Goal: Task Accomplishment & Management: Manage account settings

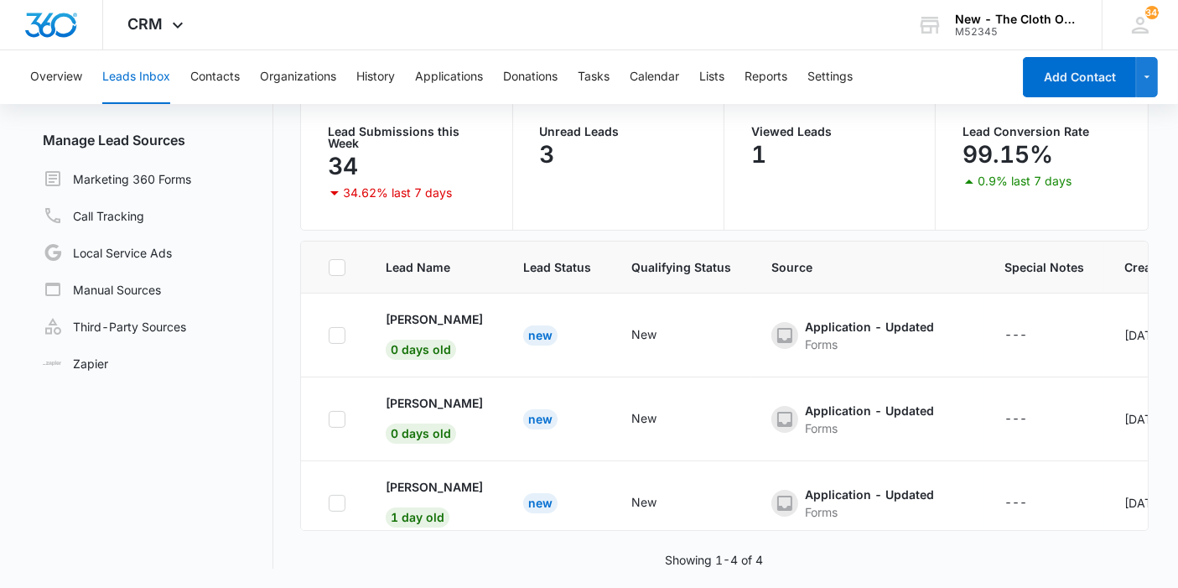
scroll to position [110, 0]
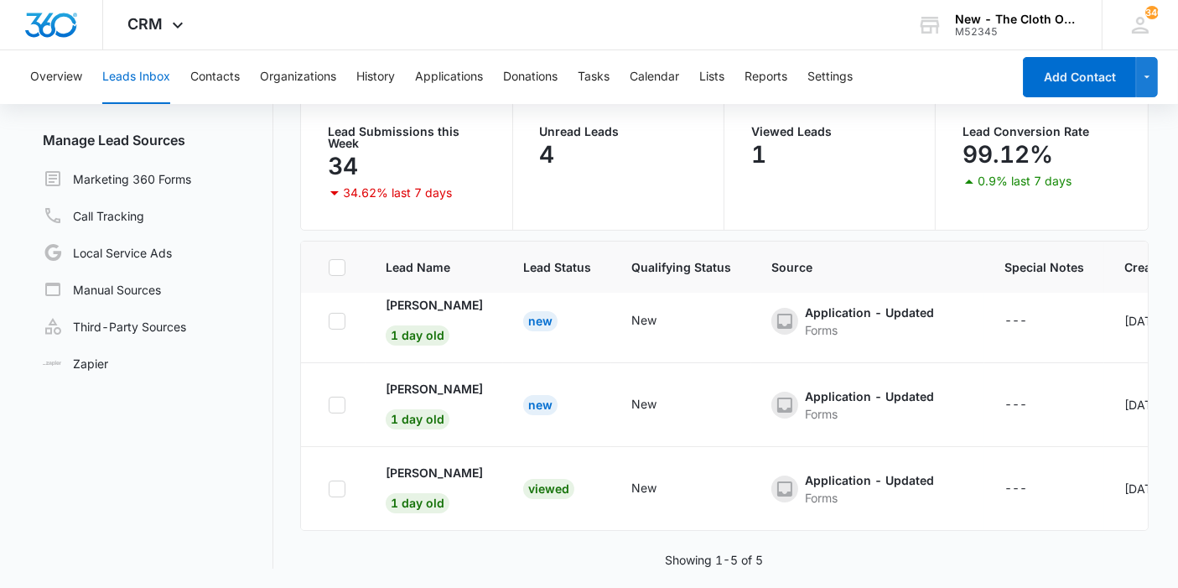
scroll to position [194, 0]
click at [445, 464] on p "[PERSON_NAME]" at bounding box center [434, 473] width 97 height 18
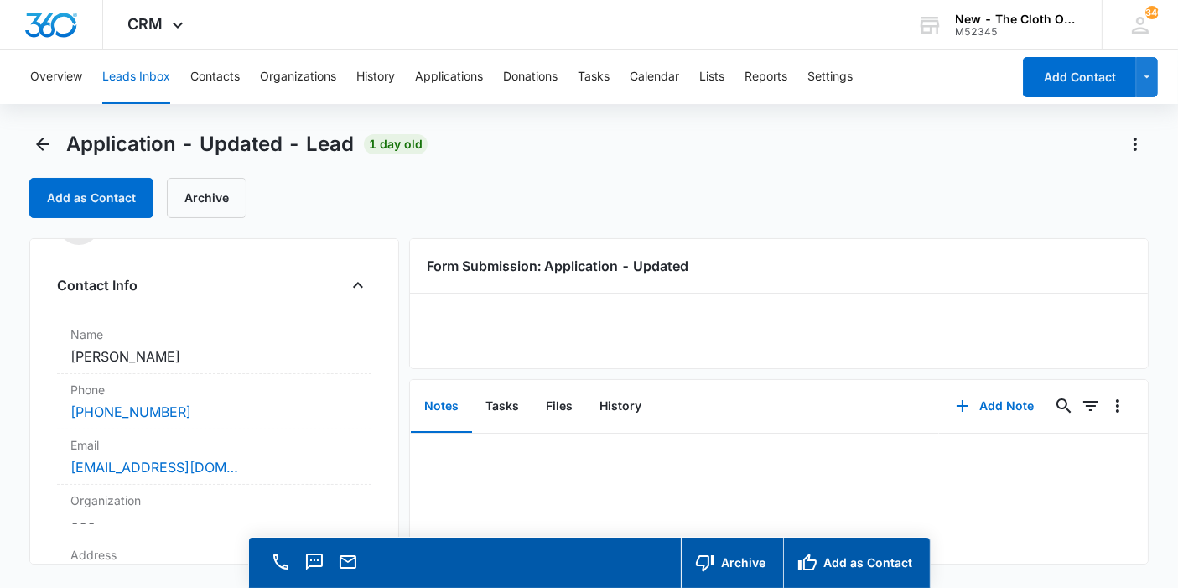
scroll to position [93, 0]
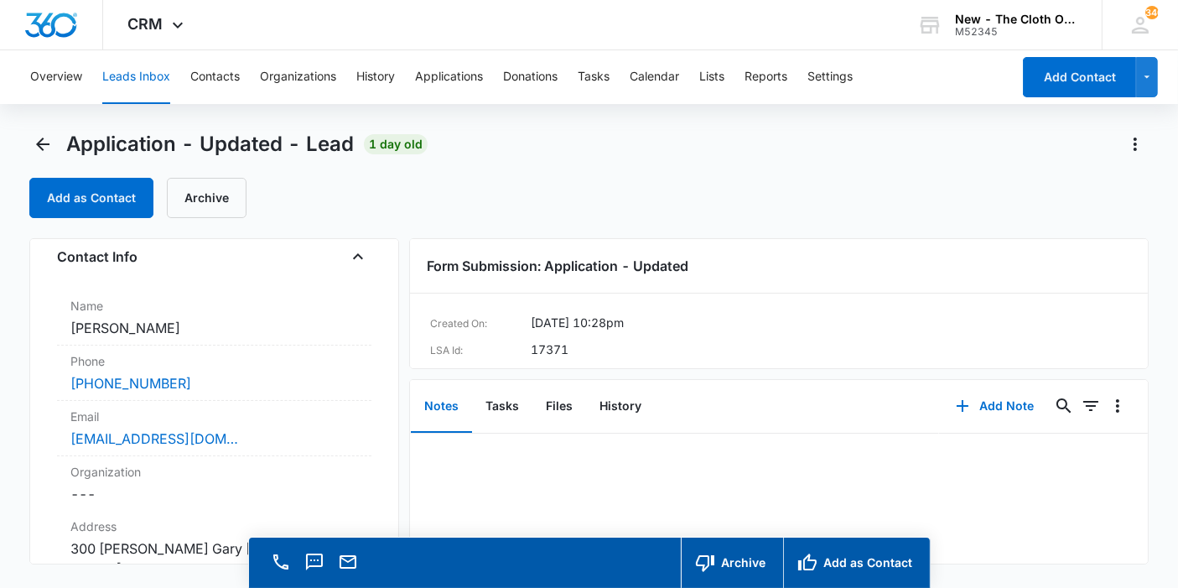
copy dd "[PERSON_NAME]"
drag, startPoint x: 179, startPoint y: 327, endPoint x: 70, endPoint y: 335, distance: 109.3
click at [70, 335] on dd "Cancel Save Changes Jamie Holliday" at bounding box center [214, 328] width 288 height 20
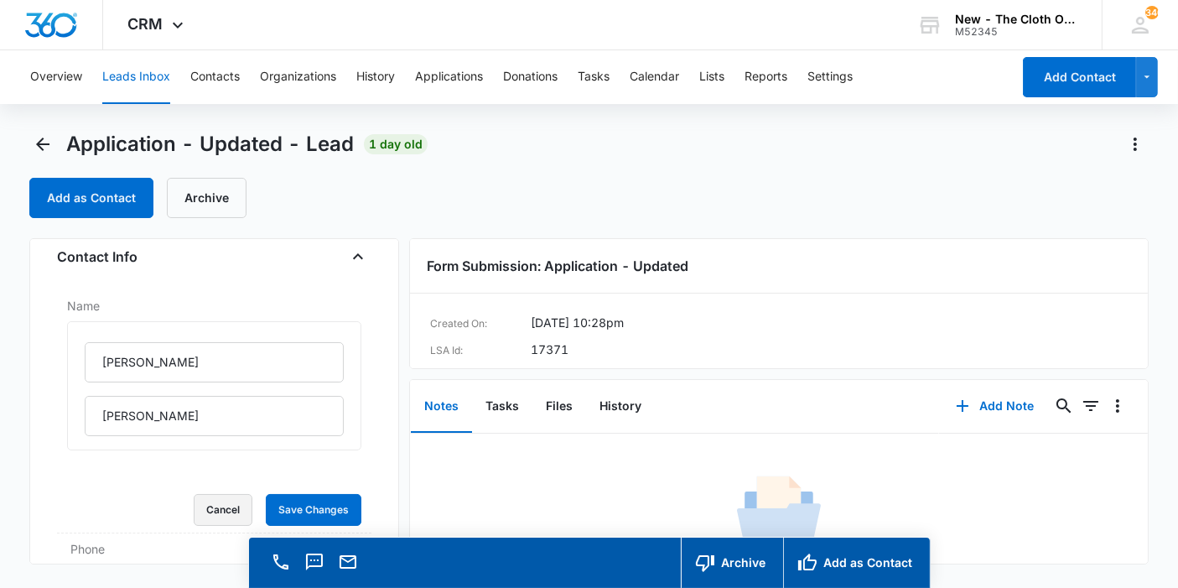
click at [203, 507] on button "Cancel" at bounding box center [223, 510] width 59 height 32
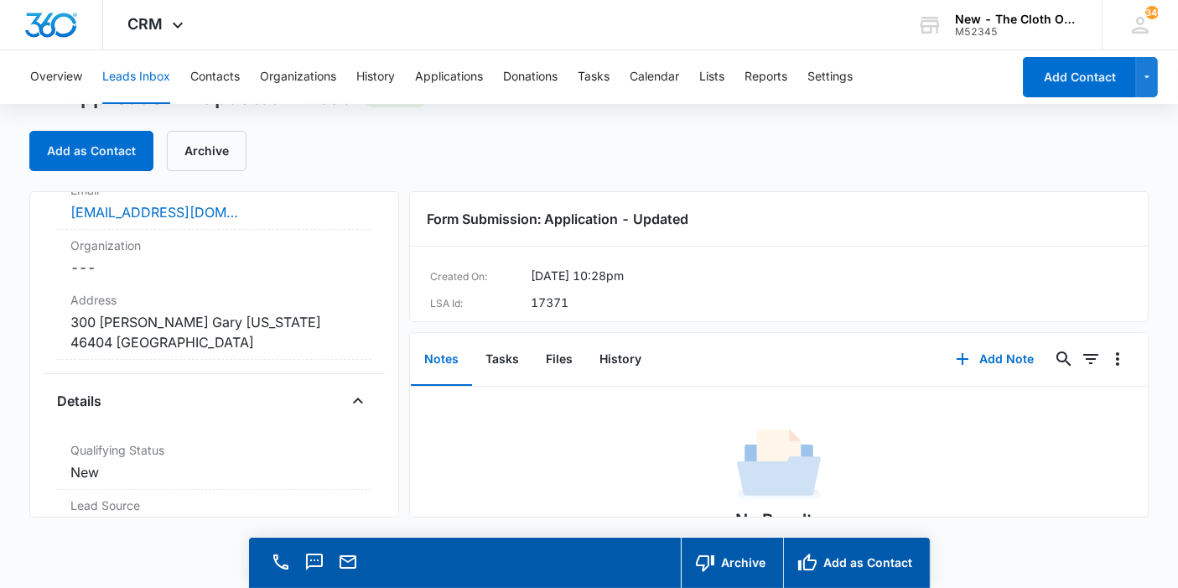
scroll to position [279, 0]
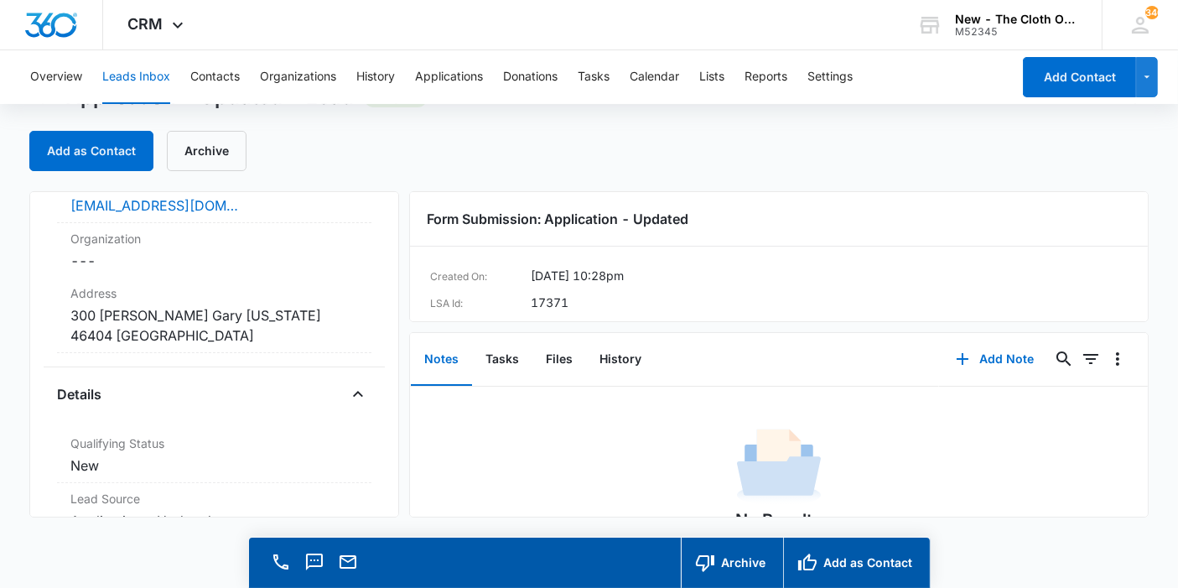
click at [266, 307] on dd "Cancel Save Changes 300 Taft Pl Gary Indiana 46404 United States" at bounding box center [214, 325] width 288 height 40
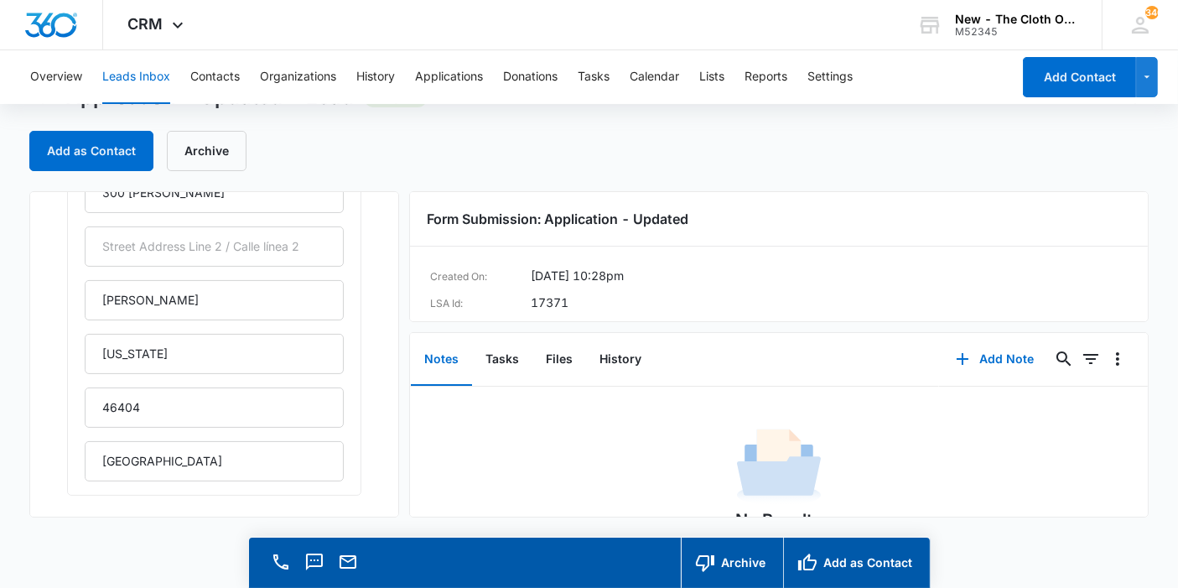
scroll to position [466, 0]
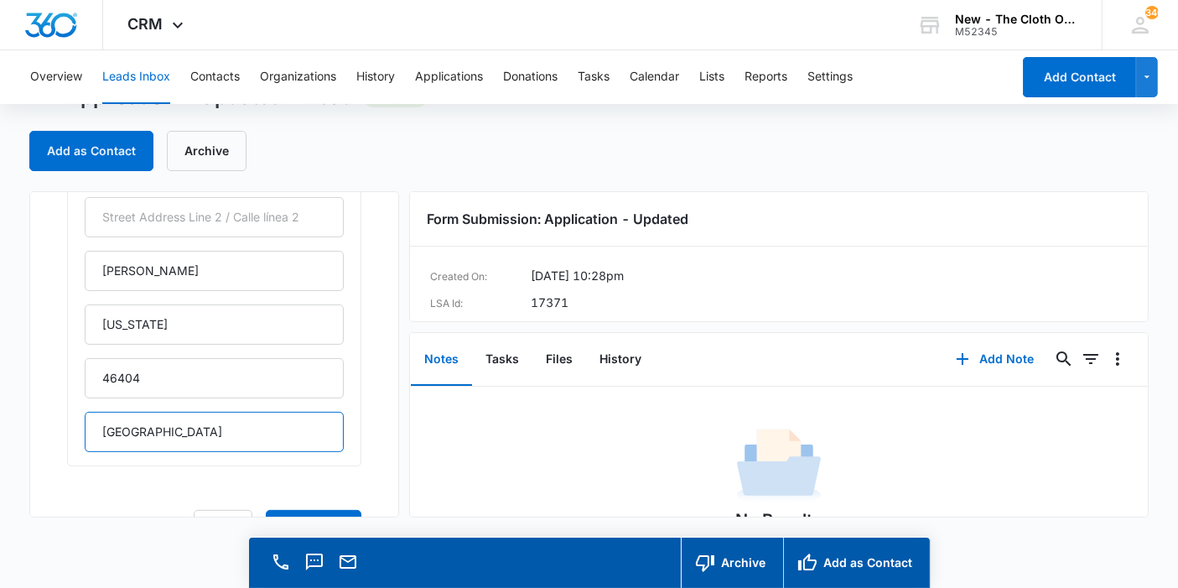
drag, startPoint x: 185, startPoint y: 420, endPoint x: 0, endPoint y: 338, distance: 202.0
click at [0, 353] on main "Application - Updated - Lead 1 day old Add as Contact Archive Application - Upd…" at bounding box center [589, 336] width 1178 height 505
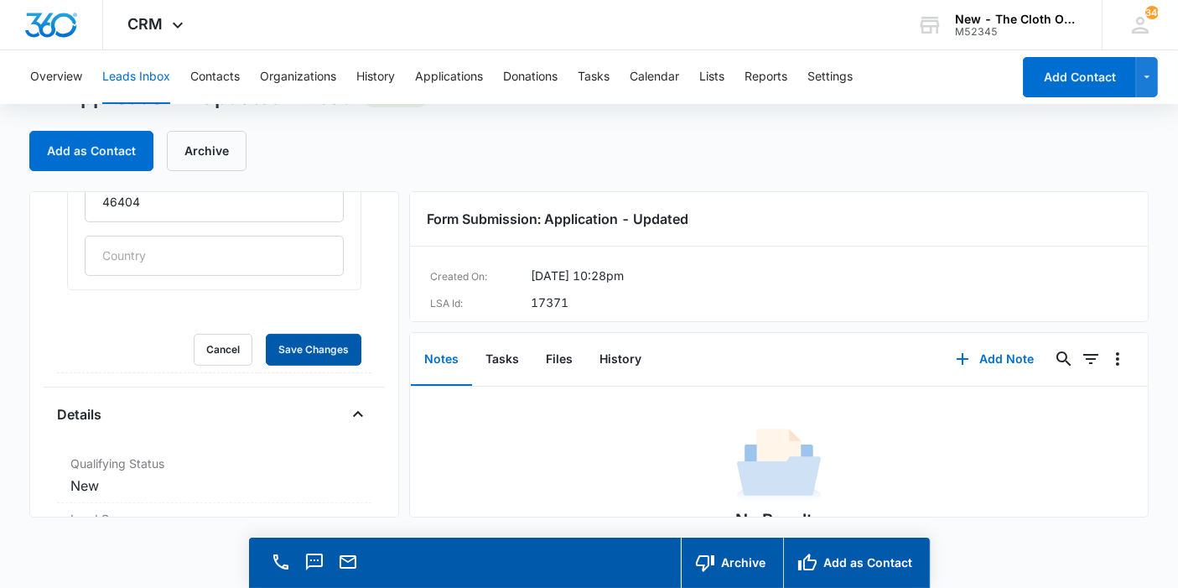
click at [266, 334] on button "Save Changes" at bounding box center [314, 350] width 96 height 32
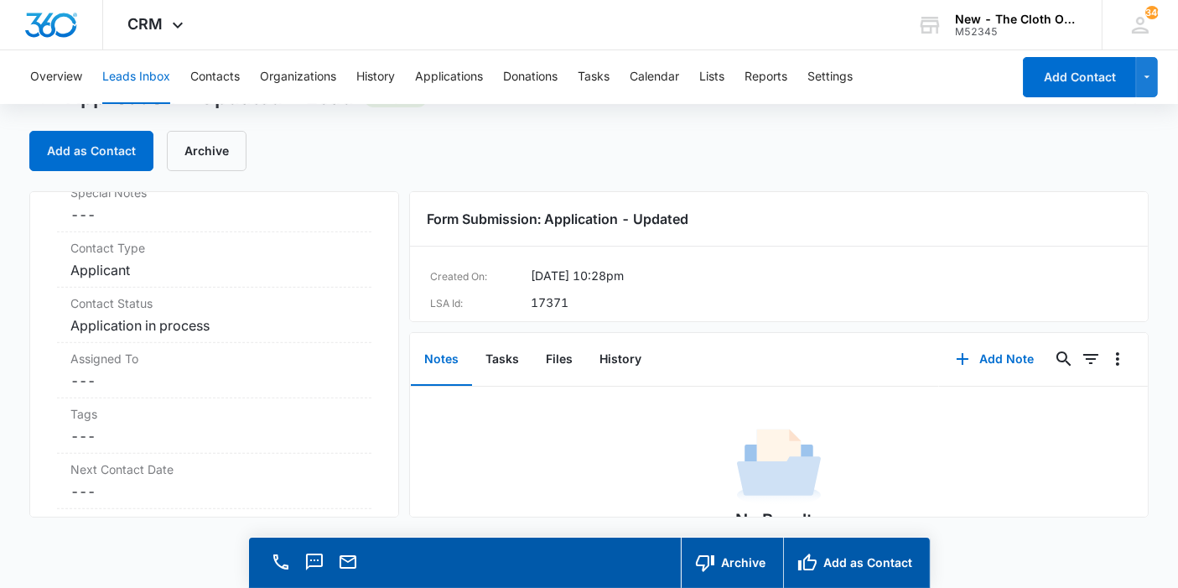
scroll to position [1108, 0]
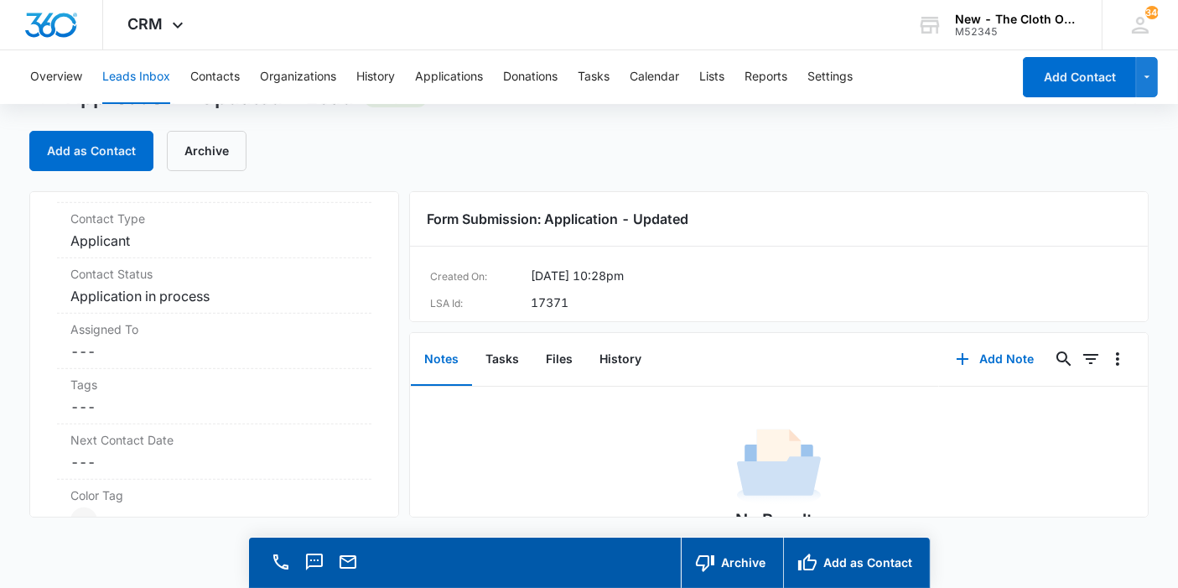
click at [86, 348] on dd "Cancel Save Changes ---" at bounding box center [214, 351] width 288 height 20
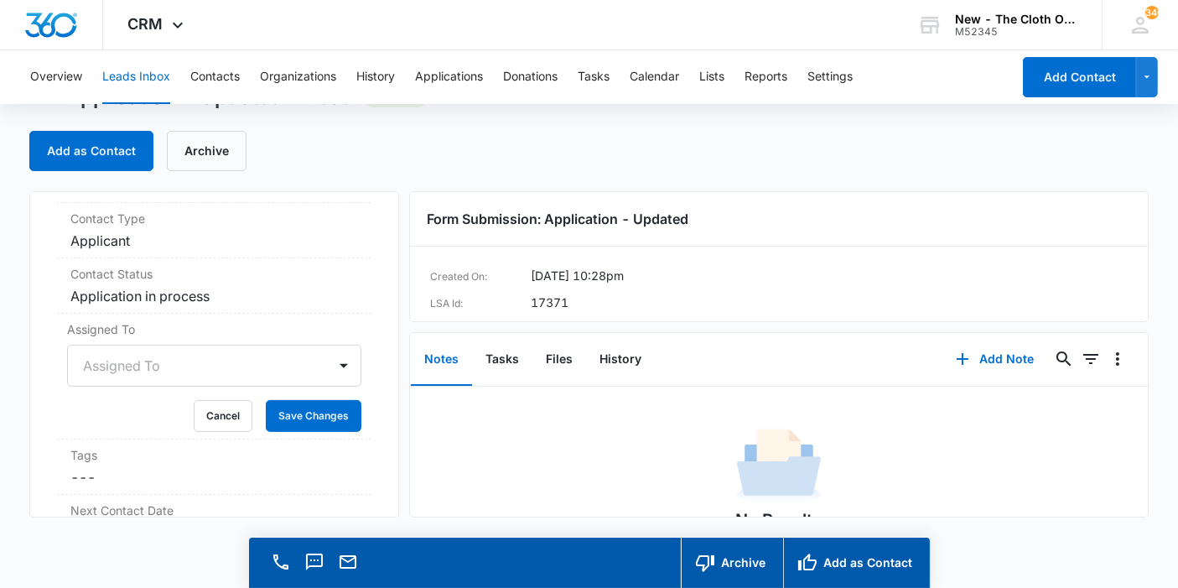
scroll to position [705, 0]
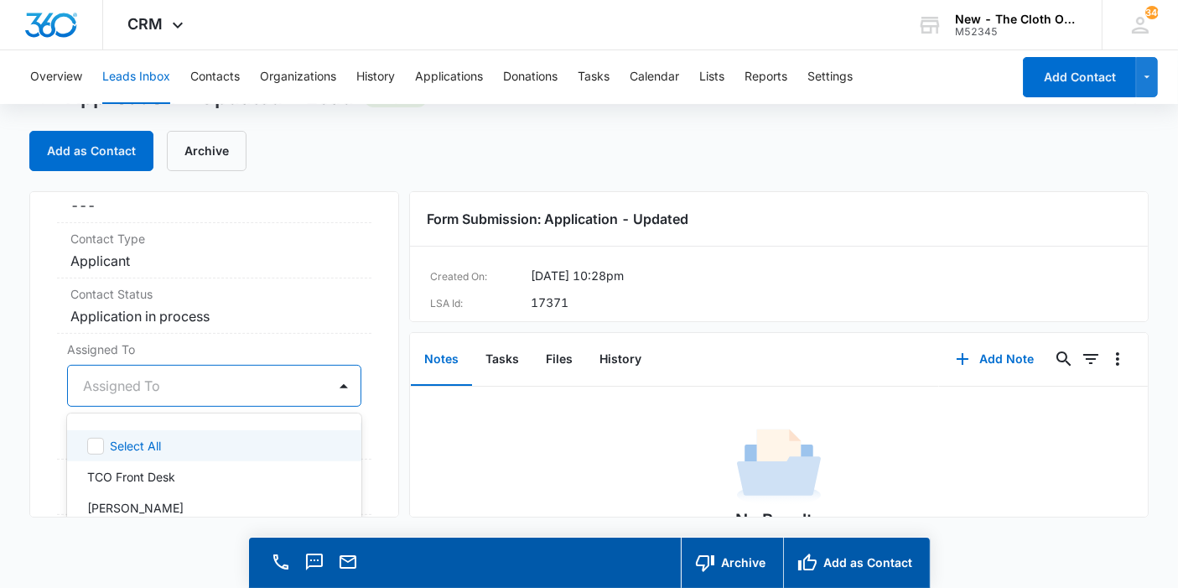
click at [86, 366] on div "Assigned To" at bounding box center [197, 386] width 259 height 40
type input "appl"
click at [107, 437] on p "Applications Team" at bounding box center [137, 446] width 101 height 18
click at [362, 377] on div "Application - Updated Contact Info Name Cancel Save Changes Jamie Holliday Phon…" at bounding box center [214, 354] width 370 height 326
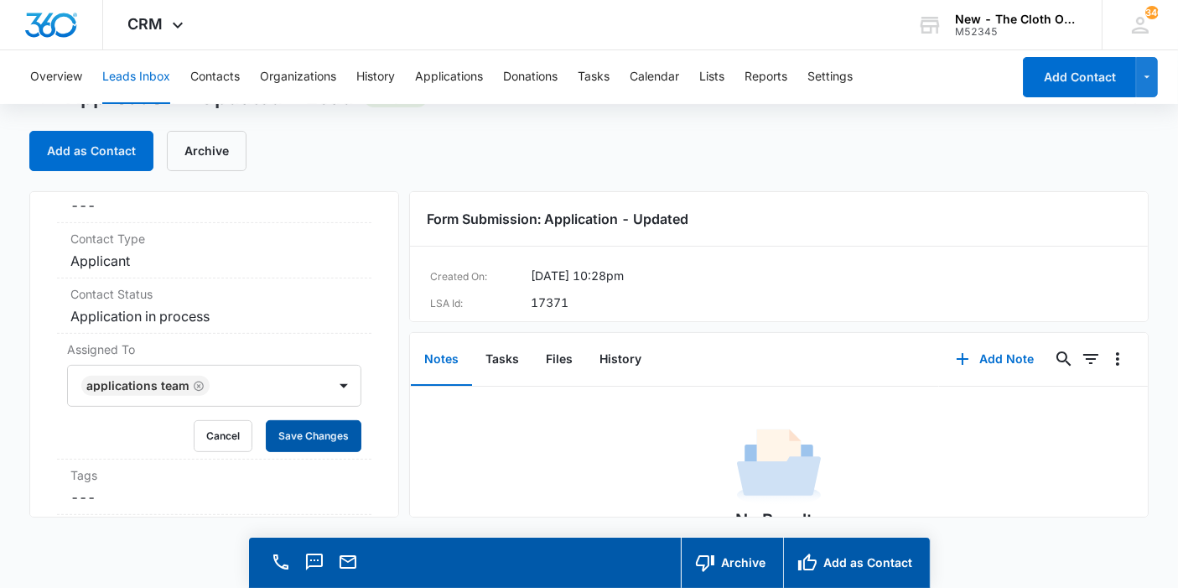
click at [318, 420] on button "Save Changes" at bounding box center [314, 436] width 96 height 32
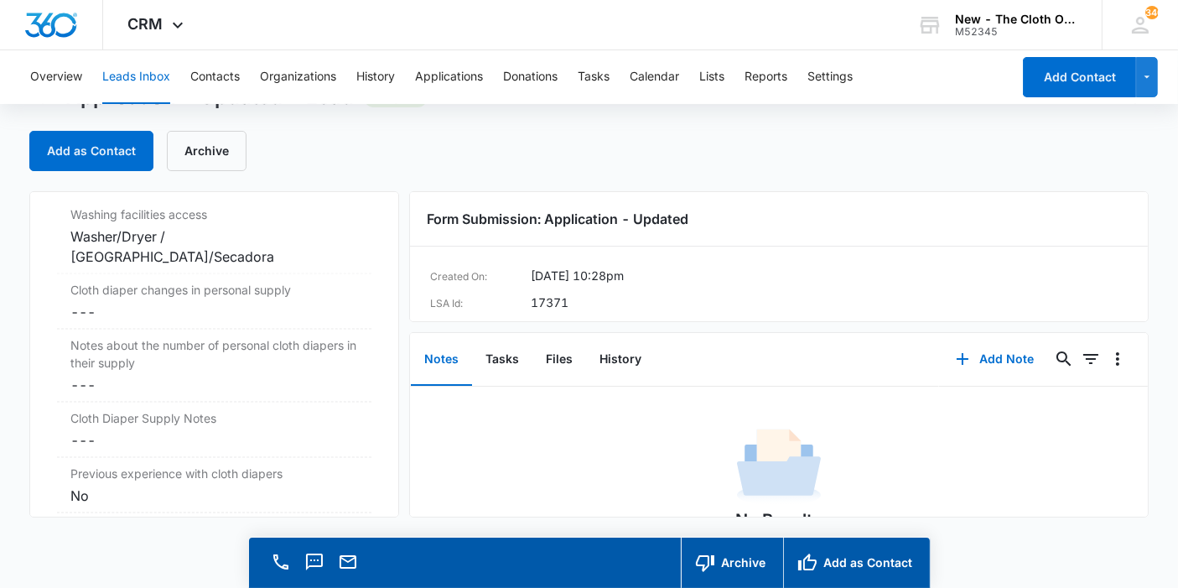
scroll to position [2779, 0]
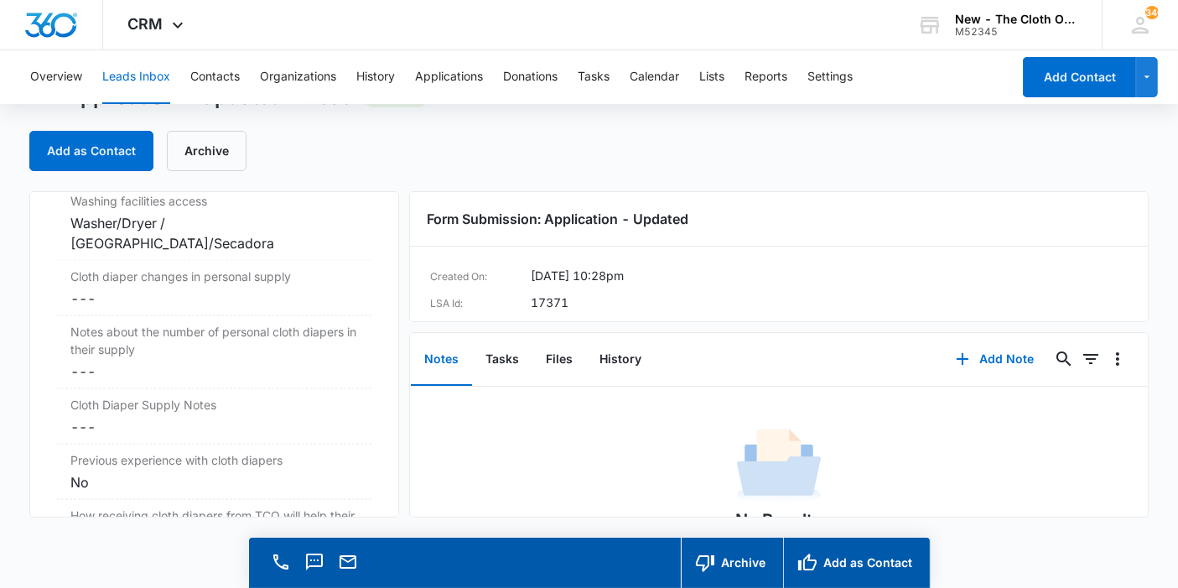
click at [129, 289] on dd "Cancel Save Changes ---" at bounding box center [214, 299] width 288 height 20
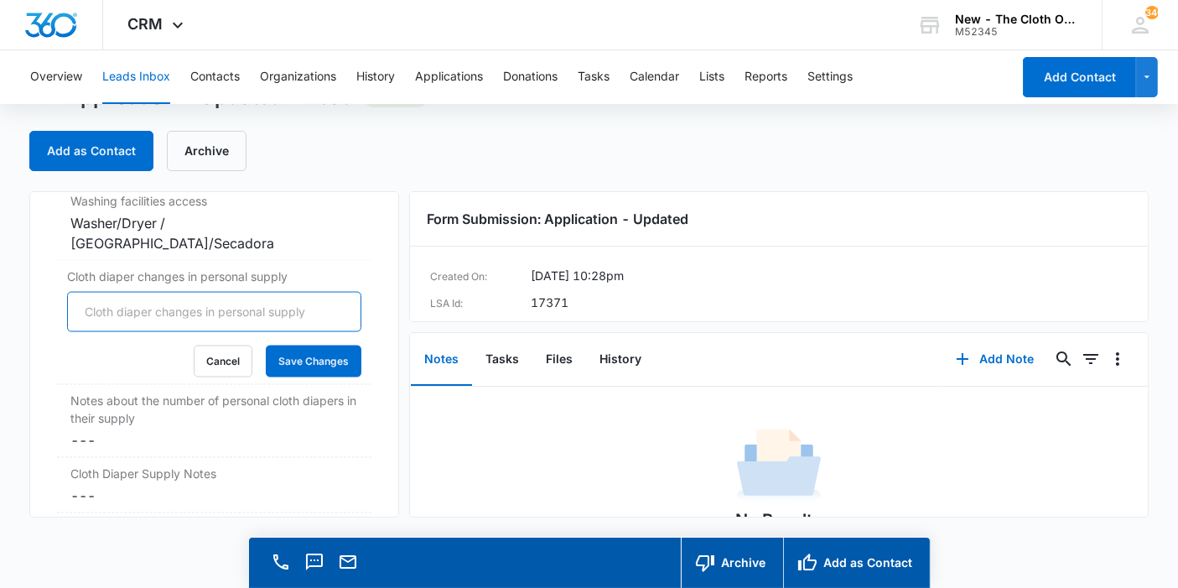
click at [97, 292] on input "Cloth diaper changes in personal supply" at bounding box center [214, 312] width 294 height 40
type input "0"
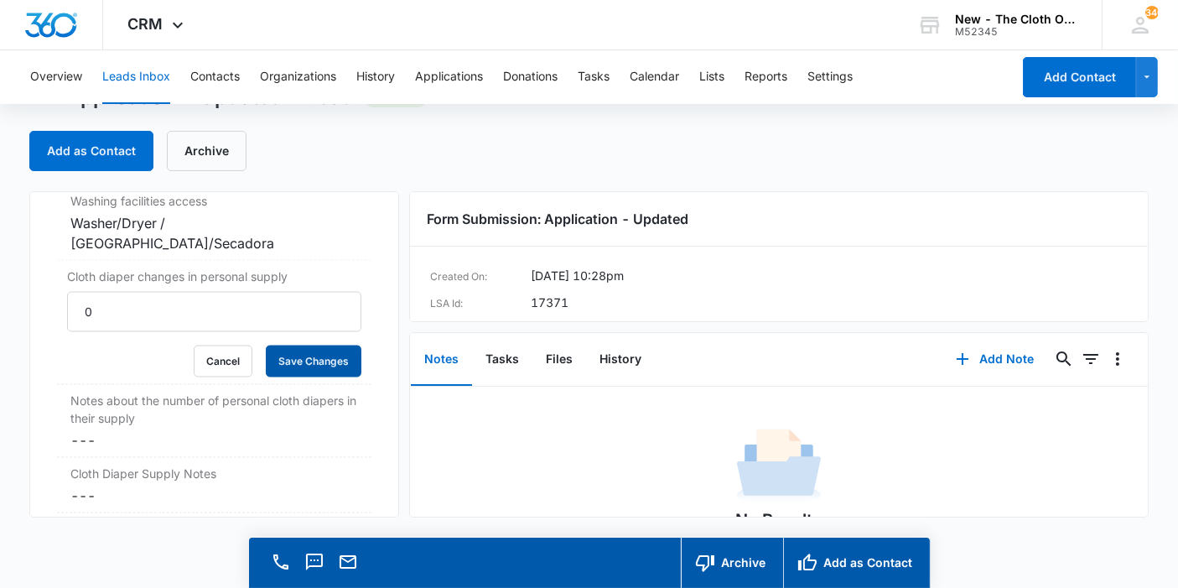
click at [278, 346] on button "Save Changes" at bounding box center [314, 362] width 96 height 32
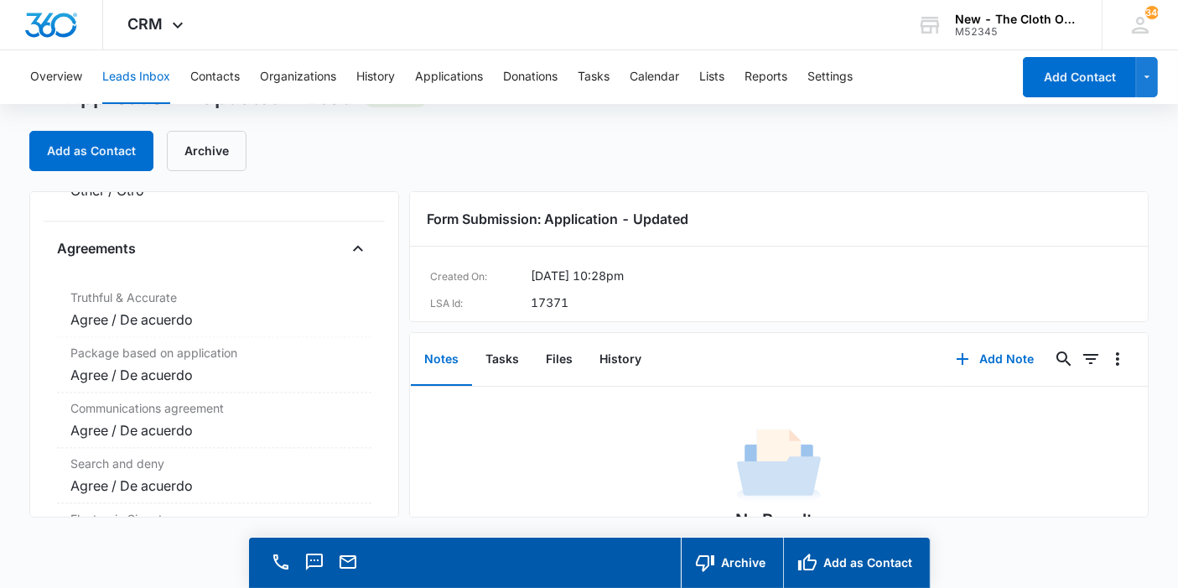
scroll to position [3456, 0]
click at [580, 362] on button "Files" at bounding box center [560, 360] width 54 height 52
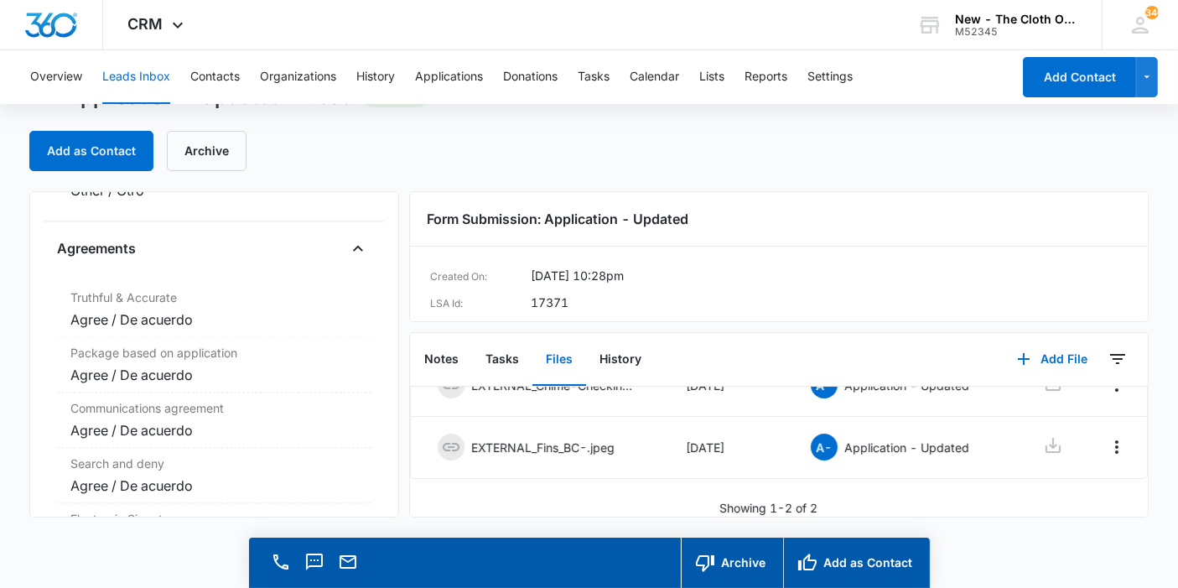
scroll to position [113, 0]
click at [865, 575] on button "Add as Contact" at bounding box center [856, 563] width 147 height 50
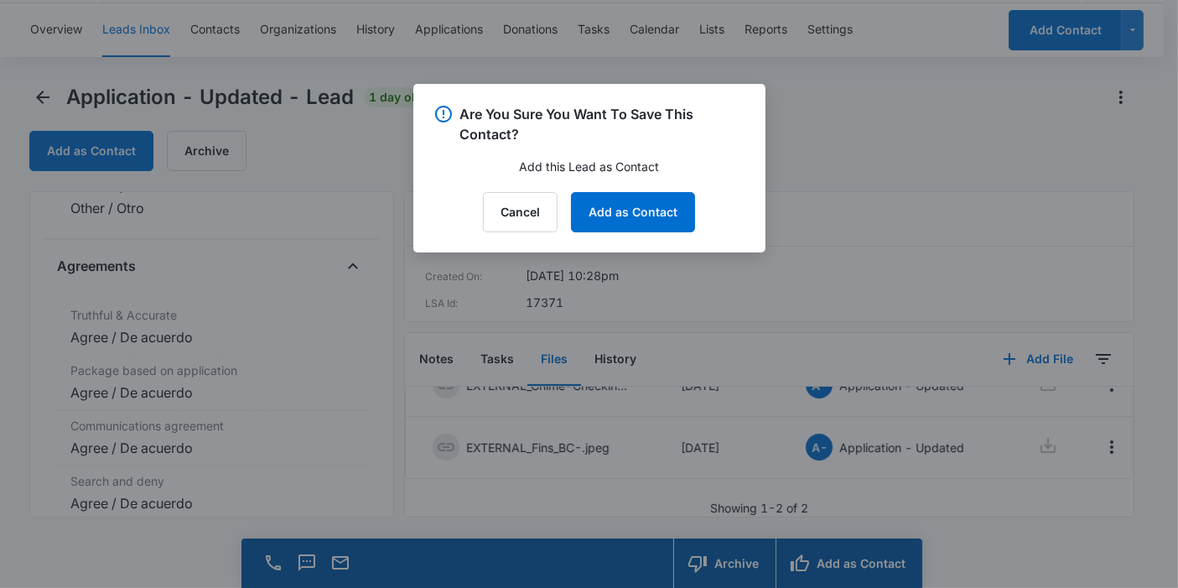
scroll to position [3473, 0]
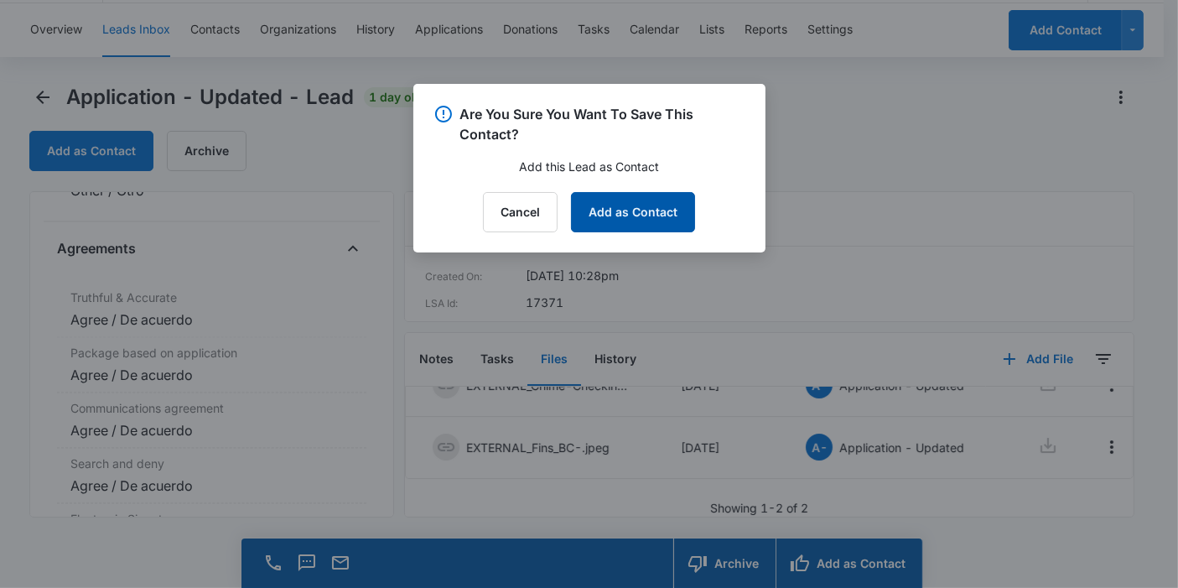
click at [677, 214] on button "Add as Contact" at bounding box center [633, 212] width 124 height 40
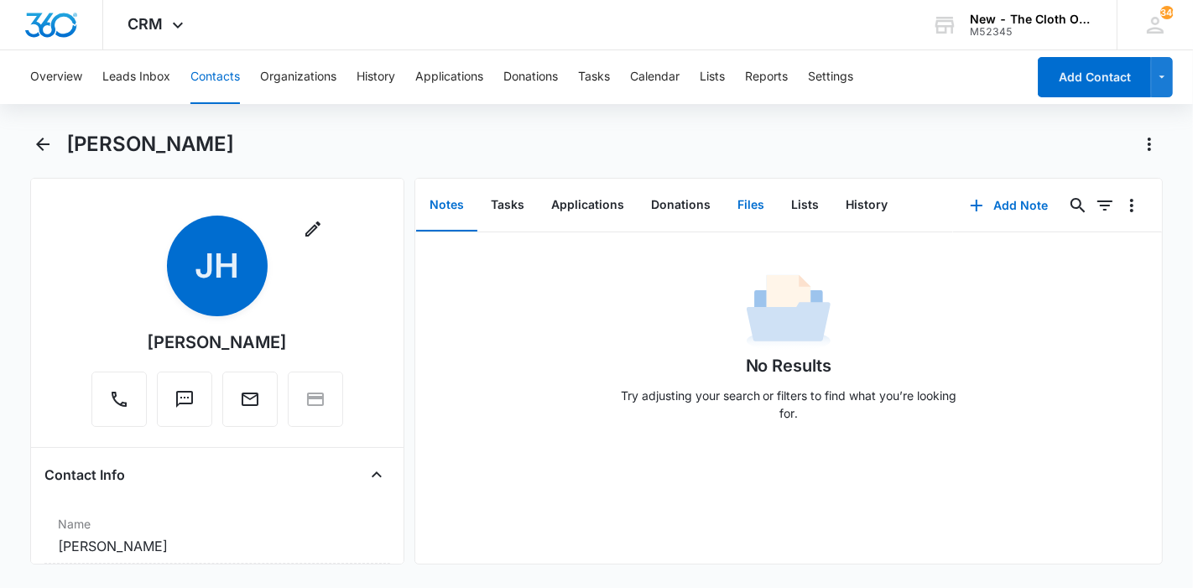
click at [728, 206] on button "Files" at bounding box center [751, 205] width 54 height 52
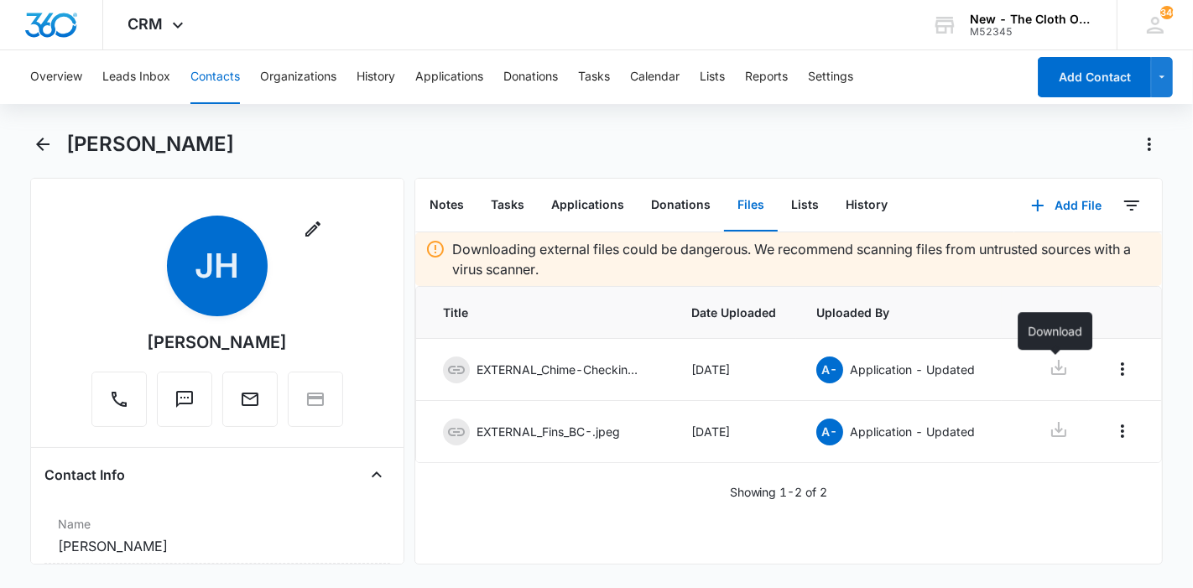
click at [1065, 361] on icon at bounding box center [1058, 367] width 20 height 20
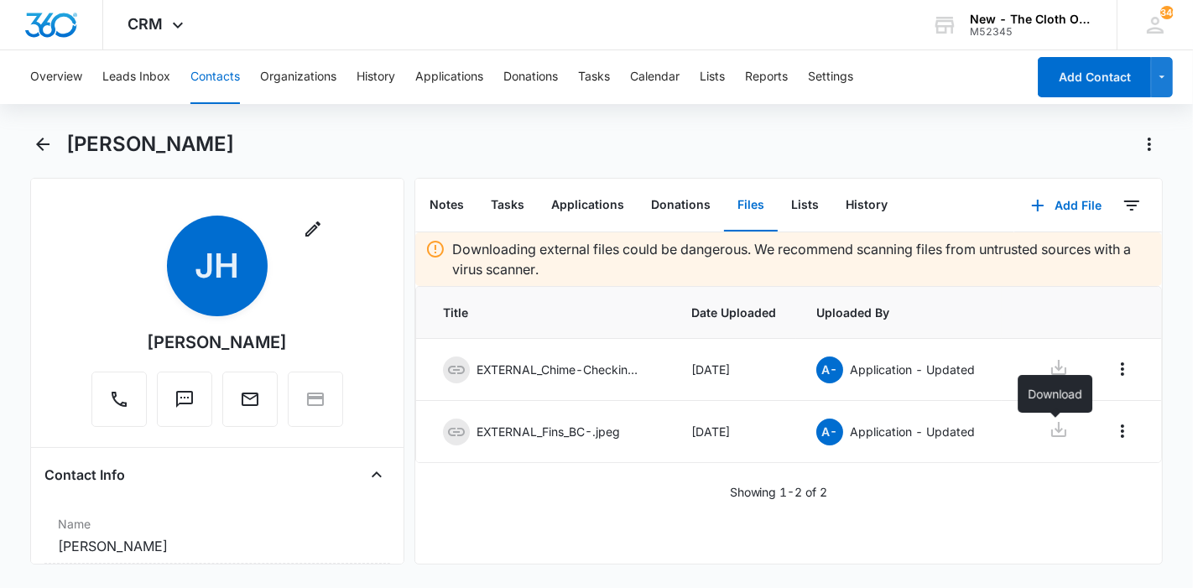
click at [1059, 429] on icon at bounding box center [1058, 429] width 20 height 20
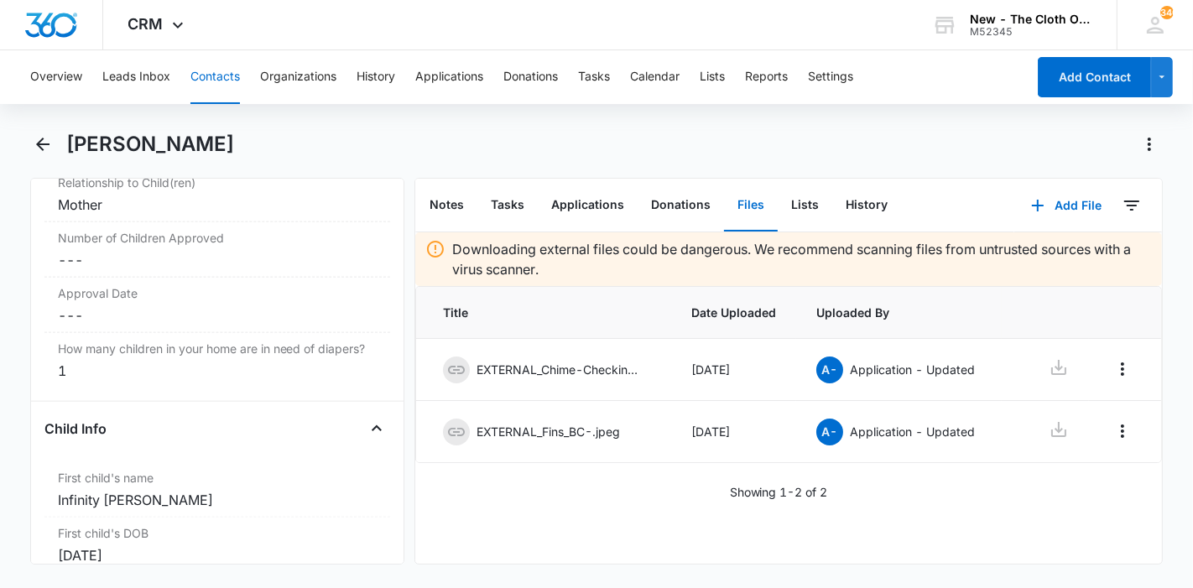
scroll to position [1957, 0]
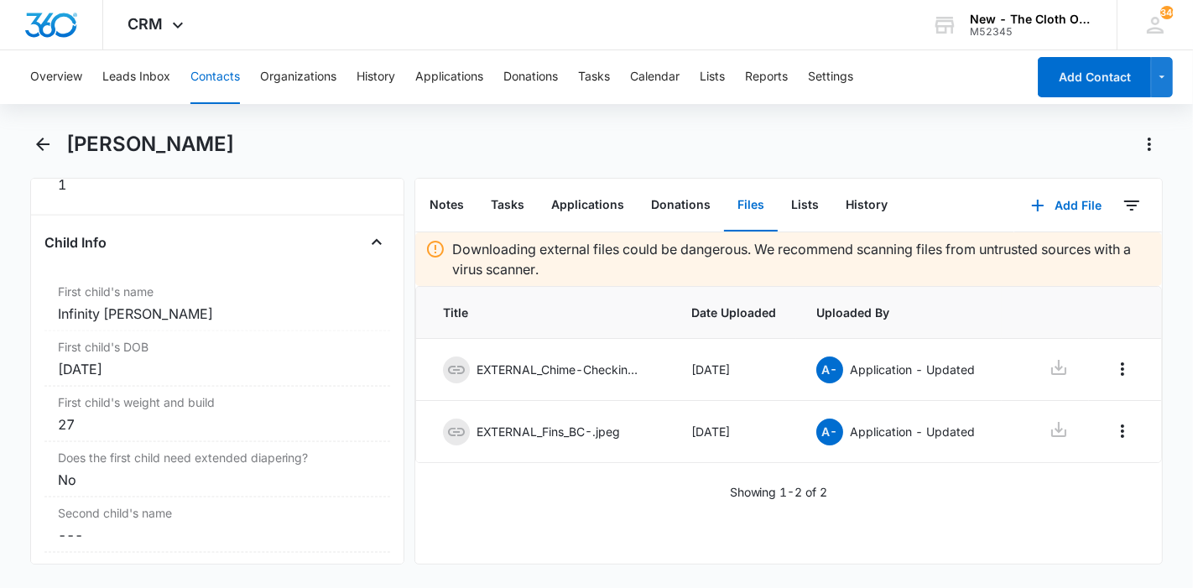
drag, startPoint x: 244, startPoint y: 150, endPoint x: 65, endPoint y: 136, distance: 179.2
click at [66, 136] on div "[PERSON_NAME]" at bounding box center [614, 144] width 1097 height 27
copy h1 "[PERSON_NAME]"
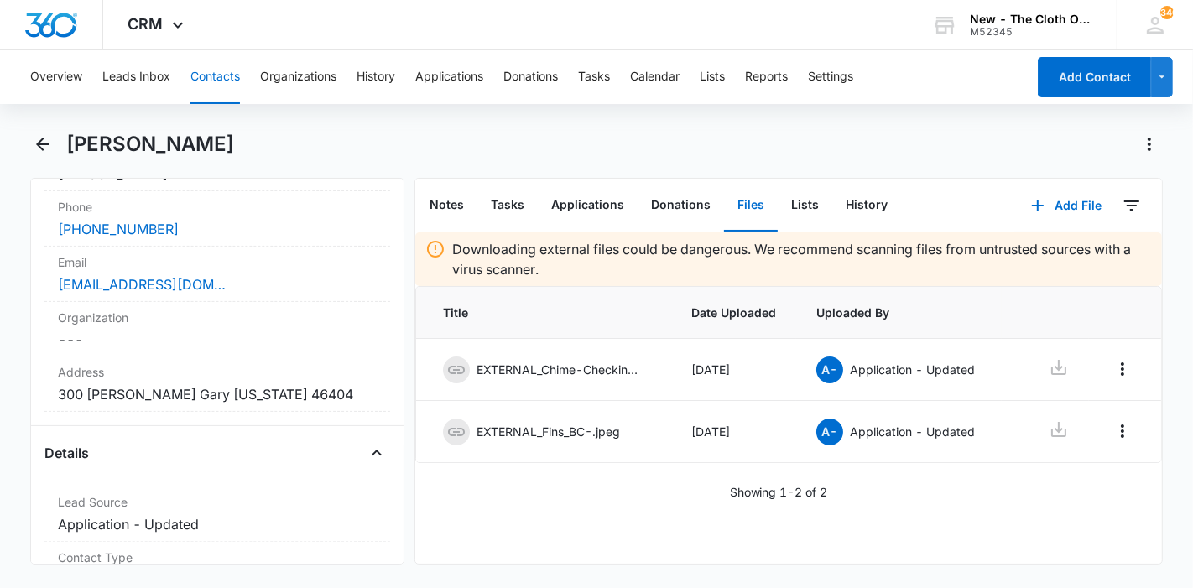
scroll to position [279, 0]
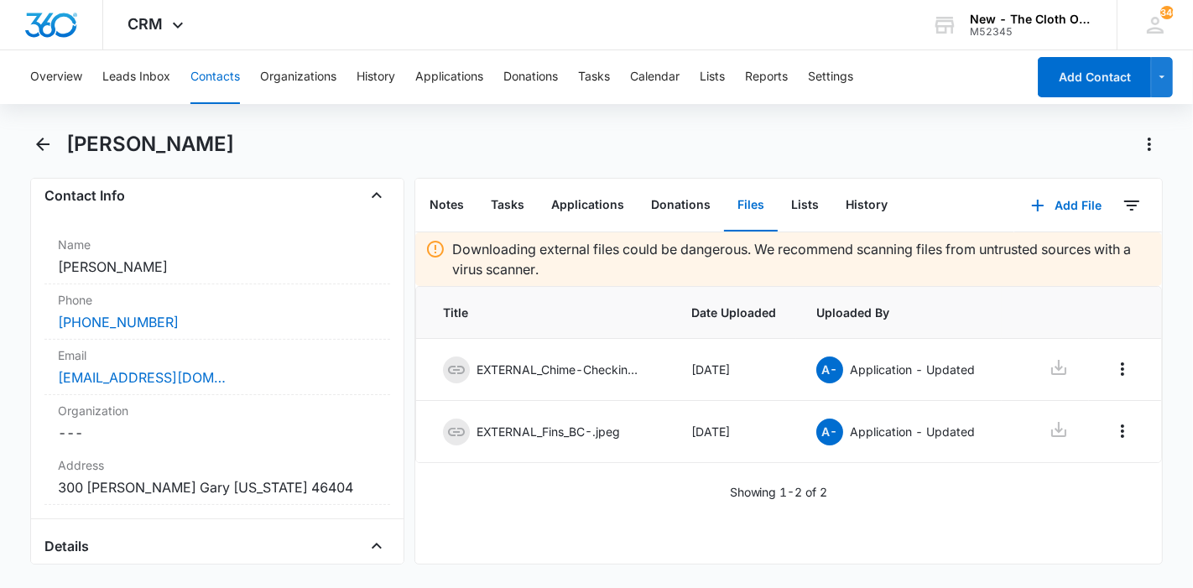
copy h1 "[PERSON_NAME]"
click at [575, 202] on button "Applications" at bounding box center [588, 205] width 100 height 52
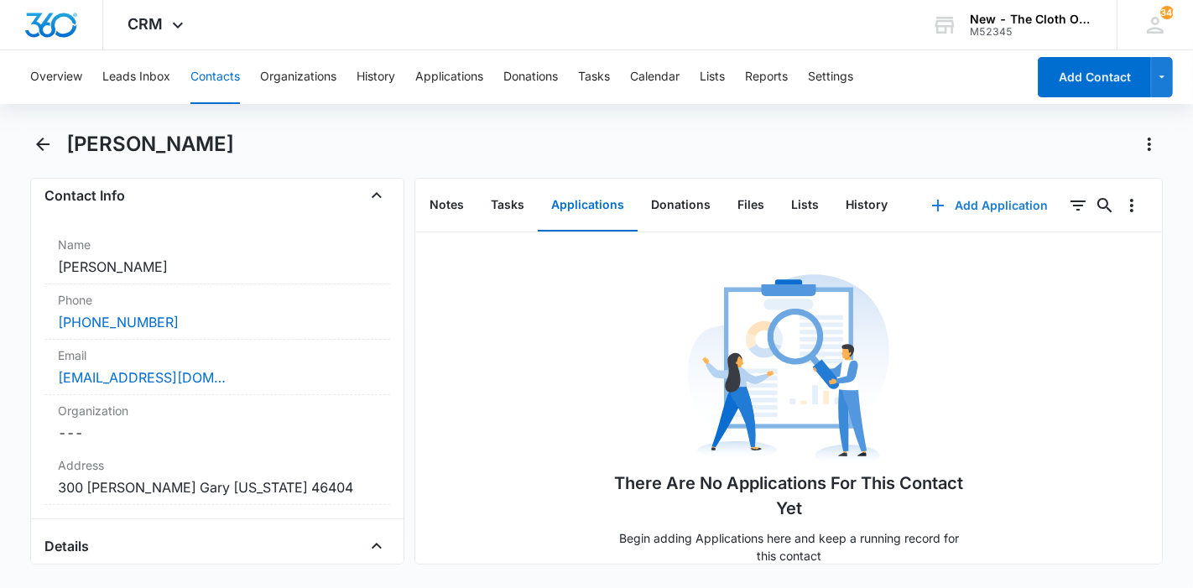
click at [967, 200] on button "Add Application" at bounding box center [989, 205] width 150 height 40
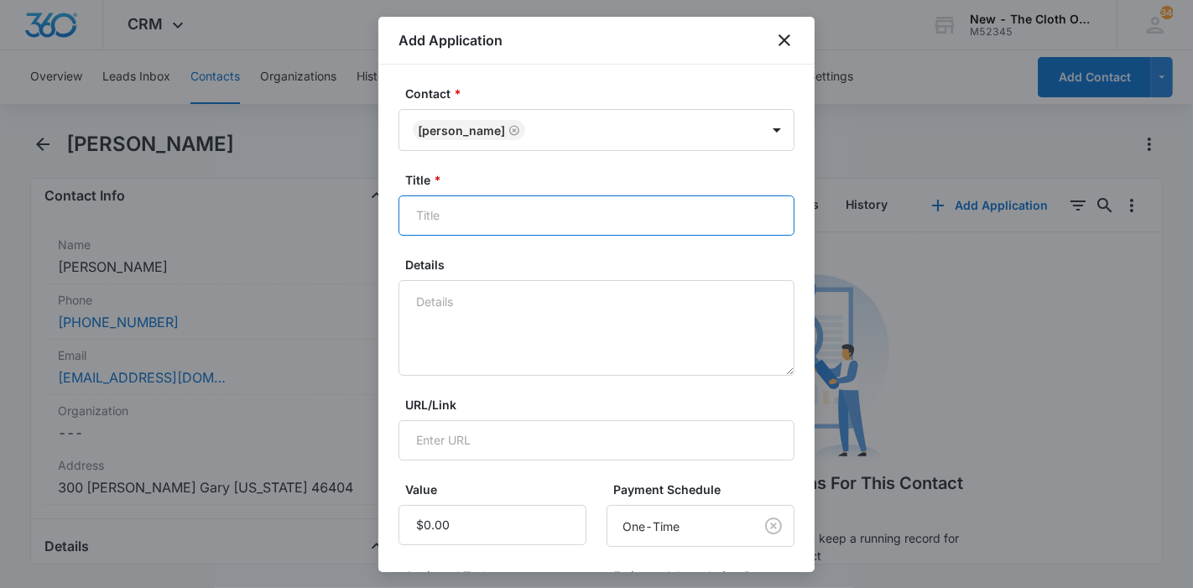
click at [564, 231] on input "Title *" at bounding box center [596, 215] width 396 height 40
paste input "[PERSON_NAME]"
type input "Applicant - Jamie Holliday"
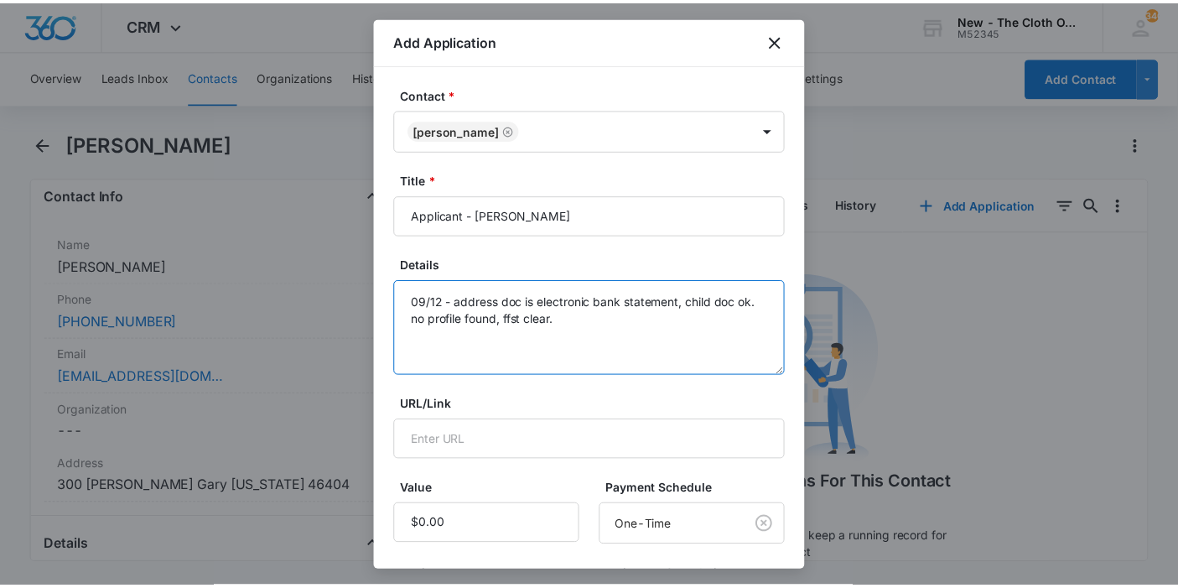
scroll to position [239, 0]
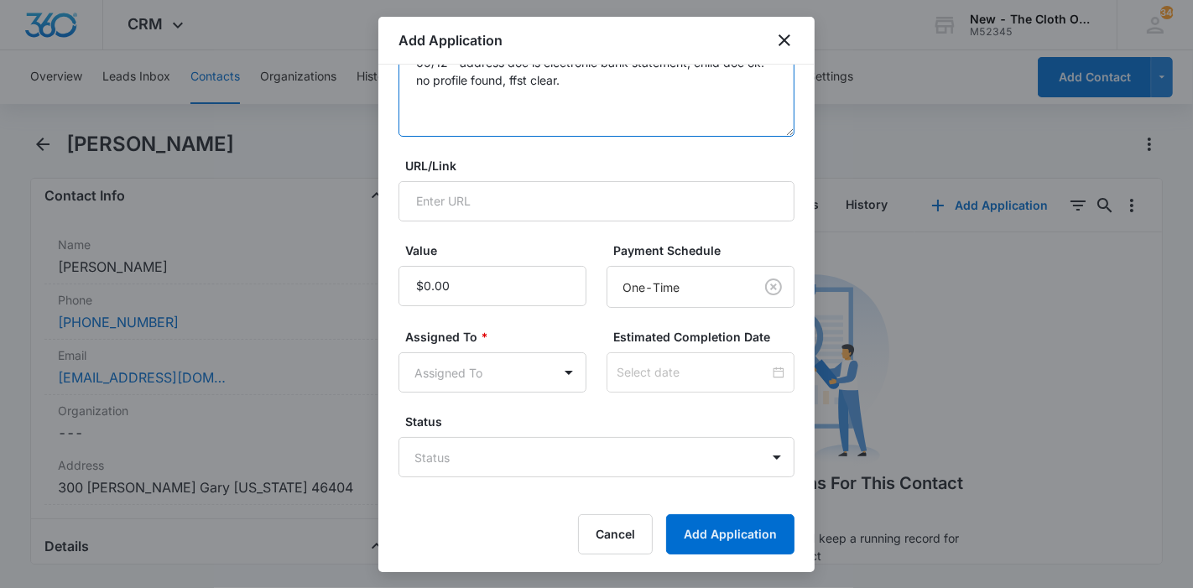
type textarea "09/12 - address doc is electronic bank statement, child doc ok. no profile foun…"
click at [538, 362] on body "CRM Apps Reputation Forms CRM Email Ads Intelligence Brand Settings New - The C…" at bounding box center [596, 294] width 1193 height 588
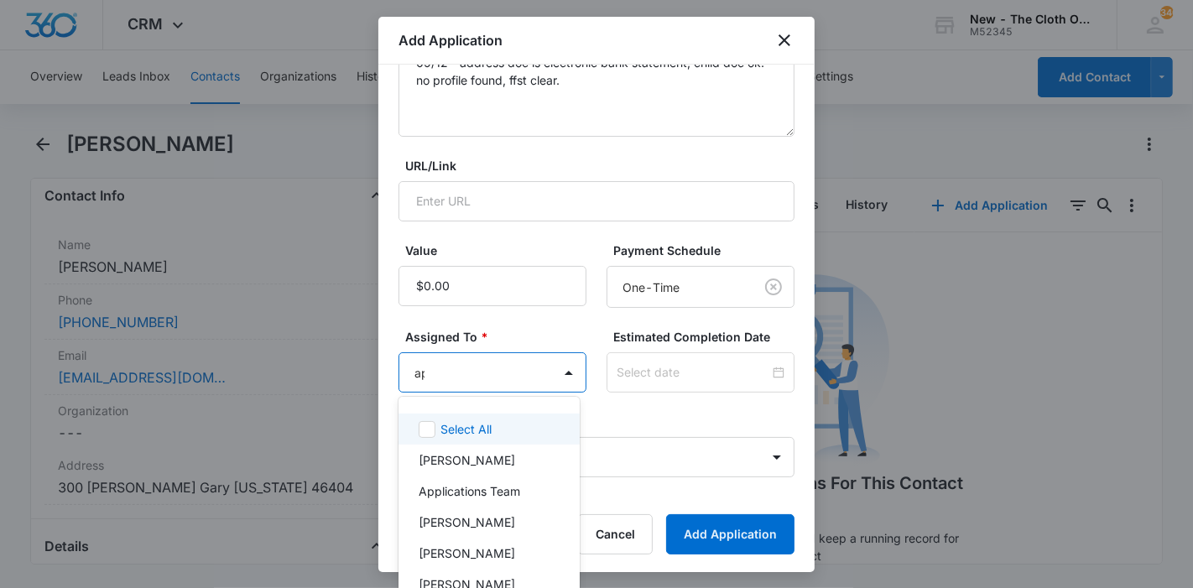
type input "app"
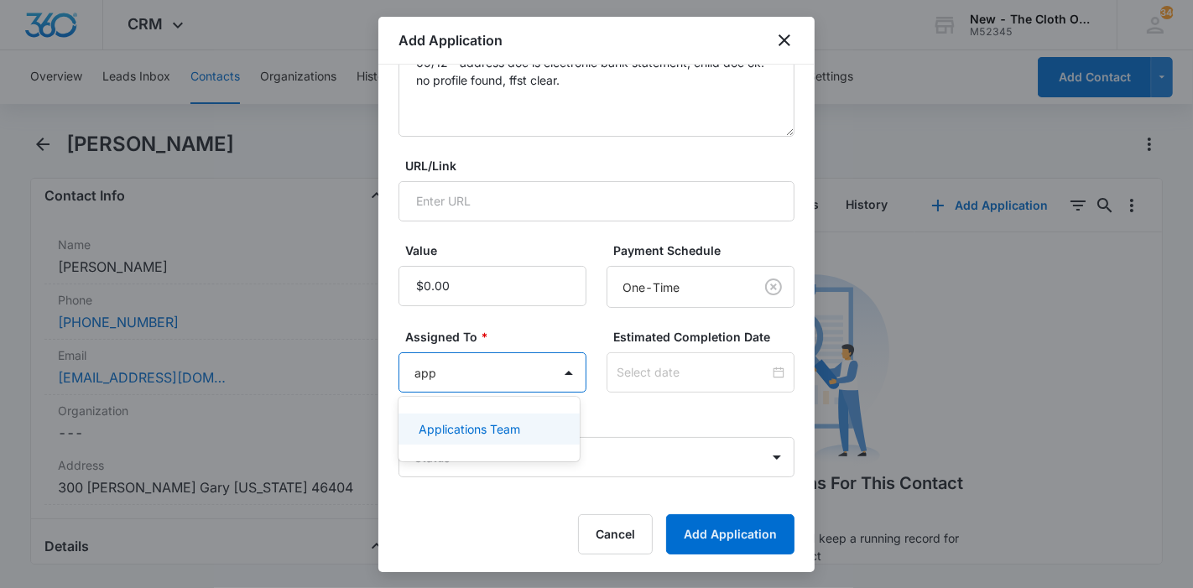
click at [522, 420] on div "Applications Team" at bounding box center [487, 429] width 137 height 18
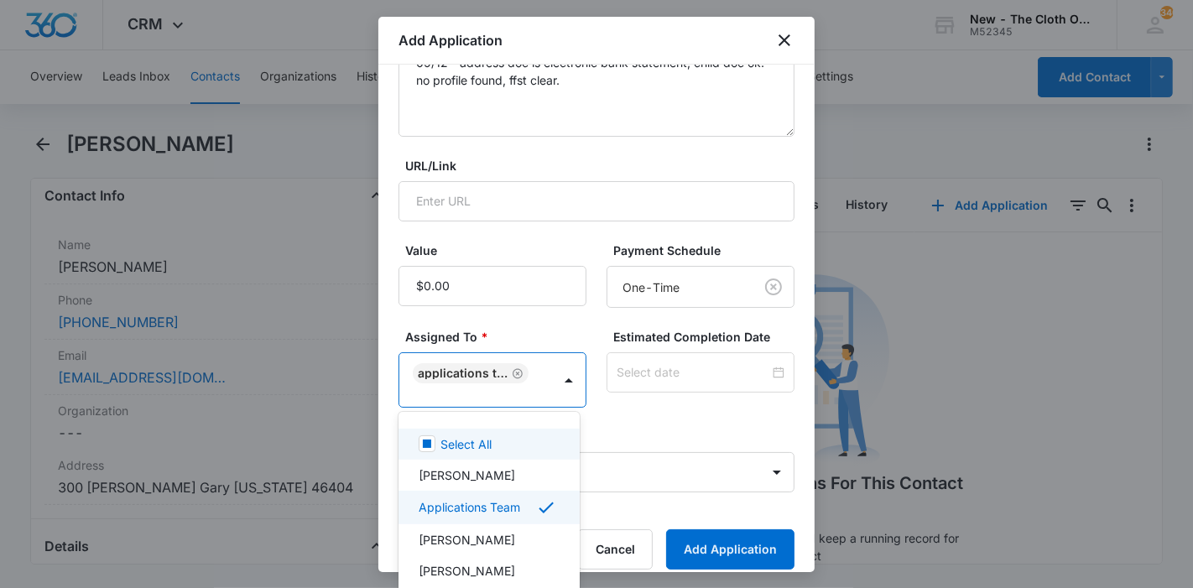
click at [702, 382] on div at bounding box center [596, 294] width 1193 height 588
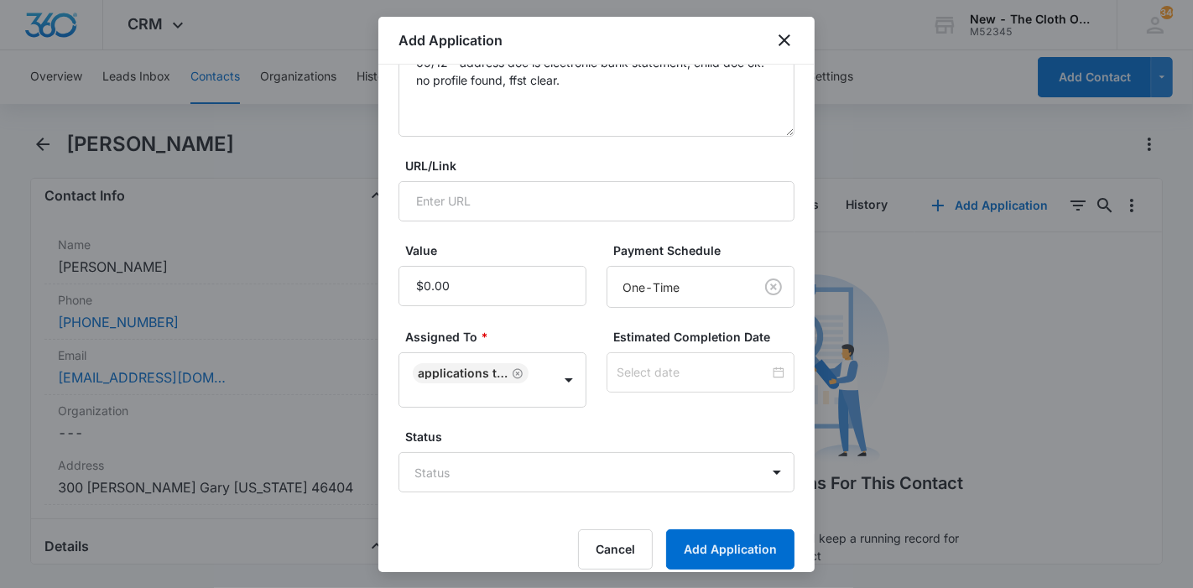
click at [702, 382] on div at bounding box center [700, 372] width 188 height 40
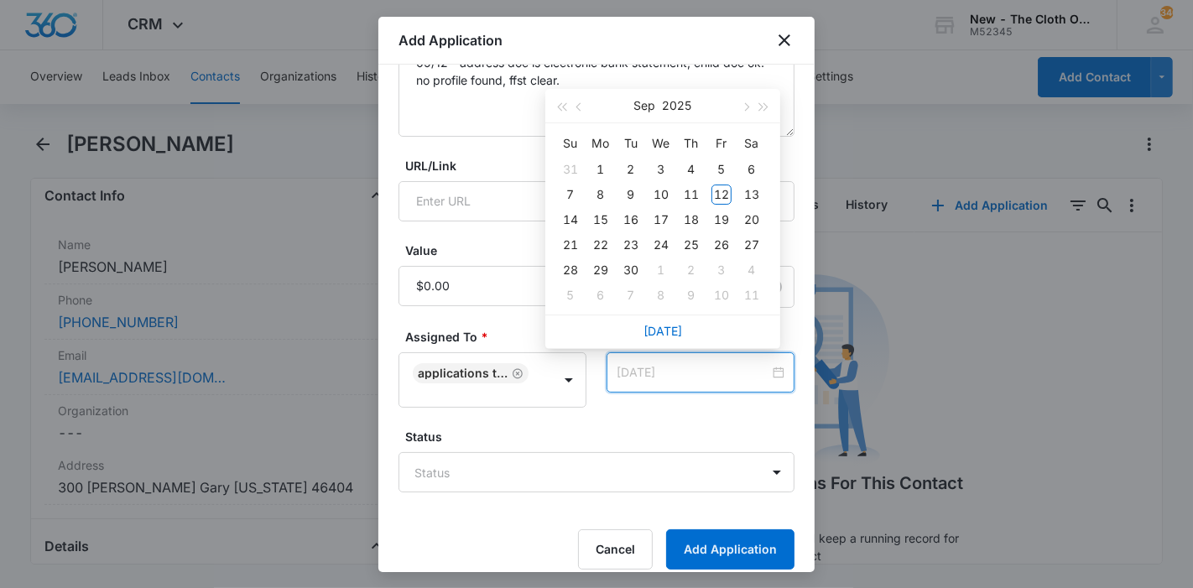
type input "Sep 19, 2025"
click at [721, 216] on div "19" at bounding box center [721, 220] width 20 height 20
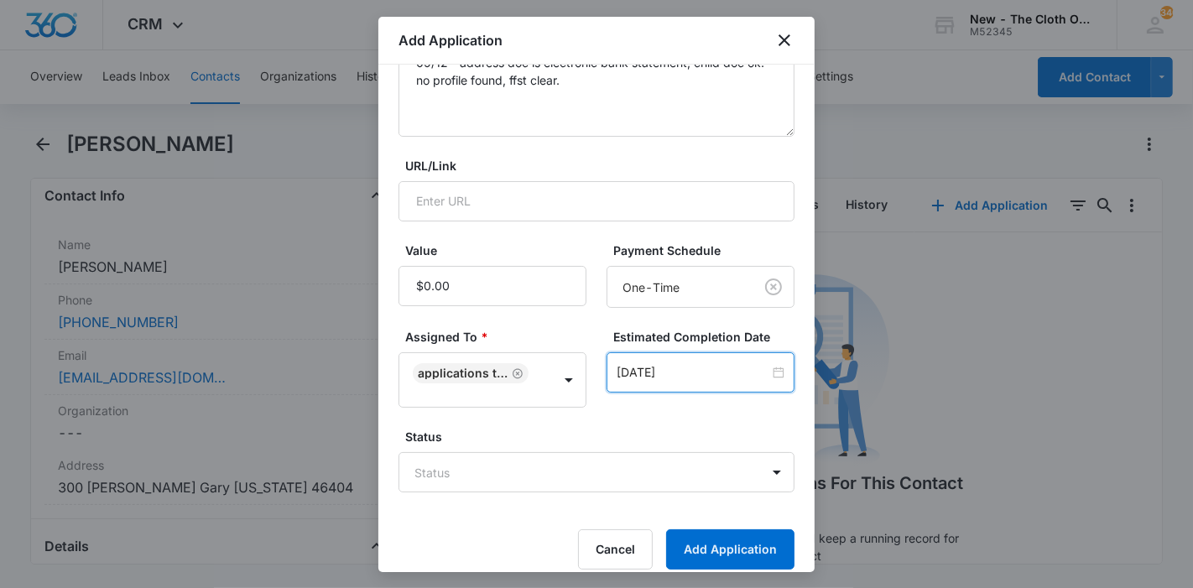
click at [623, 499] on form "Contact * Jamie Holliday Title * Applicant - Jamie Holliday Details 09/12 - add…" at bounding box center [596, 208] width 396 height 724
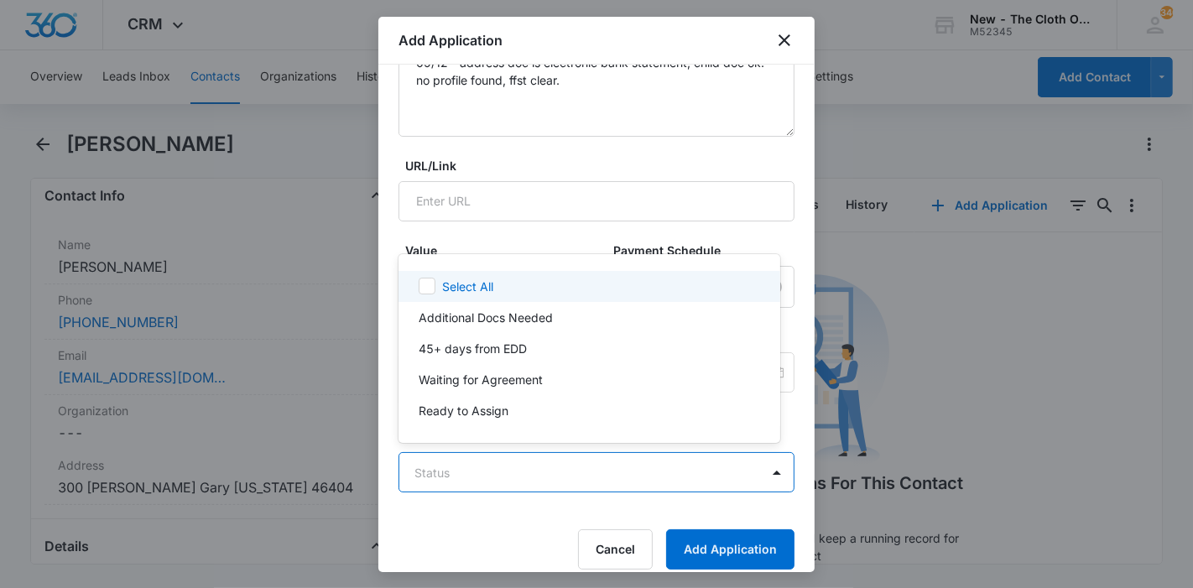
click at [620, 481] on body "CRM Apps Reputation Forms CRM Email Ads Intelligence Brand Settings New - The C…" at bounding box center [596, 294] width 1193 height 588
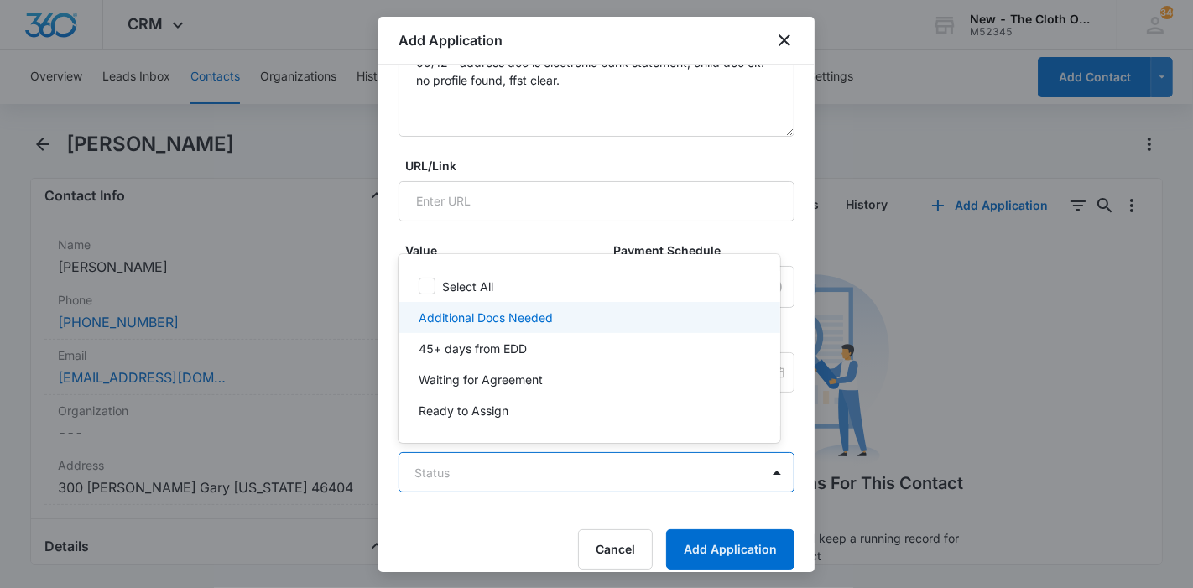
click at [567, 309] on div "Additional Docs Needed" at bounding box center [588, 318] width 338 height 18
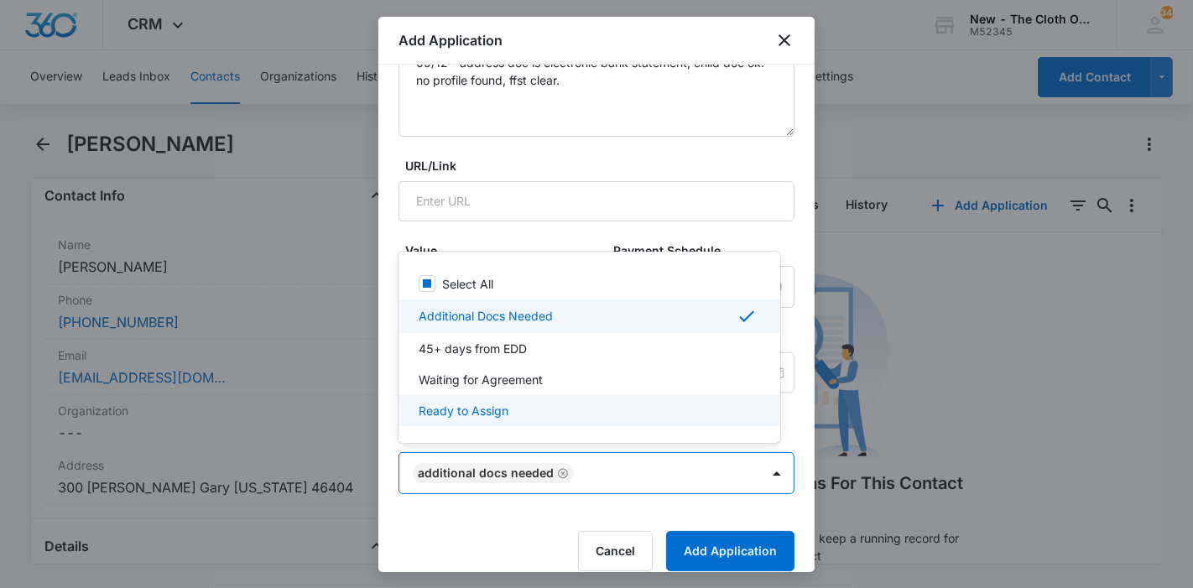
click at [721, 554] on div at bounding box center [596, 294] width 1193 height 588
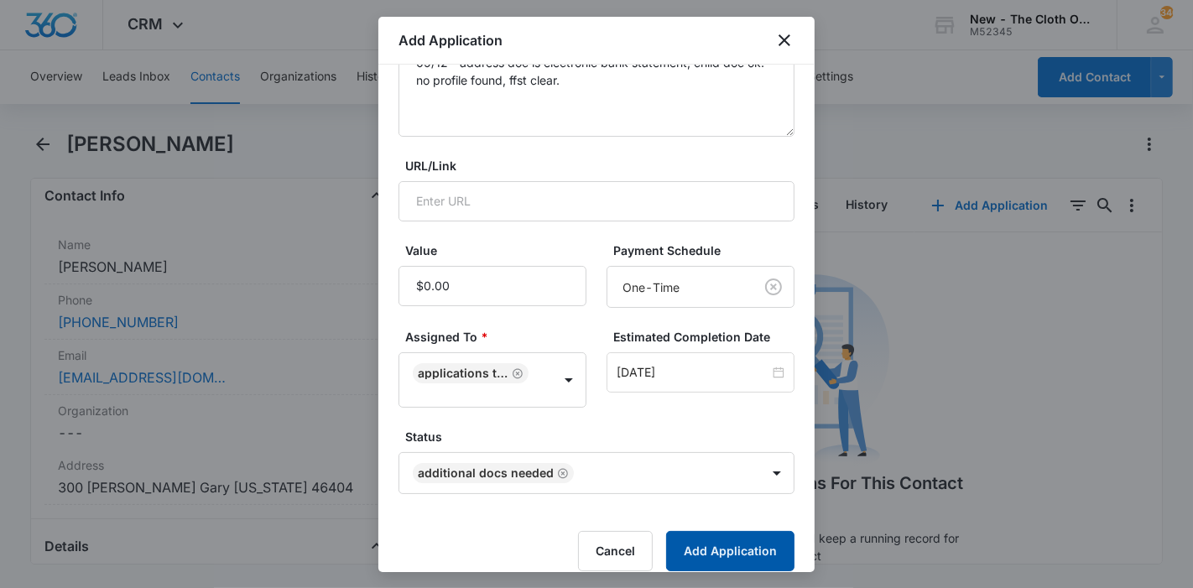
click at [721, 554] on button "Add Application" at bounding box center [730, 551] width 128 height 40
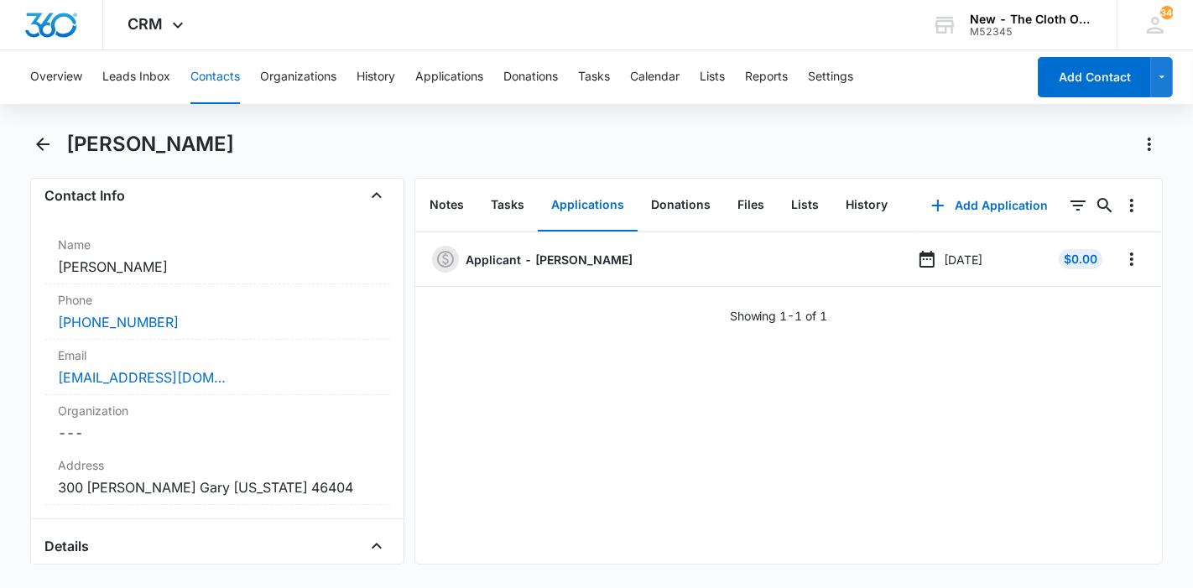
drag, startPoint x: 213, startPoint y: 141, endPoint x: 70, endPoint y: 143, distance: 142.6
click at [70, 143] on div "[PERSON_NAME]" at bounding box center [614, 144] width 1097 height 27
copy h1 "[PERSON_NAME]"
click at [162, 70] on button "Leads Inbox" at bounding box center [136, 77] width 68 height 54
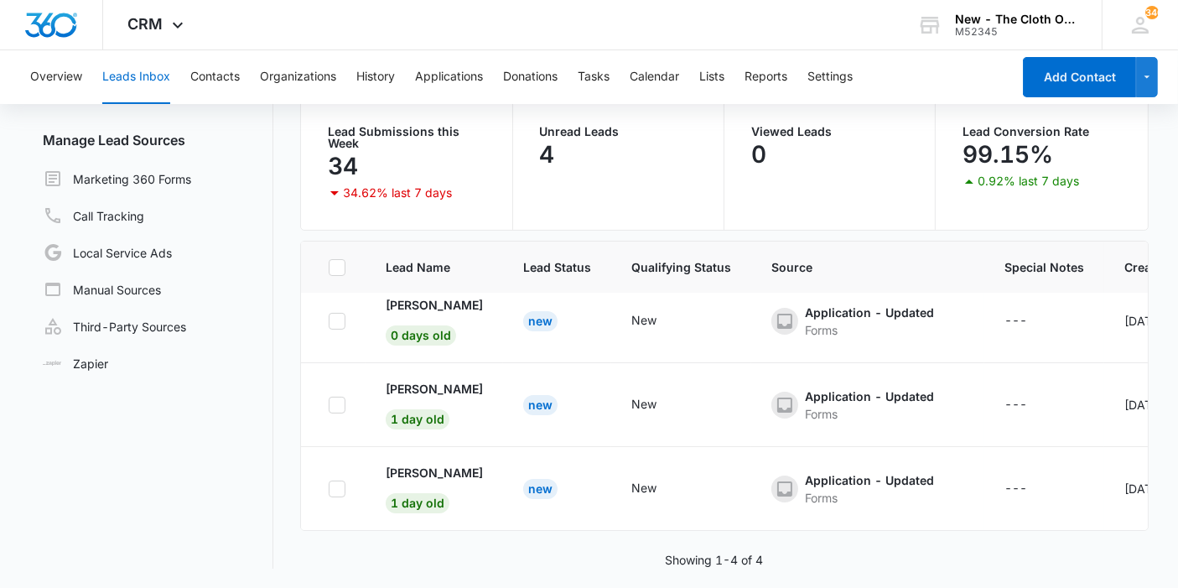
scroll to position [110, 0]
click at [421, 464] on p "[PERSON_NAME]" at bounding box center [434, 473] width 97 height 18
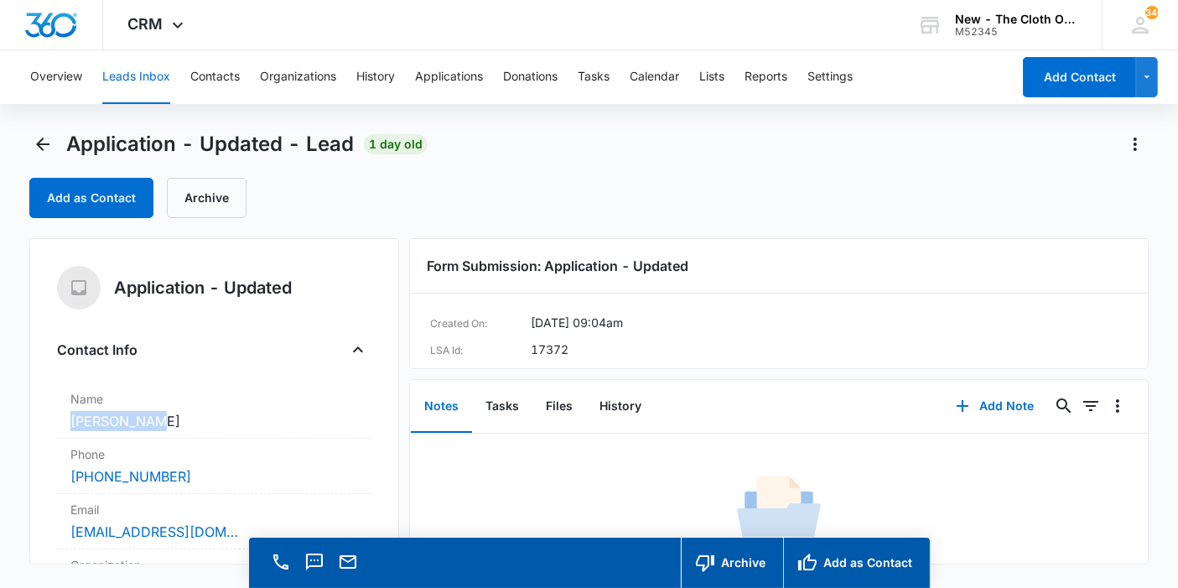
copy dd "[PERSON_NAME]"
drag, startPoint x: 159, startPoint y: 420, endPoint x: 69, endPoint y: 420, distance: 90.6
click at [69, 420] on div "Name Cancel Save Changes Mimi Cutler" at bounding box center [214, 410] width 315 height 55
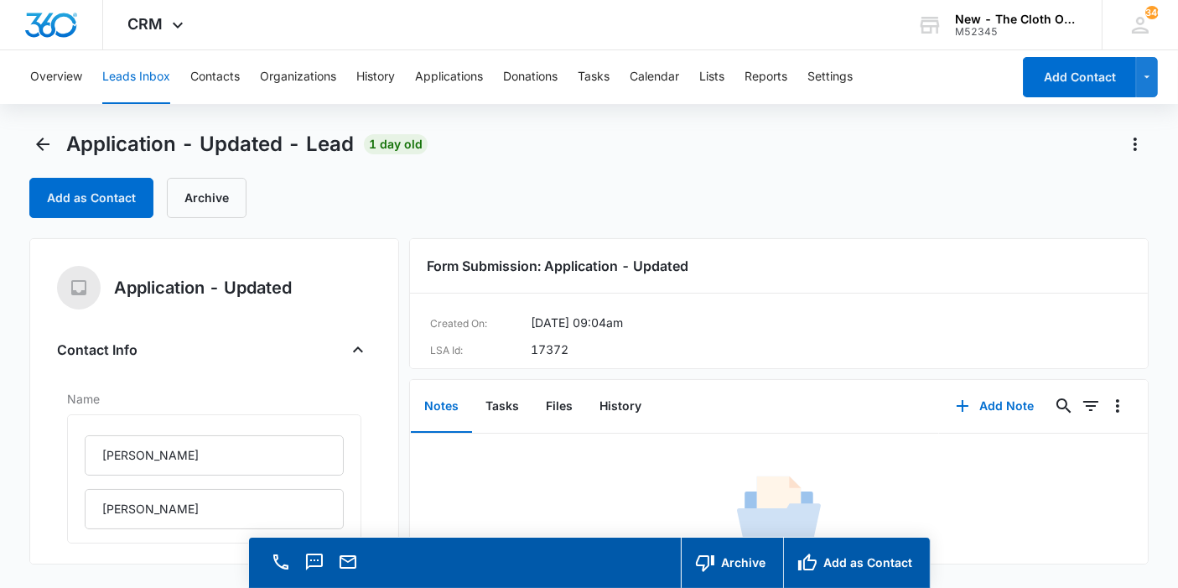
scroll to position [186, 0]
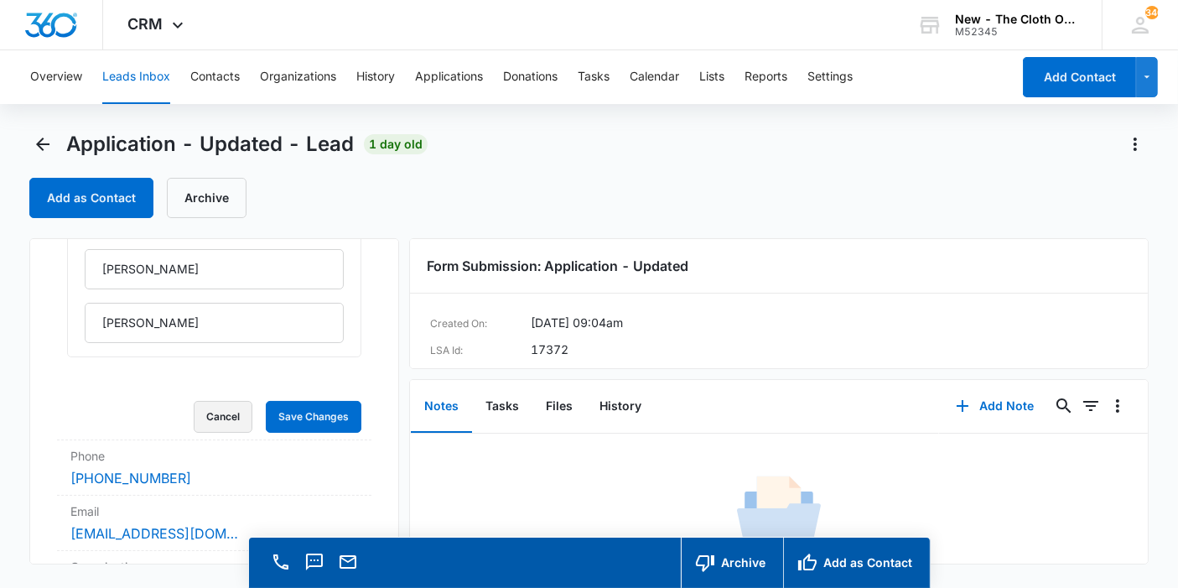
click at [207, 419] on button "Cancel" at bounding box center [223, 417] width 59 height 32
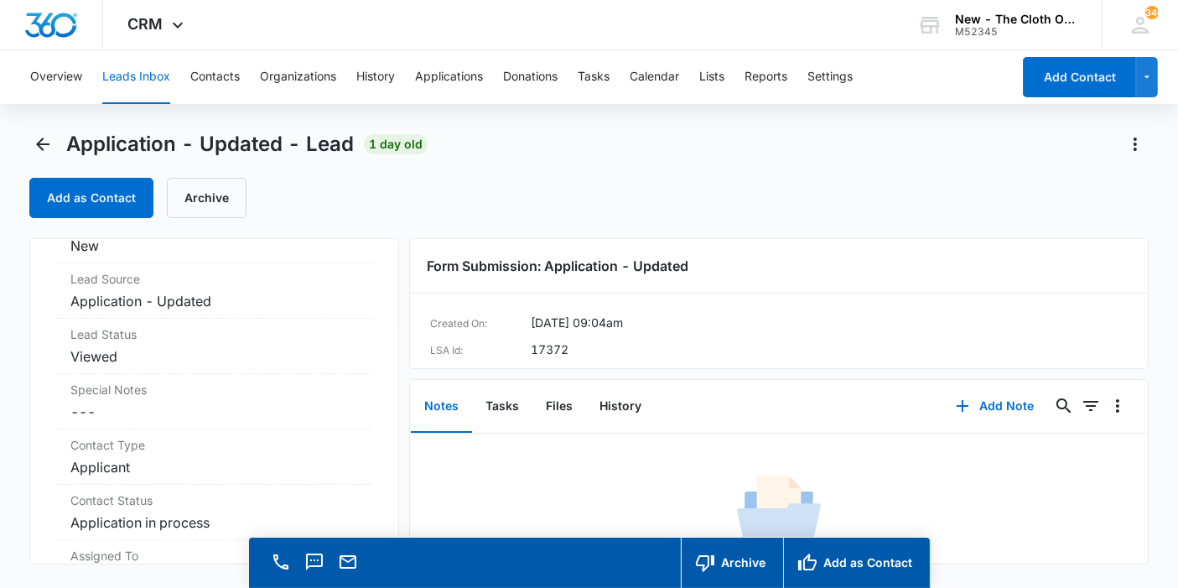
scroll to position [266, 0]
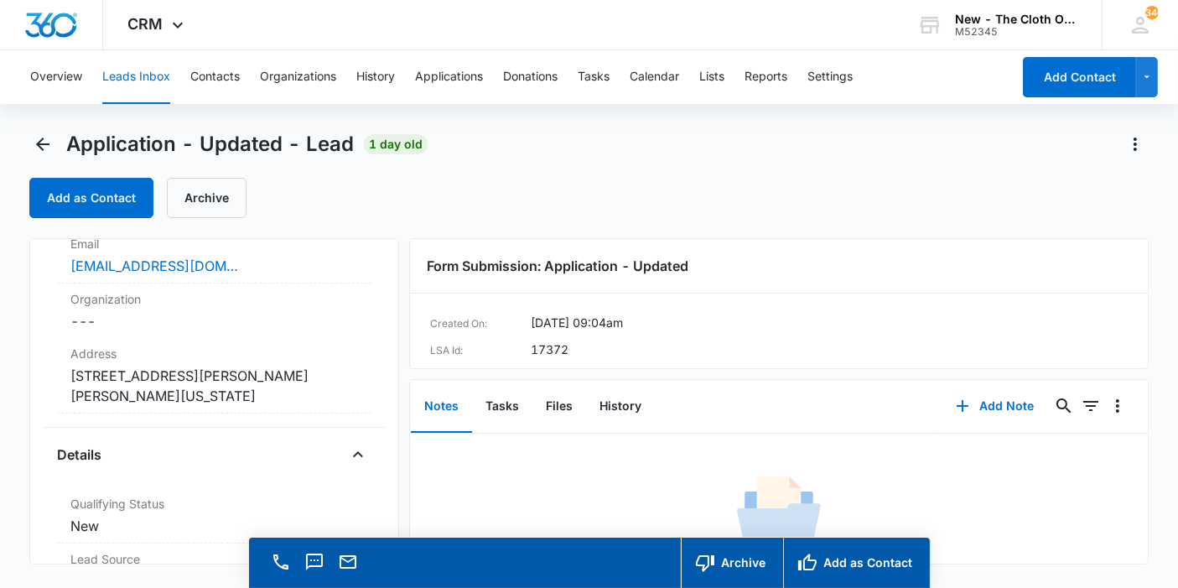
drag, startPoint x: 212, startPoint y: 418, endPoint x: 625, endPoint y: 188, distance: 472.4
click at [625, 188] on div "Add as Contact Archive" at bounding box center [589, 198] width 1120 height 40
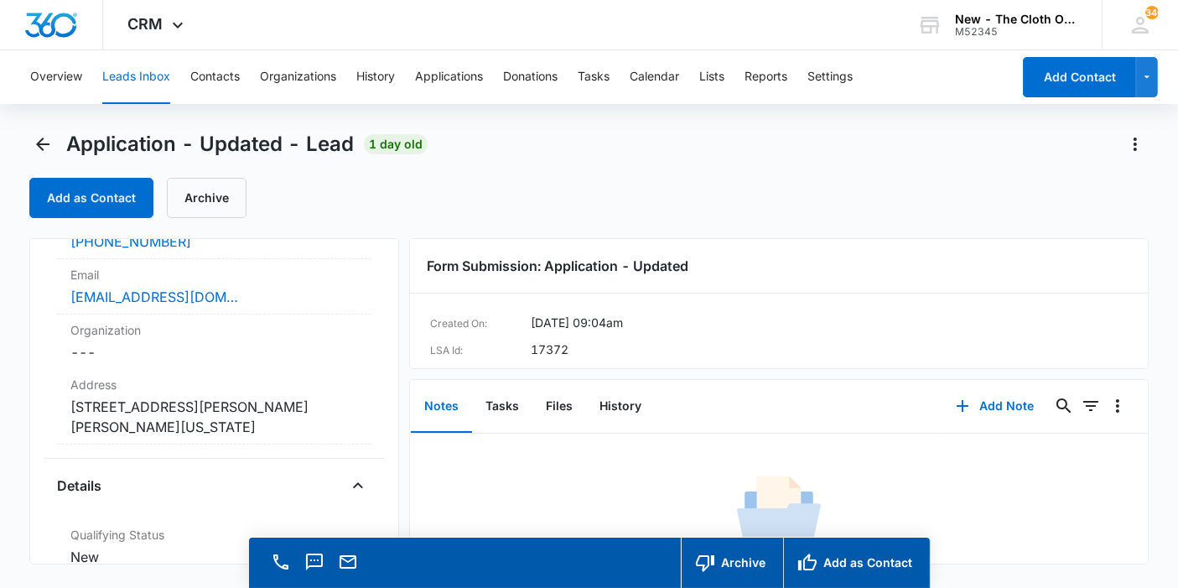
scroll to position [279, 0]
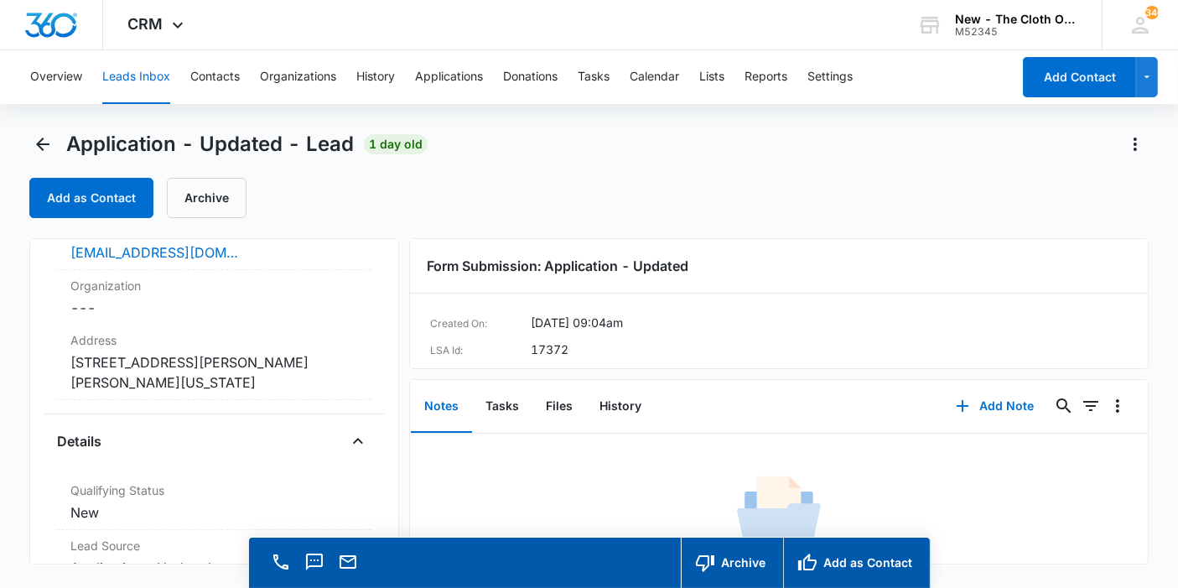
click at [190, 377] on dd "Cancel Save Changes 225 South Stephanie Street Apt 2314 Henderson Nevada 89012" at bounding box center [214, 372] width 288 height 40
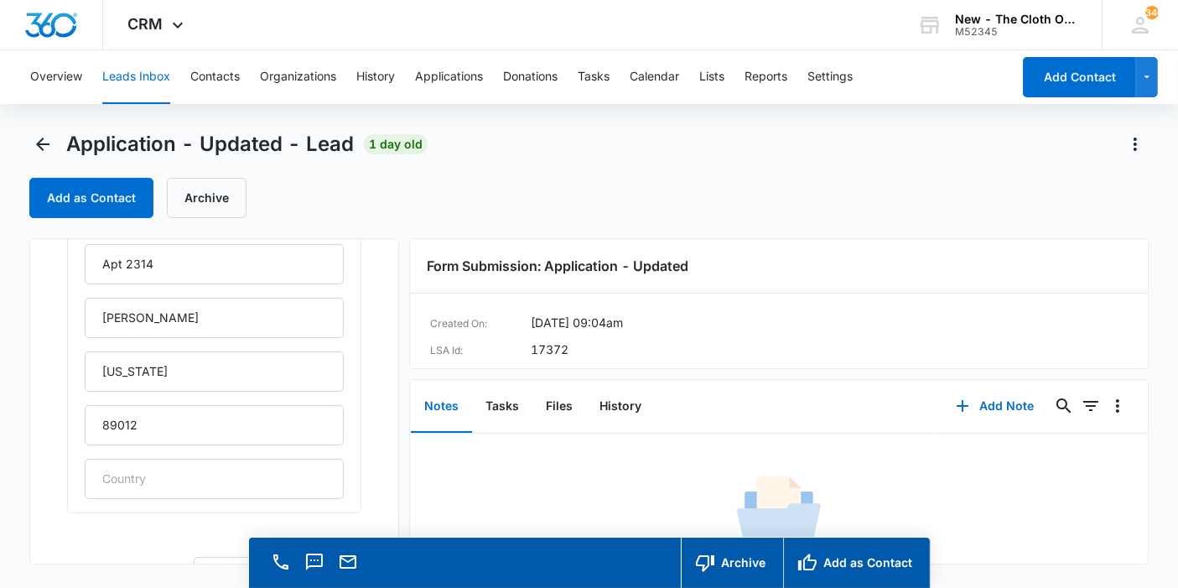
scroll to position [559, 0]
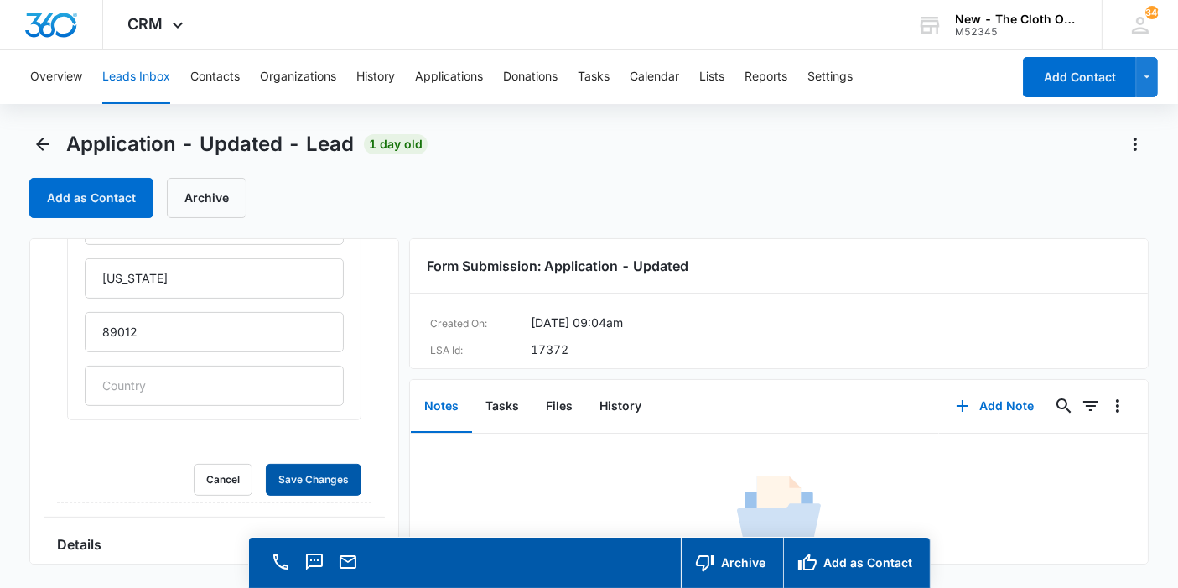
click at [287, 464] on button "Save Changes" at bounding box center [314, 480] width 96 height 32
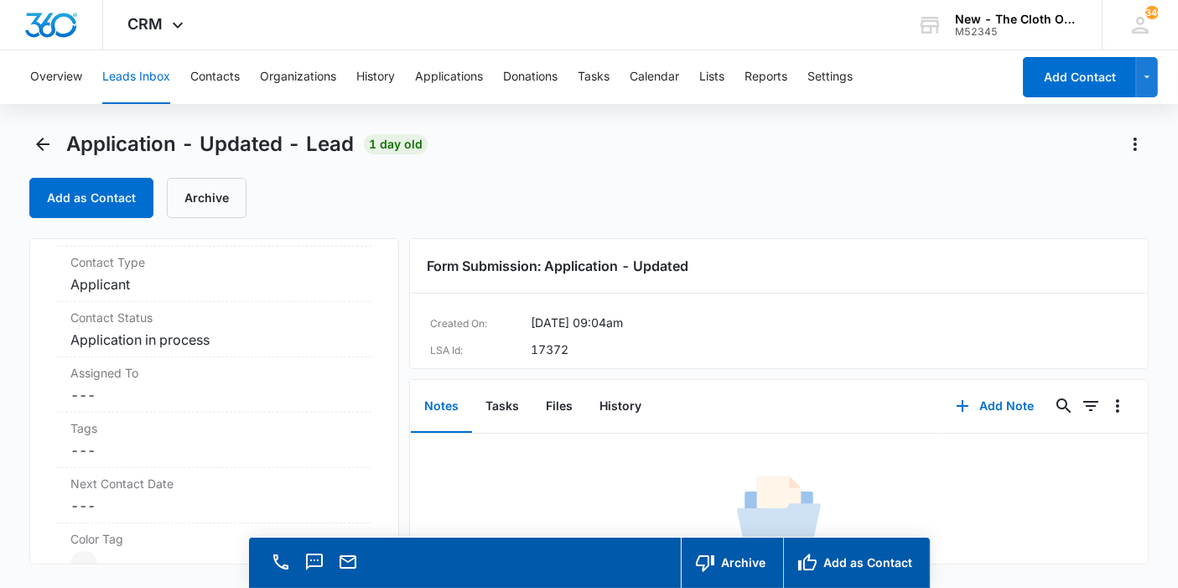
scroll to position [1118, 0]
click at [128, 385] on dd "Cancel Save Changes ---" at bounding box center [214, 388] width 288 height 20
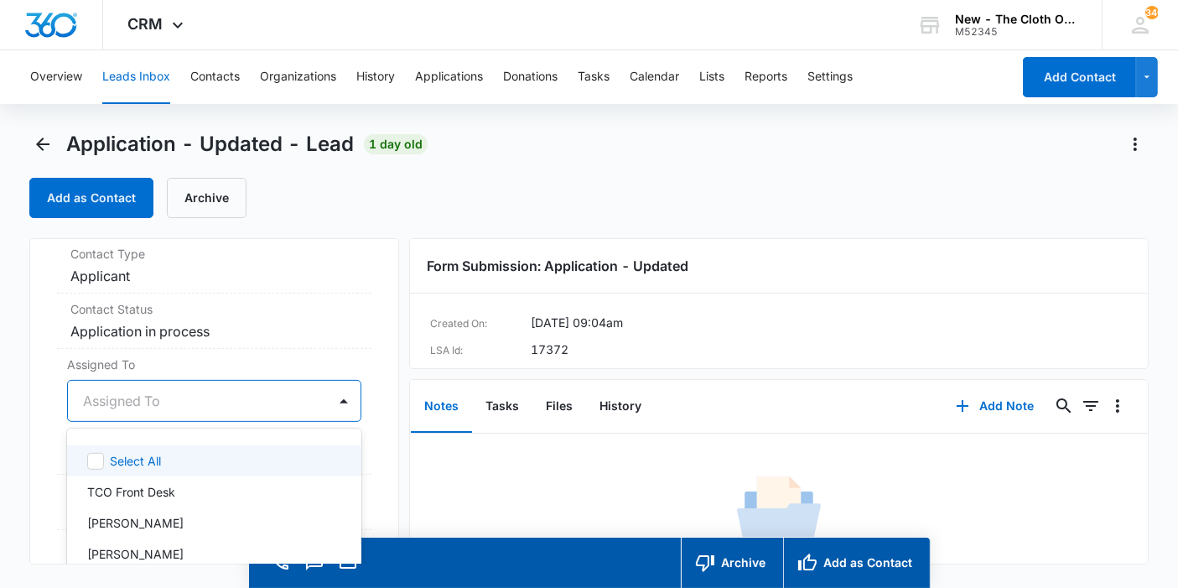
scroll to position [47, 0]
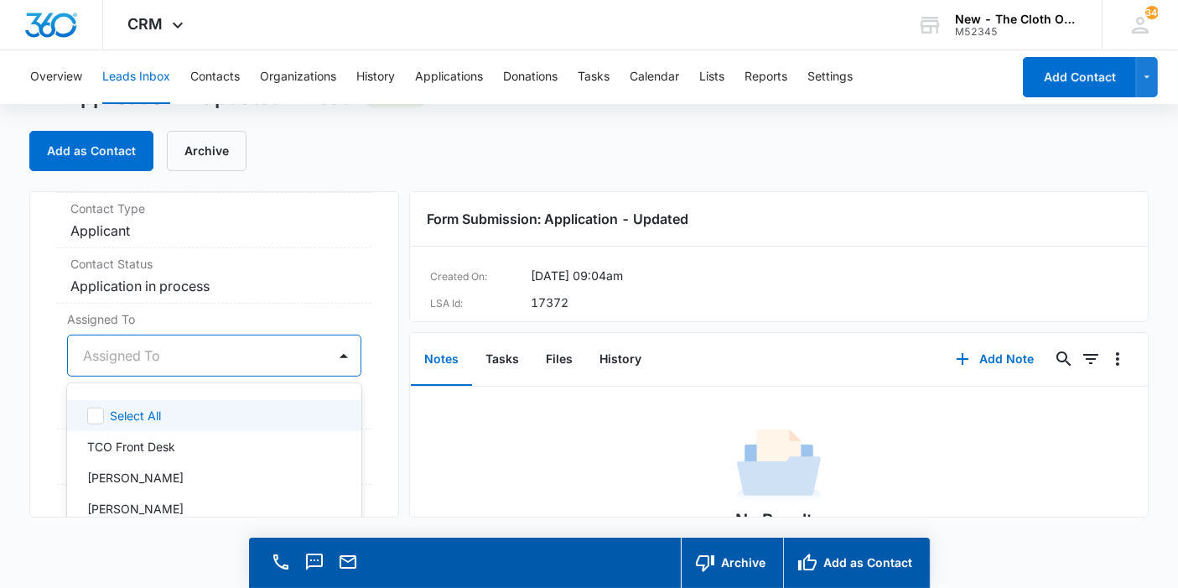
click at [127, 377] on div "47 results available. Use Up and Down to choose options, press Enter to select …" at bounding box center [214, 356] width 294 height 42
type input "appl"
click at [127, 411] on p "Applications Team" at bounding box center [137, 416] width 101 height 18
drag, startPoint x: 360, startPoint y: 381, endPoint x: 350, endPoint y: 394, distance: 16.8
click at [360, 382] on div "Application - Updated Contact Info Name Cancel Save Changes Mimi Cutler Phone C…" at bounding box center [214, 354] width 370 height 326
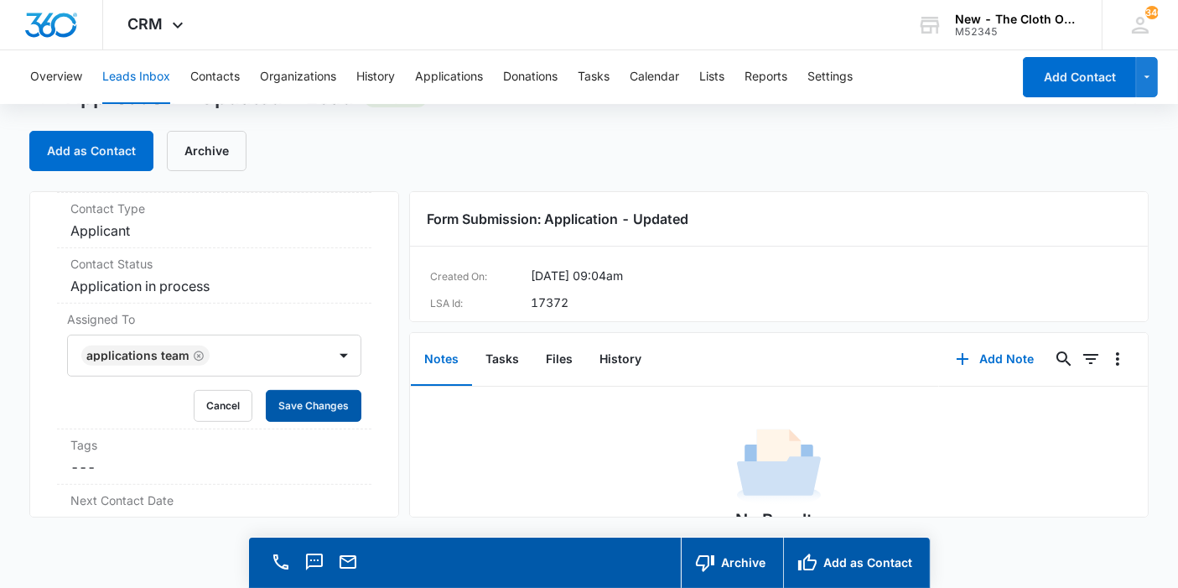
click at [340, 398] on button "Save Changes" at bounding box center [314, 406] width 96 height 32
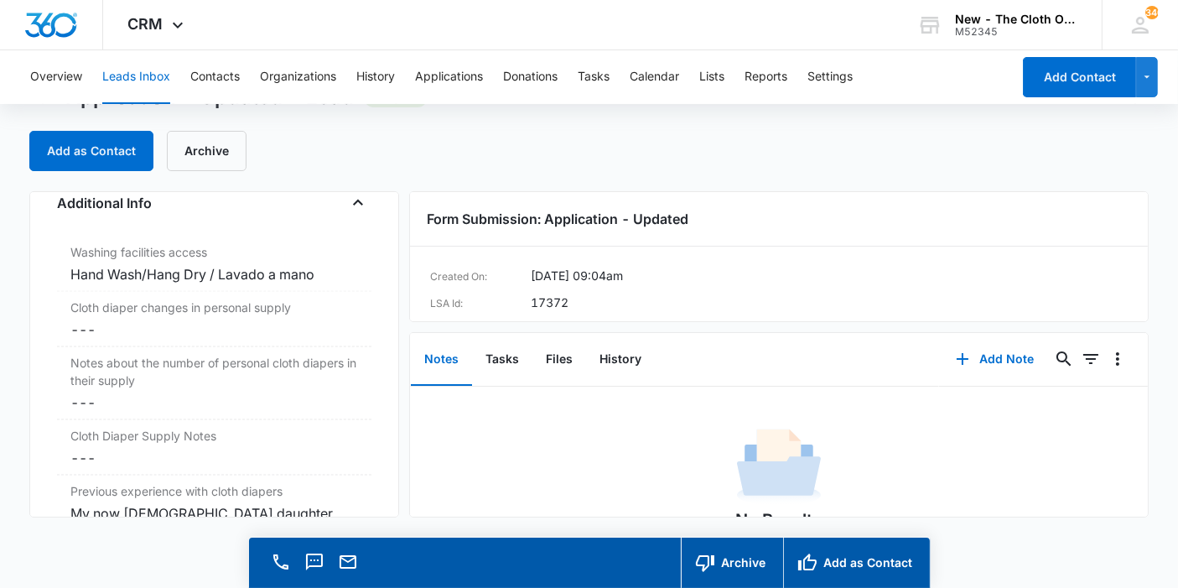
scroll to position [2809, 0]
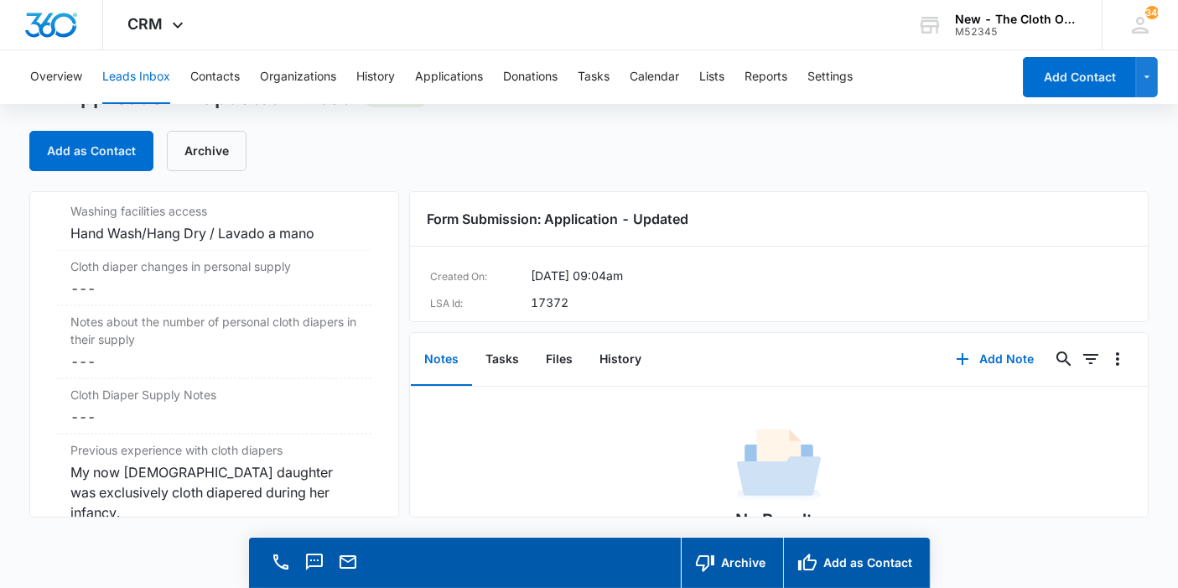
click at [125, 278] on dd "Cancel Save Changes ---" at bounding box center [214, 288] width 288 height 20
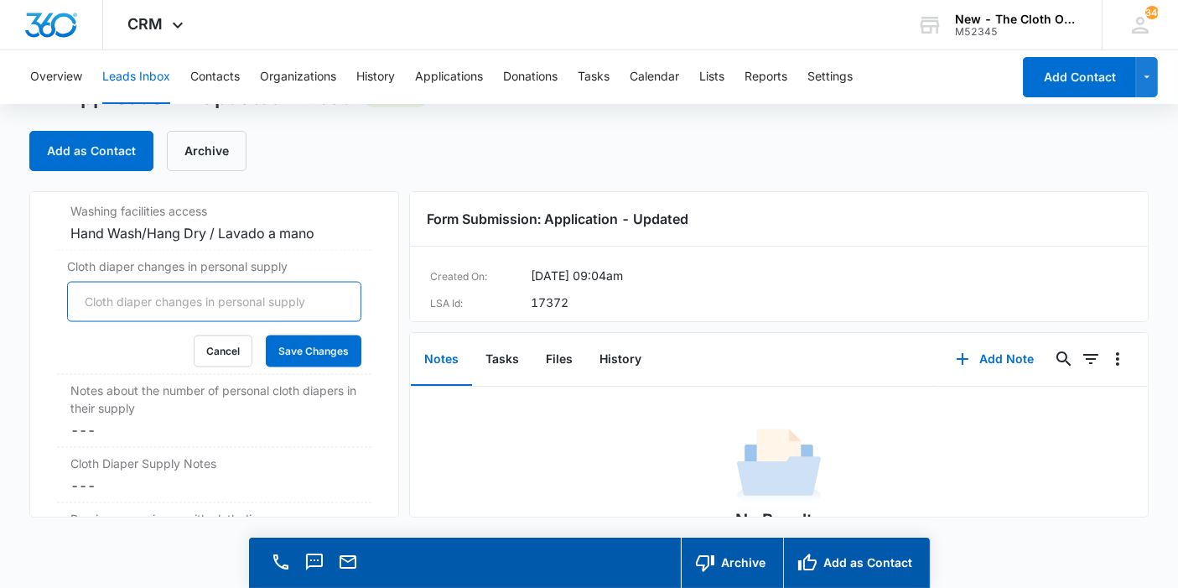
click at [98, 297] on input "Cloth diaper changes in personal supply" at bounding box center [214, 302] width 294 height 40
type input "0"
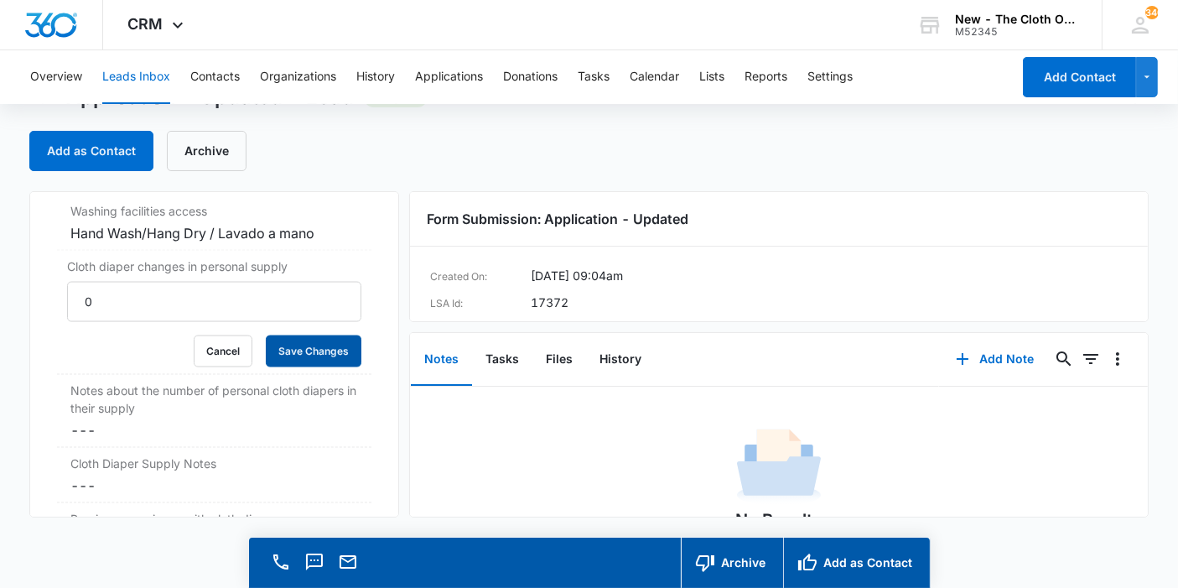
click at [305, 342] on button "Save Changes" at bounding box center [314, 352] width 96 height 32
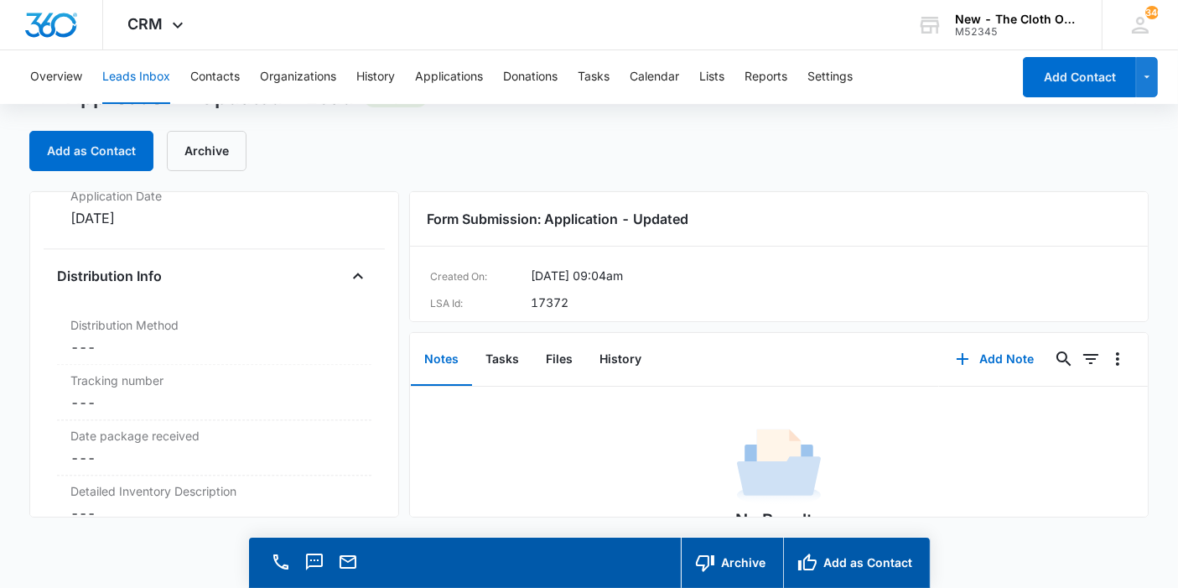
scroll to position [3954, 0]
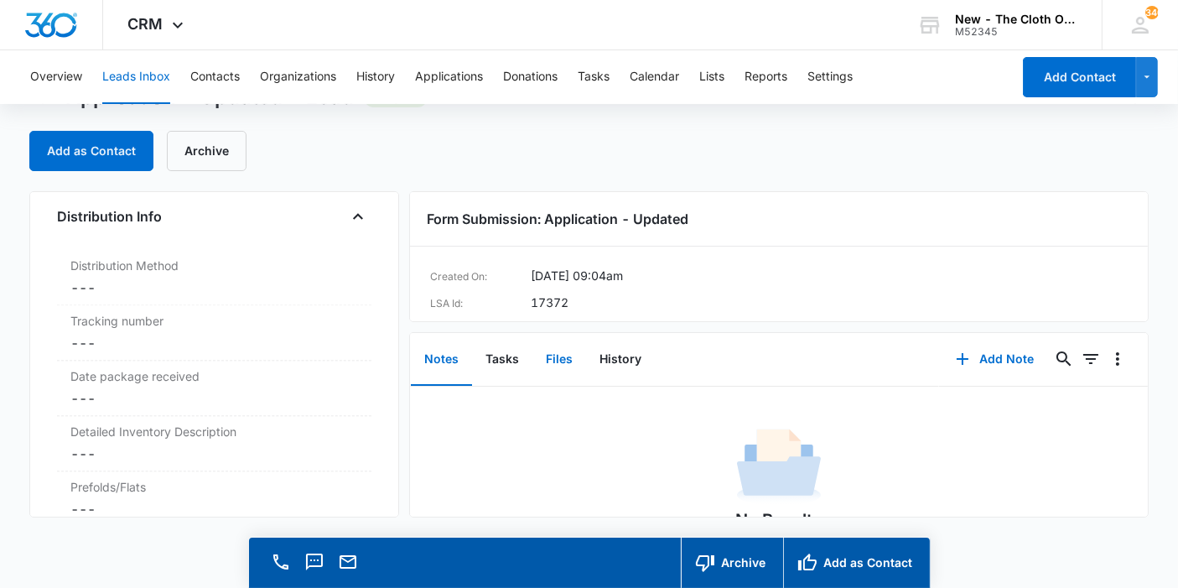
click at [561, 370] on button "Files" at bounding box center [560, 360] width 54 height 52
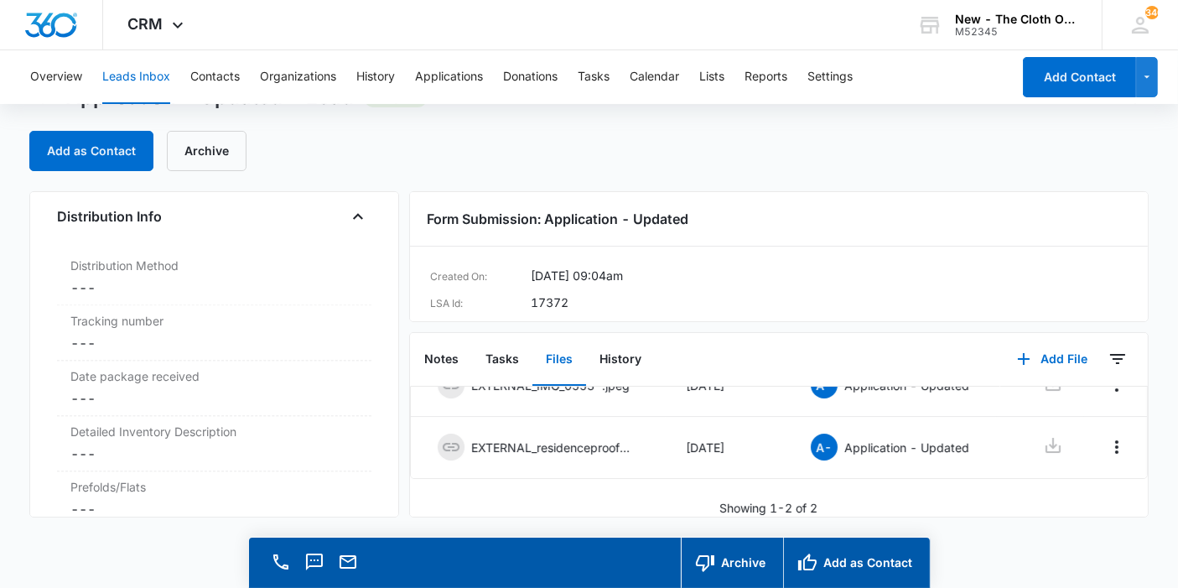
scroll to position [113, 0]
click at [812, 557] on icon "button" at bounding box center [808, 563] width 20 height 20
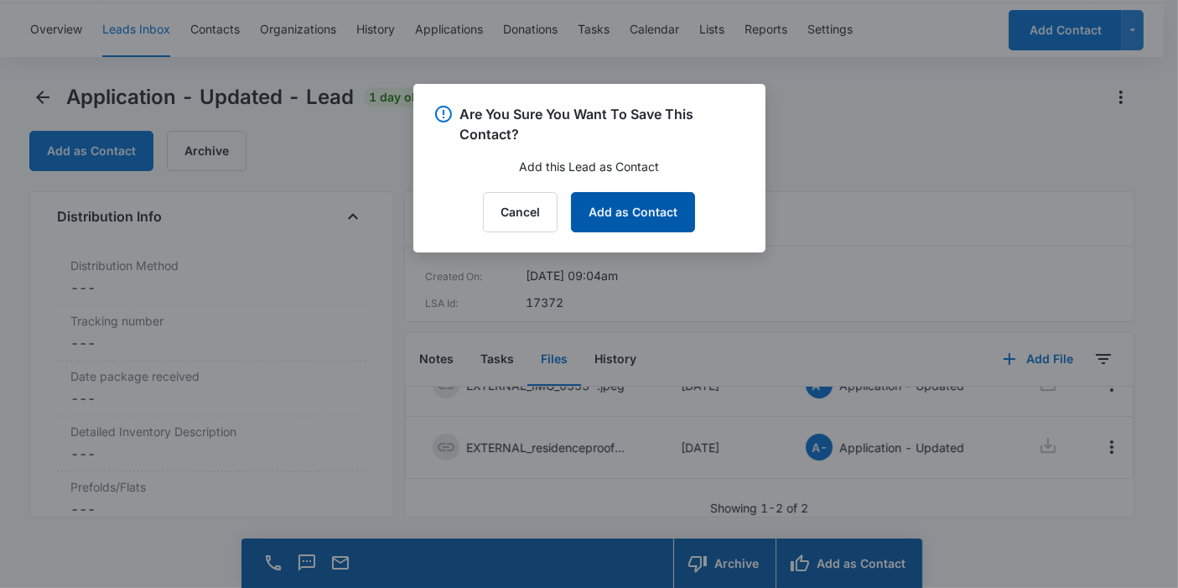
click at [661, 210] on button "Add as Contact" at bounding box center [633, 212] width 124 height 40
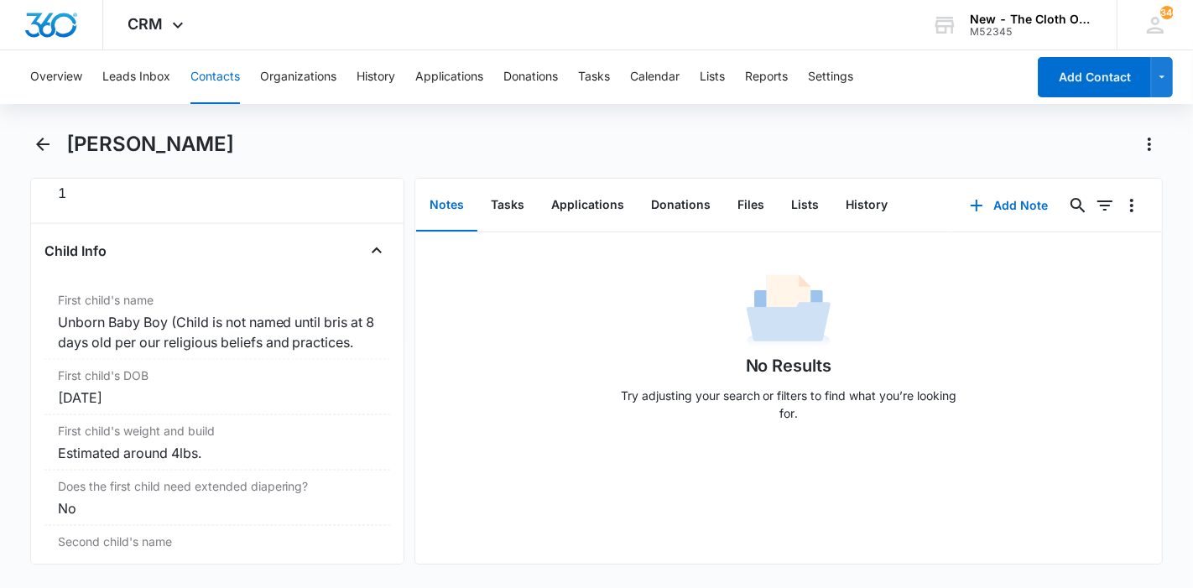
scroll to position [2050, 0]
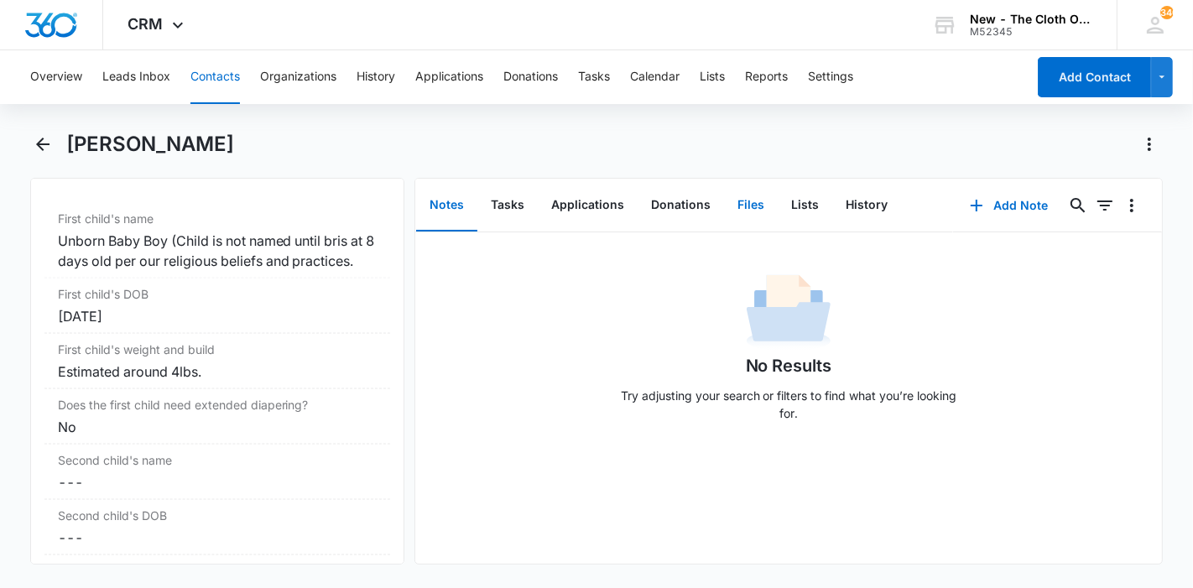
click at [747, 211] on button "Files" at bounding box center [751, 205] width 54 height 52
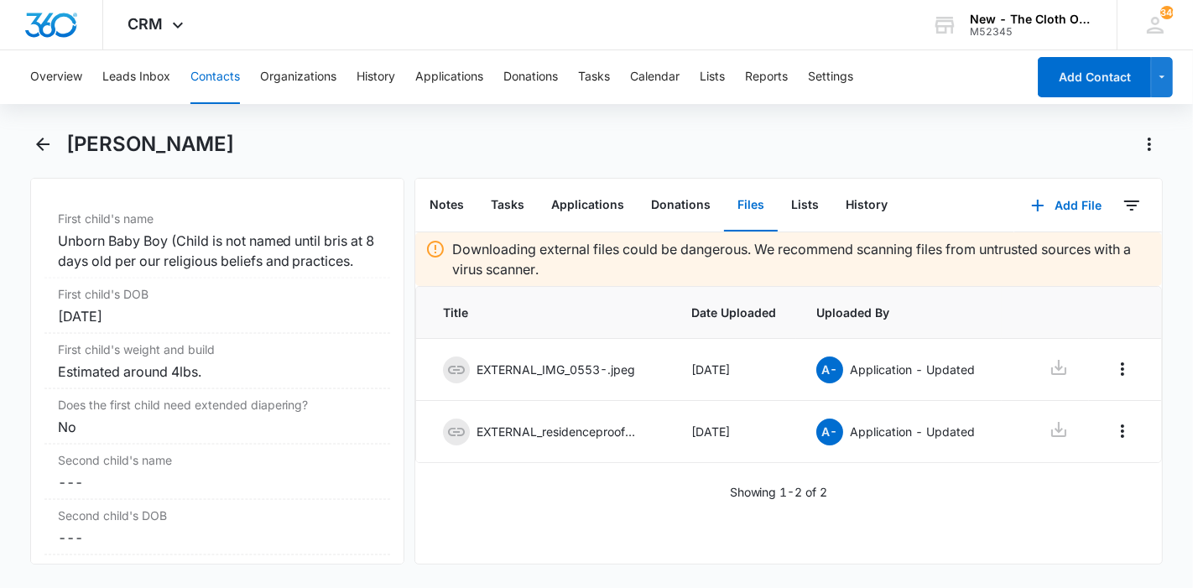
click at [1068, 367] on td at bounding box center [1044, 370] width 87 height 62
click at [1065, 367] on icon at bounding box center [1058, 367] width 20 height 20
click at [1066, 430] on td at bounding box center [1044, 432] width 87 height 62
click at [1061, 430] on icon at bounding box center [1058, 429] width 15 height 15
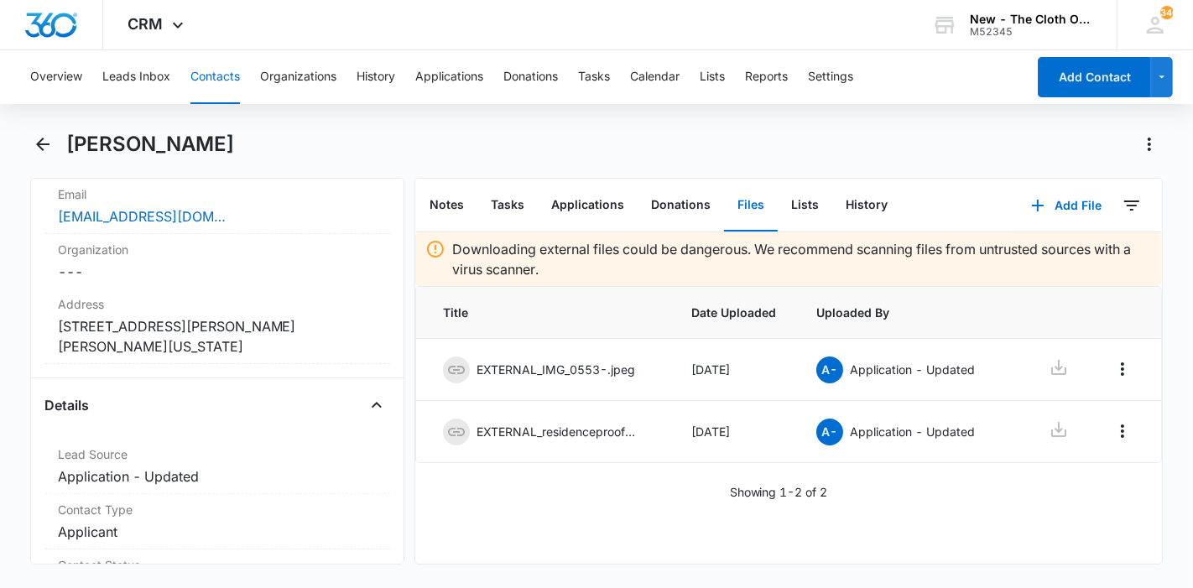
scroll to position [466, 0]
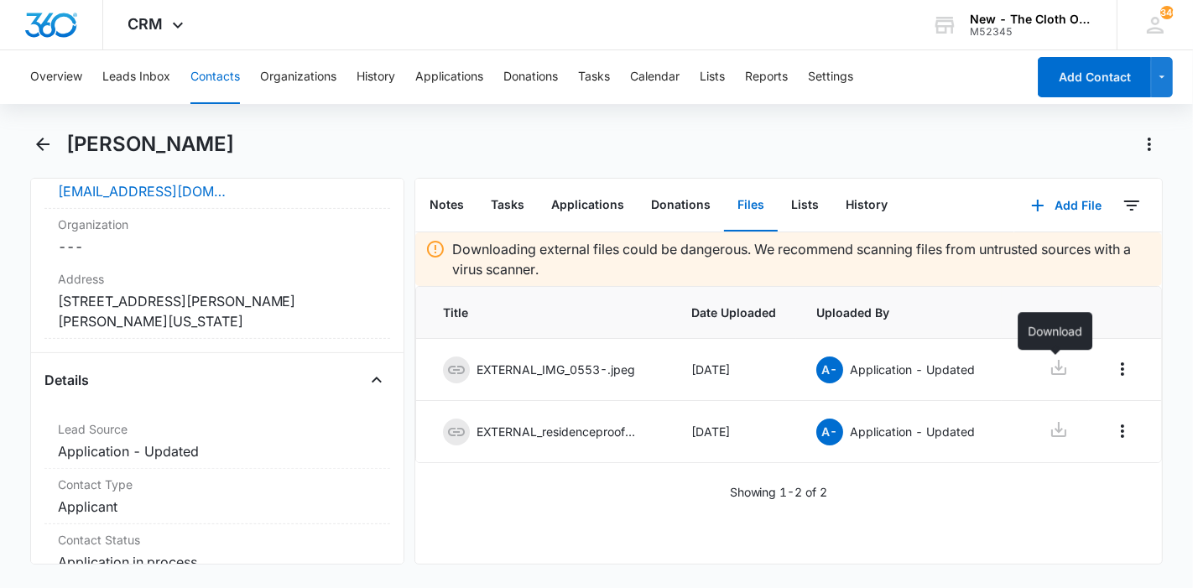
click at [1060, 365] on icon at bounding box center [1058, 367] width 20 height 20
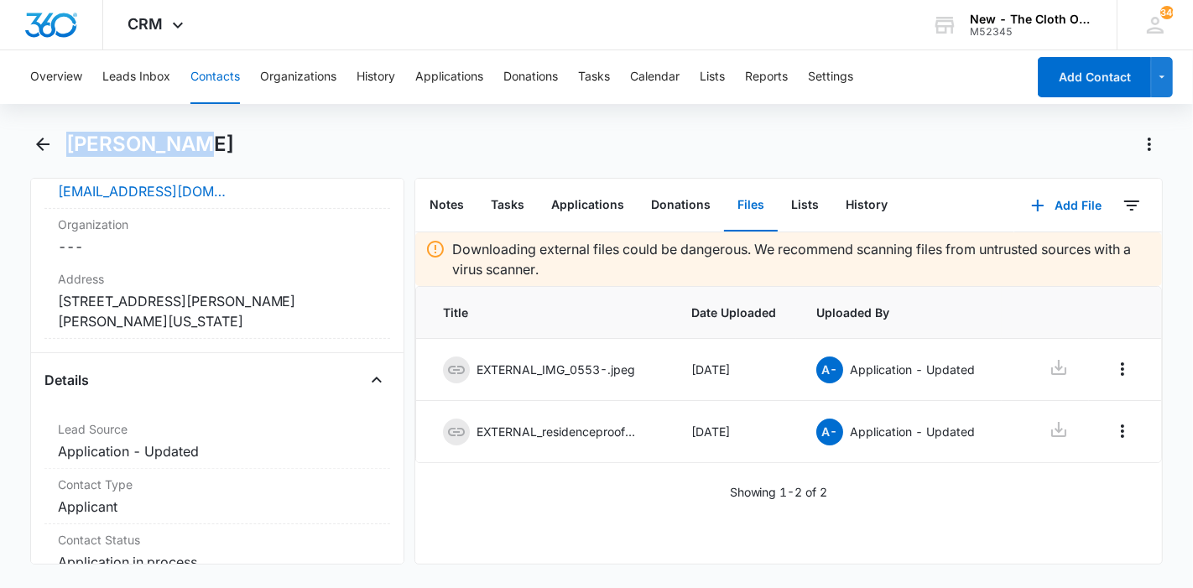
drag, startPoint x: 205, startPoint y: 159, endPoint x: 69, endPoint y: 152, distance: 136.9
click at [69, 152] on div "[PERSON_NAME]" at bounding box center [596, 154] width 1133 height 47
copy h1 "[PERSON_NAME]"
click at [225, 155] on div "[PERSON_NAME]" at bounding box center [614, 144] width 1097 height 27
click at [477, 188] on button "Tasks" at bounding box center [507, 205] width 60 height 52
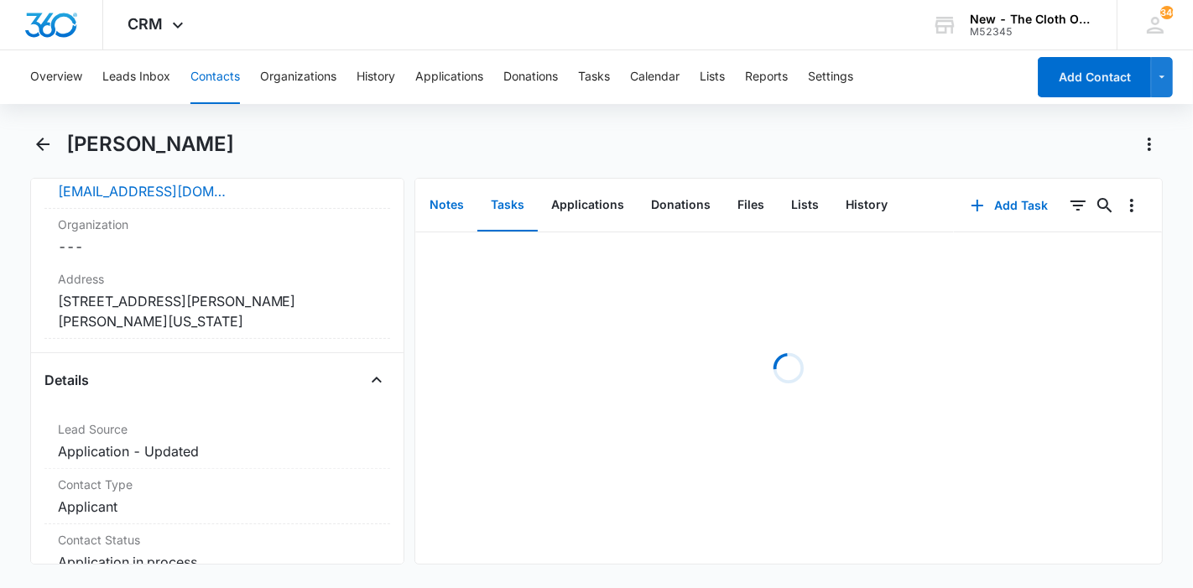
click at [438, 199] on button "Notes" at bounding box center [446, 205] width 61 height 52
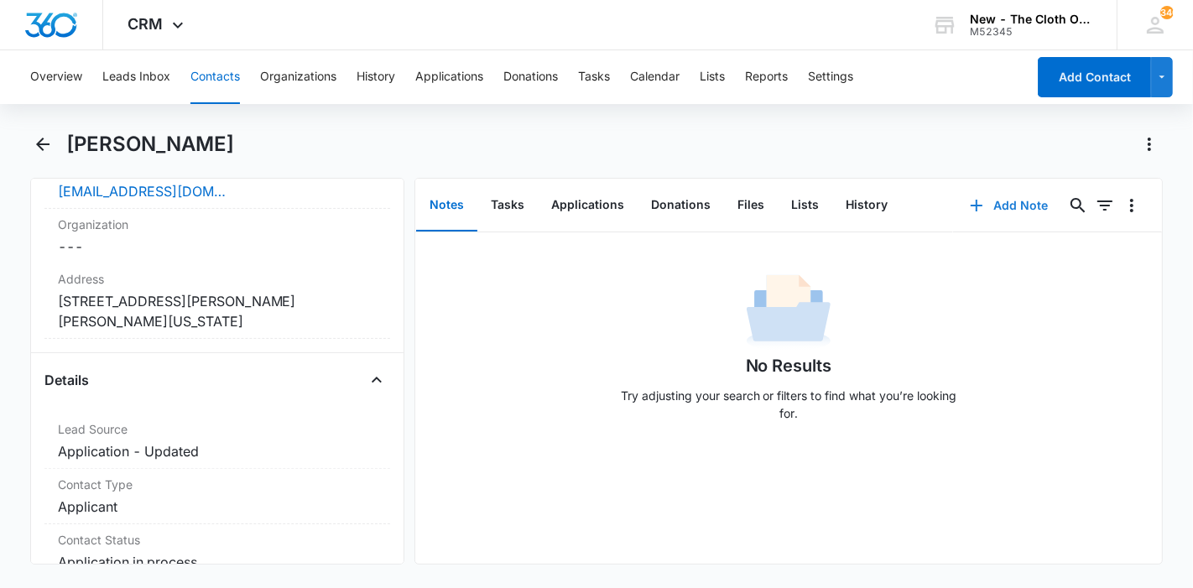
click at [1000, 214] on button "Add Note" at bounding box center [1009, 205] width 112 height 40
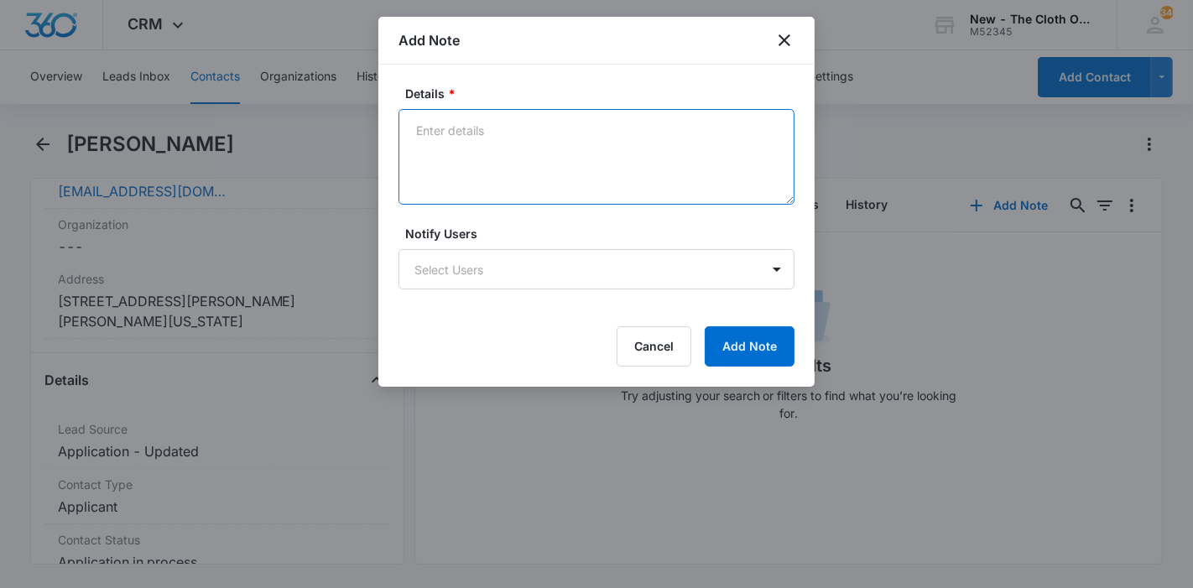
click at [579, 185] on textarea "Details *" at bounding box center [596, 157] width 396 height 96
paste textarea "https://www.facebook.com/mimi.premo"
type textarea "https://www.facebook.com/mimi.premo"
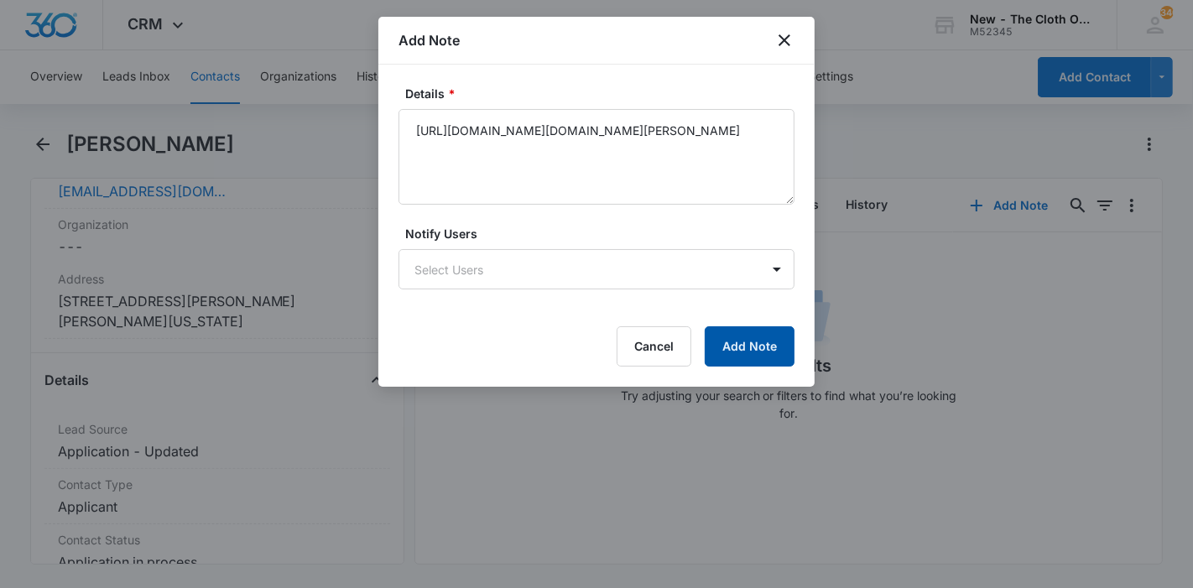
click at [738, 346] on button "Add Note" at bounding box center [750, 346] width 90 height 40
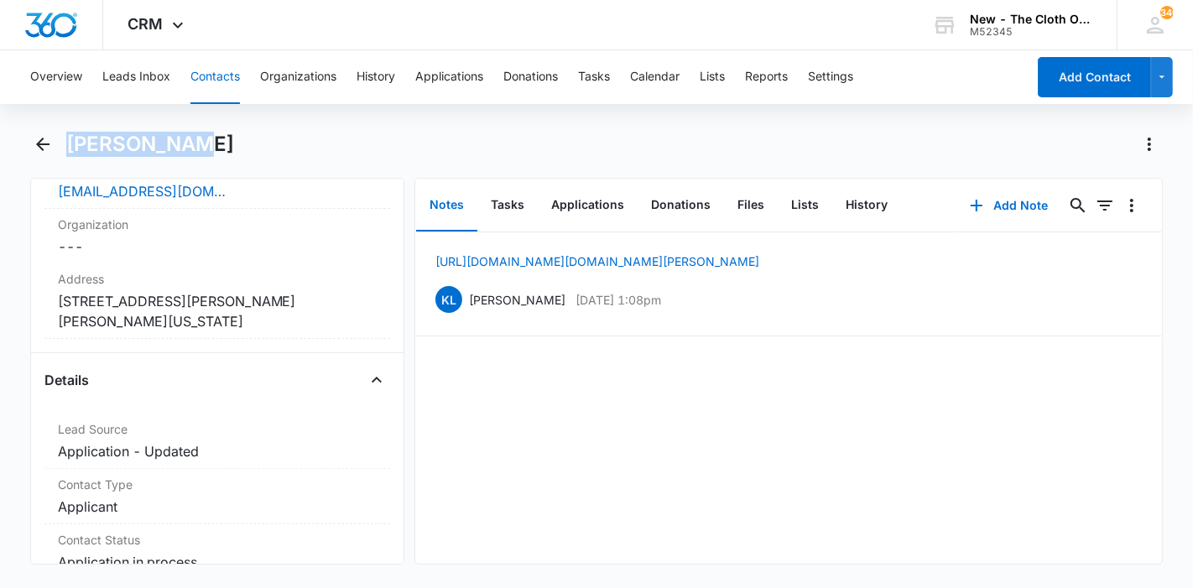
drag, startPoint x: 168, startPoint y: 149, endPoint x: 71, endPoint y: 144, distance: 96.6
click at [71, 144] on div "[PERSON_NAME]" at bounding box center [614, 144] width 1097 height 27
copy h1 "[PERSON_NAME]"
click at [567, 195] on button "Applications" at bounding box center [588, 205] width 100 height 52
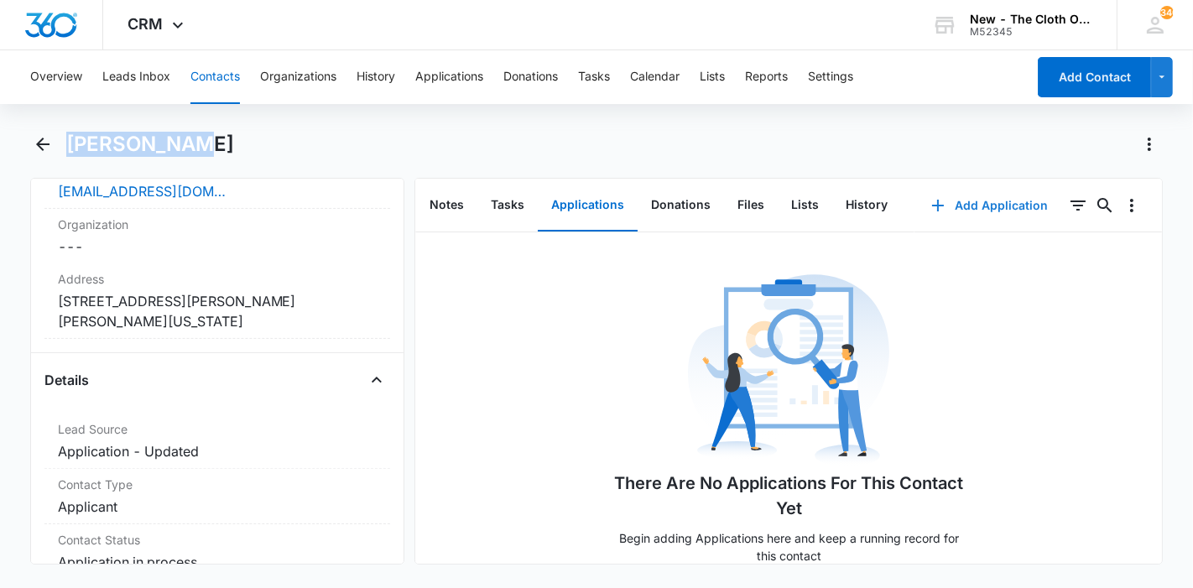
click at [946, 207] on button "Add Application" at bounding box center [989, 205] width 150 height 40
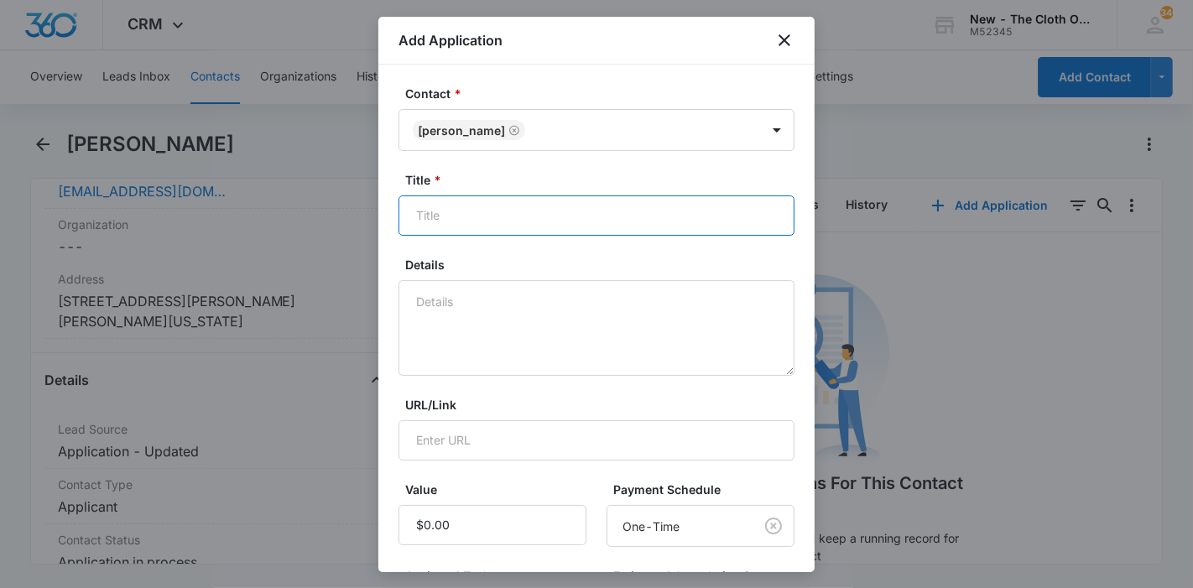
click at [548, 209] on input "Title *" at bounding box center [596, 215] width 396 height 40
paste input "[PERSON_NAME]"
type input "Applicant - Mimi Cutler"
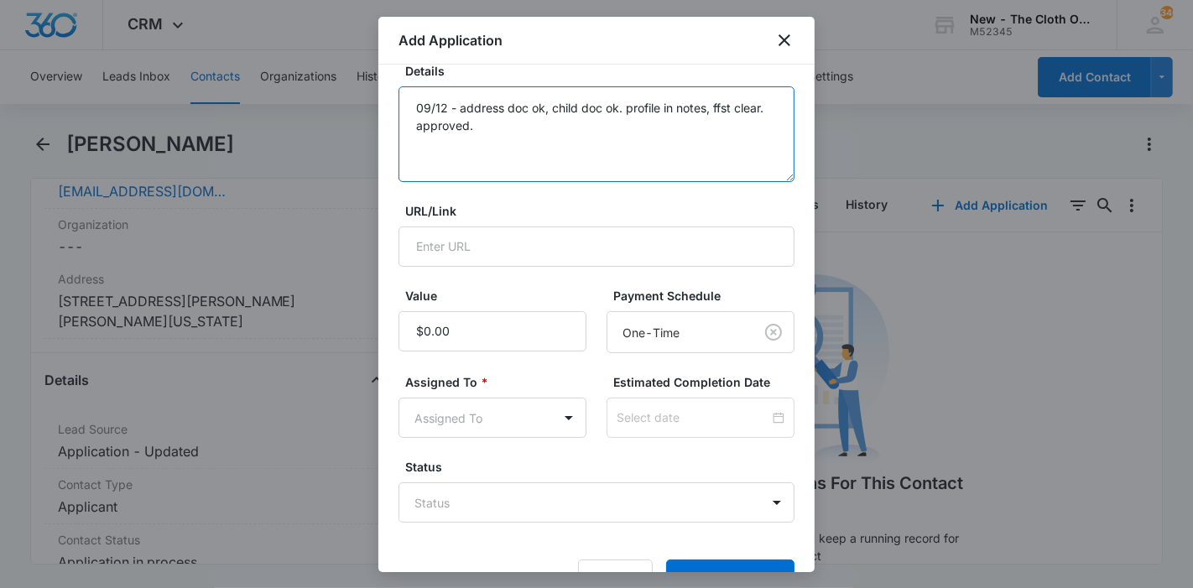
scroll to position [239, 0]
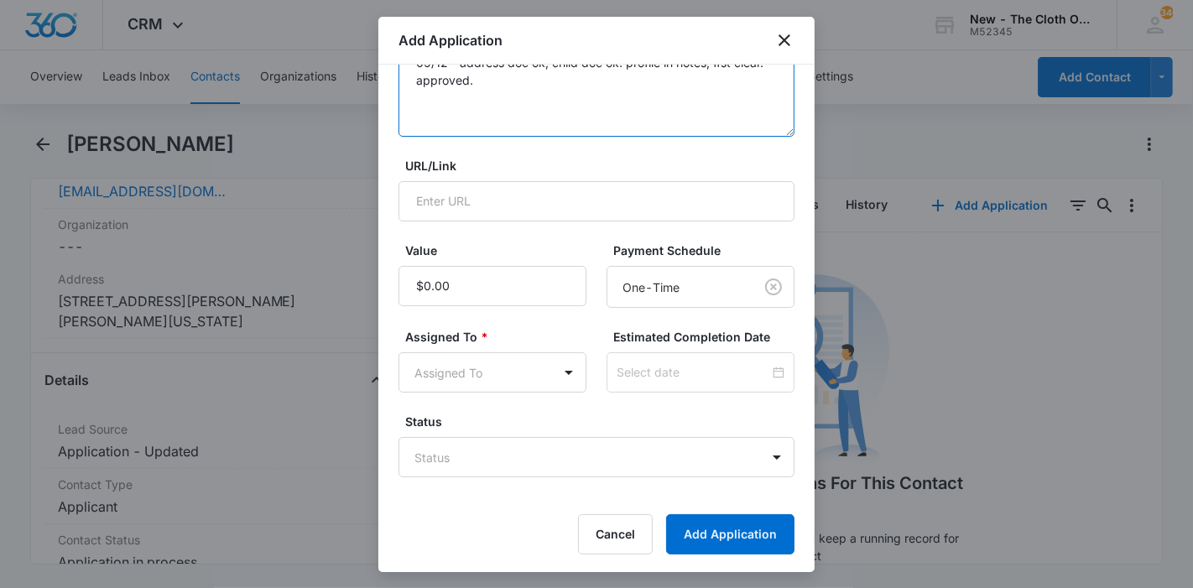
type textarea "09/12 - address doc ok, child doc ok. profile in notes, ffst clear. approved."
click at [554, 351] on body "CRM Apps Reputation Forms CRM Email Ads Intelligence Brand Settings New - The C…" at bounding box center [596, 294] width 1193 height 588
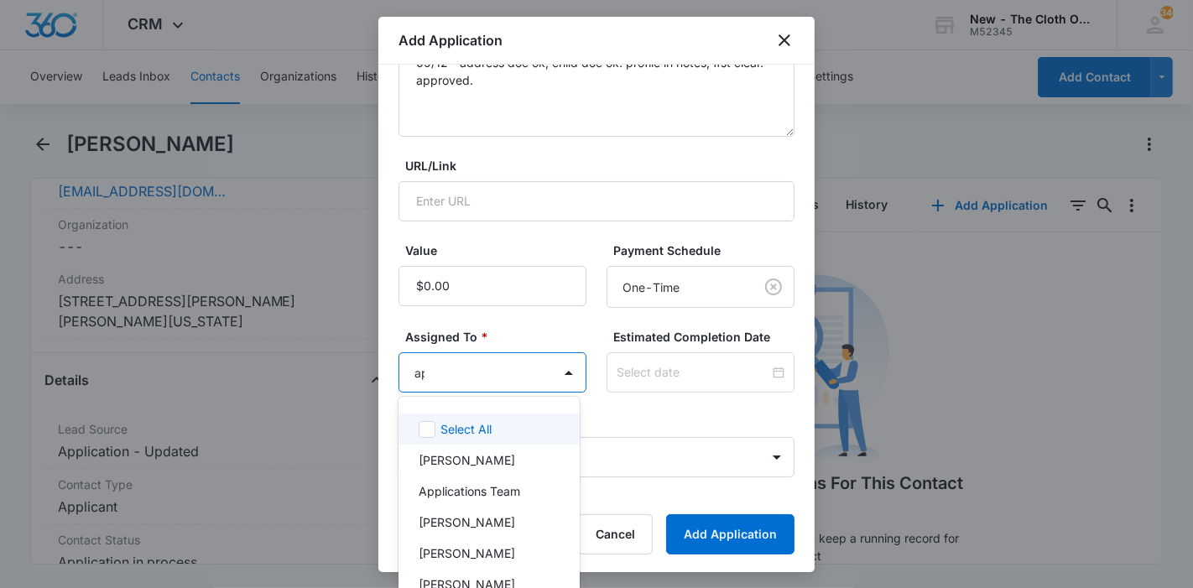
type input "app"
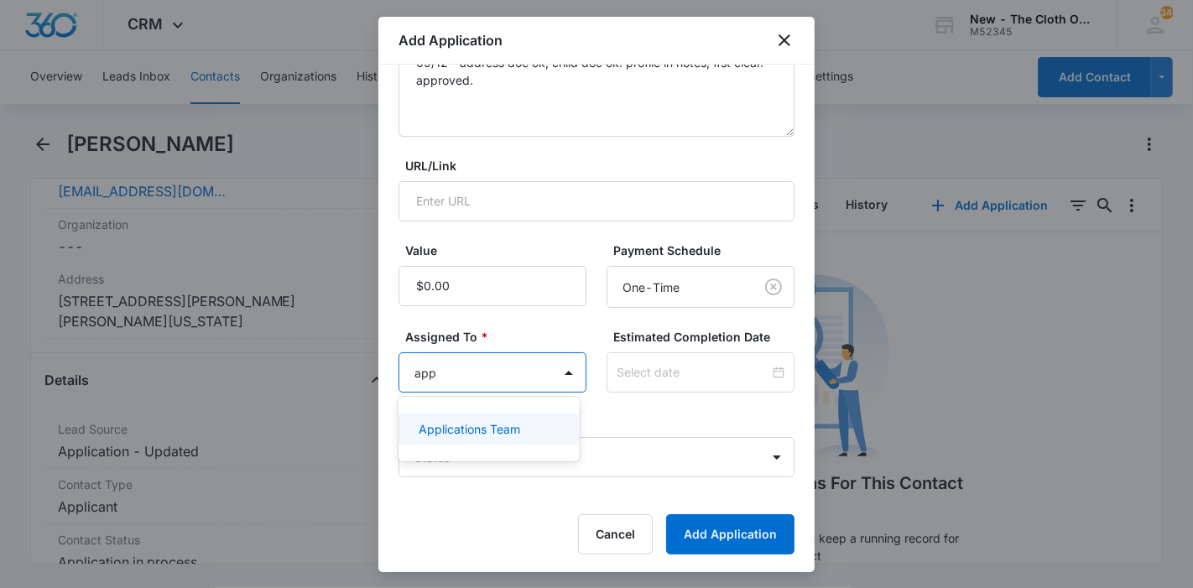
click at [523, 441] on div "Applications Team" at bounding box center [488, 429] width 180 height 31
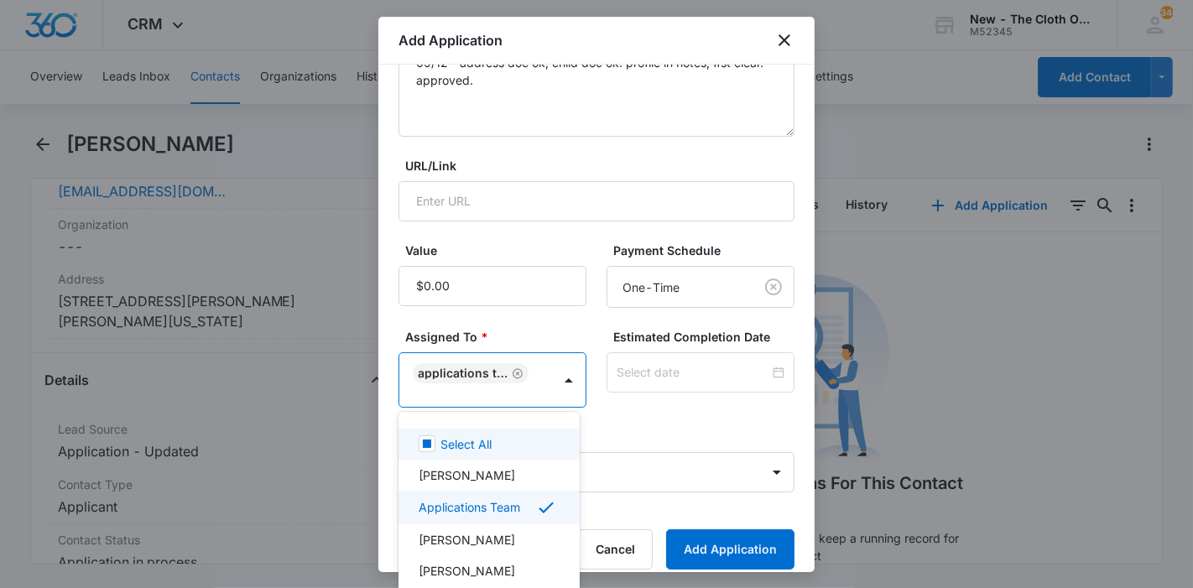
click at [689, 380] on div at bounding box center [596, 294] width 1193 height 588
click at [689, 380] on div at bounding box center [700, 372] width 188 height 40
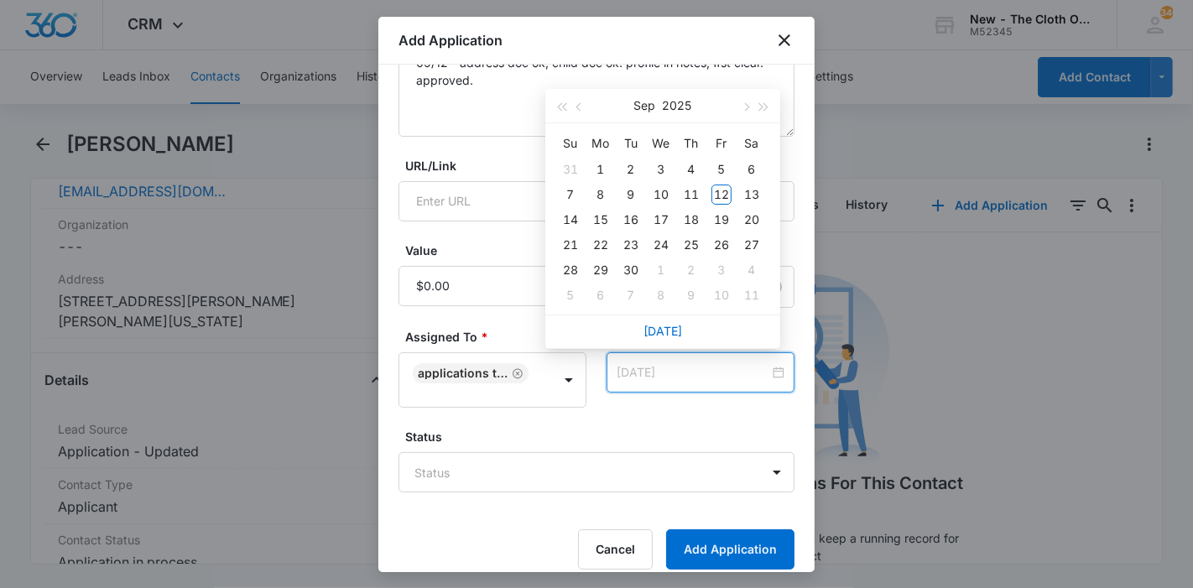
type input "Sep 19, 2025"
click at [726, 217] on div "19" at bounding box center [721, 220] width 20 height 20
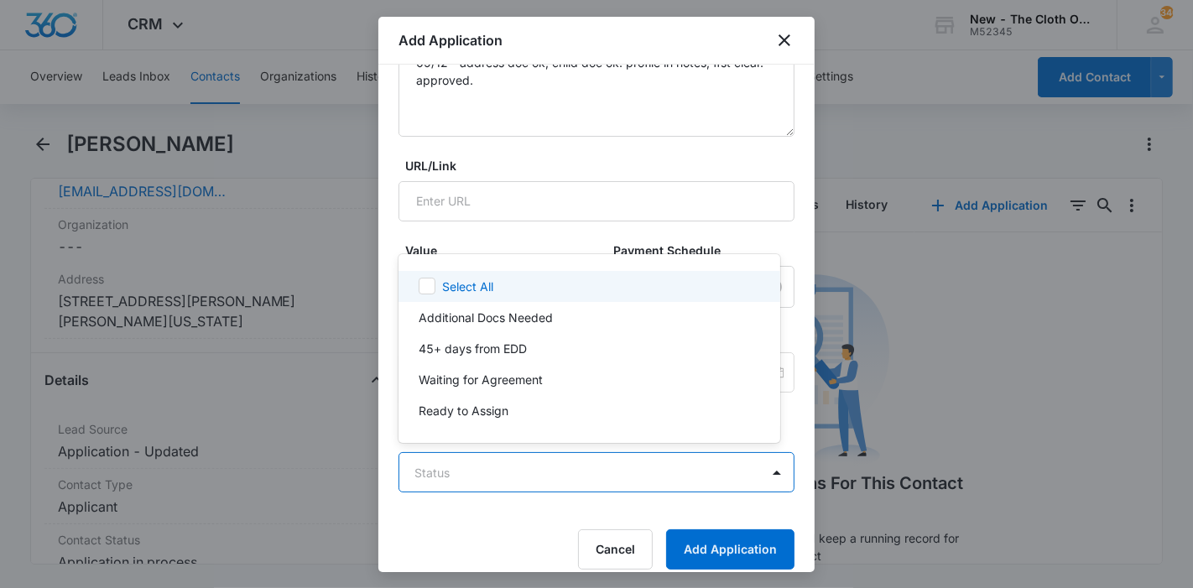
click at [652, 474] on body "CRM Apps Reputation Forms CRM Email Ads Intelligence Brand Settings New - The C…" at bounding box center [596, 294] width 1193 height 588
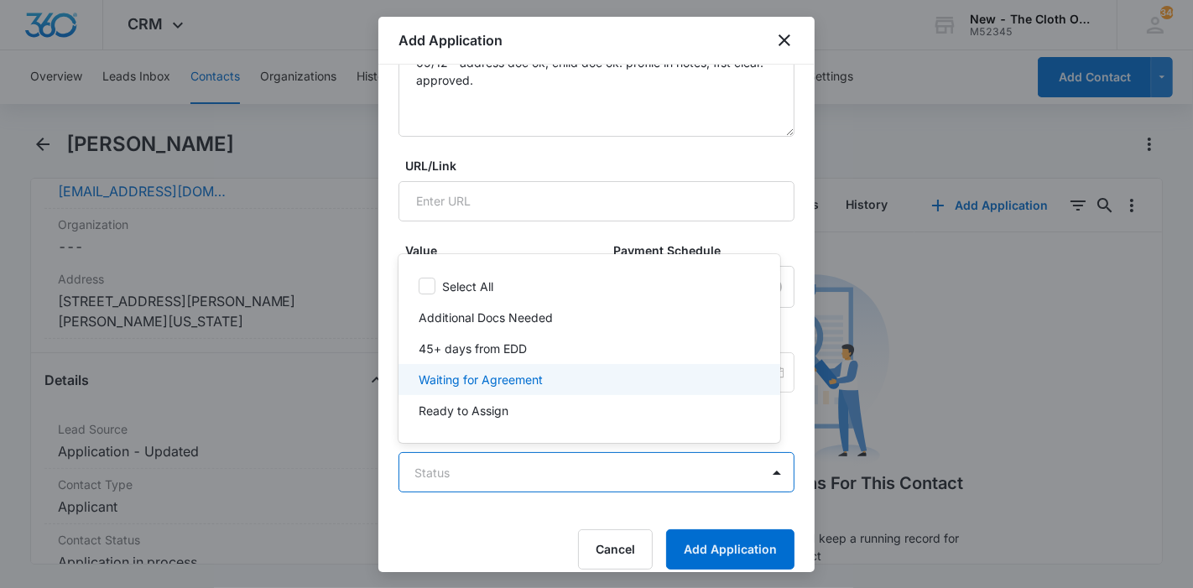
click at [598, 369] on div "Waiting for Agreement" at bounding box center [589, 379] width 382 height 31
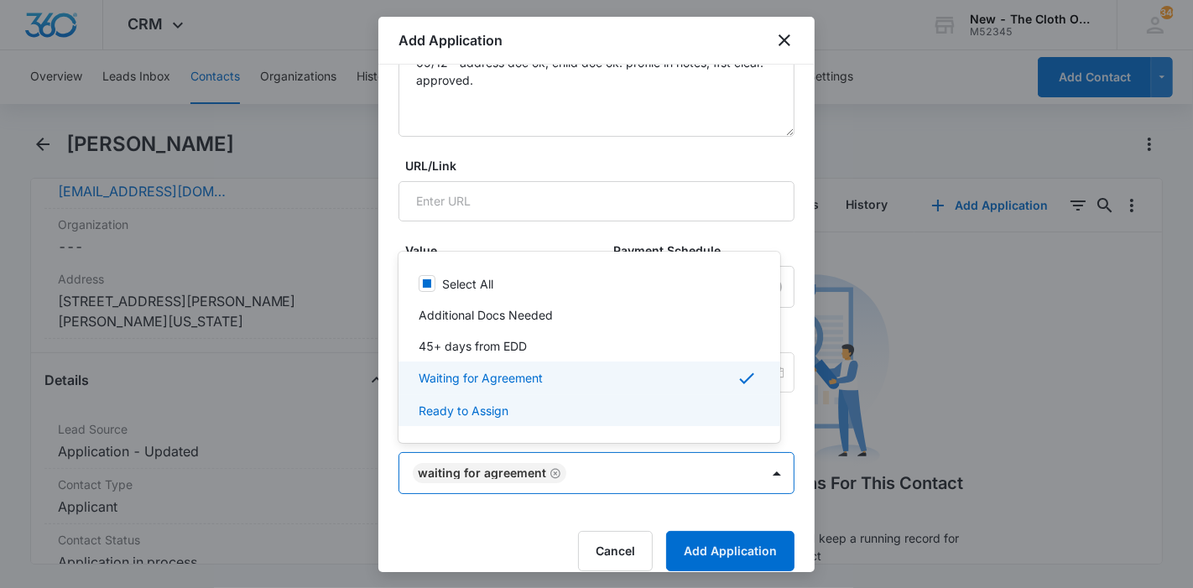
click at [687, 540] on div at bounding box center [596, 294] width 1193 height 588
click at [687, 540] on button "Add Application" at bounding box center [730, 551] width 128 height 40
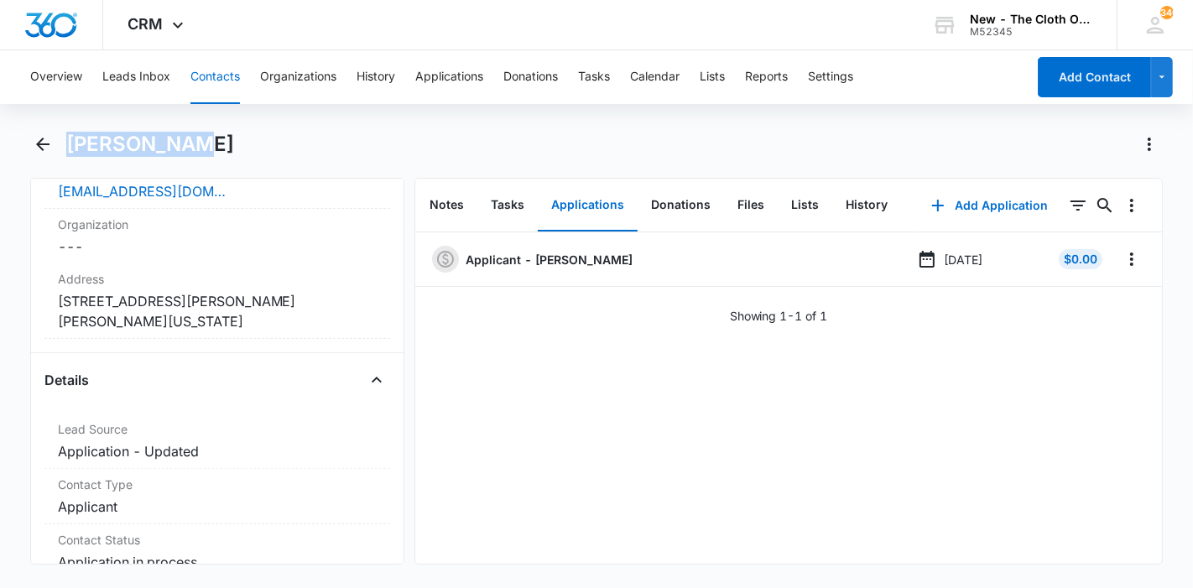
drag, startPoint x: 189, startPoint y: 130, endPoint x: 50, endPoint y: 141, distance: 138.8
click at [50, 141] on div "[PERSON_NAME]" at bounding box center [596, 154] width 1133 height 47
click at [50, 141] on icon "Back" at bounding box center [43, 144] width 20 height 20
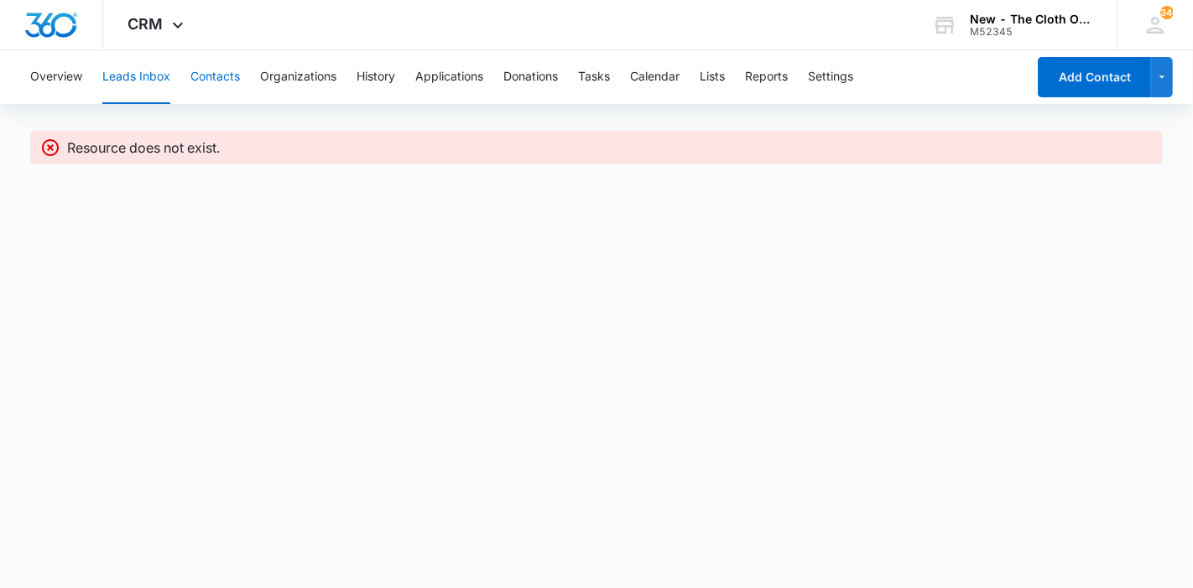
click at [208, 84] on button "Contacts" at bounding box center [214, 77] width 49 height 54
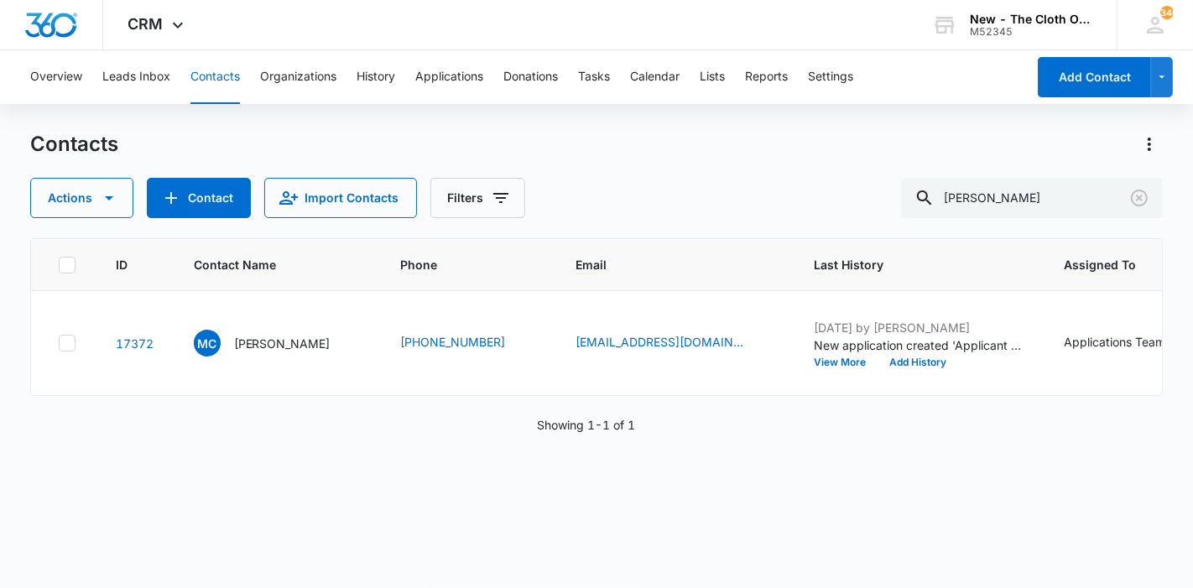
click at [263, 352] on p "[PERSON_NAME]" at bounding box center [282, 344] width 96 height 18
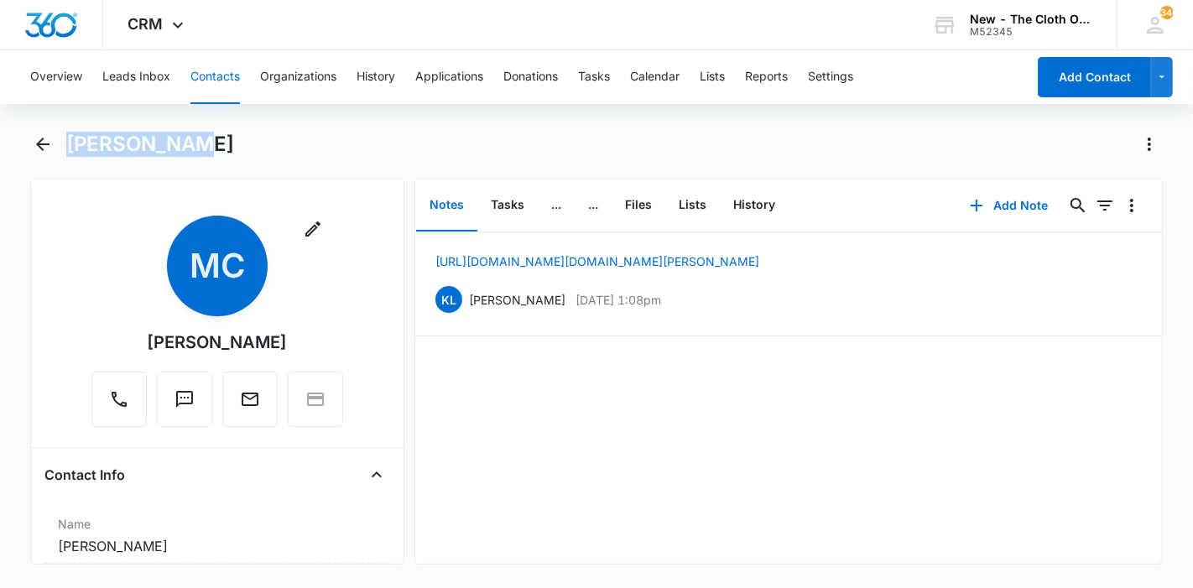
drag, startPoint x: 217, startPoint y: 150, endPoint x: 74, endPoint y: 148, distance: 143.4
click at [74, 148] on div "[PERSON_NAME]" at bounding box center [614, 144] width 1097 height 27
copy h1 "[PERSON_NAME]"
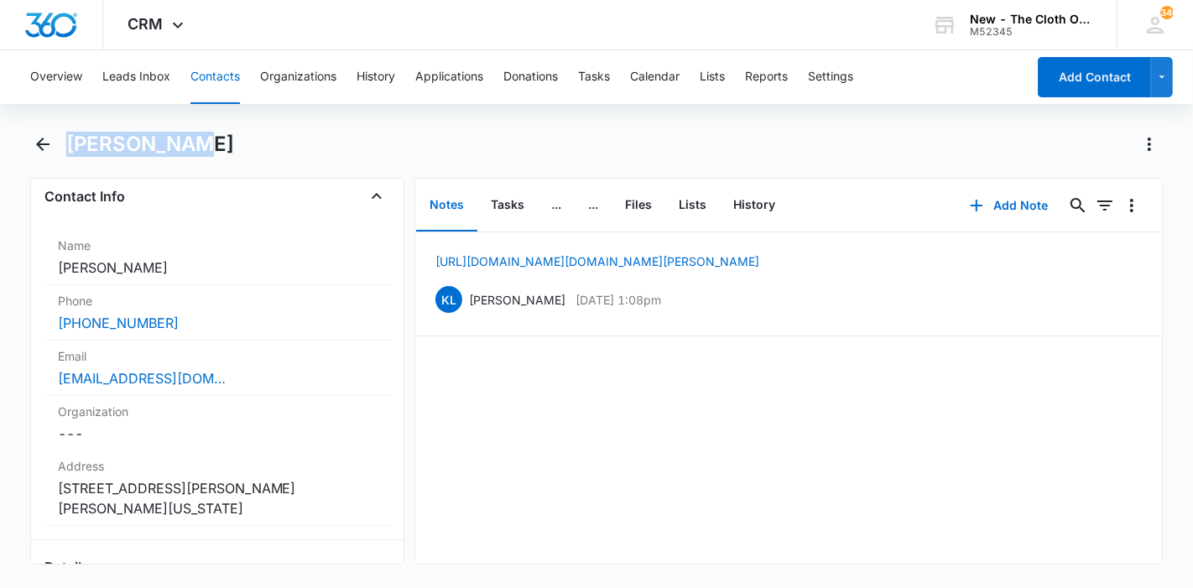
scroll to position [279, 0]
copy dd "225 South Stephanie Street Apt 2314 Henderson Nevada 89012"
drag, startPoint x: 247, startPoint y: 513, endPoint x: 55, endPoint y: 480, distance: 195.0
click at [55, 480] on div "Address Cancel Save Changes 225 South Stephanie Street Apt 2314 Henderson Nevad…" at bounding box center [217, 487] width 346 height 75
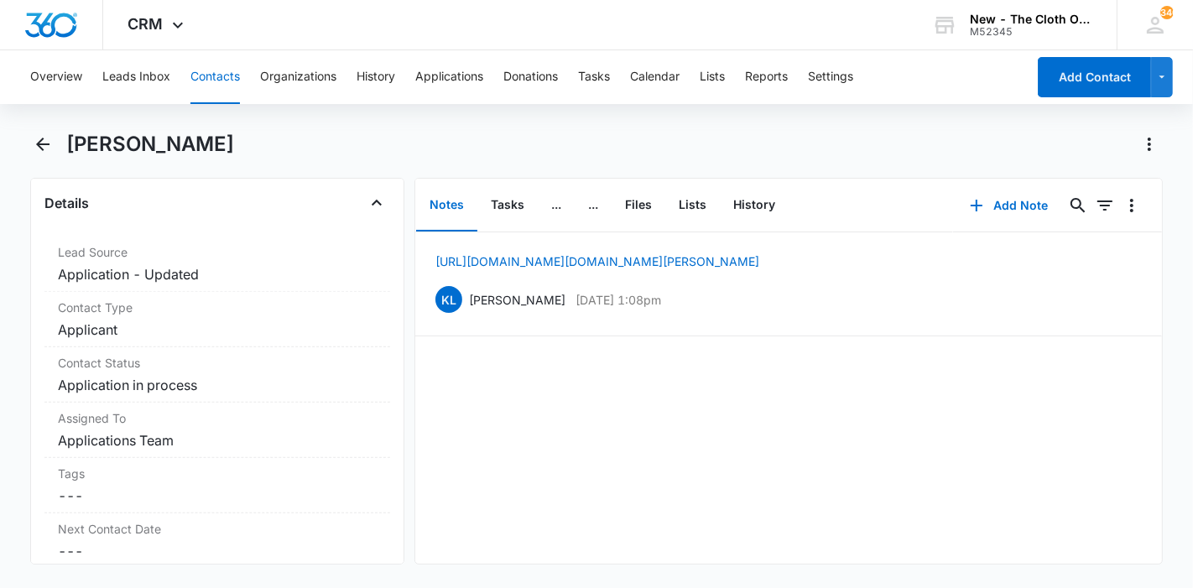
scroll to position [839, 0]
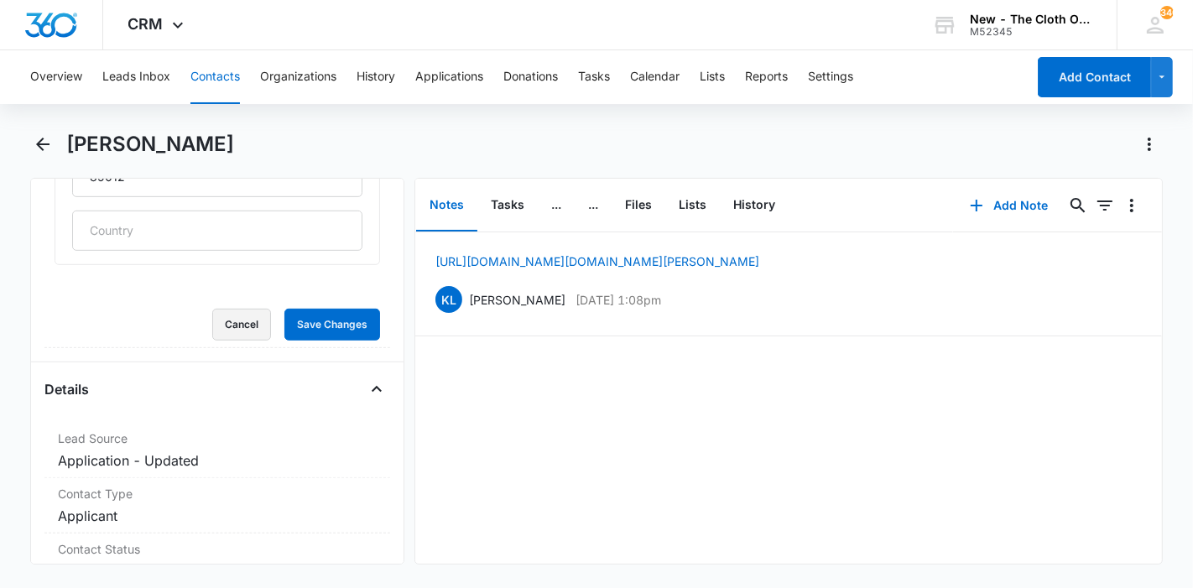
click at [217, 334] on button "Cancel" at bounding box center [241, 325] width 59 height 32
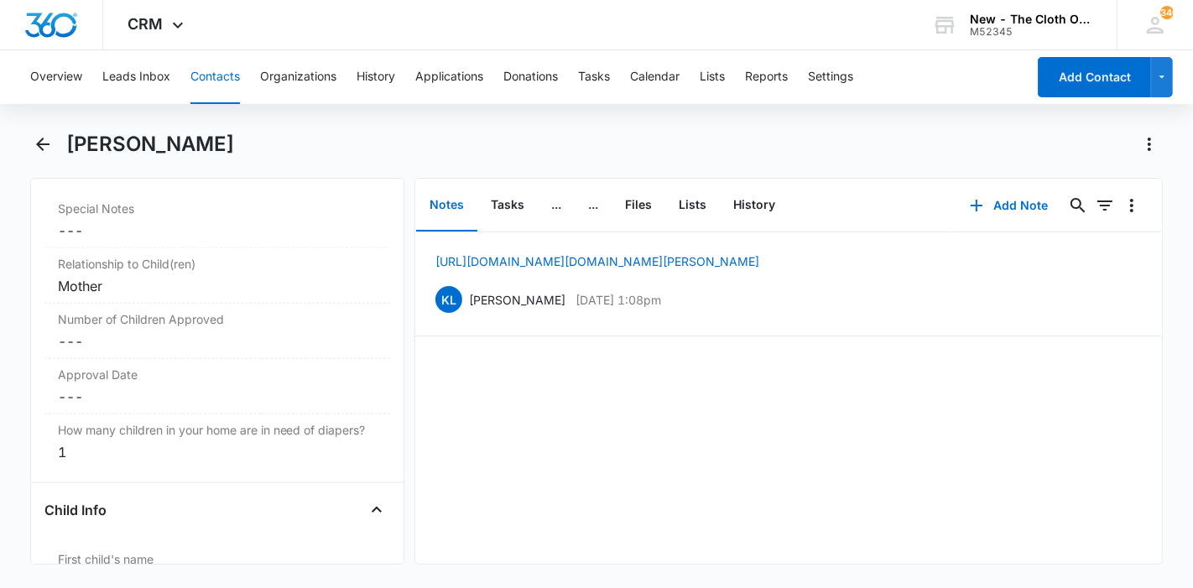
scroll to position [1739, 0]
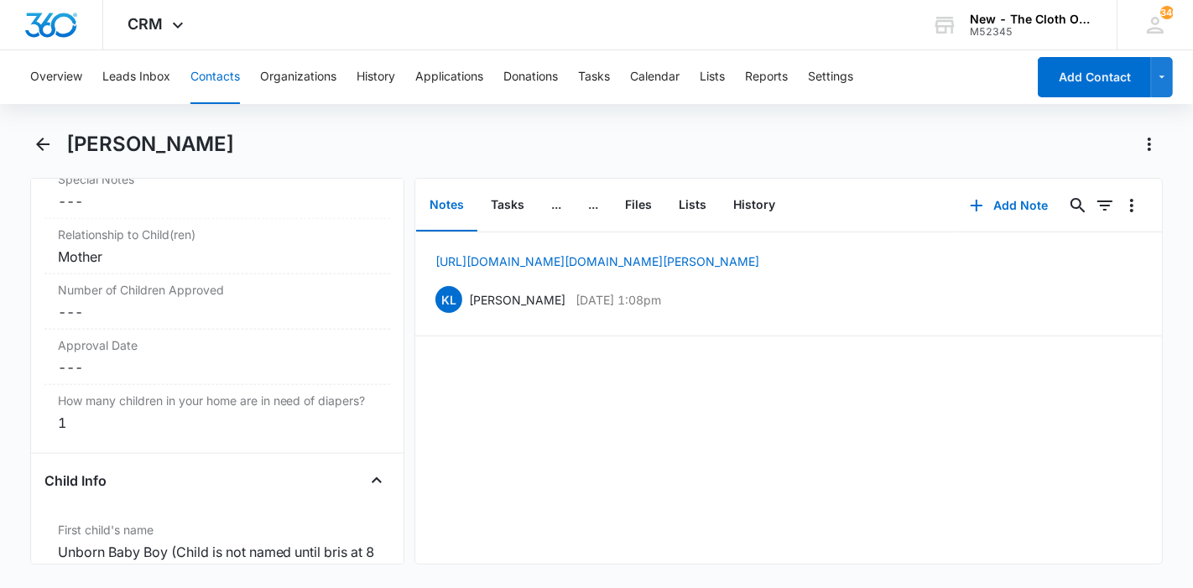
click at [119, 305] on dd "Cancel Save Changes ---" at bounding box center [217, 312] width 319 height 20
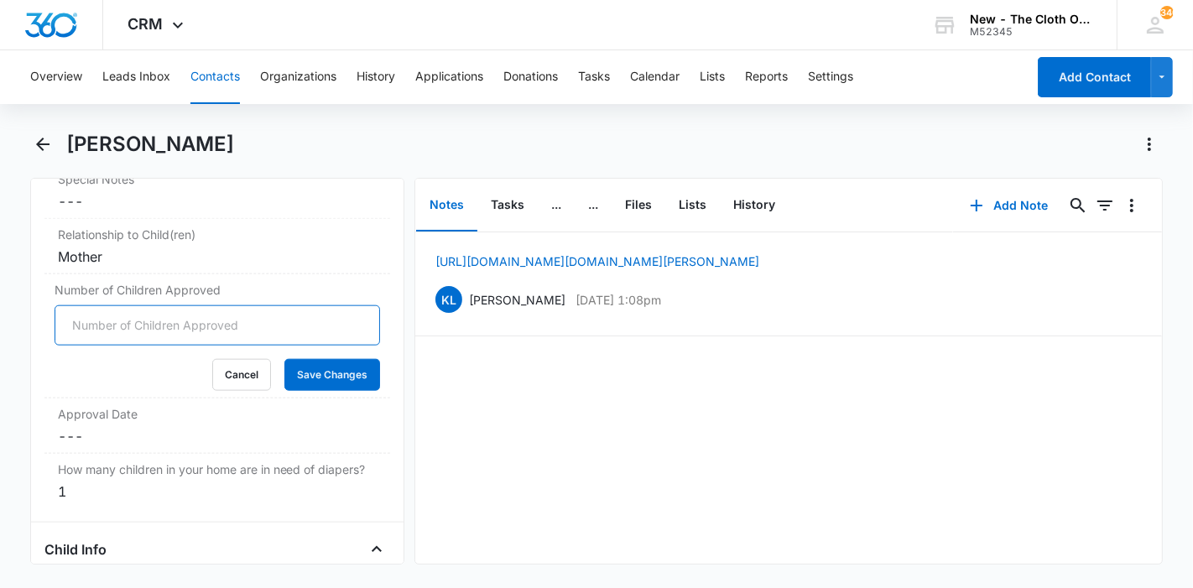
click at [118, 315] on input "Number of Children Approved" at bounding box center [217, 325] width 325 height 40
type input "1"
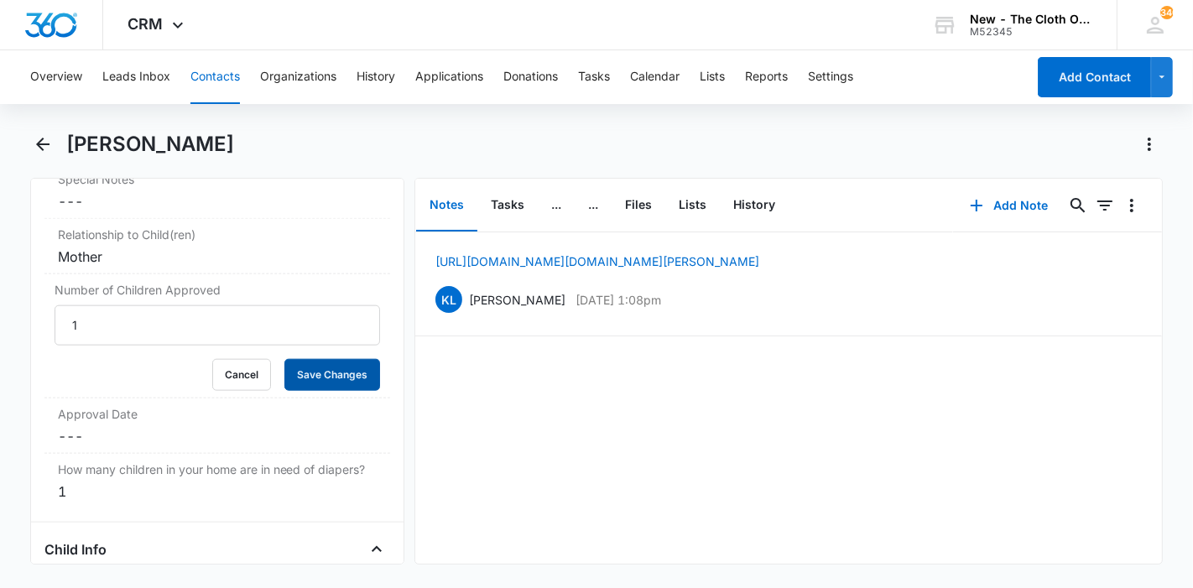
click at [304, 364] on button "Save Changes" at bounding box center [332, 375] width 96 height 32
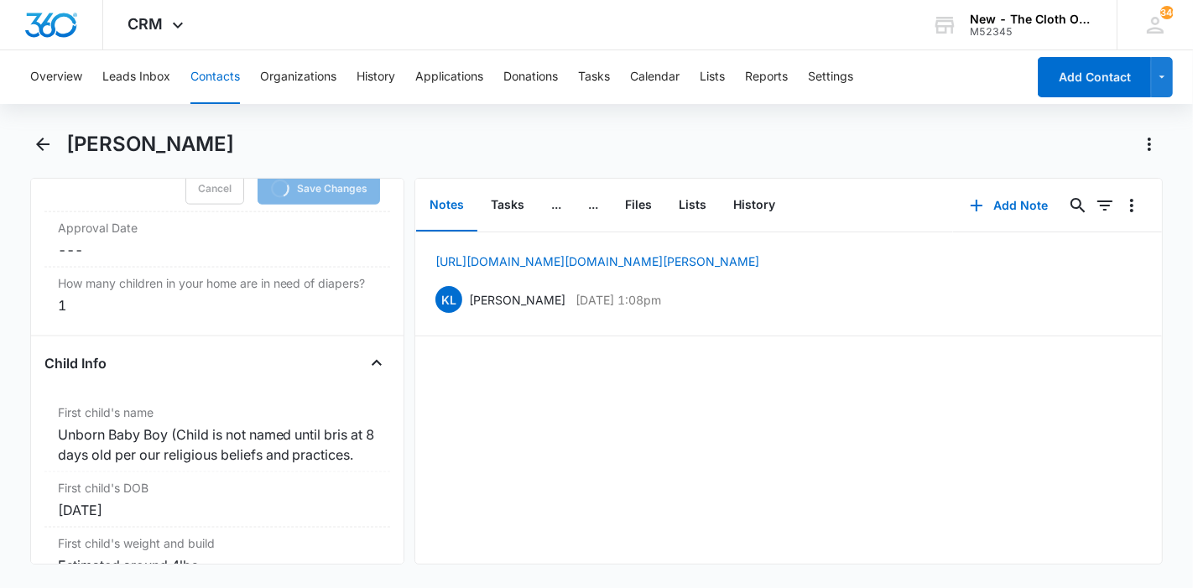
click at [107, 268] on div "How many children in your home are in need of diapers? Cancel Save Changes 1" at bounding box center [217, 295] width 346 height 55
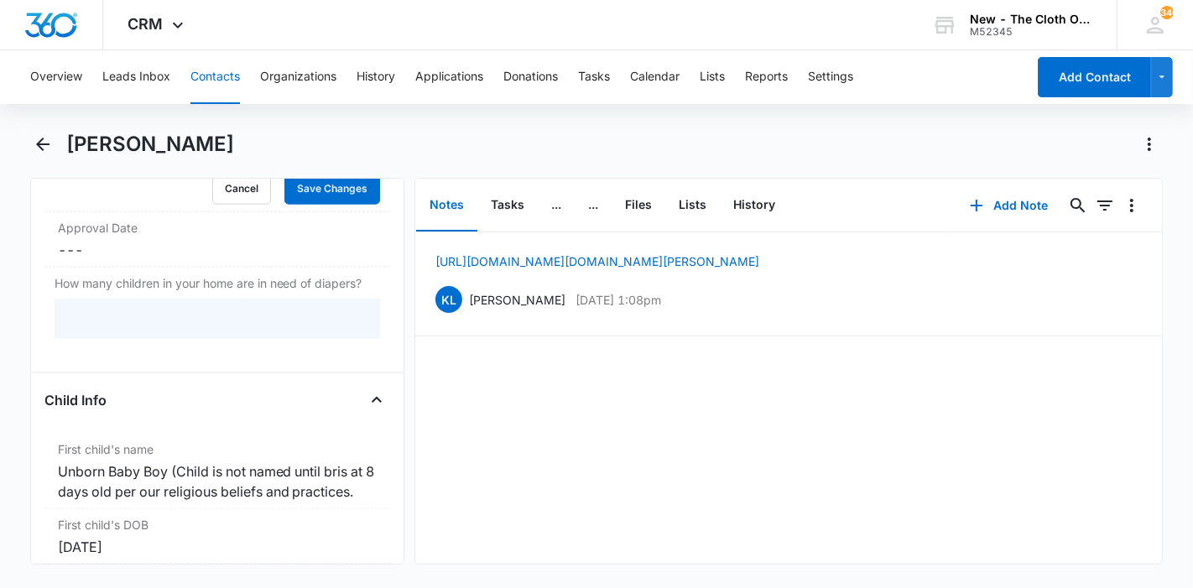
click at [107, 245] on dd "Cancel Save Changes ---" at bounding box center [217, 250] width 319 height 20
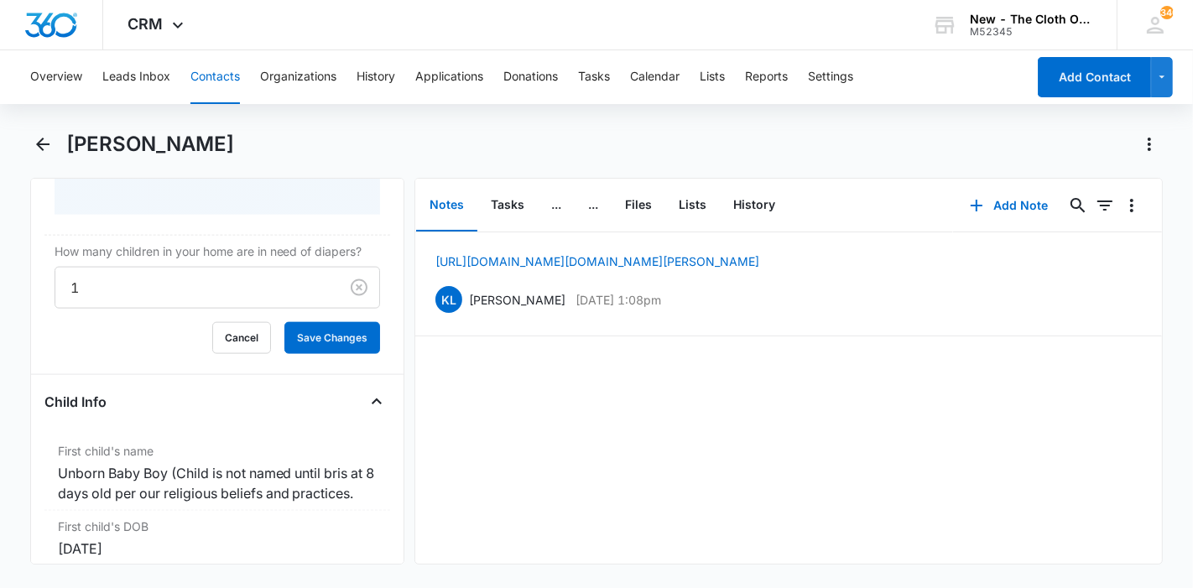
scroll to position [1893, 0]
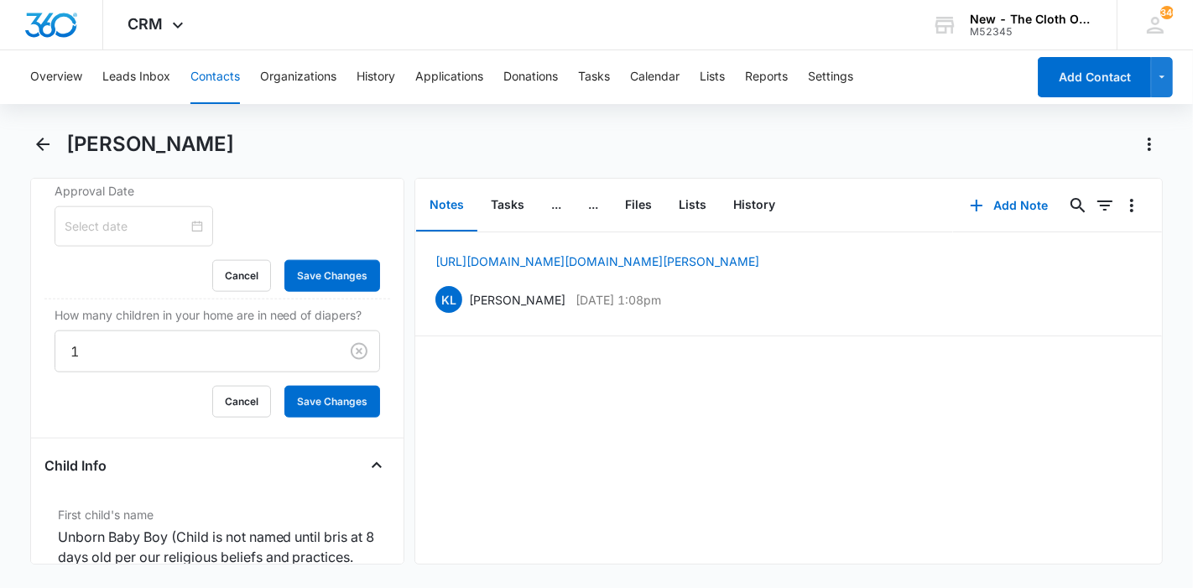
click at [107, 238] on div at bounding box center [134, 226] width 159 height 40
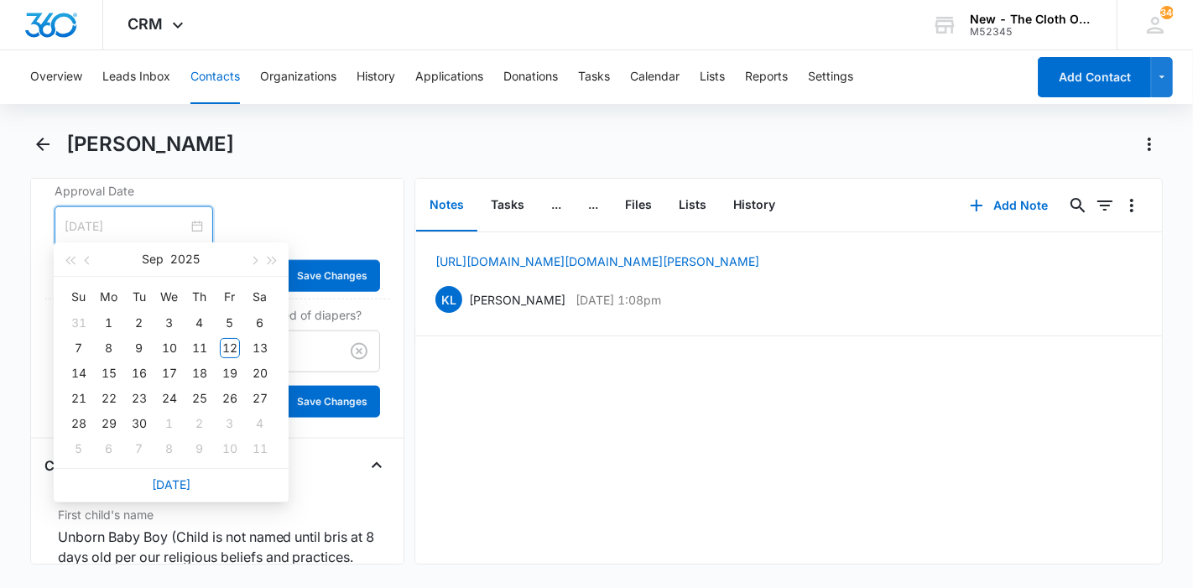
type input "Oct 8, 2025"
click at [179, 477] on link "Today" at bounding box center [171, 484] width 39 height 14
type input "Sep 12, 2025"
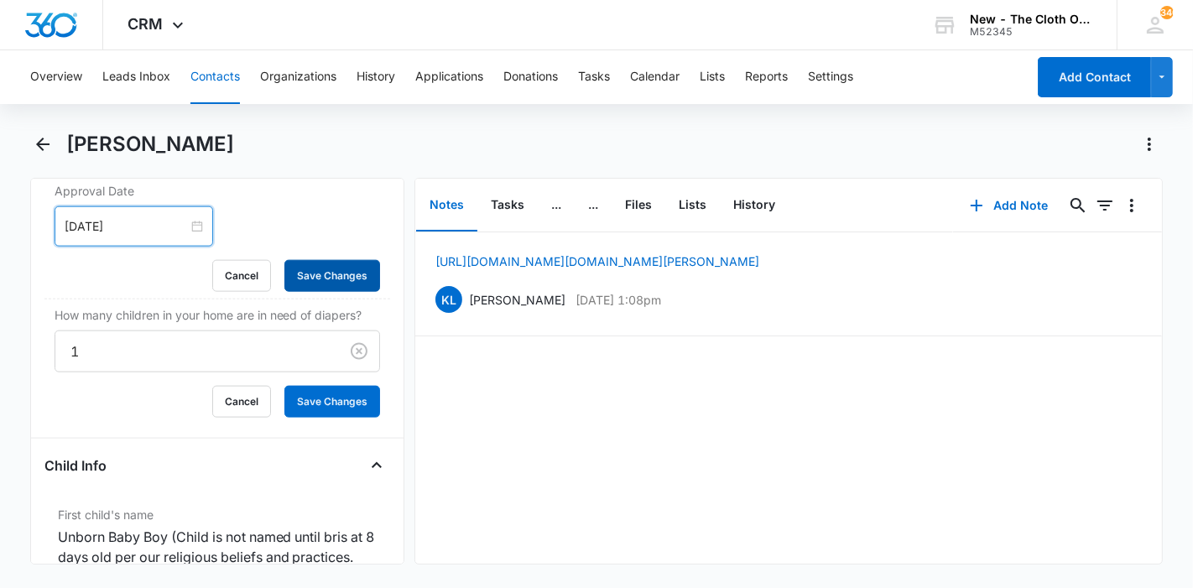
click at [299, 264] on button "Save Changes" at bounding box center [332, 276] width 96 height 32
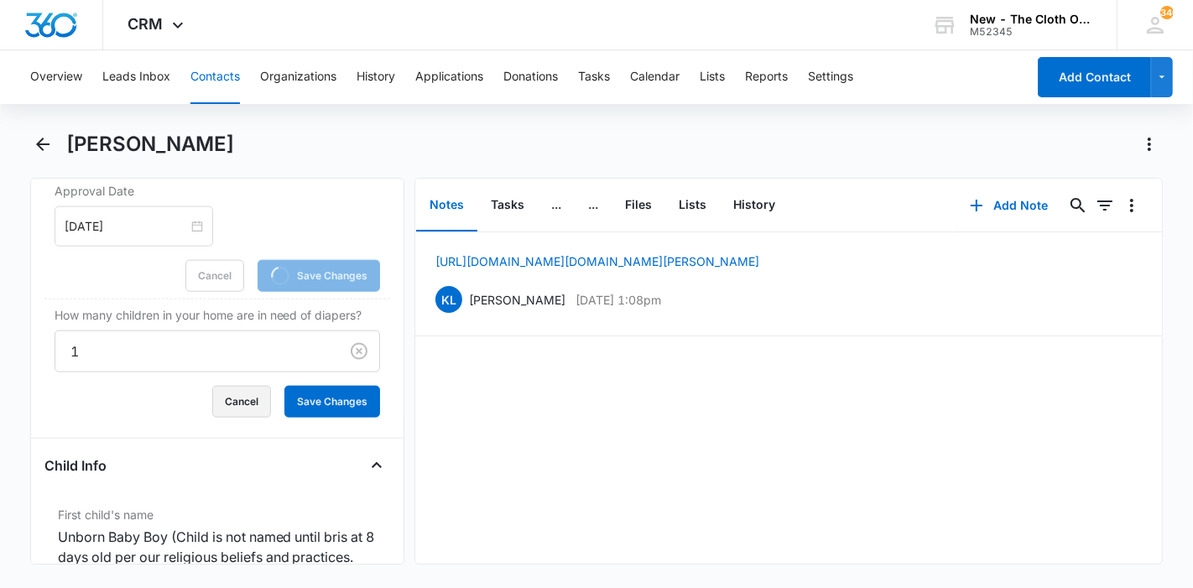
click at [244, 386] on button "Cancel" at bounding box center [241, 402] width 59 height 32
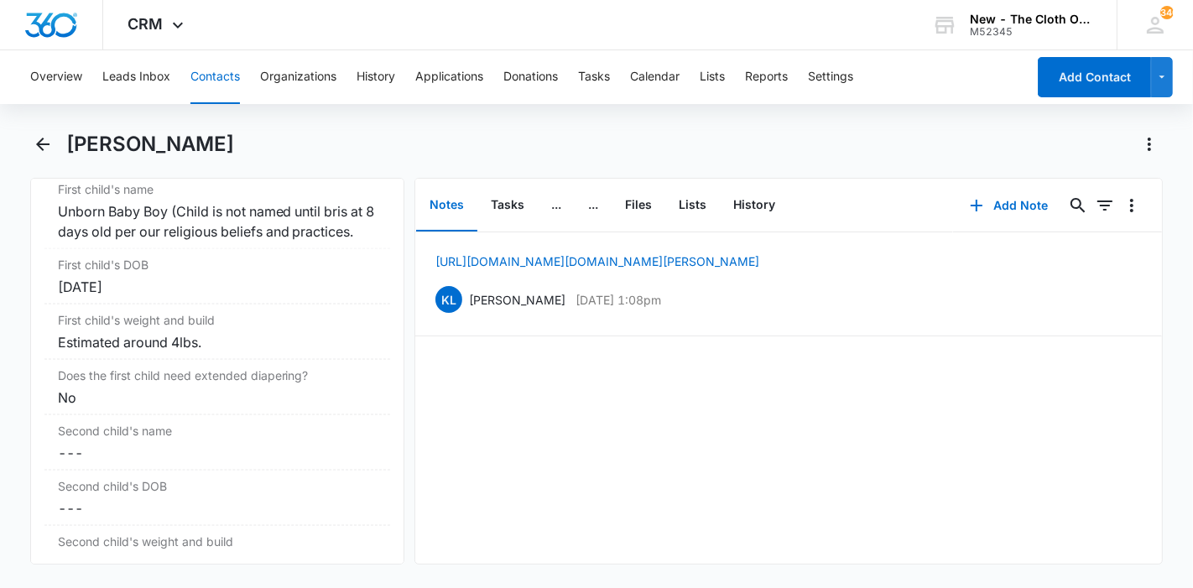
scroll to position [2011, 0]
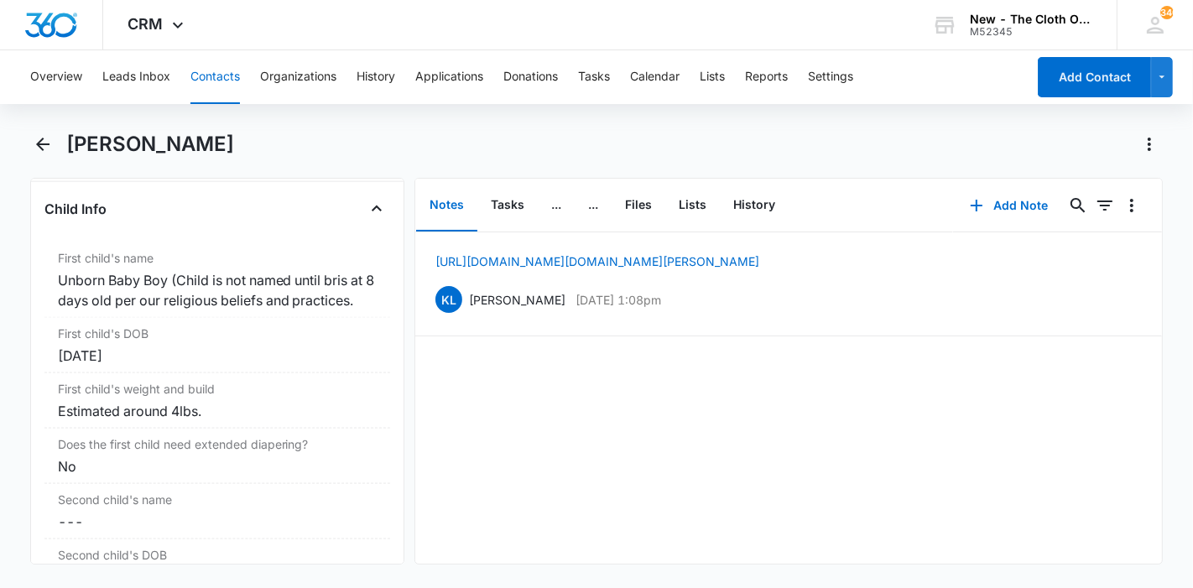
drag, startPoint x: 165, startPoint y: 387, endPoint x: 60, endPoint y: 365, distance: 107.1
click at [60, 365] on div "First child's DOB Cancel Save Changes Oct 25, 2025" at bounding box center [217, 345] width 346 height 55
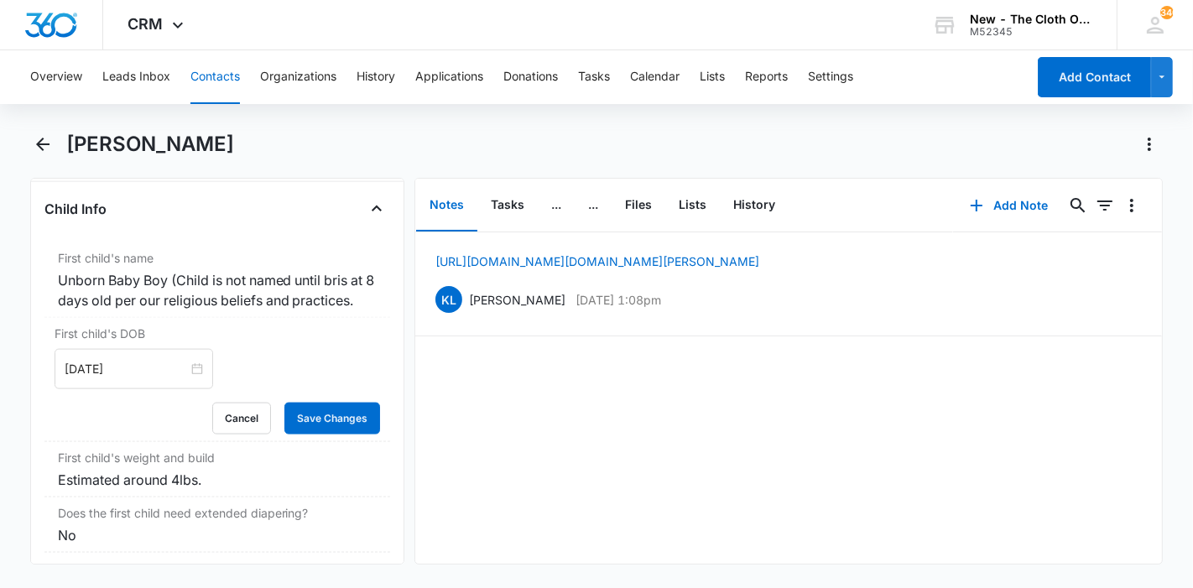
click at [437, 394] on div "https://www.facebook.com/mimi.premo KL Katie Lohr Sep 12, 2025 at 1:08pm Delete…" at bounding box center [788, 397] width 747 height 331
click at [240, 434] on button "Cancel" at bounding box center [241, 419] width 59 height 32
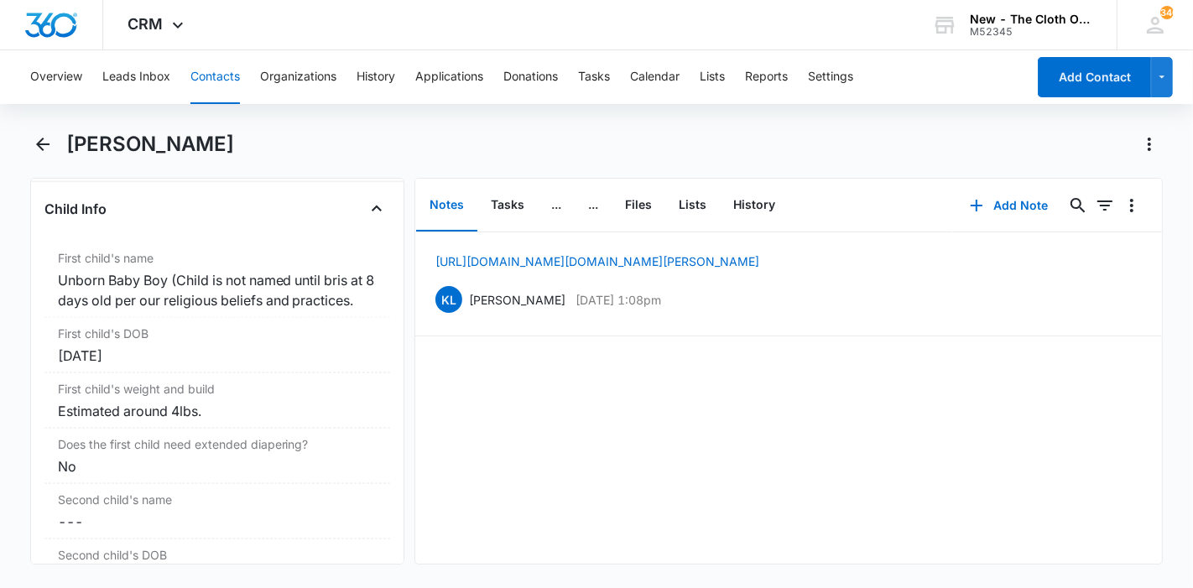
drag, startPoint x: 159, startPoint y: 379, endPoint x: 57, endPoint y: 298, distance: 130.1
copy dl "Unborn Baby Boy (Child is not named until bris at 8 days old per our religious …"
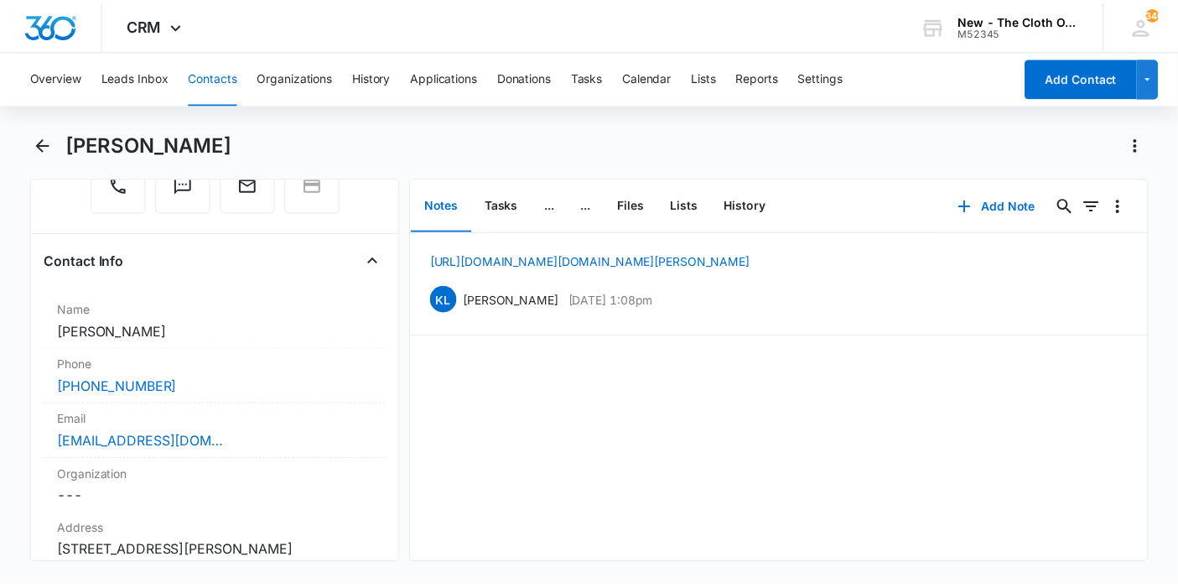
scroll to position [146, 0]
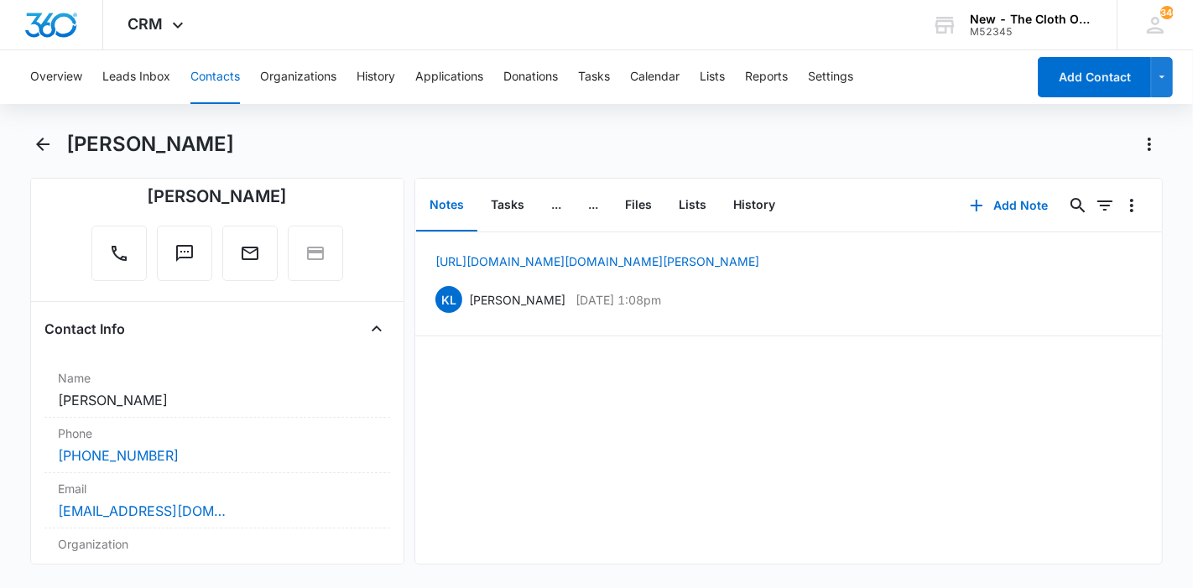
click at [220, 159] on div "[PERSON_NAME]" at bounding box center [596, 154] width 1133 height 47
click at [115, 96] on button "Leads Inbox" at bounding box center [136, 77] width 68 height 54
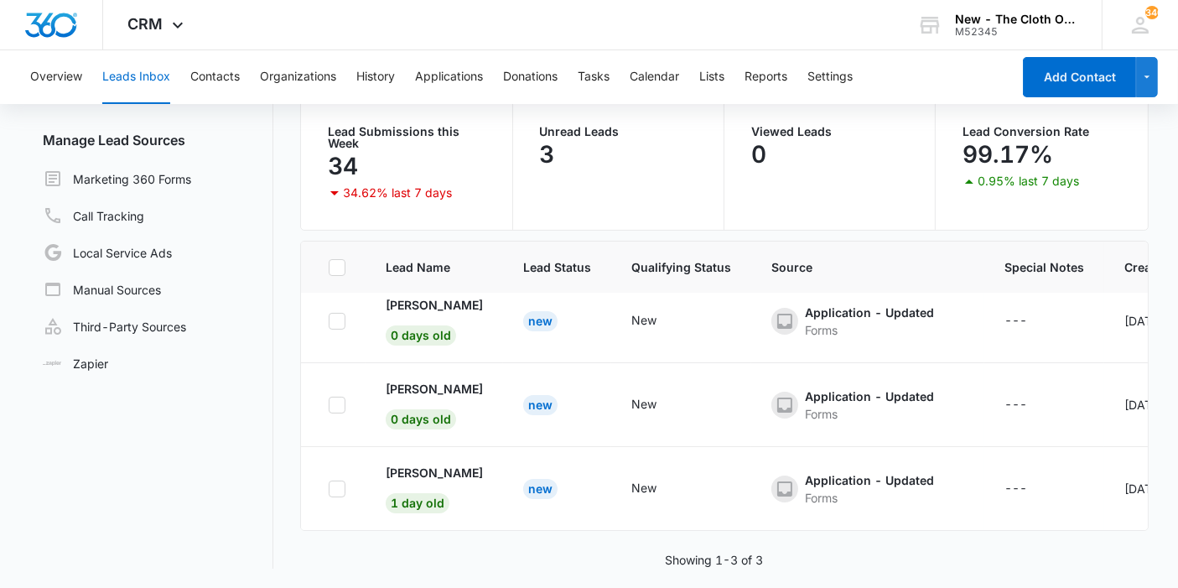
scroll to position [26, 0]
click at [444, 464] on p "[PERSON_NAME]" at bounding box center [434, 473] width 97 height 18
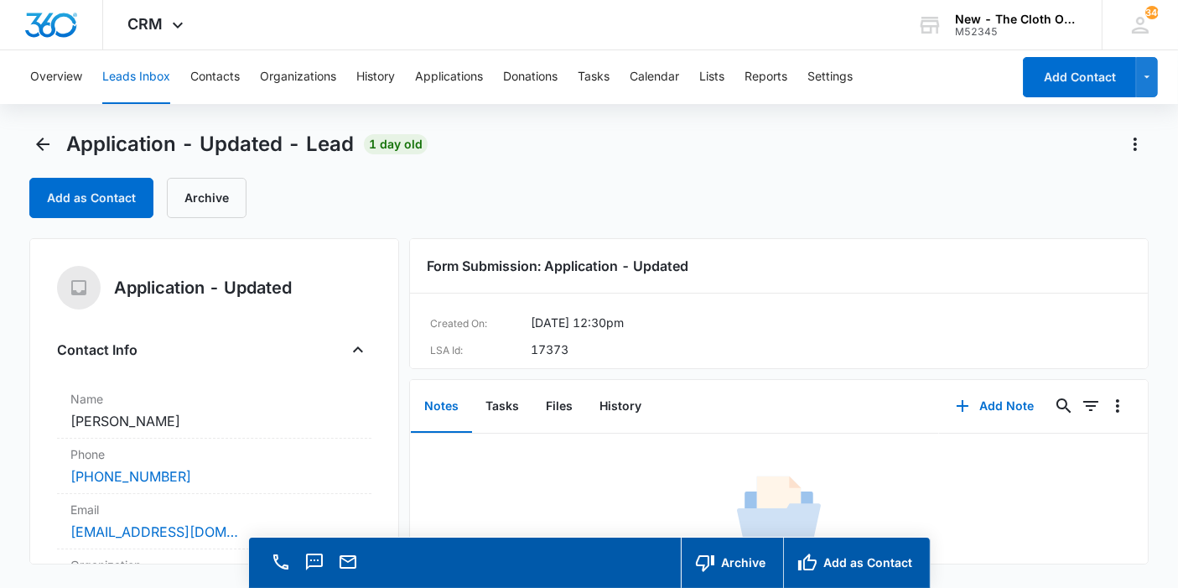
drag, startPoint x: 190, startPoint y: 414, endPoint x: 66, endPoint y: 411, distance: 123.3
click at [66, 411] on div "Name Cancel Save Changes Karla E Salmerón" at bounding box center [214, 410] width 315 height 55
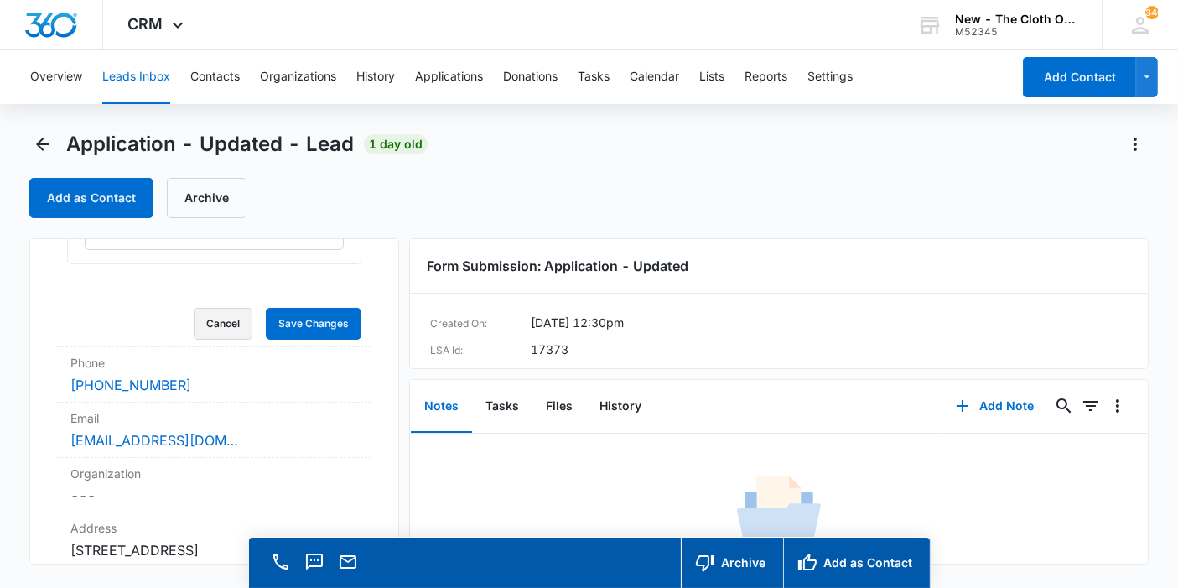
click at [209, 335] on button "Cancel" at bounding box center [223, 324] width 59 height 32
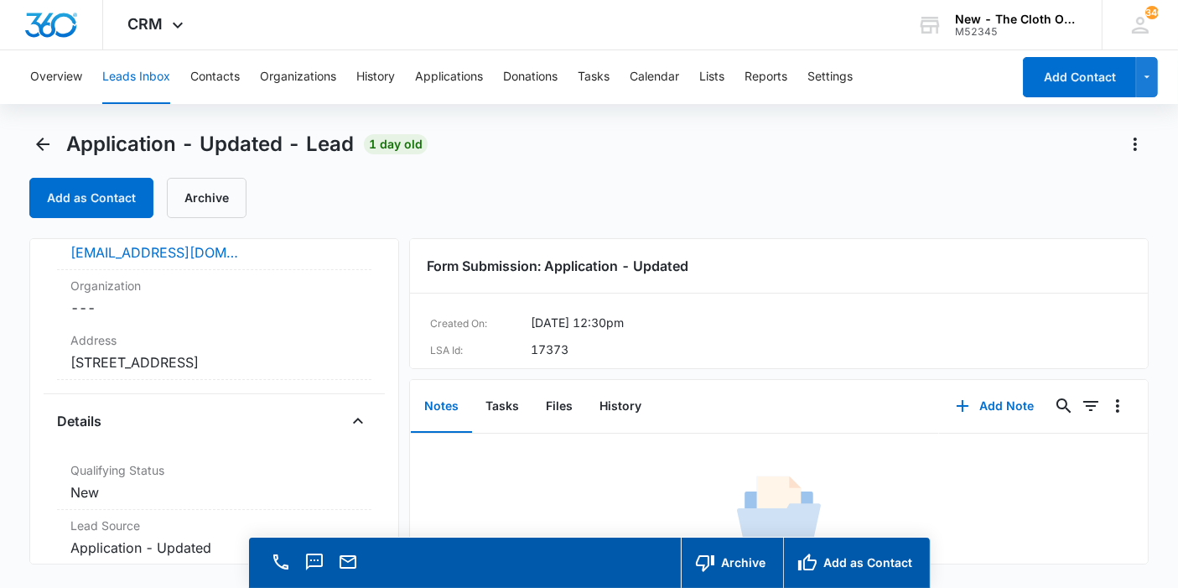
scroll to position [247, 0]
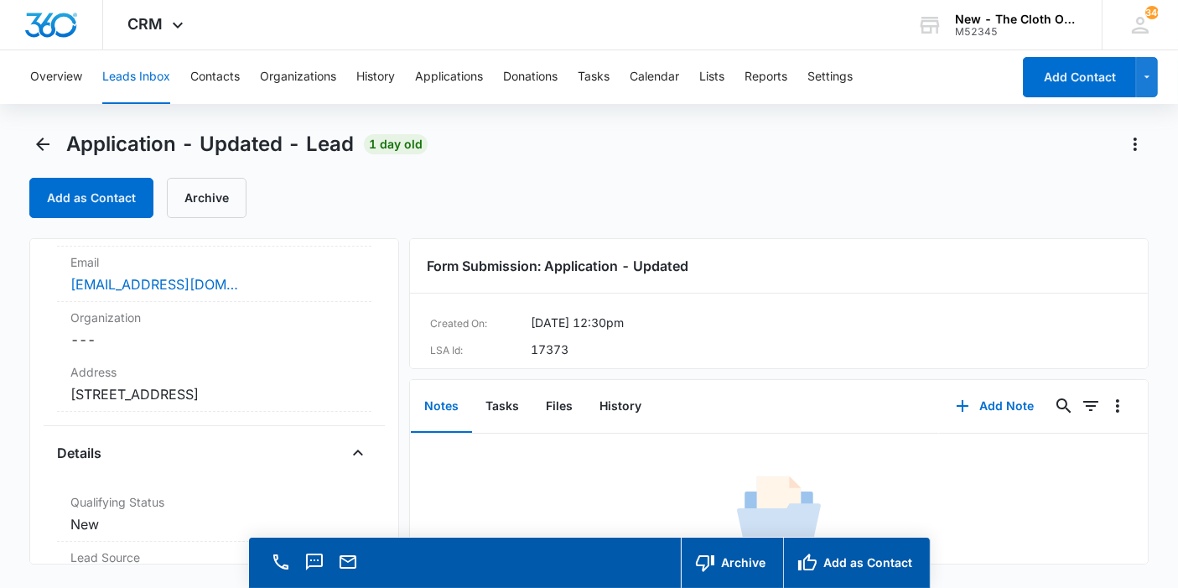
click at [201, 398] on dd "Cancel Save Changes 5802spindle dr Houston TX 77086 Estados Unidos" at bounding box center [214, 394] width 288 height 20
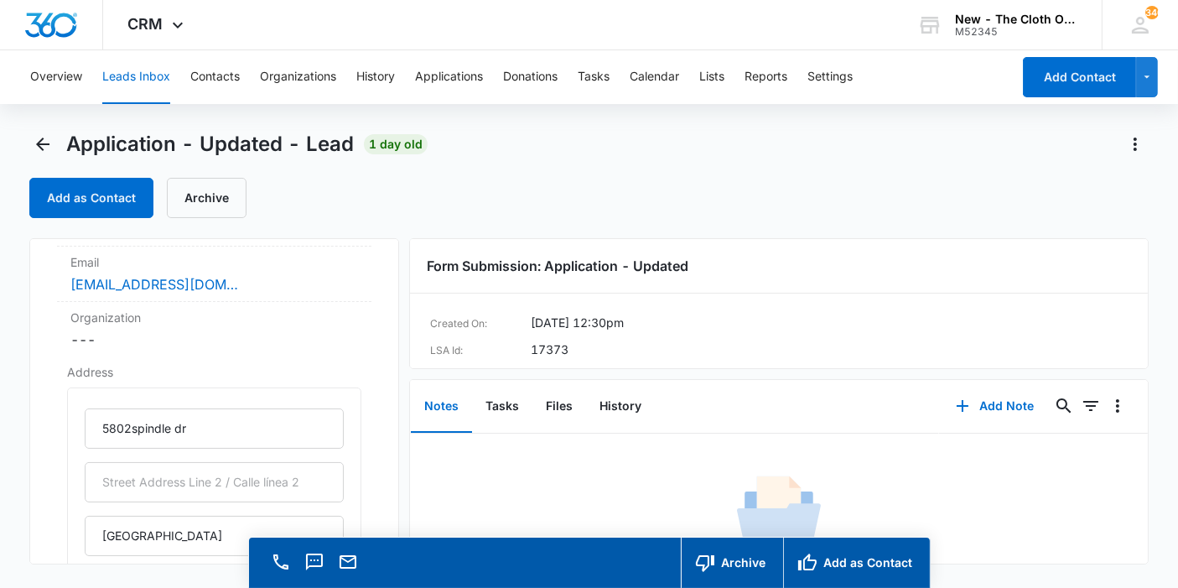
scroll to position [341, 0]
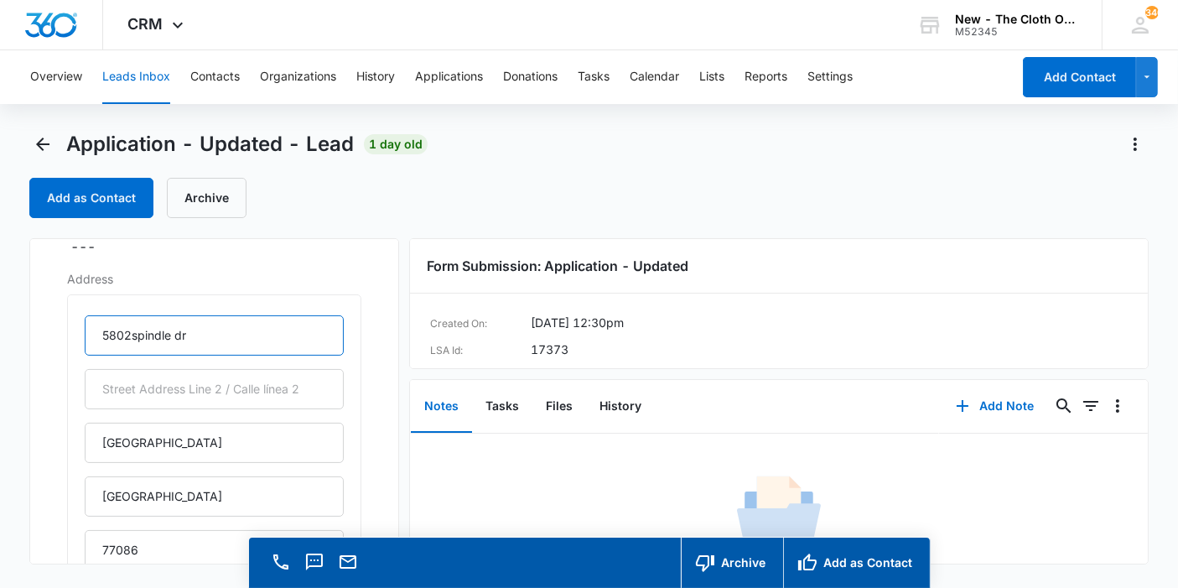
click at [127, 332] on input "5802spindle dr" at bounding box center [214, 335] width 259 height 40
click at [141, 331] on input "5802 spindle dr" at bounding box center [214, 335] width 259 height 40
click at [194, 339] on input "5802 Spindle dr" at bounding box center [214, 335] width 259 height 40
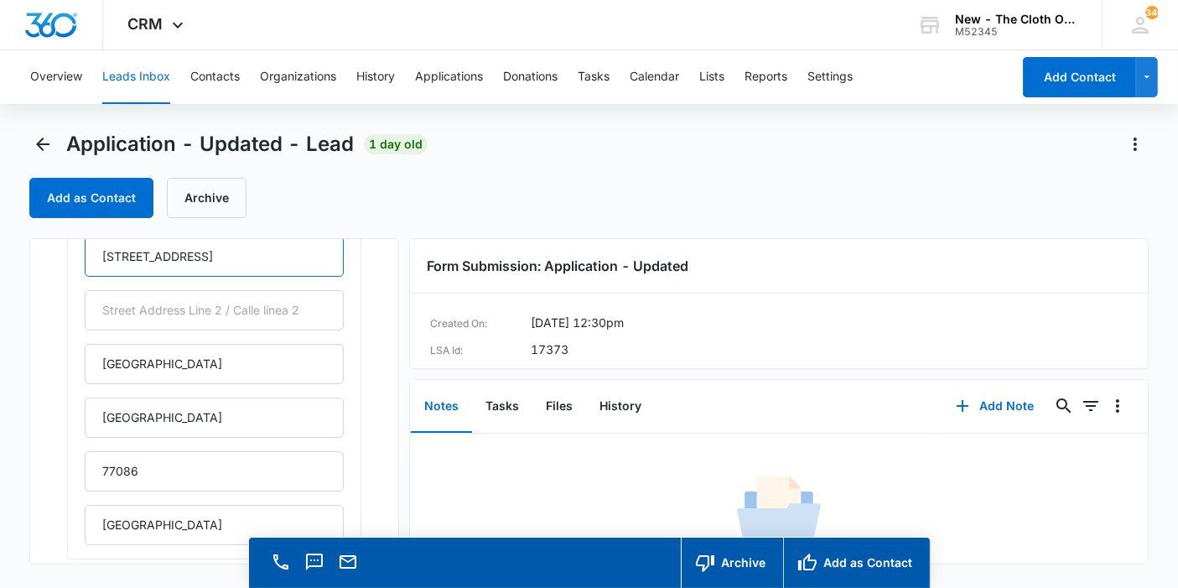
scroll to position [527, 0]
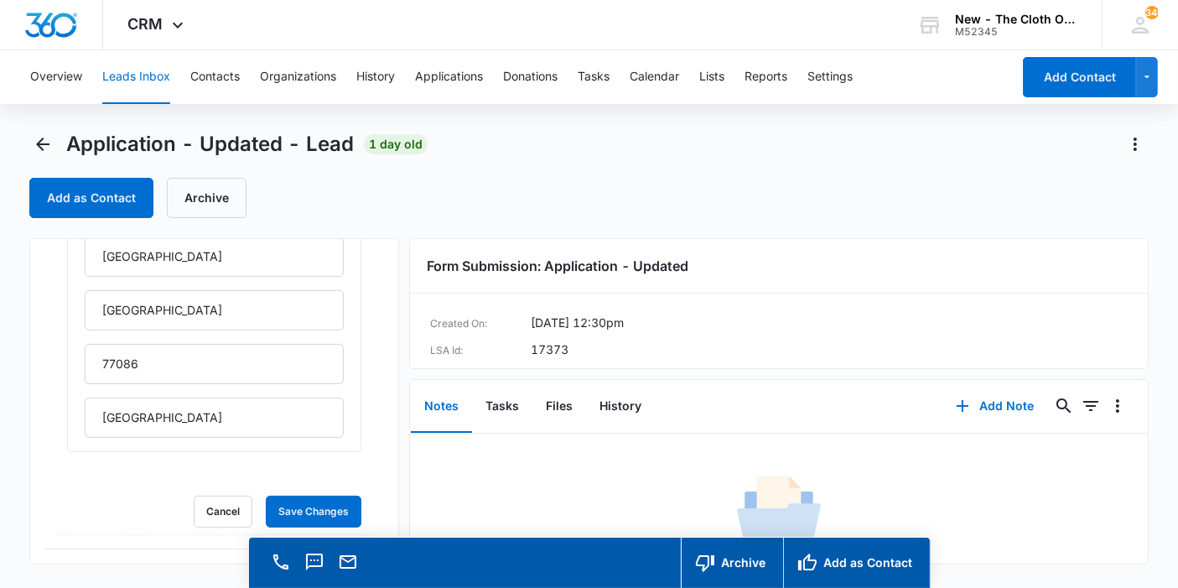
type input "5802 Spindle Dr"
click at [196, 290] on input "TX" at bounding box center [214, 310] width 259 height 40
type input "Texas"
drag, startPoint x: 218, startPoint y: 414, endPoint x: 75, endPoint y: 420, distance: 142.7
click at [80, 420] on div "5802 Spindle Dr Houston Texas 77086 Estados Unidos" at bounding box center [214, 280] width 294 height 344
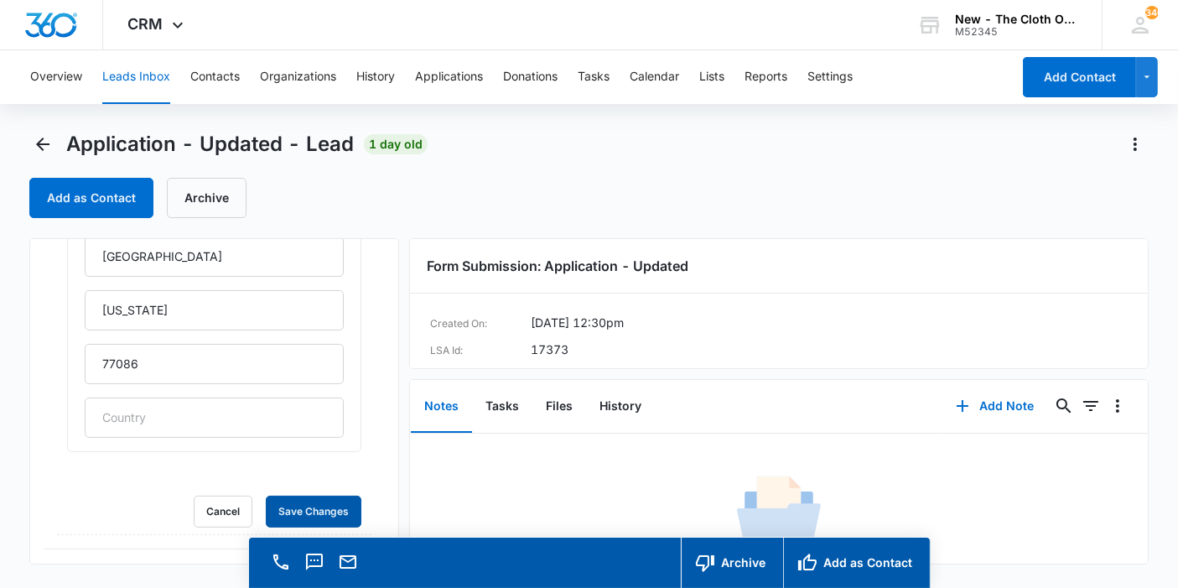
click at [266, 496] on button "Save Changes" at bounding box center [314, 512] width 96 height 32
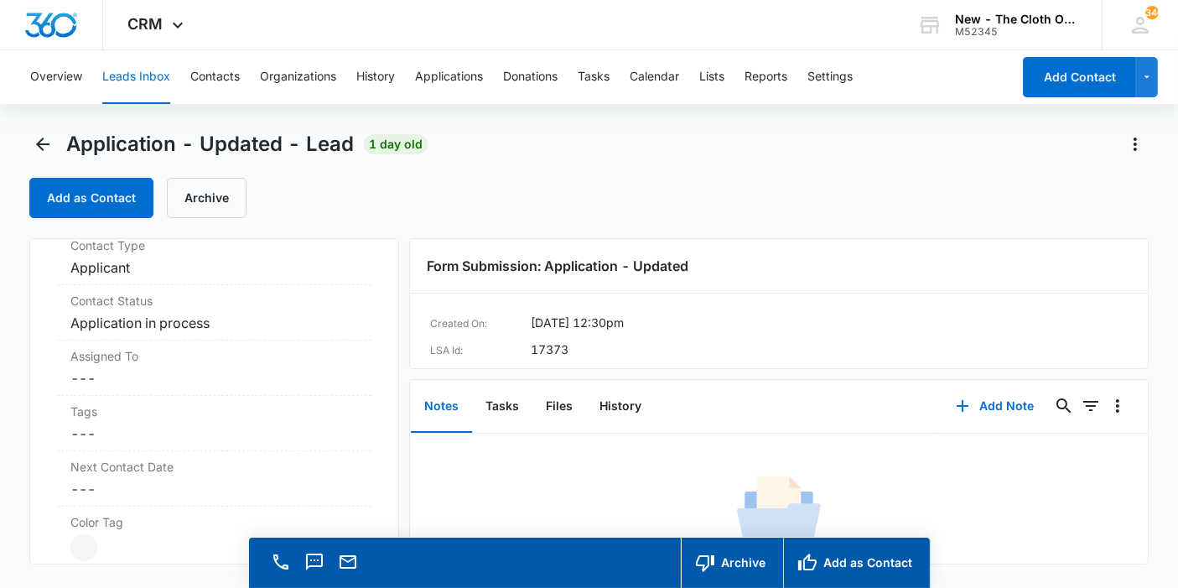
scroll to position [755, 0]
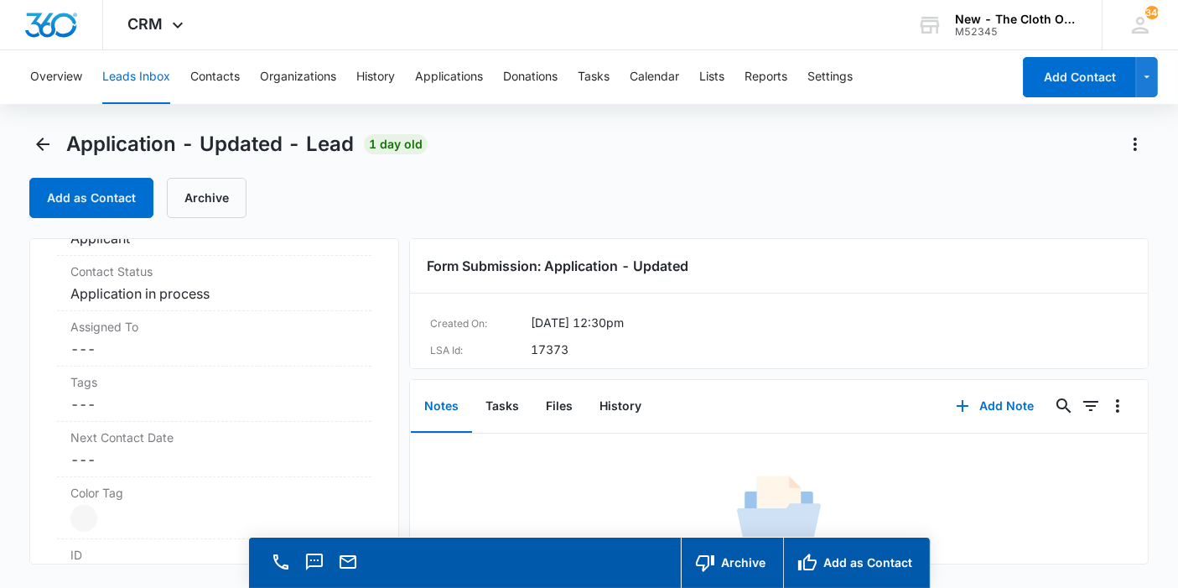
click at [111, 334] on div "Assigned To Cancel Save Changes ---" at bounding box center [214, 338] width 315 height 55
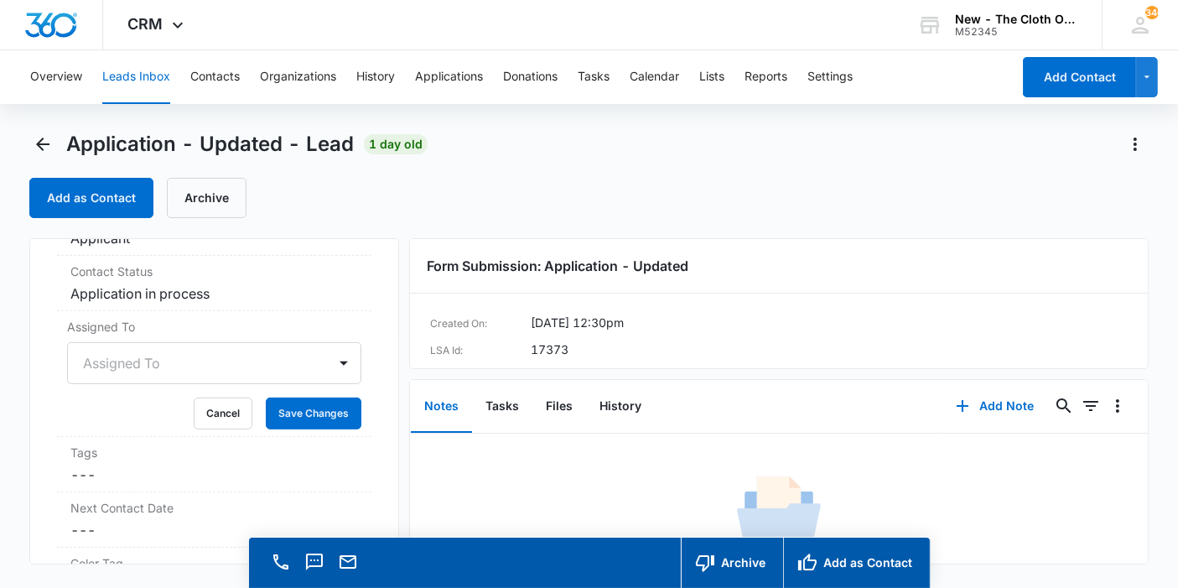
click at [112, 362] on div "Assigned To" at bounding box center [214, 363] width 294 height 42
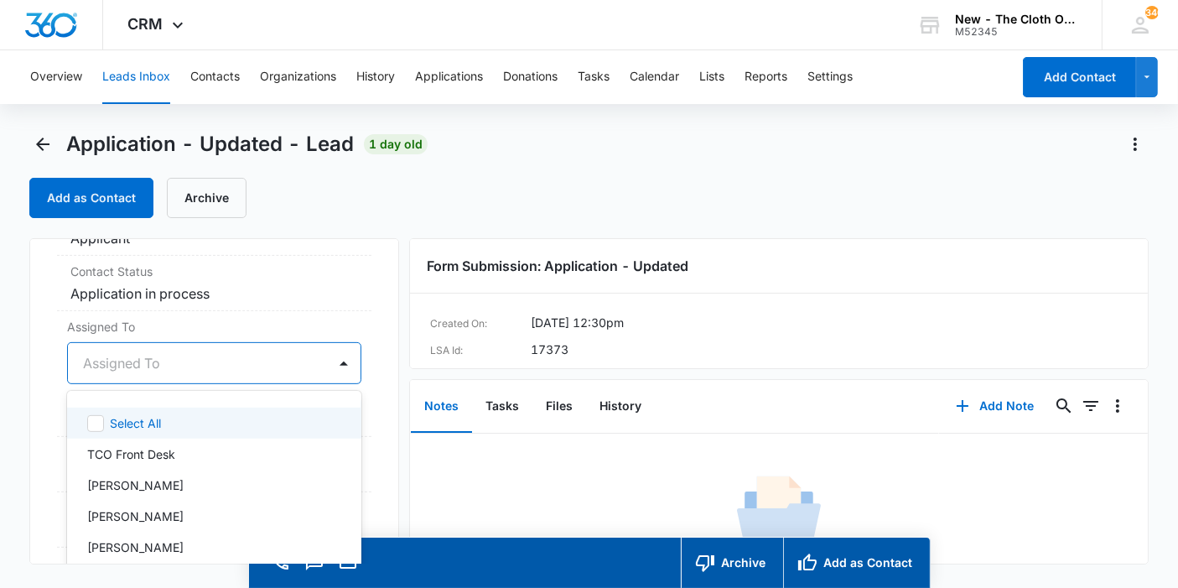
scroll to position [47, 0]
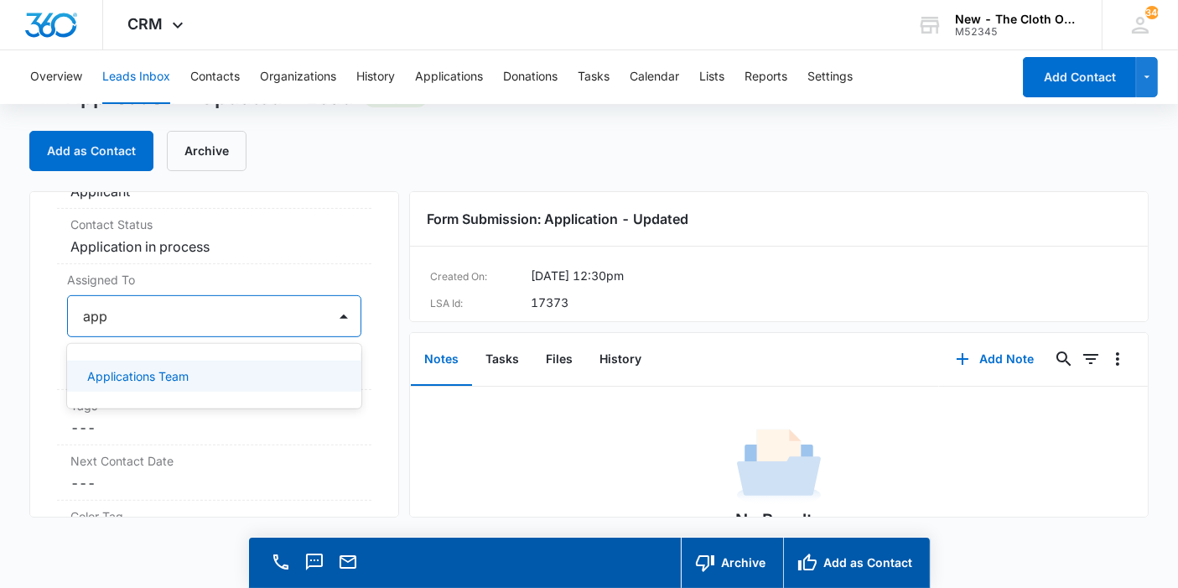
type input "appl"
click at [112, 362] on div "Applications Team" at bounding box center [214, 376] width 294 height 31
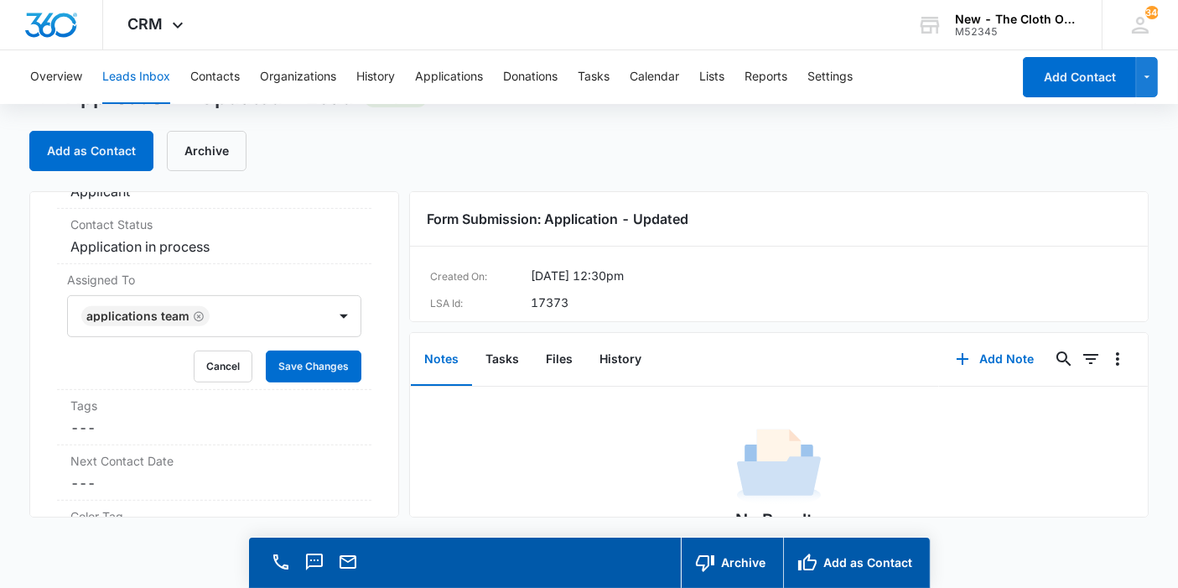
click at [378, 352] on div "Application - Updated Contact Info Name Cancel Save Changes Karla E Salmerón Ph…" at bounding box center [214, 354] width 370 height 326
click at [319, 366] on button "Save Changes" at bounding box center [314, 367] width 96 height 32
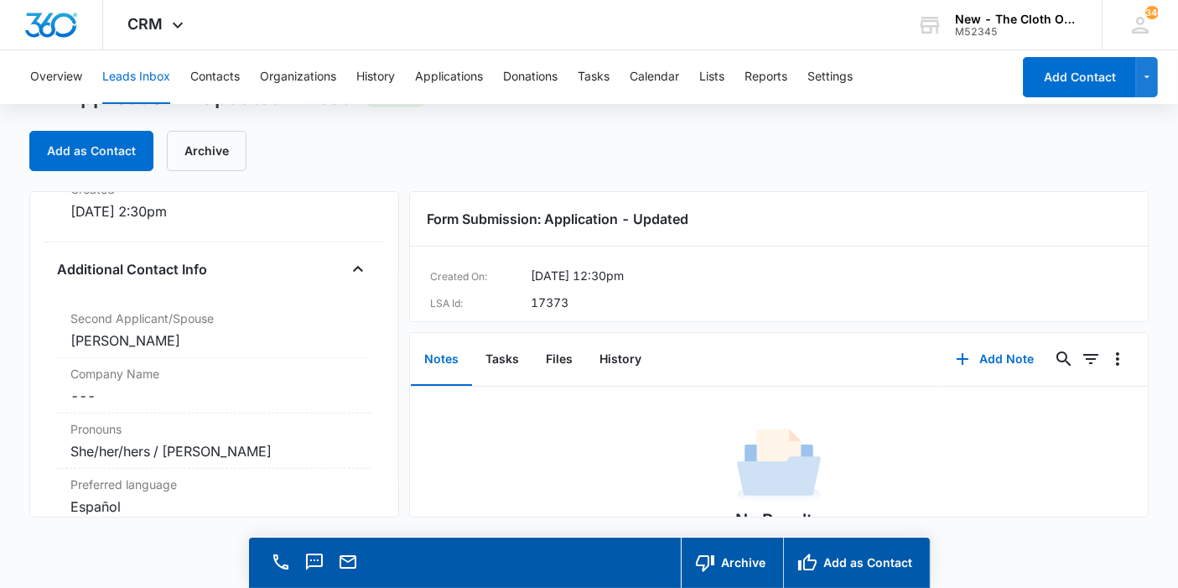
scroll to position [1314, 0]
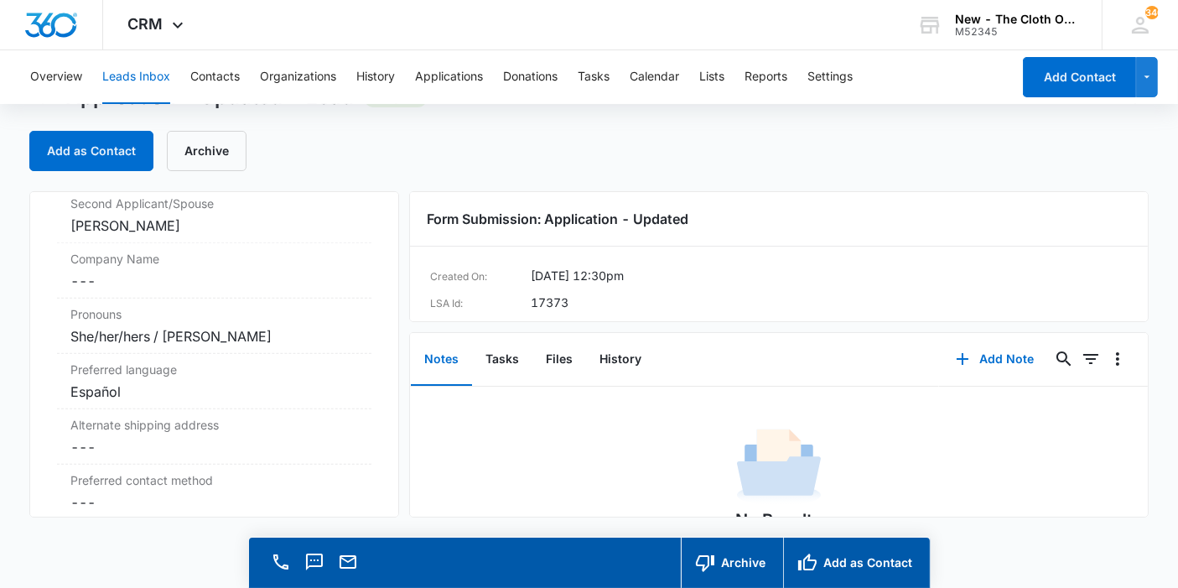
click at [195, 226] on div "Karla Salmeron" at bounding box center [214, 226] width 288 height 20
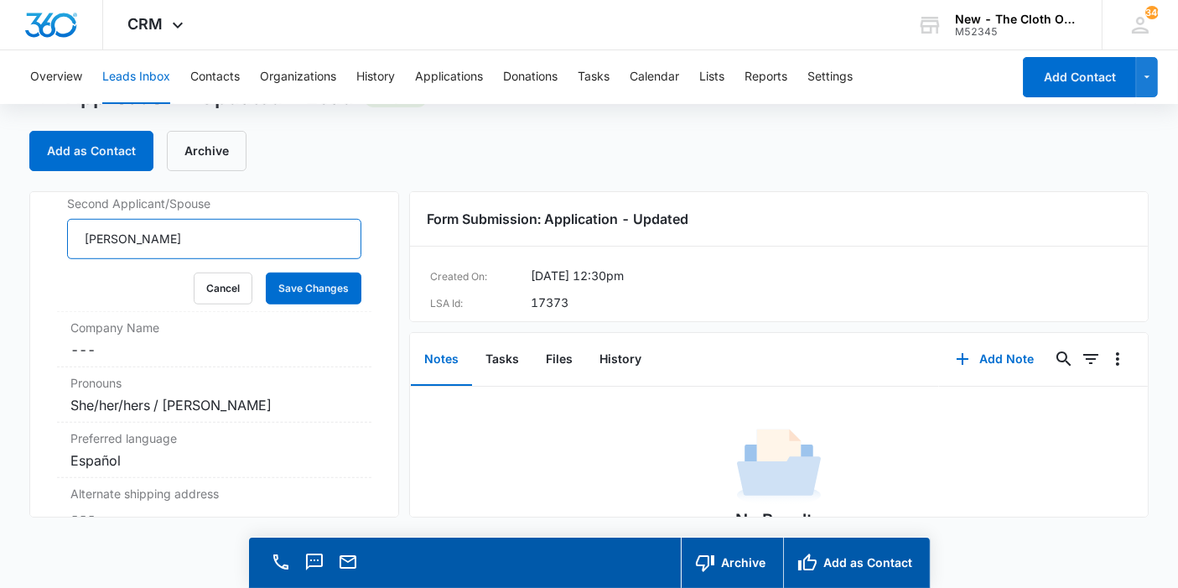
drag, startPoint x: 201, startPoint y: 235, endPoint x: 0, endPoint y: 258, distance: 202.7
click at [0, 251] on main "Application - Updated - Lead 1 day old Add as Contact Archive Application - Upd…" at bounding box center [589, 336] width 1178 height 505
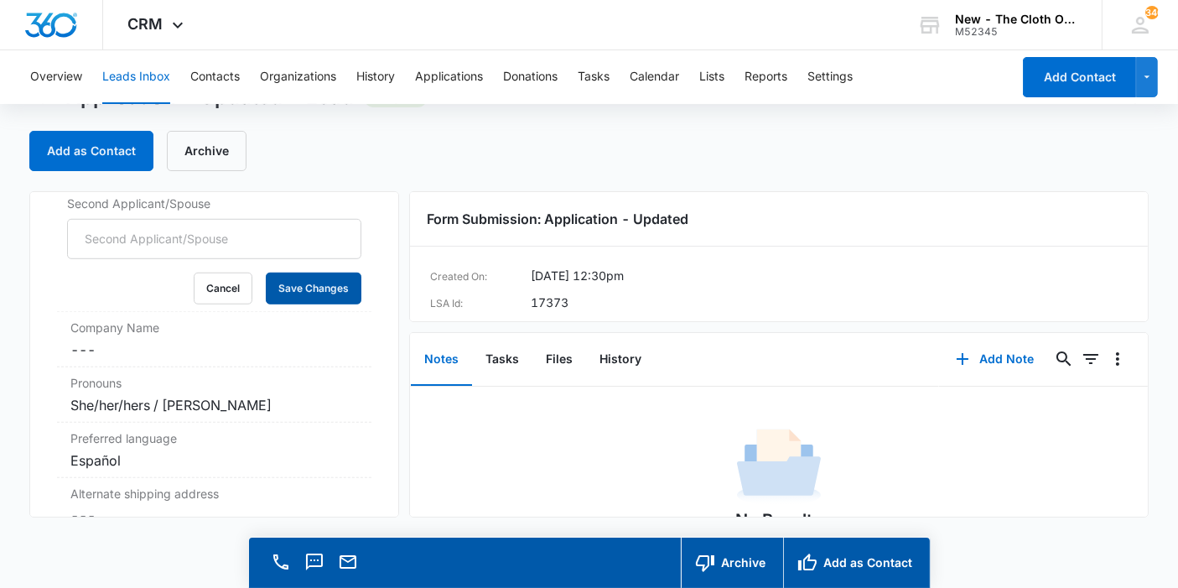
click at [266, 273] on button "Save Changes" at bounding box center [314, 289] width 96 height 32
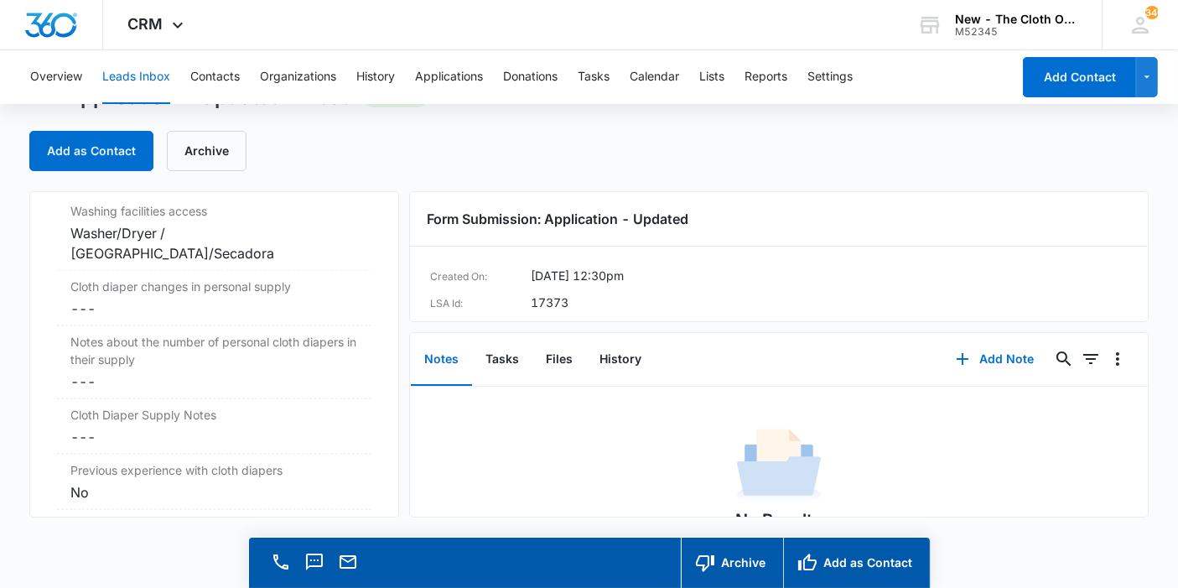
scroll to position [2760, 0]
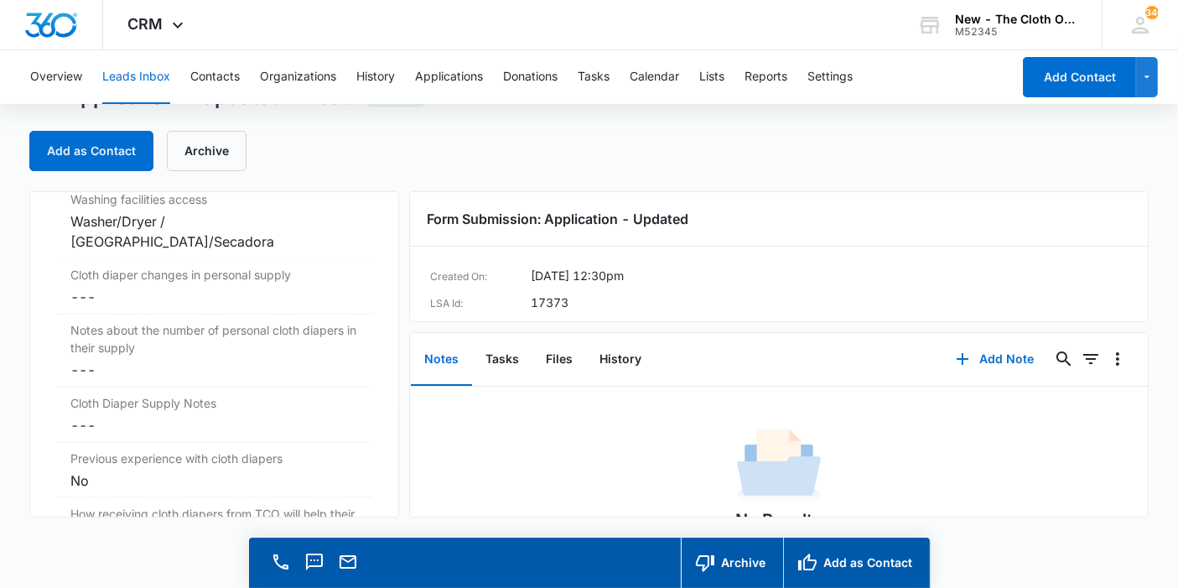
click at [122, 287] on dd "Cancel Save Changes ---" at bounding box center [214, 297] width 288 height 20
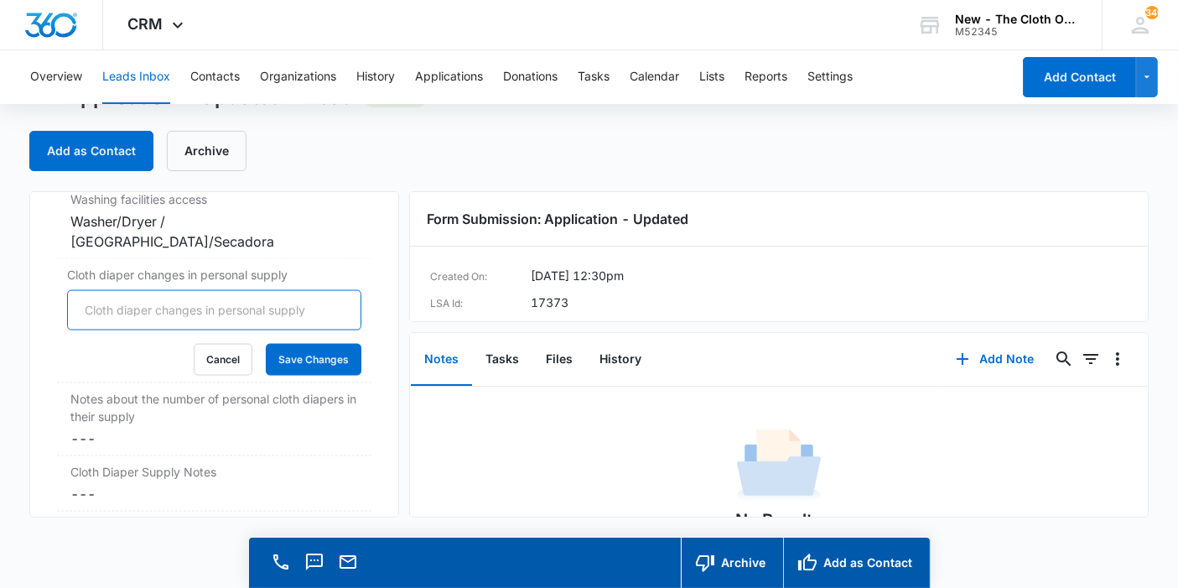
click at [119, 290] on input "Cloth diaper changes in personal supply" at bounding box center [214, 310] width 294 height 40
type input "0"
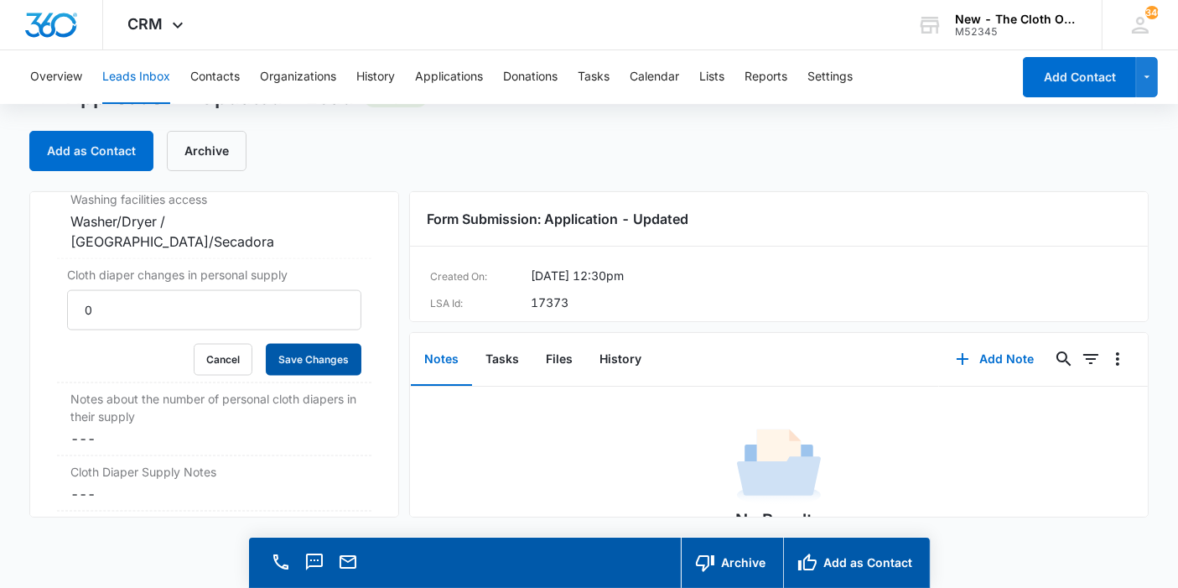
click at [343, 344] on button "Save Changes" at bounding box center [314, 360] width 96 height 32
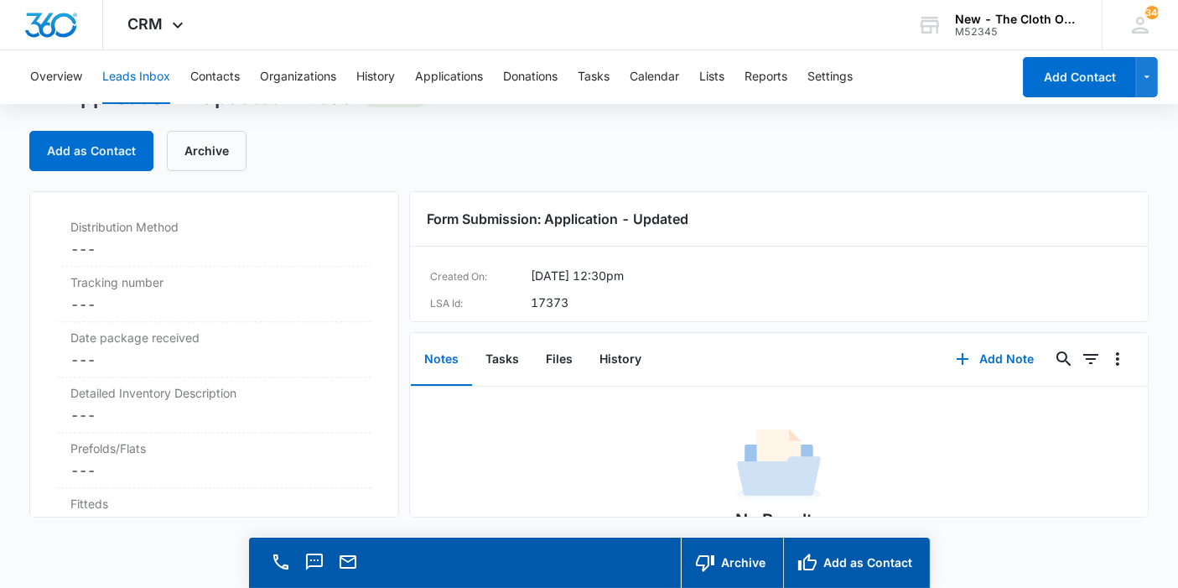
scroll to position [3903, 0]
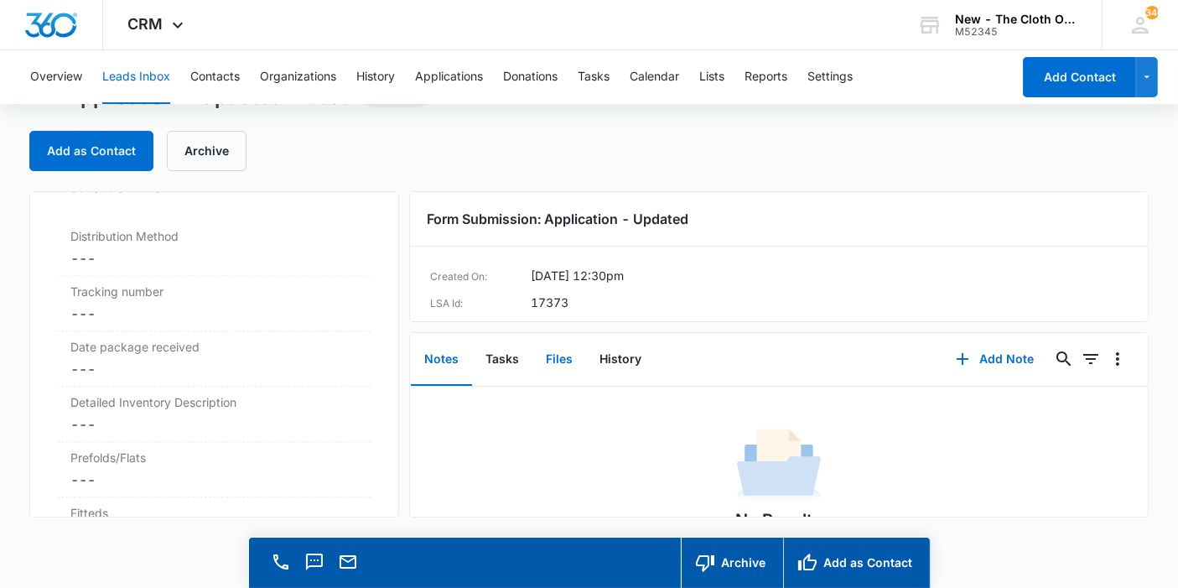
click at [565, 356] on button "Files" at bounding box center [560, 360] width 54 height 52
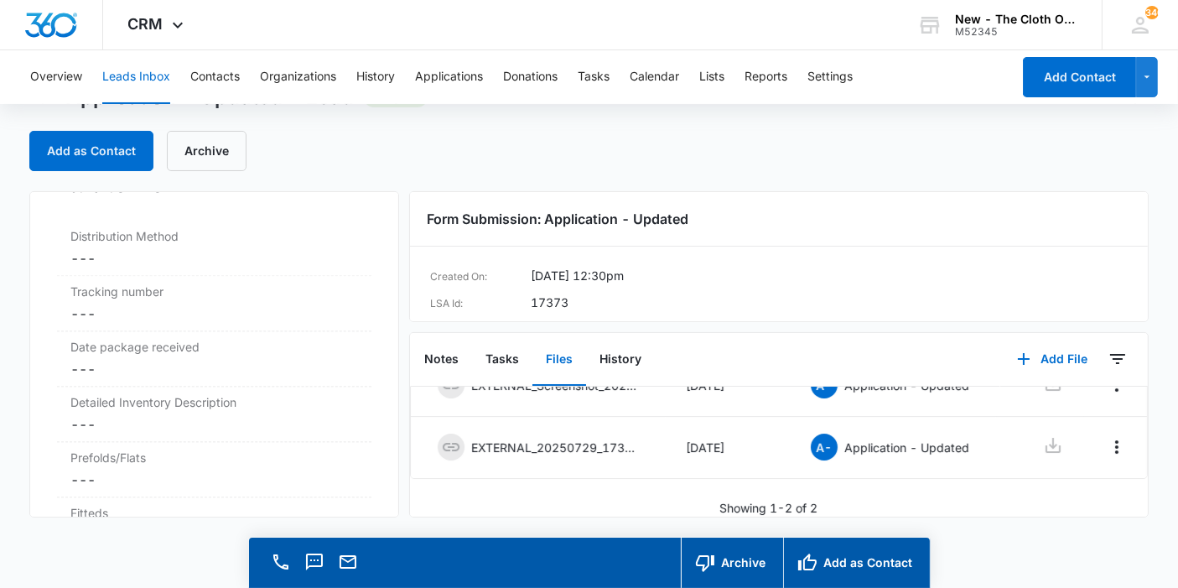
scroll to position [113, 0]
click at [841, 549] on button "Add as Contact" at bounding box center [856, 563] width 147 height 50
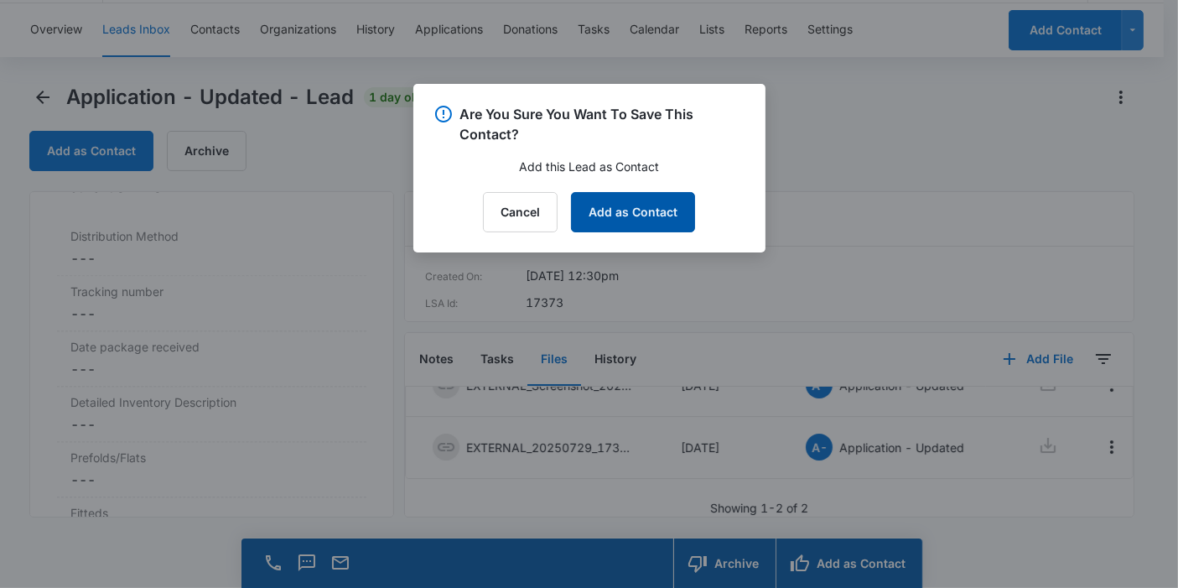
click at [671, 206] on button "Add as Contact" at bounding box center [633, 212] width 124 height 40
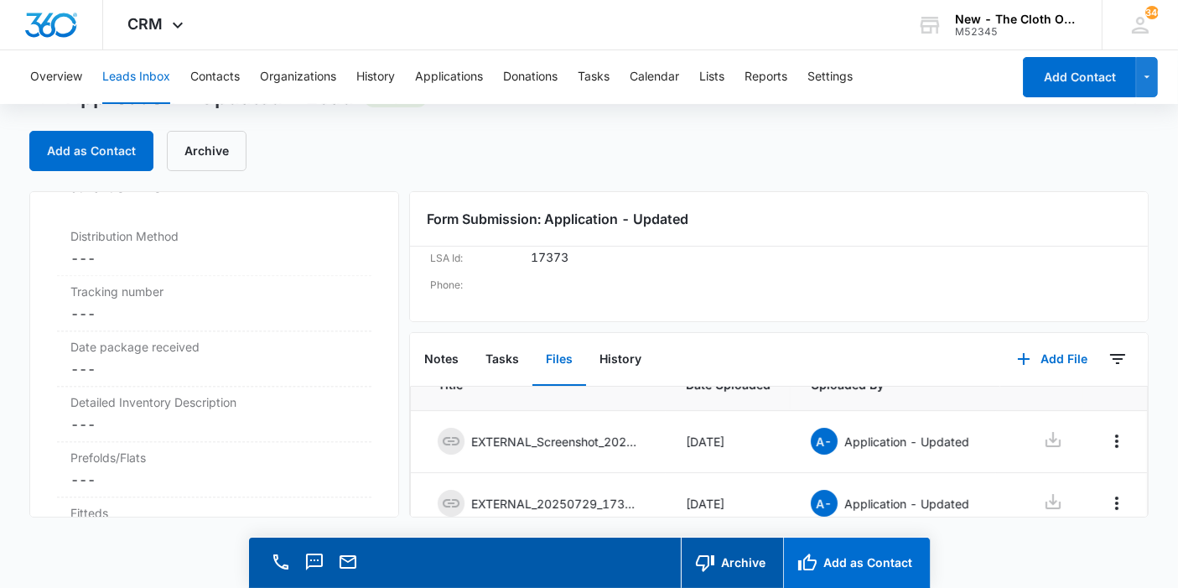
scroll to position [0, 0]
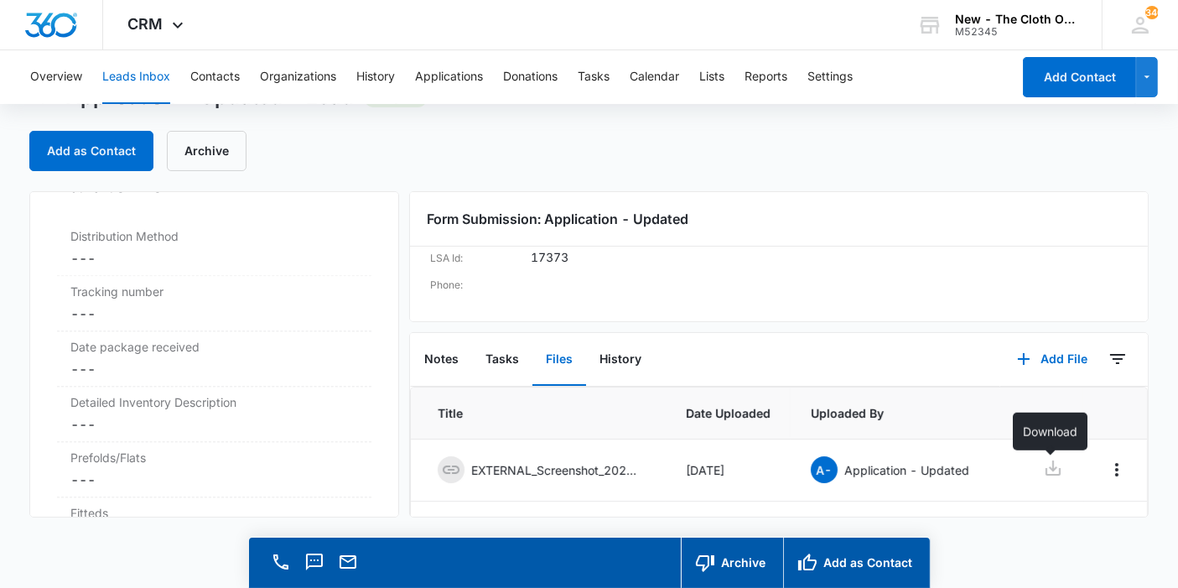
click at [1057, 461] on icon at bounding box center [1053, 468] width 20 height 20
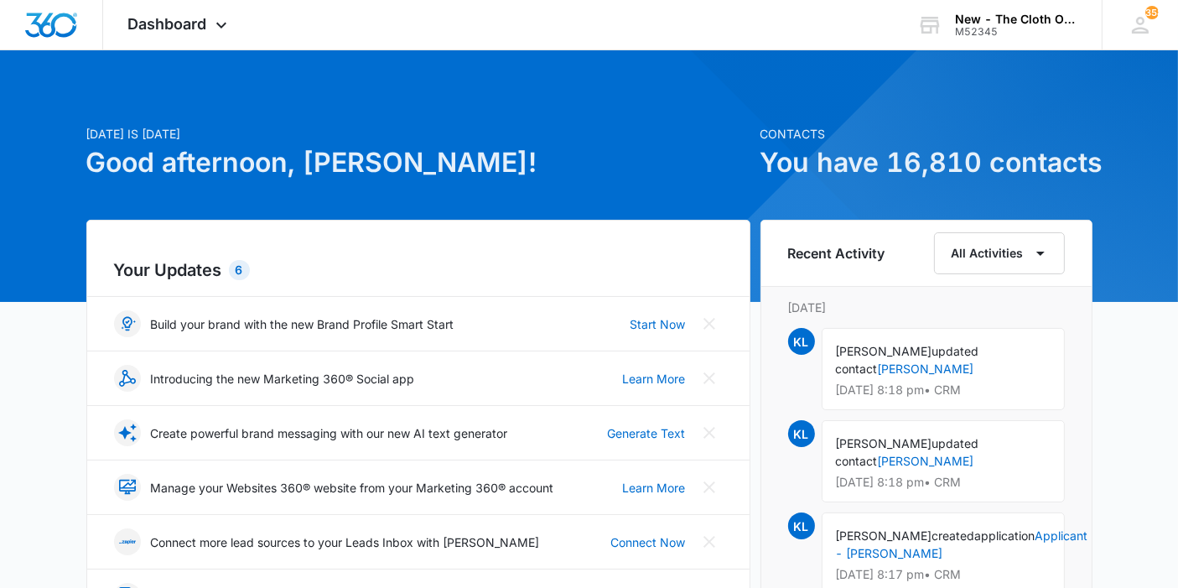
click at [226, 26] on icon at bounding box center [221, 25] width 20 height 20
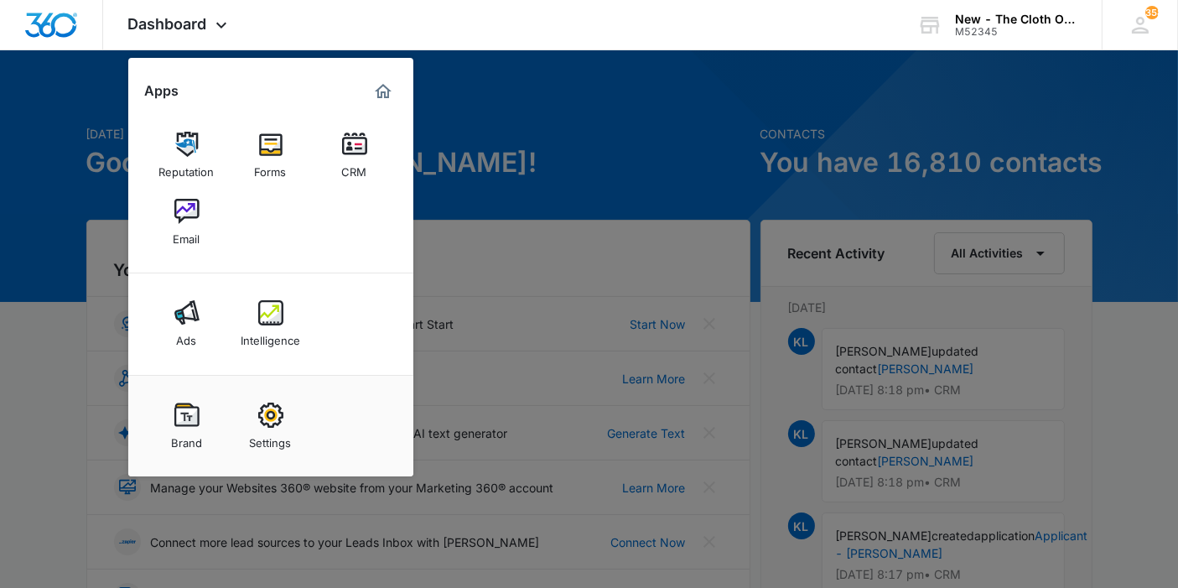
click at [364, 149] on img at bounding box center [354, 144] width 25 height 25
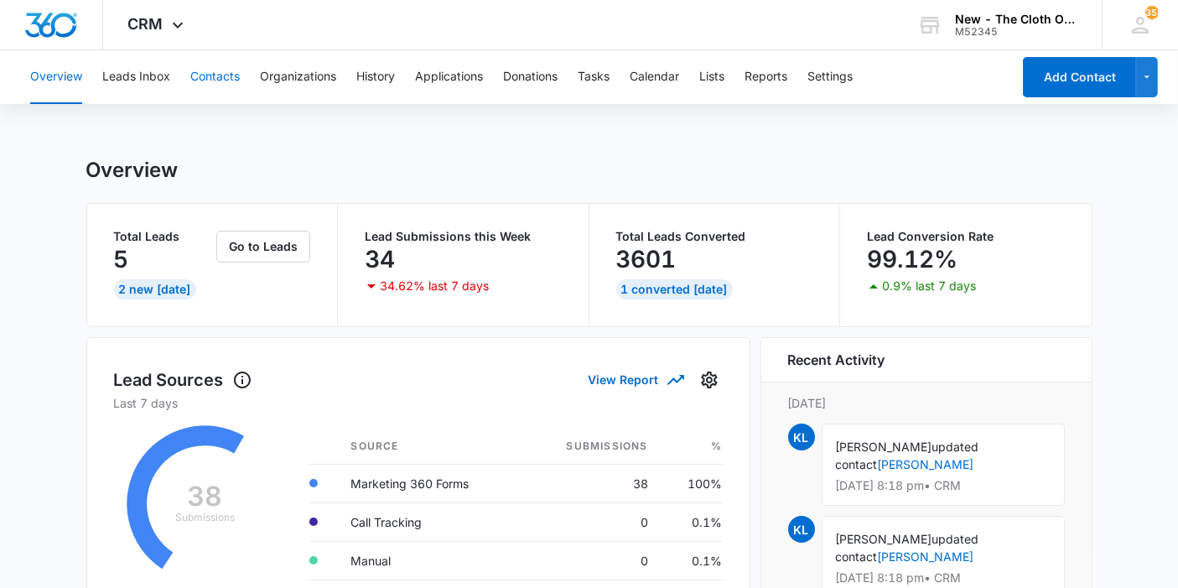
click at [211, 73] on button "Contacts" at bounding box center [214, 77] width 49 height 54
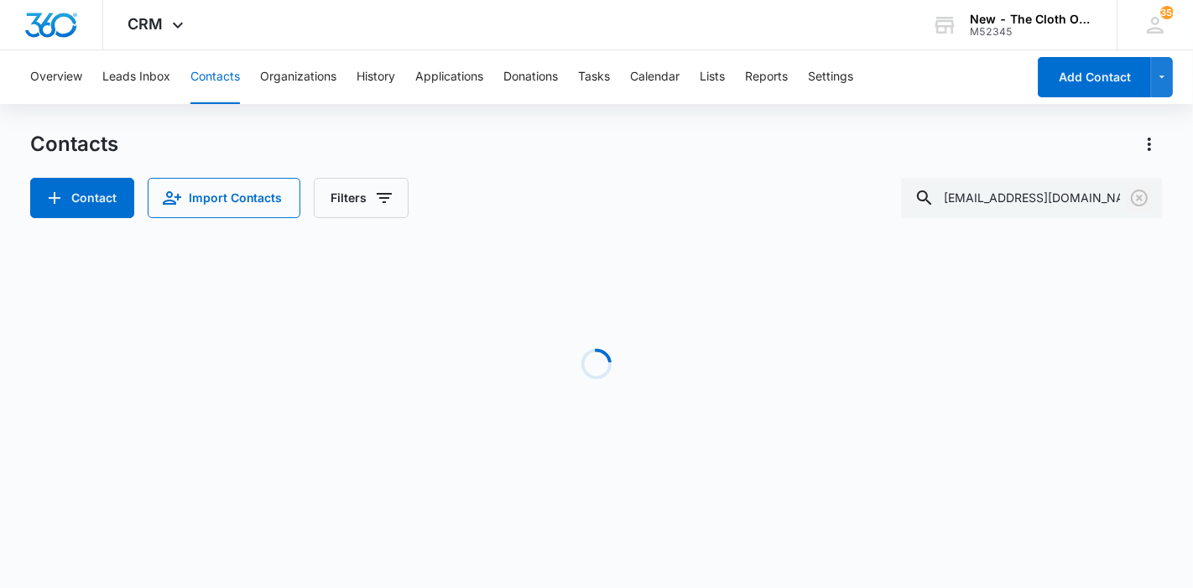
click at [1142, 193] on icon "Clear" at bounding box center [1139, 198] width 20 height 20
click at [1092, 194] on input "text" at bounding box center [1044, 198] width 237 height 40
paste input "[PERSON_NAME]"
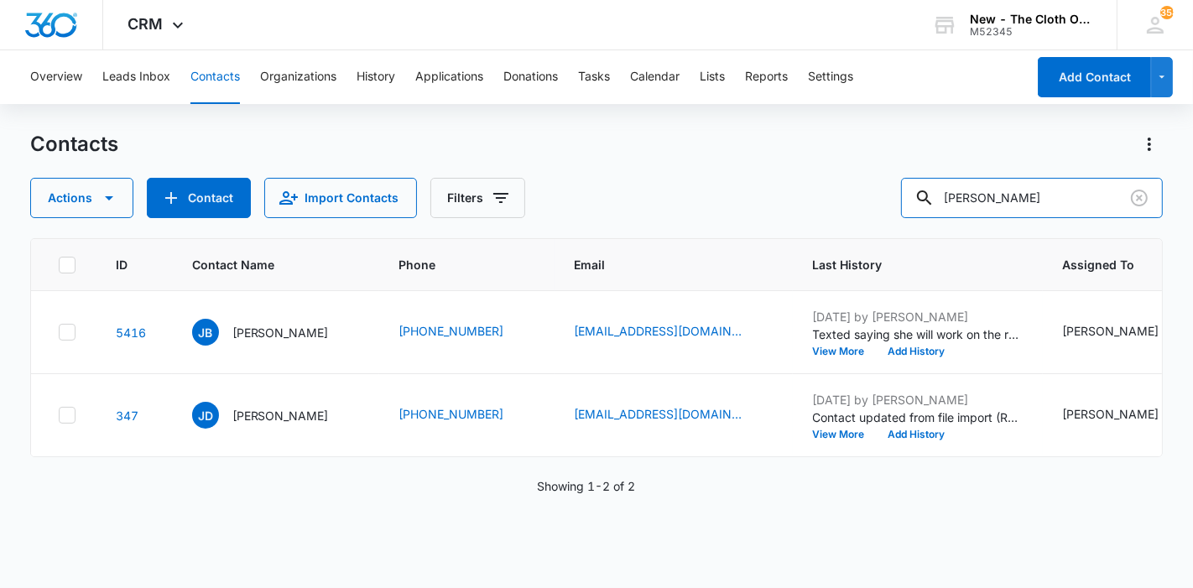
scroll to position [73, 0]
drag, startPoint x: 1025, startPoint y: 205, endPoint x: 880, endPoint y: 198, distance: 145.3
click at [880, 198] on div "Actions Contact Import Contacts Filters Jamie Holliday" at bounding box center [596, 198] width 1133 height 40
paste input "[PERSON_NAME]"
type input "[PERSON_NAME]"
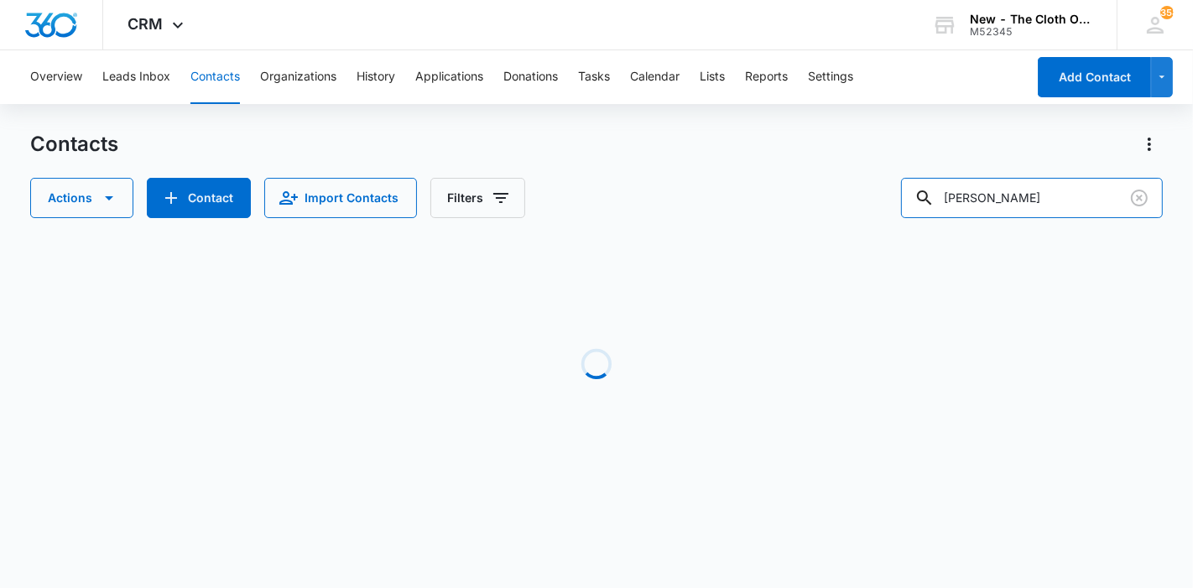
scroll to position [0, 0]
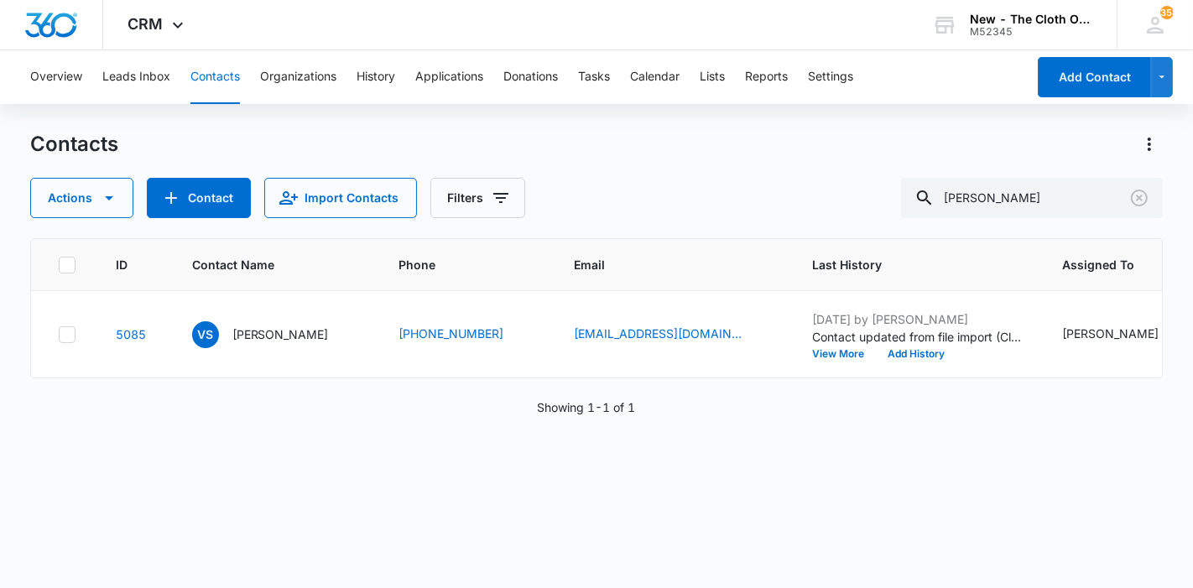
click at [244, 343] on p "Victoria Stone" at bounding box center [280, 334] width 96 height 18
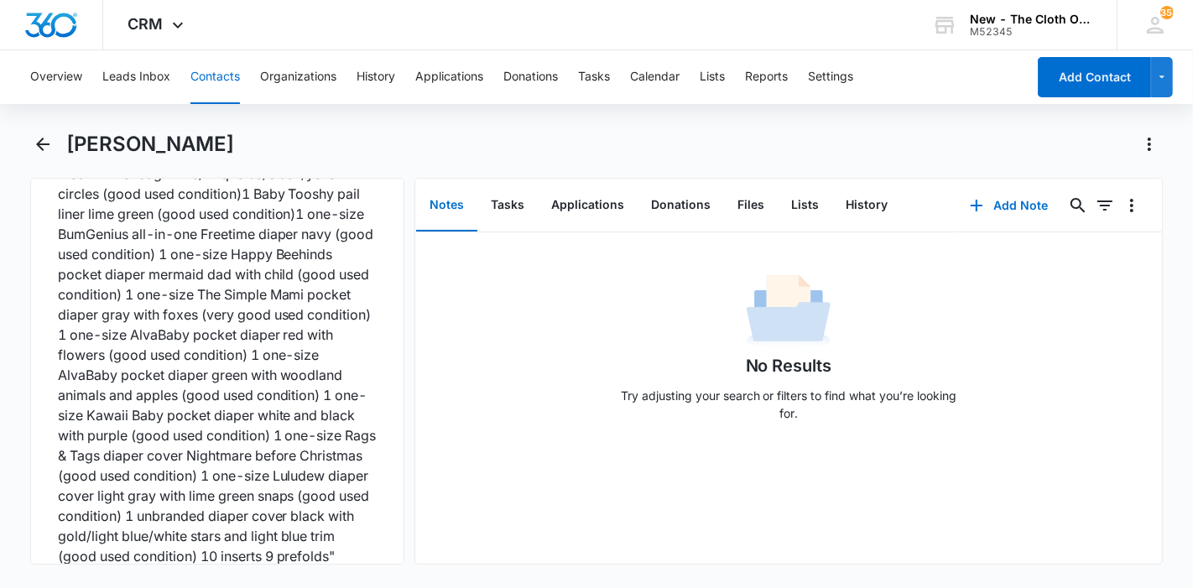
scroll to position [5693, 0]
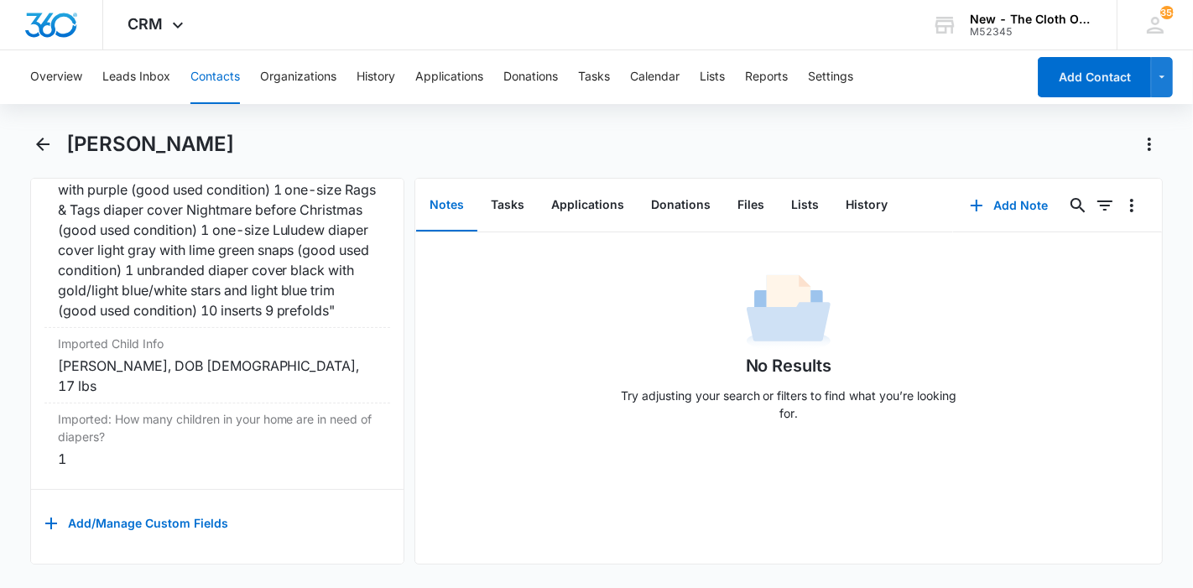
click at [211, 81] on button "Contacts" at bounding box center [214, 77] width 49 height 54
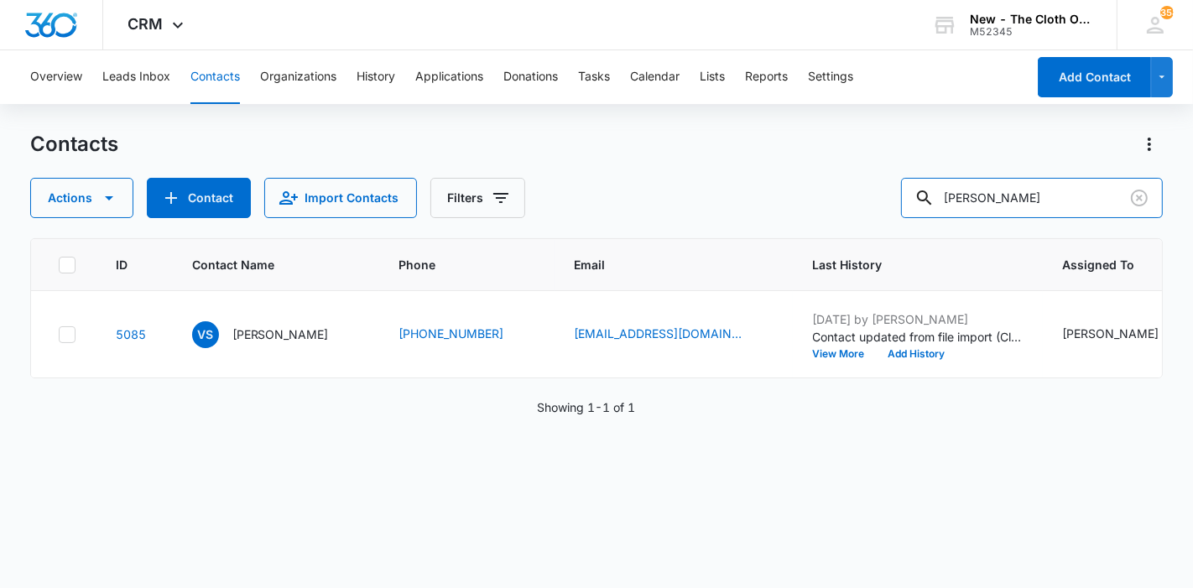
drag, startPoint x: 1059, startPoint y: 195, endPoint x: 867, endPoint y: 192, distance: 192.1
click at [867, 193] on div "Actions Contact Import Contacts Filters Mimi Cutler" at bounding box center [596, 198] width 1133 height 40
paste input "[PERSON_NAME]"
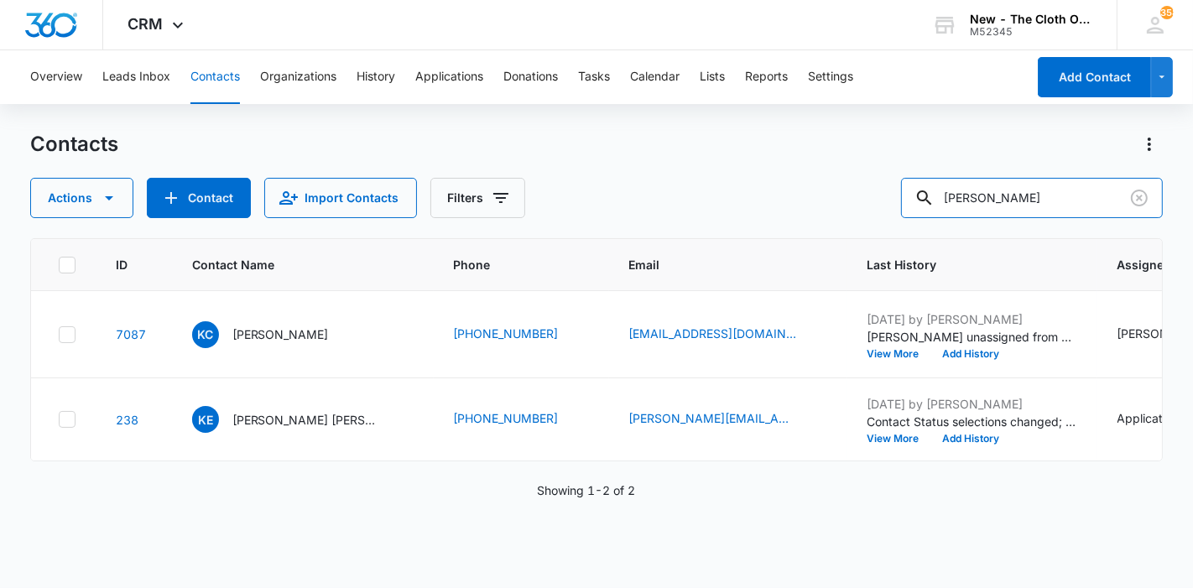
drag, startPoint x: 1064, startPoint y: 202, endPoint x: 865, endPoint y: 200, distance: 198.8
click at [865, 200] on div "Actions Contact Import Contacts Filters Karla E Salmerón" at bounding box center [596, 198] width 1133 height 40
paste input "joshuaswife134@gmail.com"
type input "joshuaswife134@gmail.com"
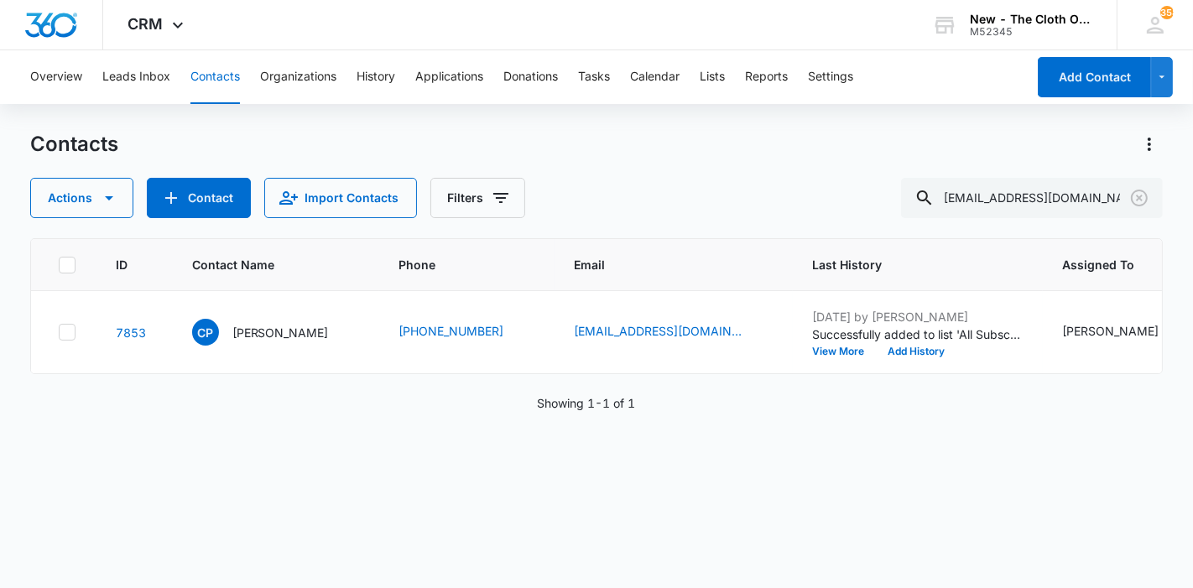
click at [278, 341] on p "Crystal Parrett" at bounding box center [280, 333] width 96 height 18
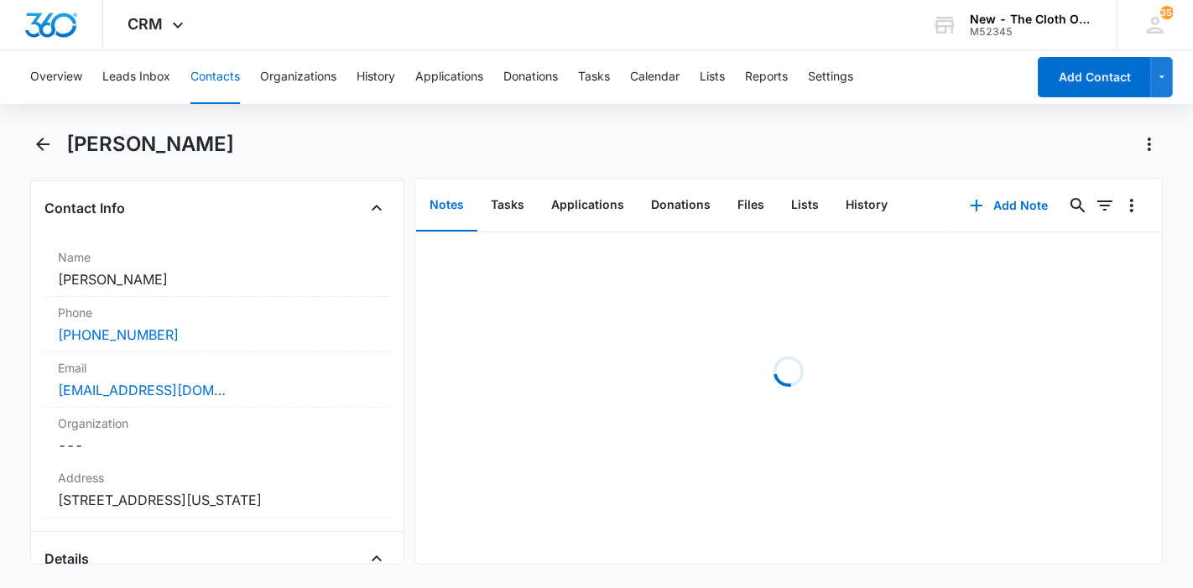
scroll to position [372, 0]
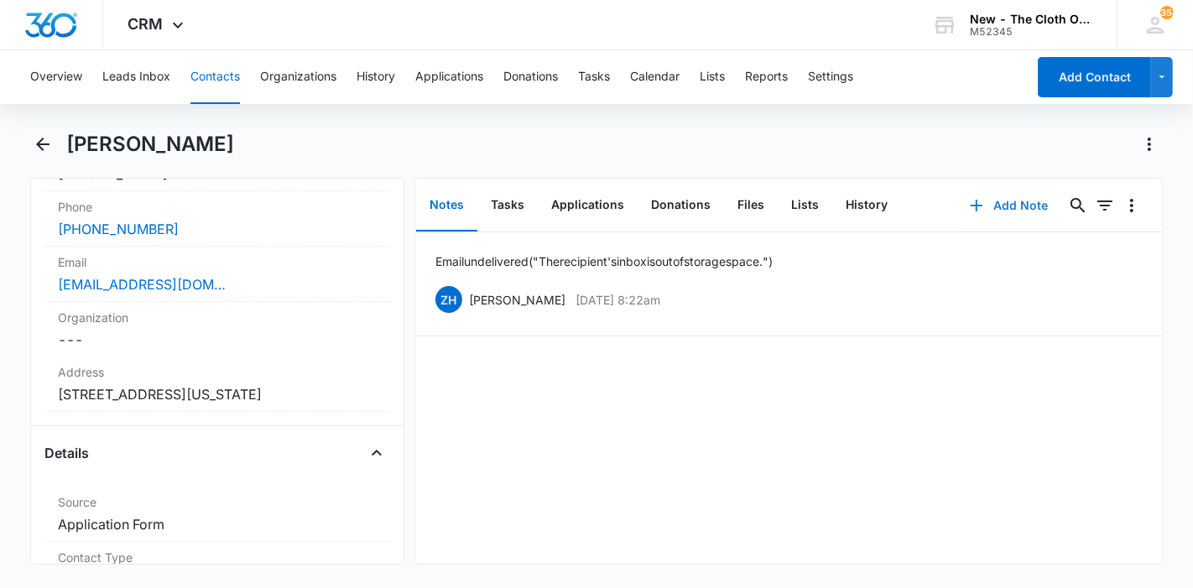
click at [1021, 200] on button "Add Note" at bounding box center [1009, 205] width 112 height 40
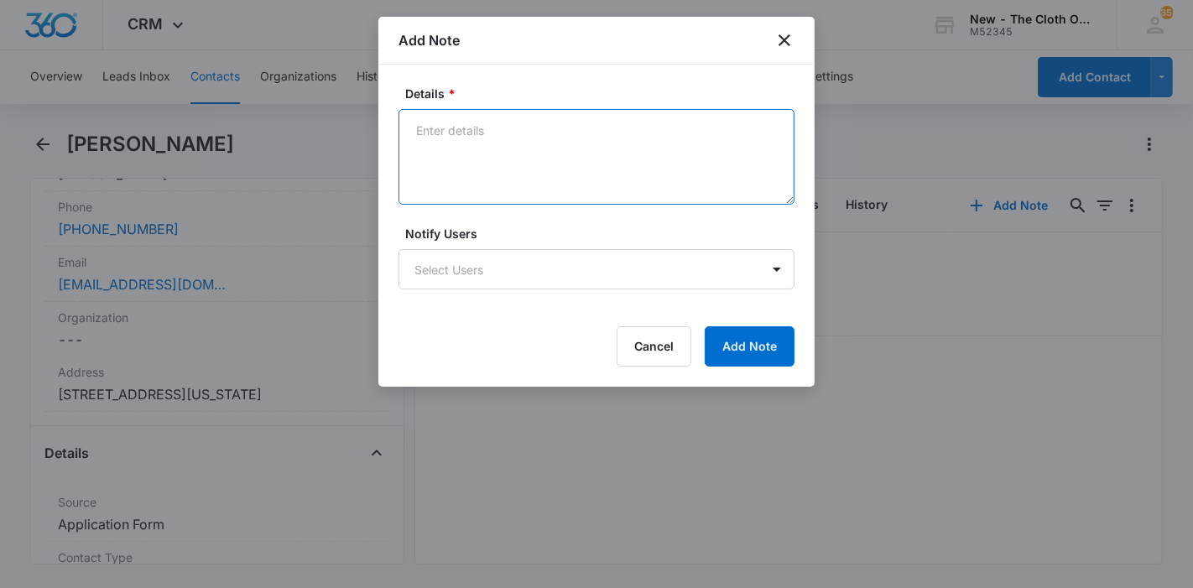
click at [658, 176] on textarea "Details *" at bounding box center [596, 157] width 396 height 96
paste textarea "joshuaswife134@gmail.com"
type textarea "09/12 - email to joshuaswife134@gmail.com und."
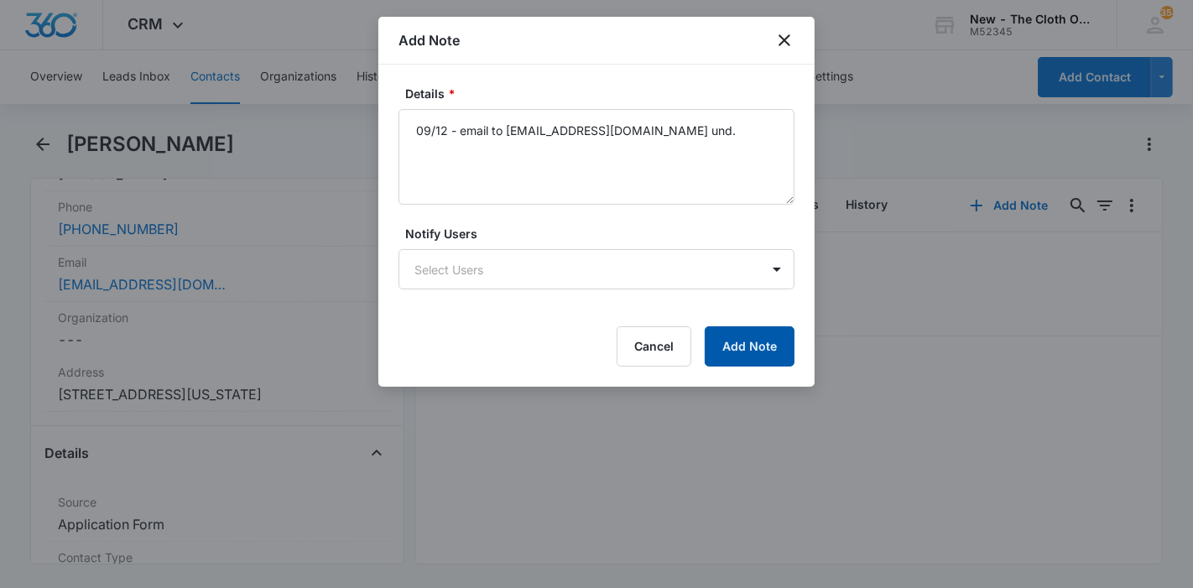
click at [757, 326] on button "Add Note" at bounding box center [750, 346] width 90 height 40
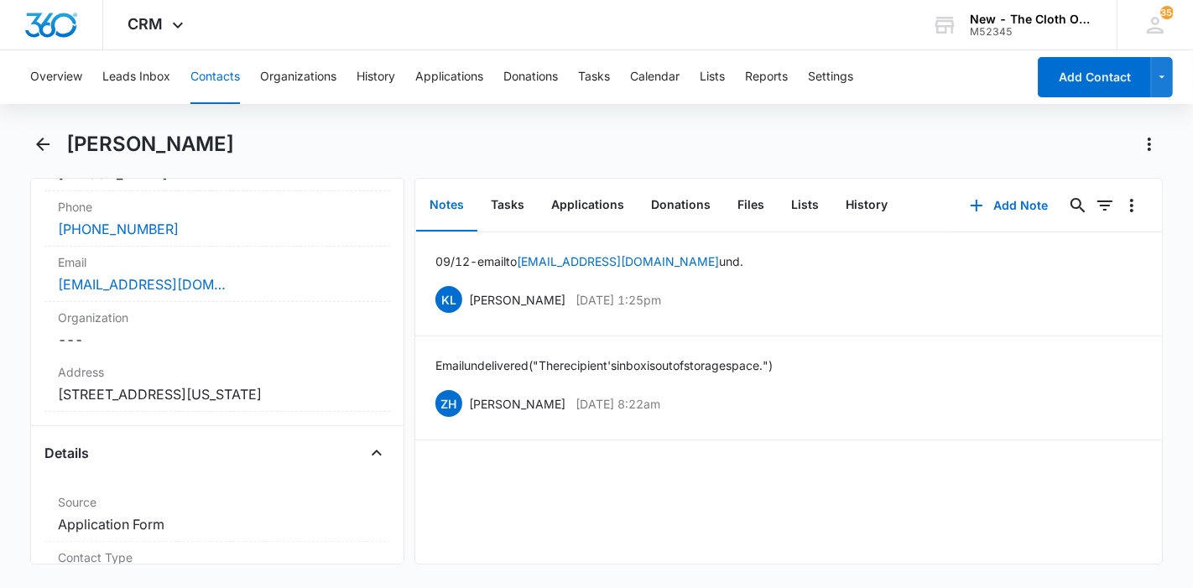
click at [220, 70] on button "Contacts" at bounding box center [214, 77] width 49 height 54
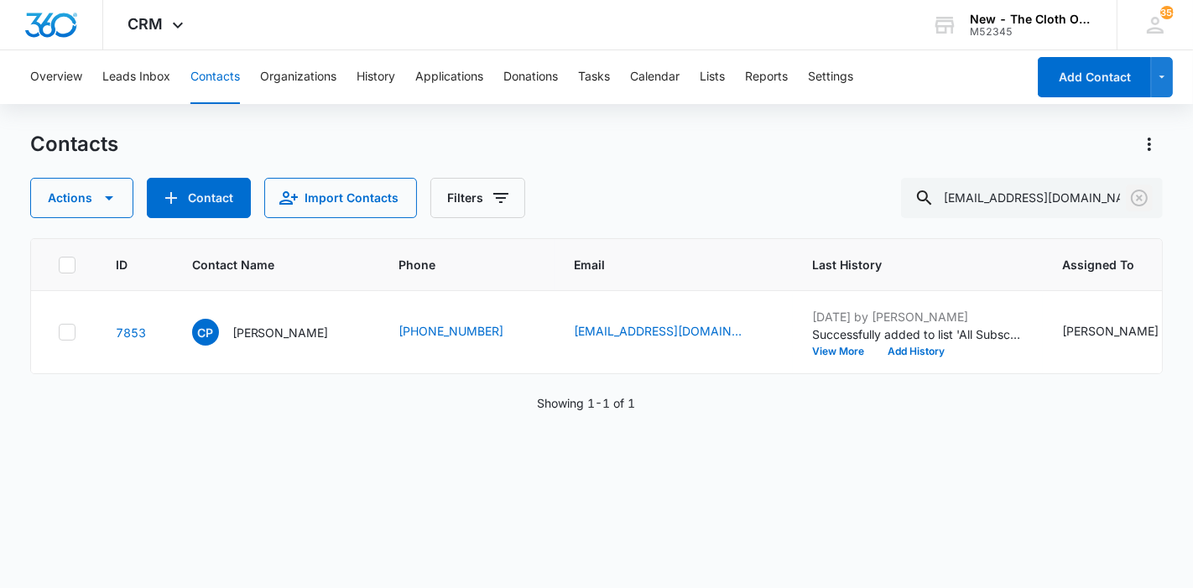
click at [1141, 193] on icon "Clear" at bounding box center [1139, 198] width 20 height 20
click at [1086, 197] on input "joshuaswife134@gmail.com" at bounding box center [1032, 198] width 262 height 40
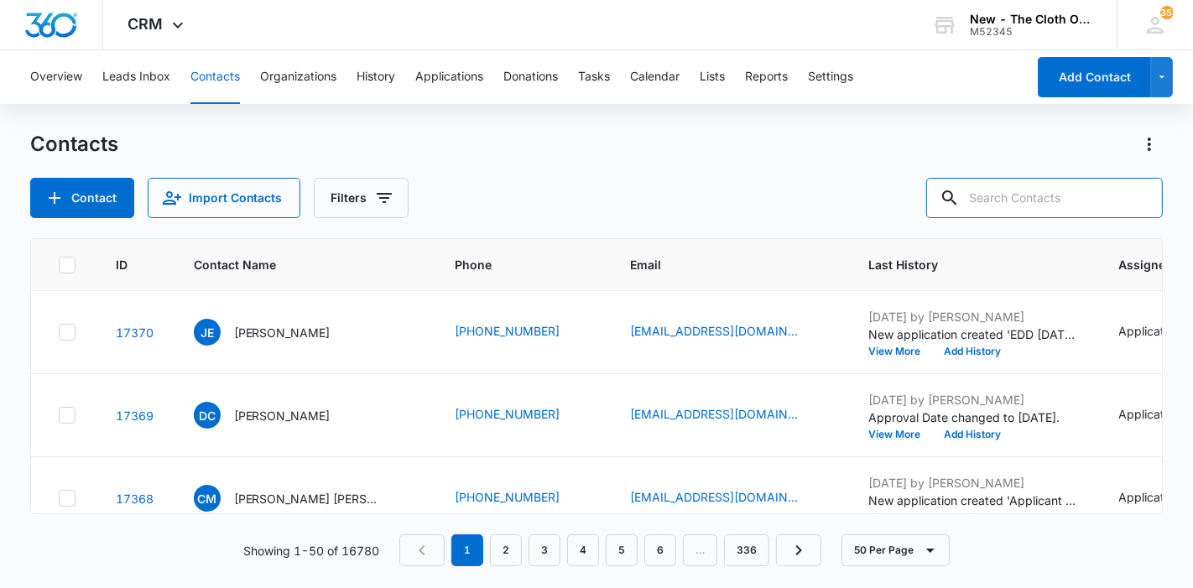
paste input "subreiniaroyals95@gmail.com"
type input "subreiniaroyals95@gmail.com"
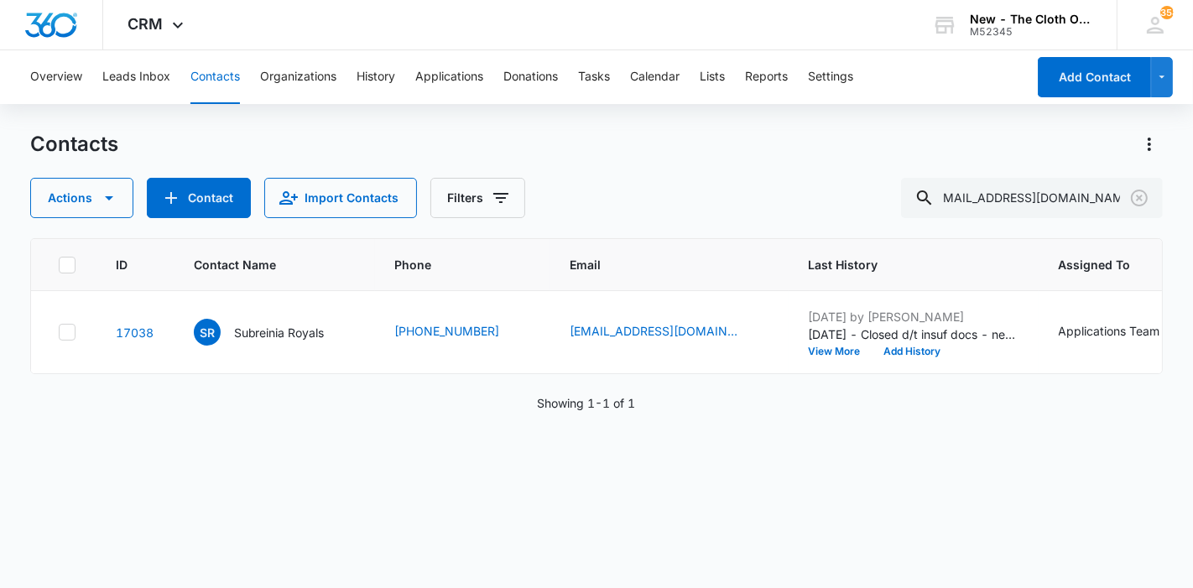
click at [279, 341] on p "Subreinia Royals" at bounding box center [279, 333] width 91 height 18
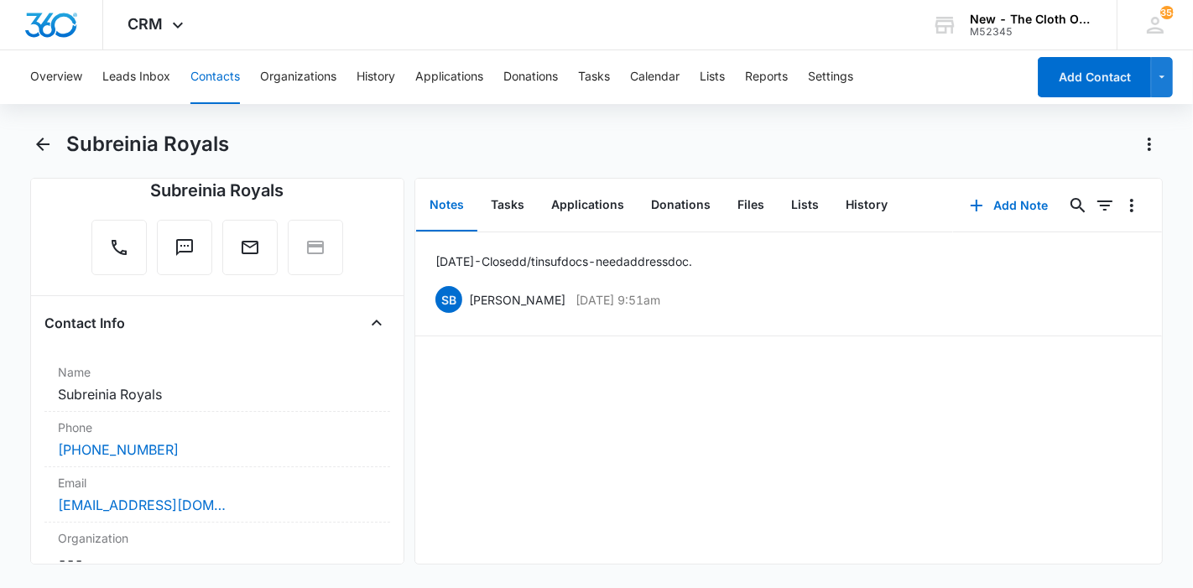
scroll to position [279, 0]
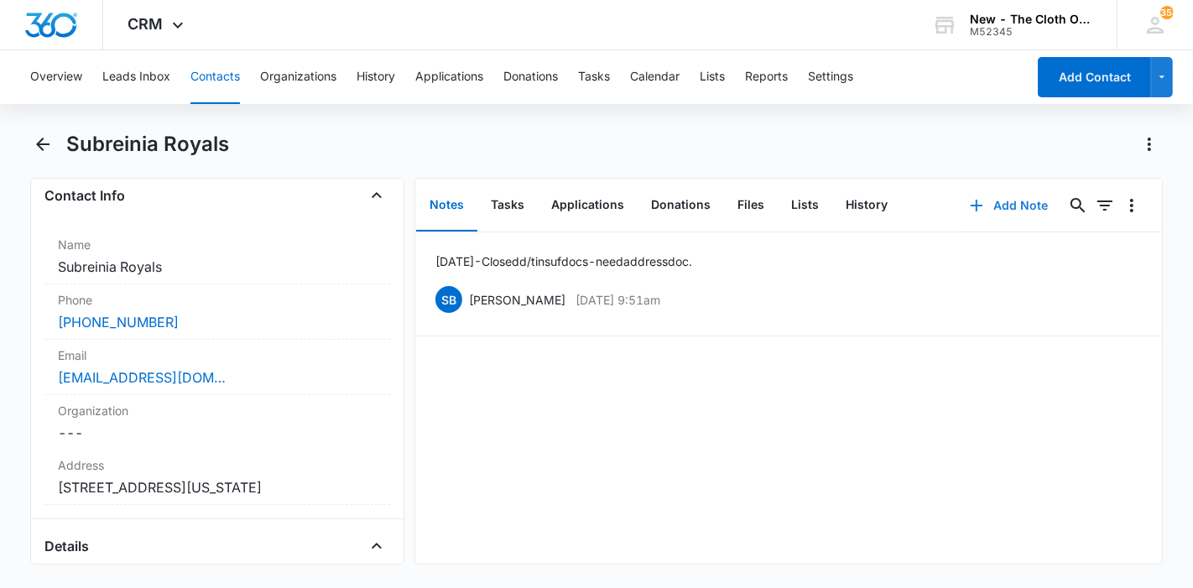
click at [982, 198] on button "Add Note" at bounding box center [1009, 205] width 112 height 40
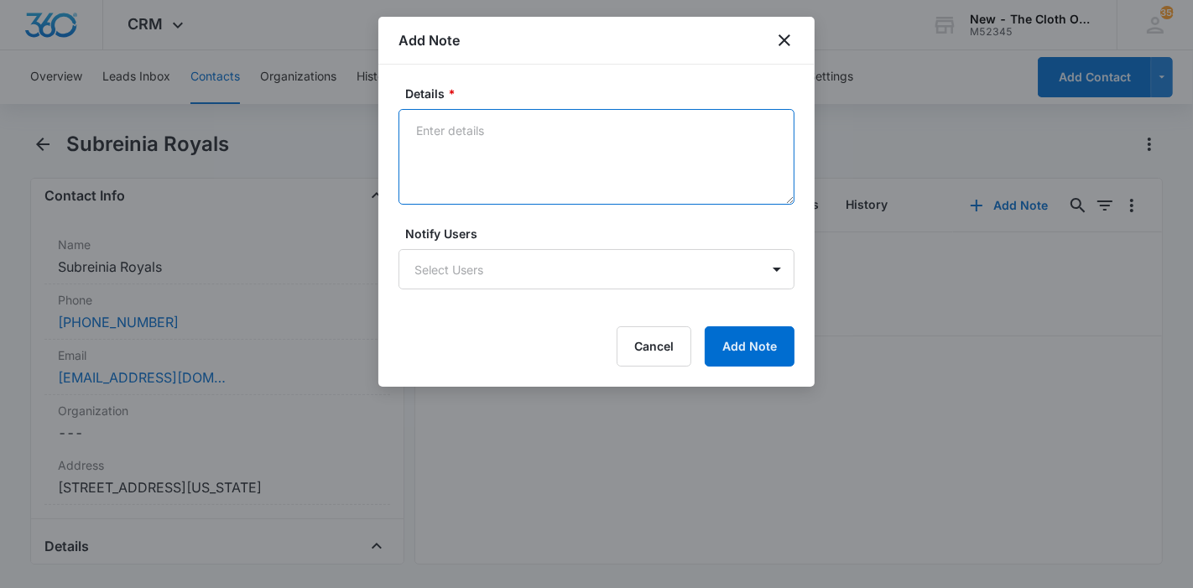
click at [498, 153] on textarea "Details *" at bounding box center [596, 157] width 396 height 96
click at [491, 123] on textarea "09/12 - email und." at bounding box center [596, 157] width 396 height 96
paste textarea "subreiniaroyals95@gmail.com"
type textarea "09/12 - email to subreiniaroyals95@gmail.com und."
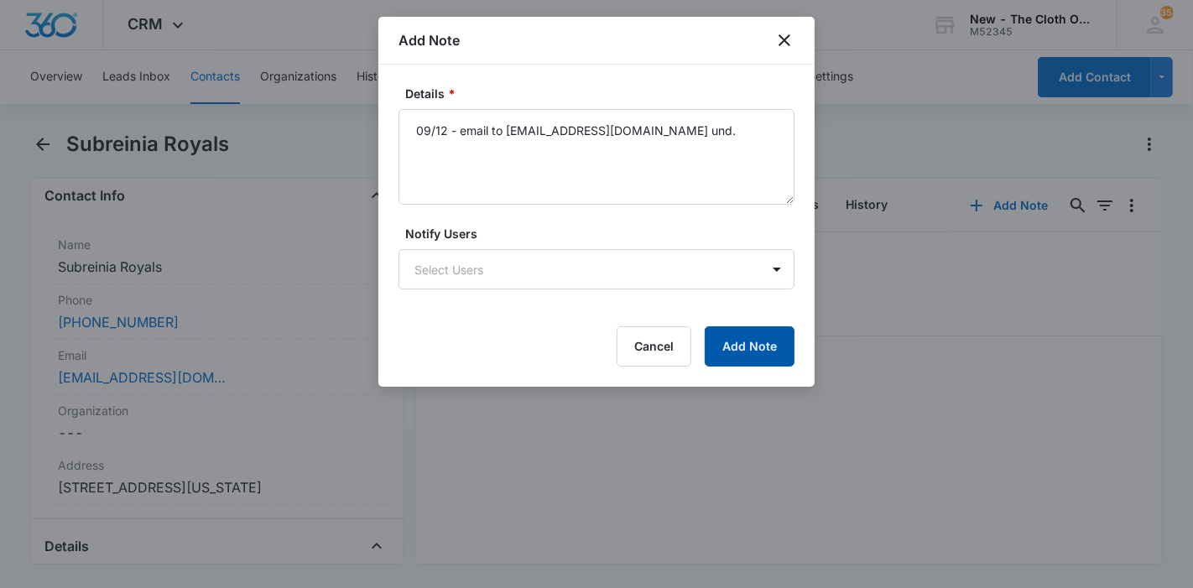
click at [738, 350] on button "Add Note" at bounding box center [750, 346] width 90 height 40
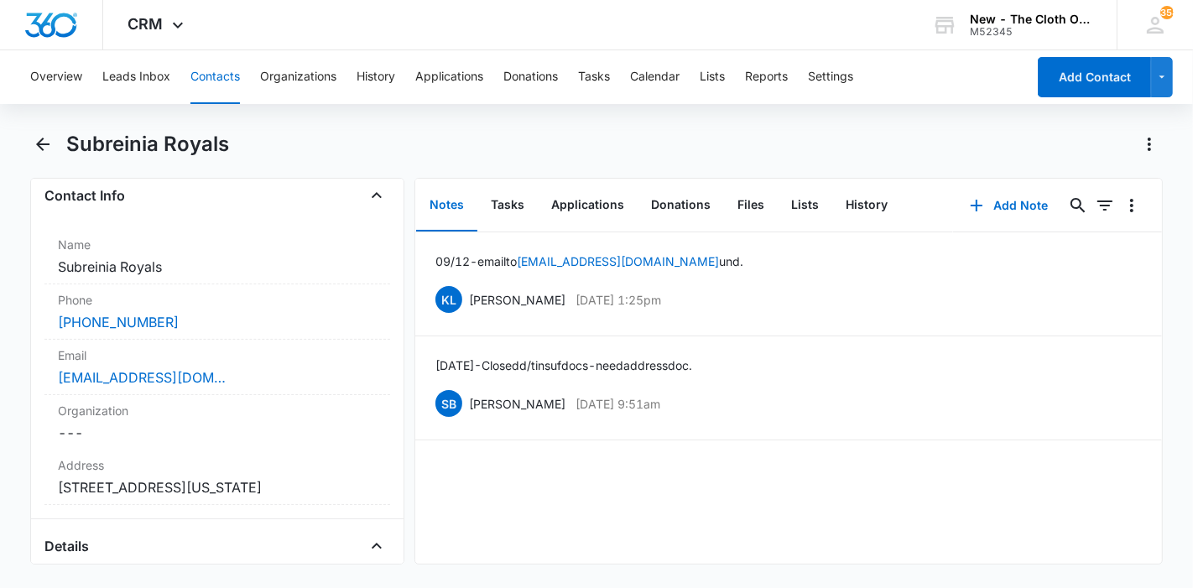
click at [202, 76] on button "Contacts" at bounding box center [214, 77] width 49 height 54
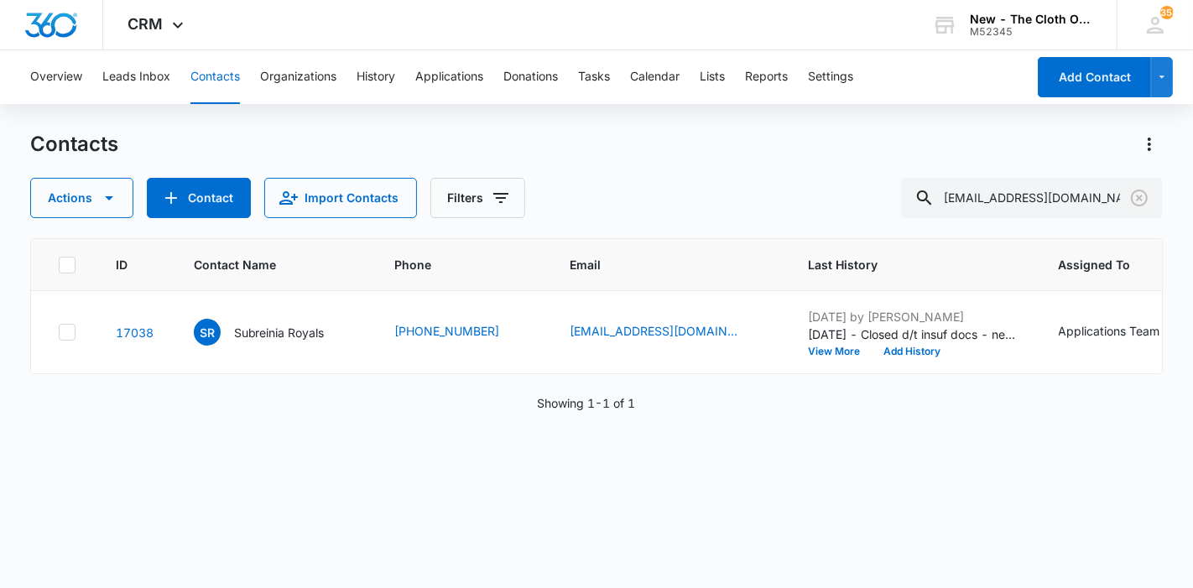
click at [1140, 188] on icon "Clear" at bounding box center [1139, 198] width 20 height 20
click at [1099, 200] on input "text" at bounding box center [1032, 198] width 262 height 40
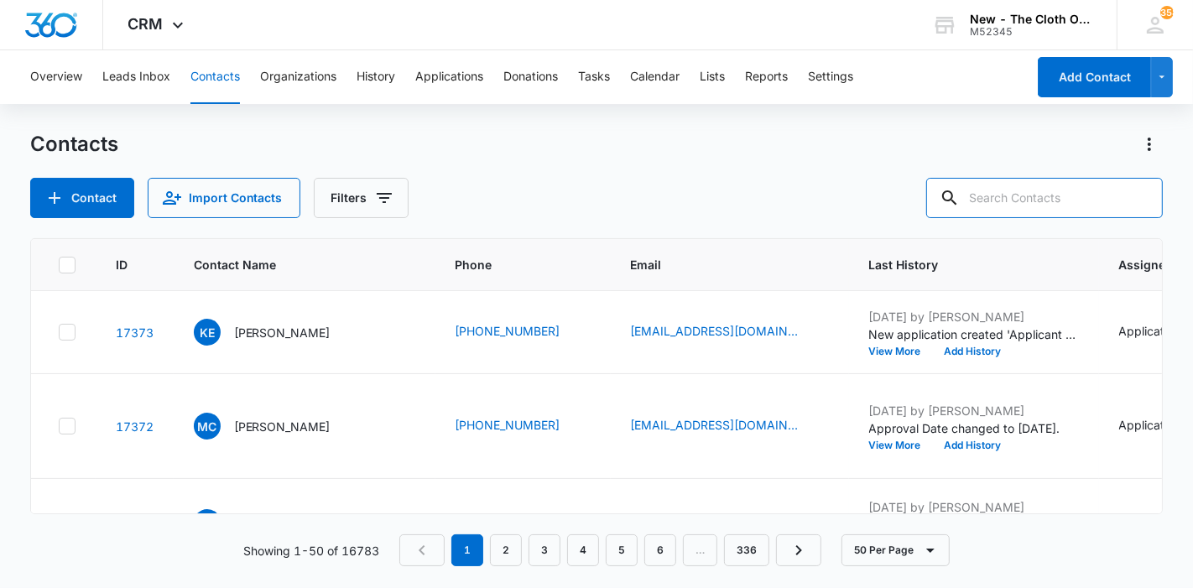
paste input "alvaradorosalinda91@gmail.com"
type input "alvaradorosalinda91@gmail.com"
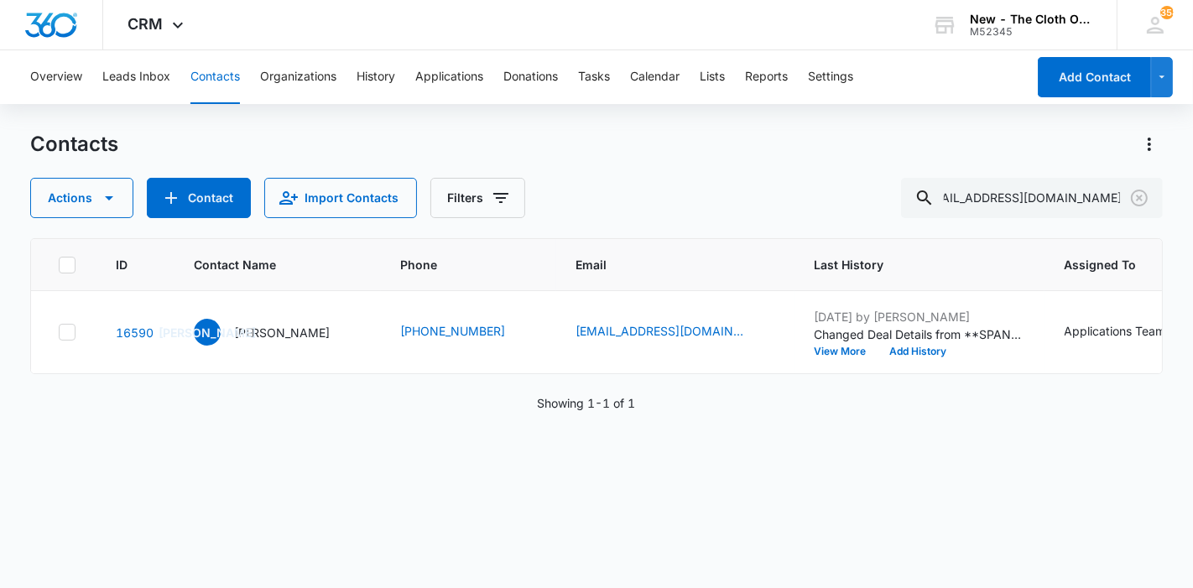
click at [271, 346] on div "JA Jeisy Alvarado" at bounding box center [262, 332] width 137 height 27
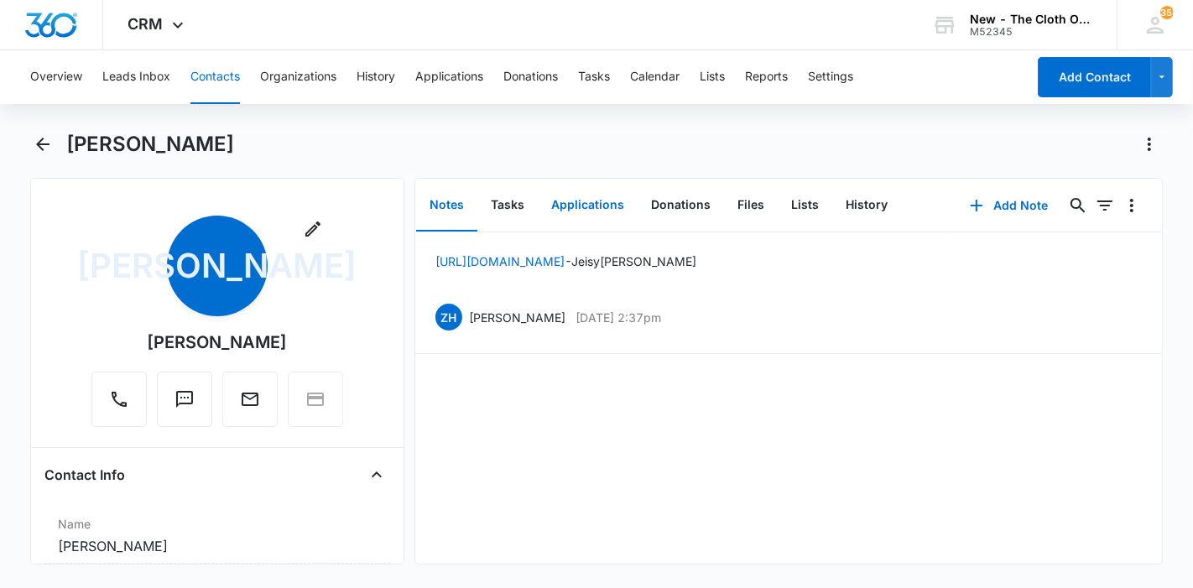
click at [585, 211] on button "Applications" at bounding box center [588, 205] width 100 height 52
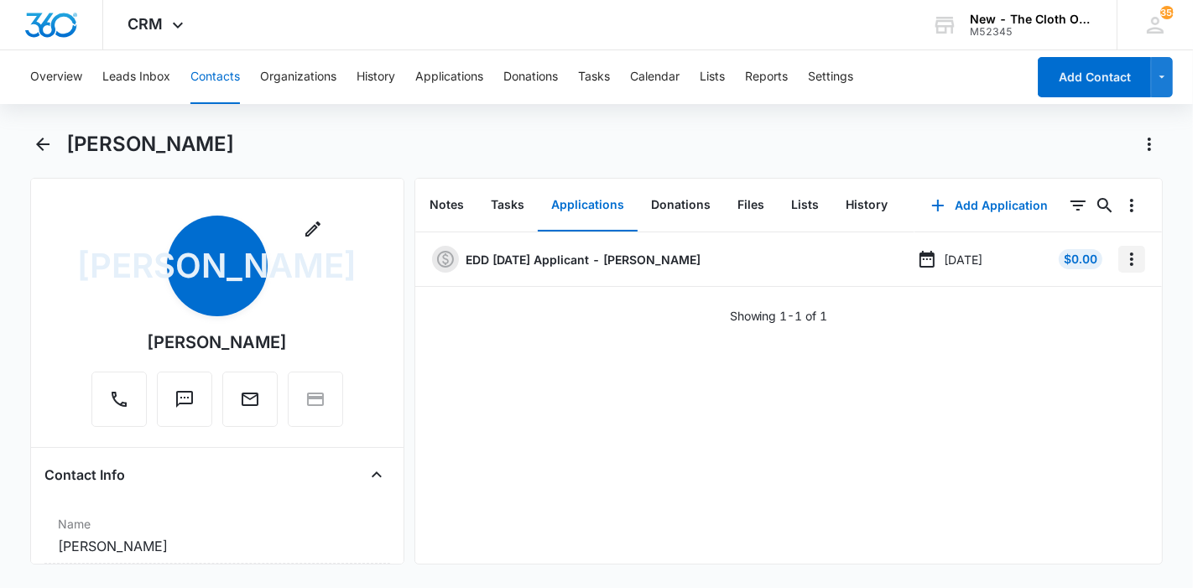
click at [1127, 271] on button "Overflow Menu" at bounding box center [1131, 259] width 27 height 27
click at [1095, 304] on button "Edit" at bounding box center [1083, 306] width 96 height 25
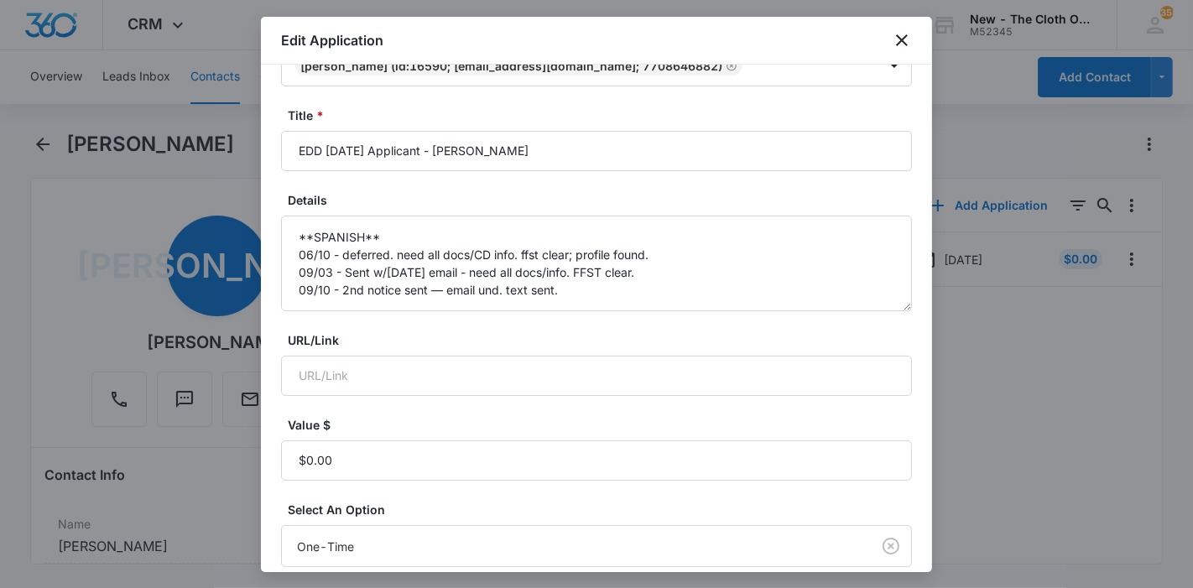
scroll to position [93, 0]
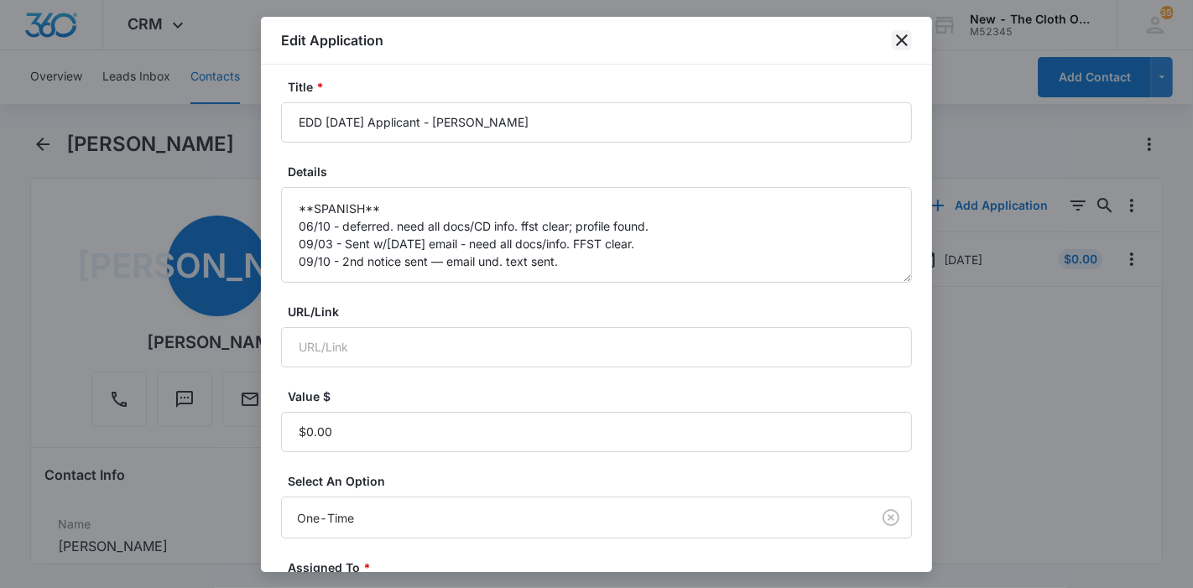
click at [898, 44] on icon "close" at bounding box center [902, 40] width 12 height 12
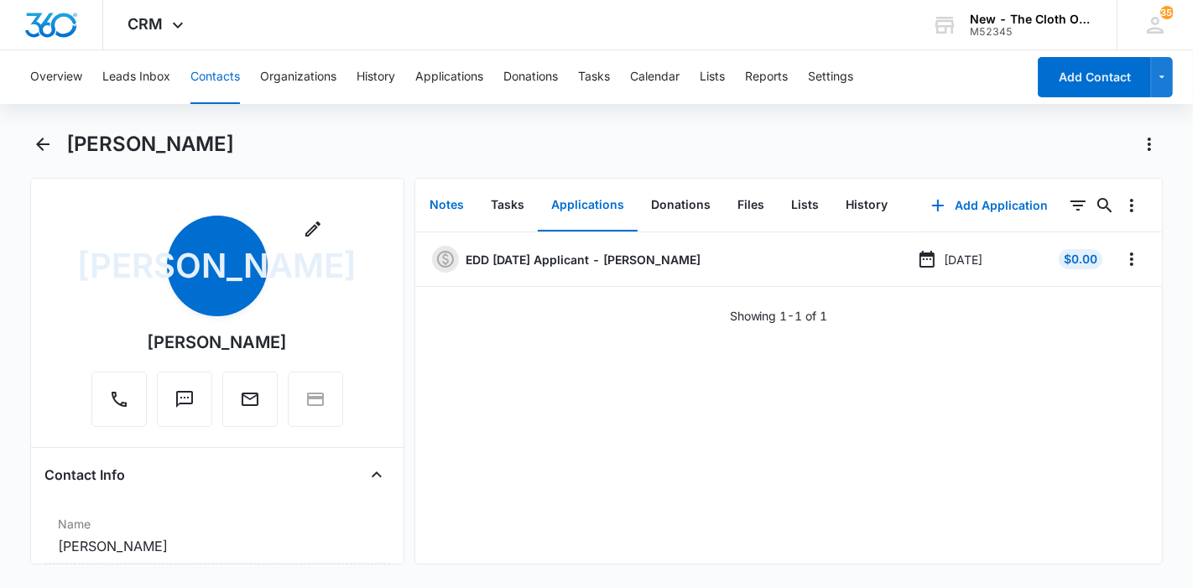
click at [455, 214] on button "Notes" at bounding box center [446, 205] width 61 height 52
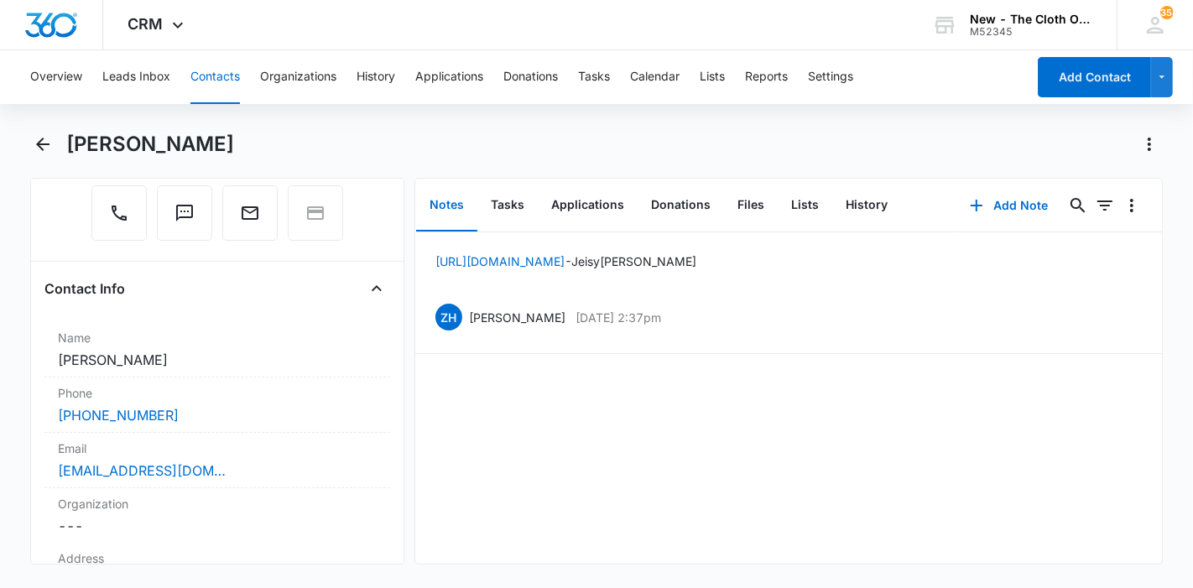
scroll to position [279, 0]
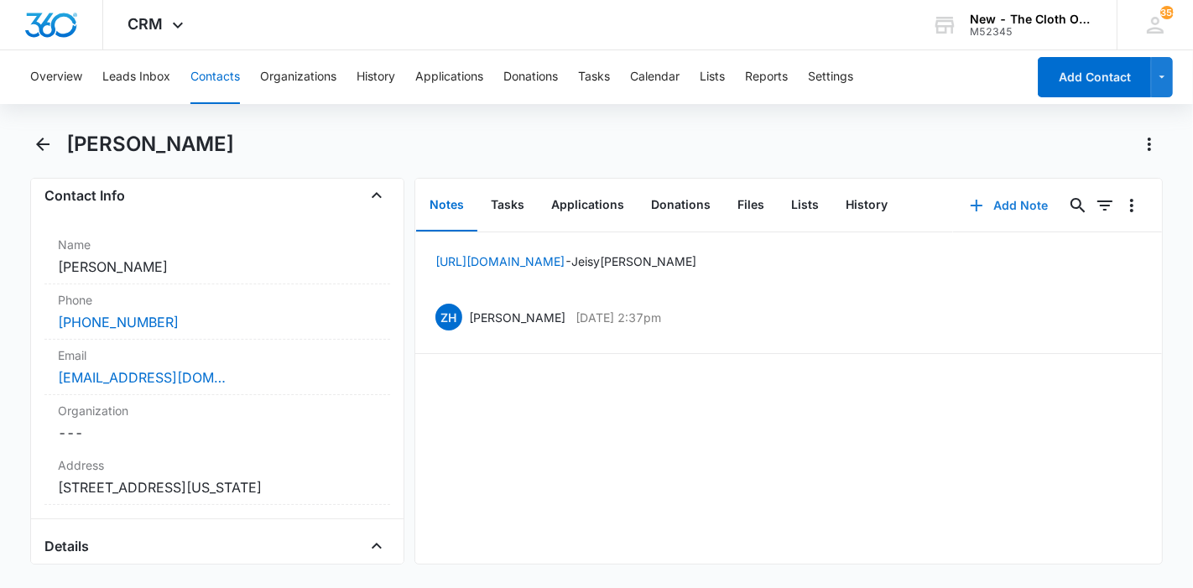
click at [996, 200] on button "Add Note" at bounding box center [1009, 205] width 112 height 40
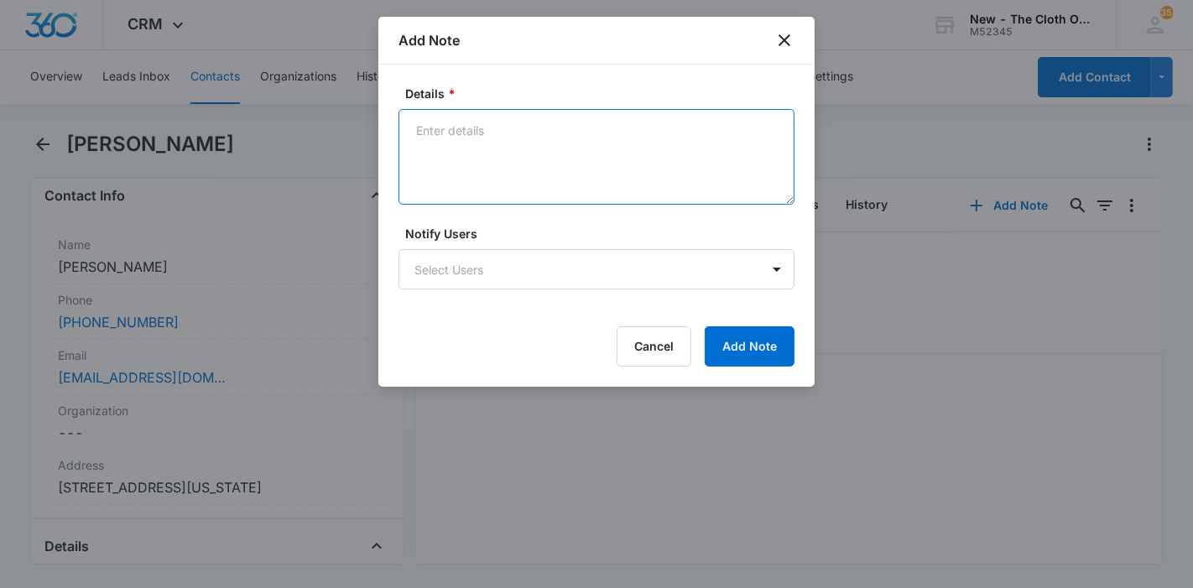
click at [587, 180] on textarea "Details *" at bounding box center [596, 157] width 396 height 96
paste textarea "alvaradorosalinda91@gmail.com"
type textarea "09/12 - email to alvaradorosalinda91@gmail.com und."
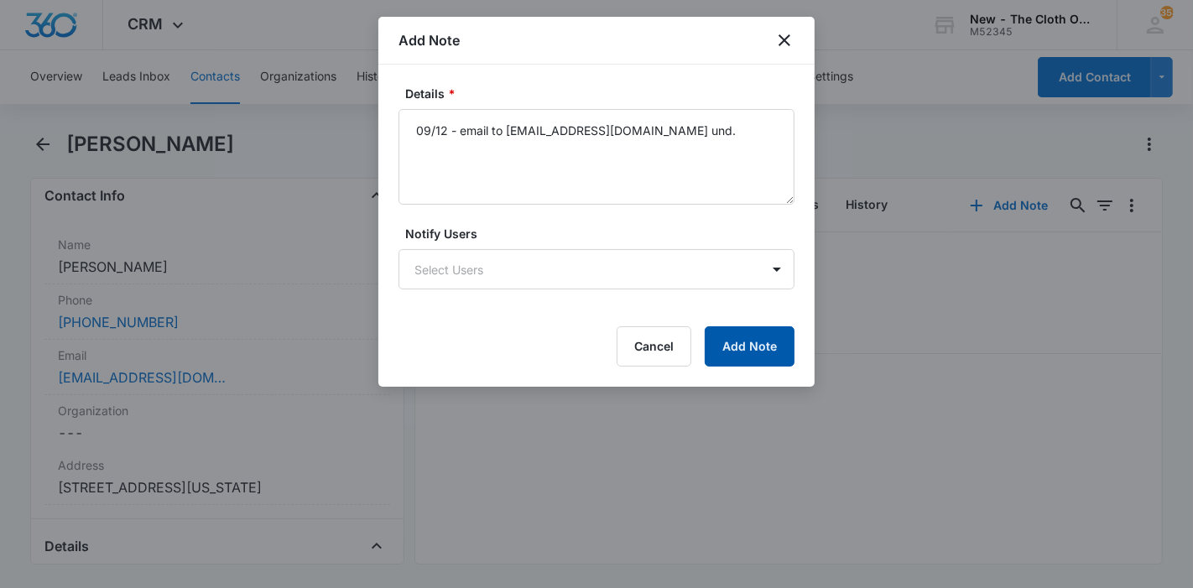
click at [725, 339] on button "Add Note" at bounding box center [750, 346] width 90 height 40
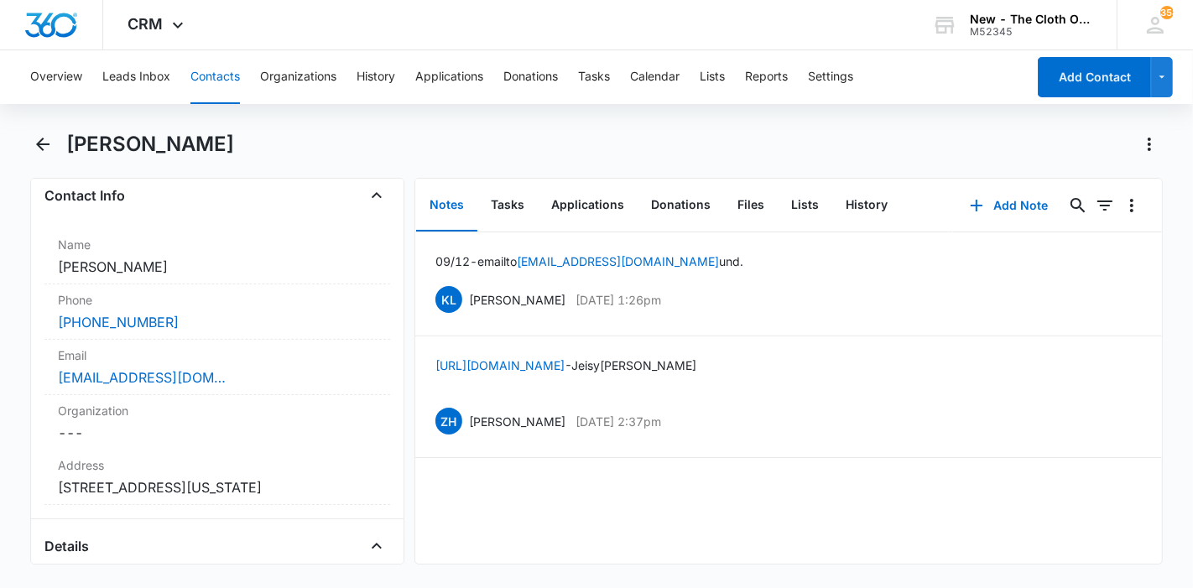
click at [232, 84] on button "Contacts" at bounding box center [214, 77] width 49 height 54
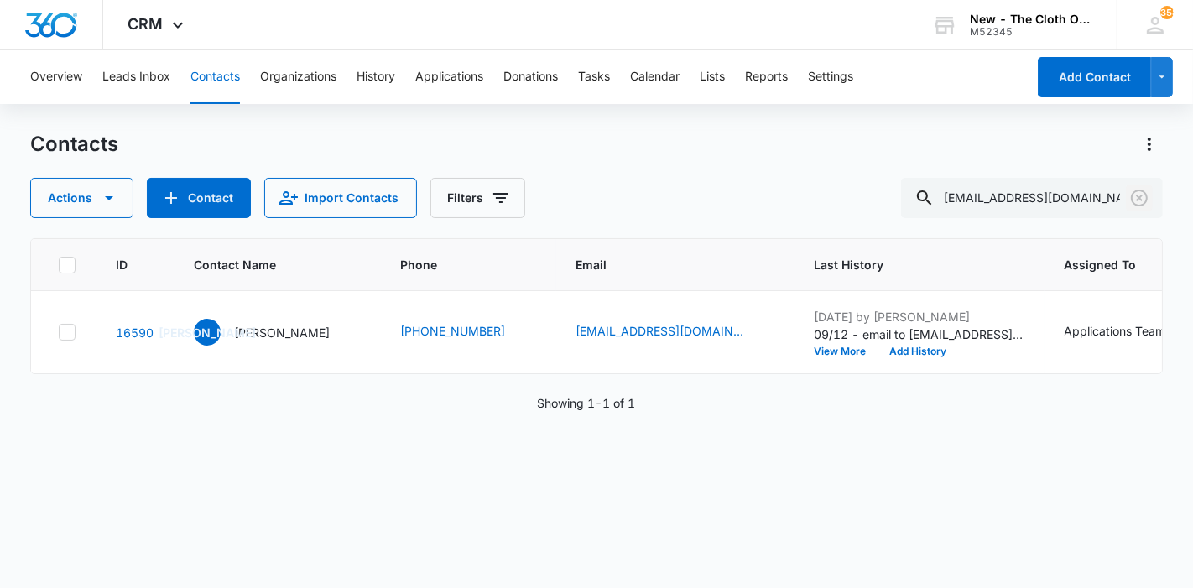
click at [1144, 202] on icon "Clear" at bounding box center [1139, 198] width 20 height 20
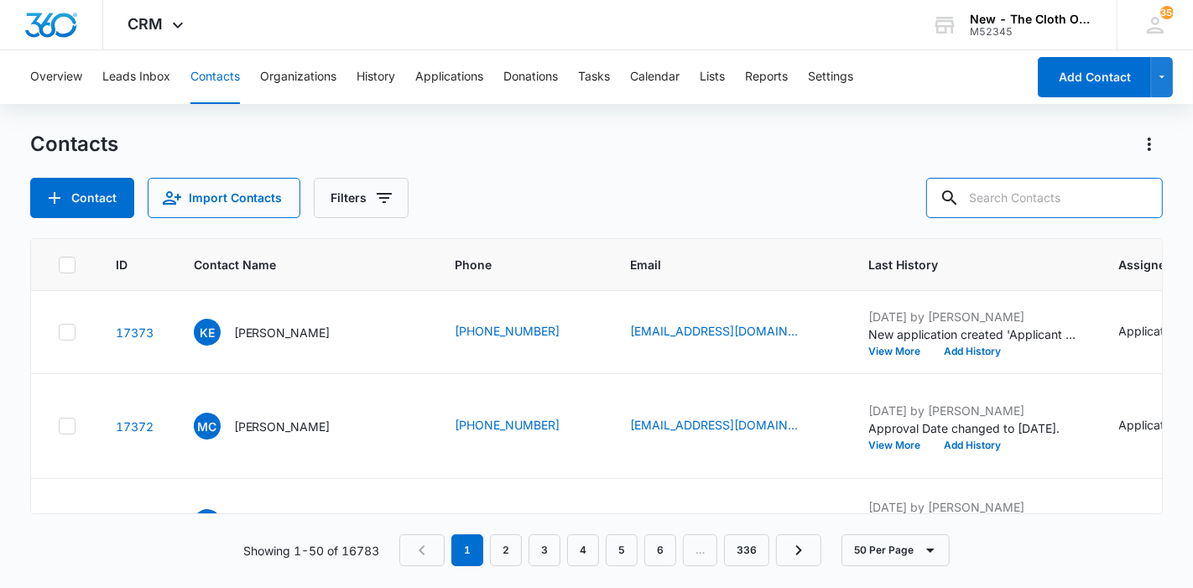
click at [1088, 205] on input "text" at bounding box center [1044, 198] width 237 height 40
paste input "franklinjennie72@gmail.com"
type input "franklinjennie72@gmail.com"
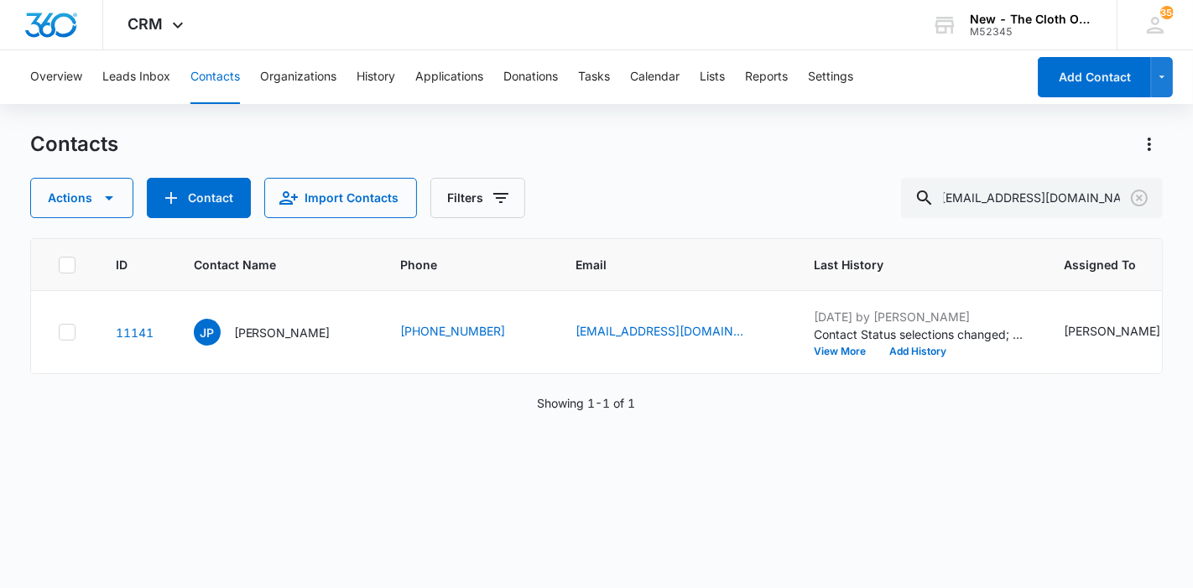
click at [241, 341] on p "Jennie Phelps" at bounding box center [282, 333] width 96 height 18
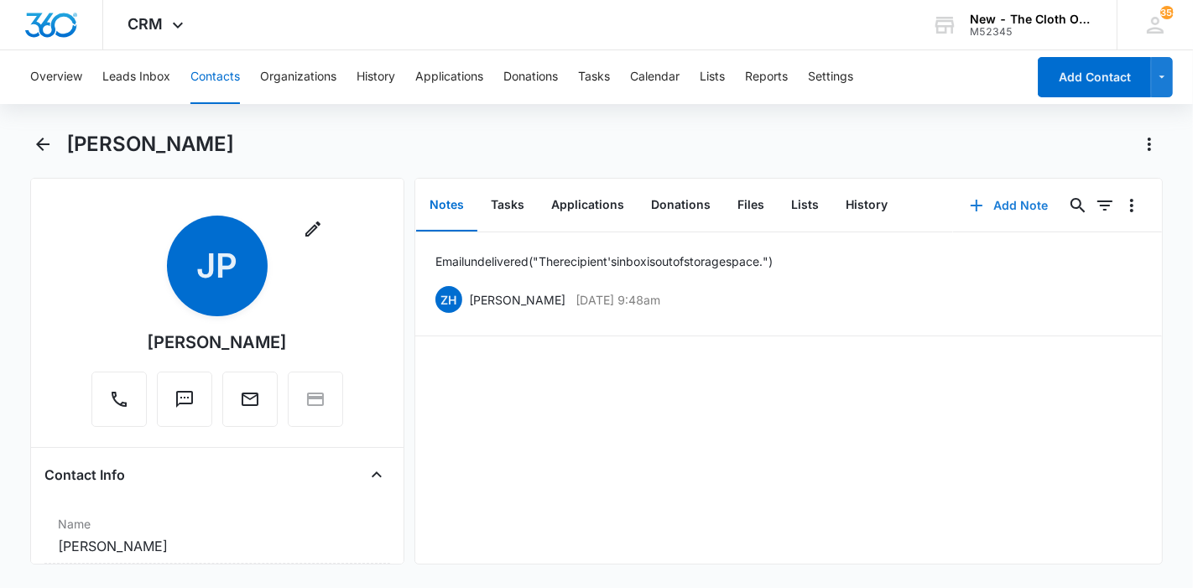
click at [1002, 200] on button "Add Note" at bounding box center [1009, 205] width 112 height 40
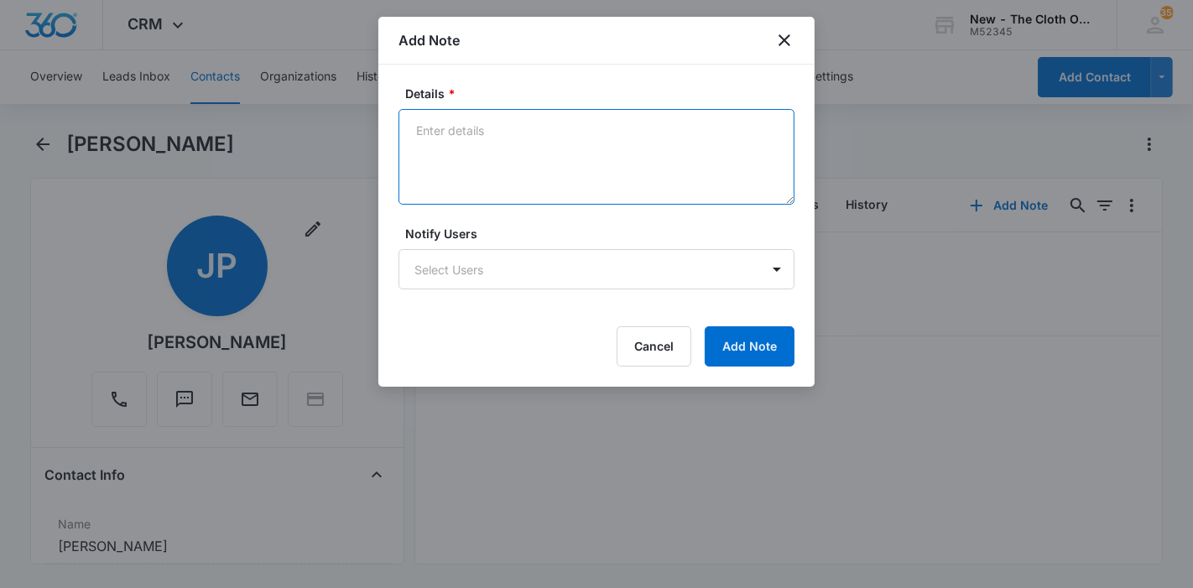
click at [645, 164] on textarea "Details *" at bounding box center [596, 157] width 396 height 96
paste textarea "franklinjennie72@gmail.com"
type textarea "09/12 - email to franklinjennie72@gmail.com und."
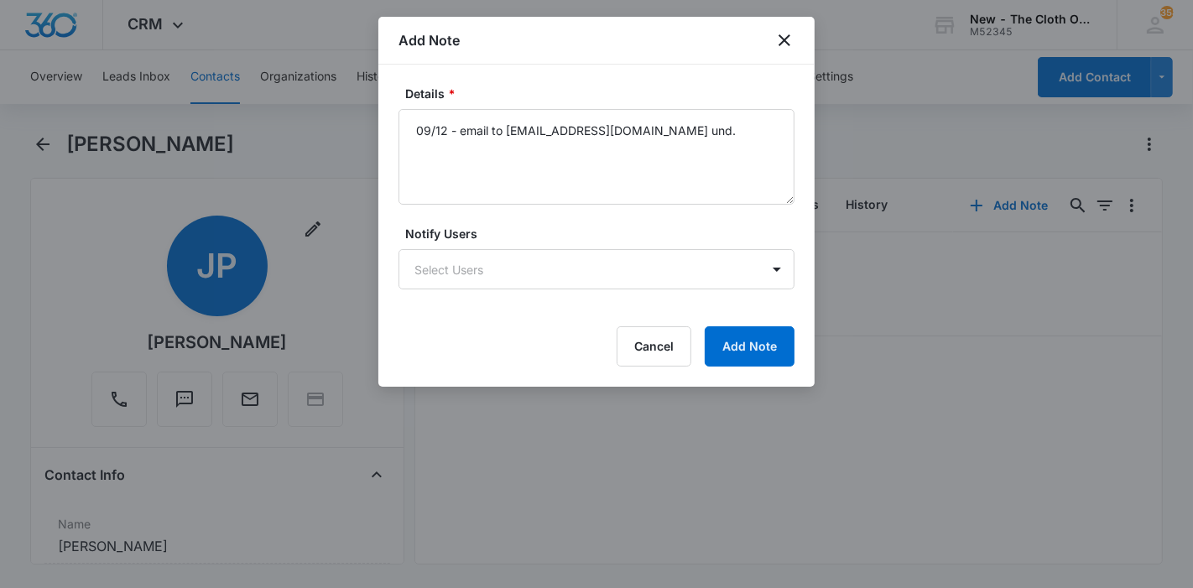
click at [736, 370] on div "Details * 09/12 - email to franklinjennie72@gmail.com und. Notify Users Select …" at bounding box center [596, 226] width 436 height 322
click at [736, 333] on button "Add Note" at bounding box center [750, 346] width 90 height 40
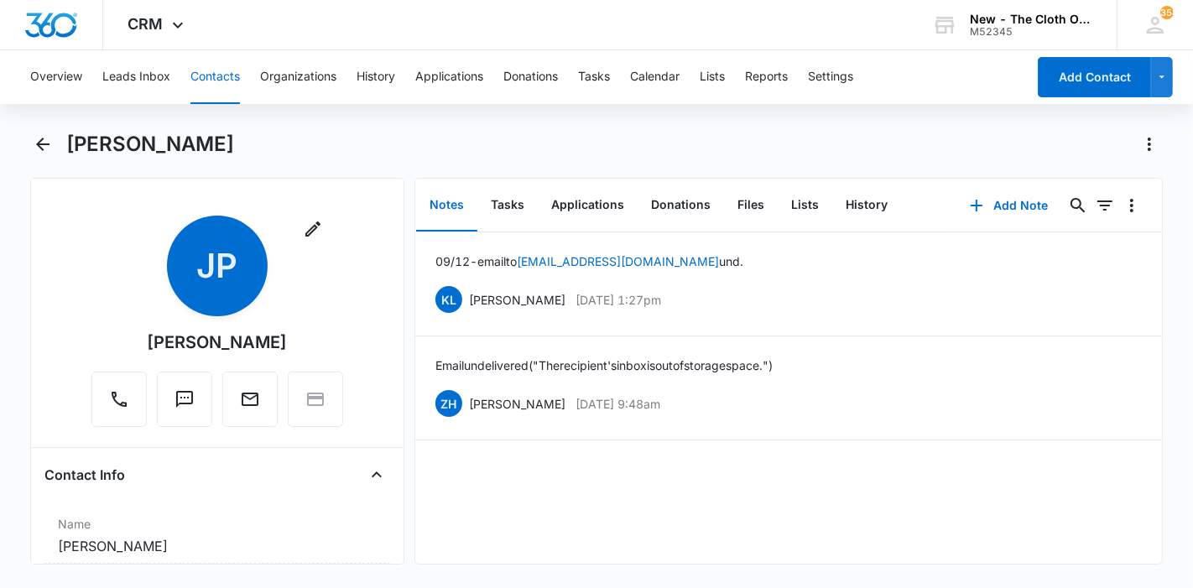
click at [218, 79] on button "Contacts" at bounding box center [214, 77] width 49 height 54
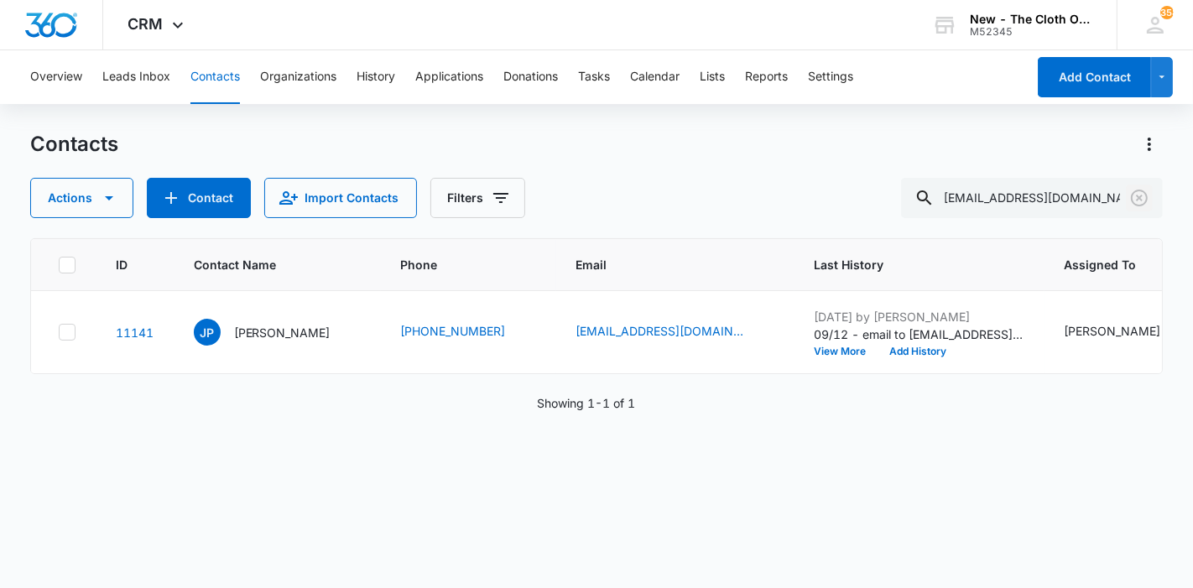
click at [1137, 197] on icon "Clear" at bounding box center [1139, 198] width 20 height 20
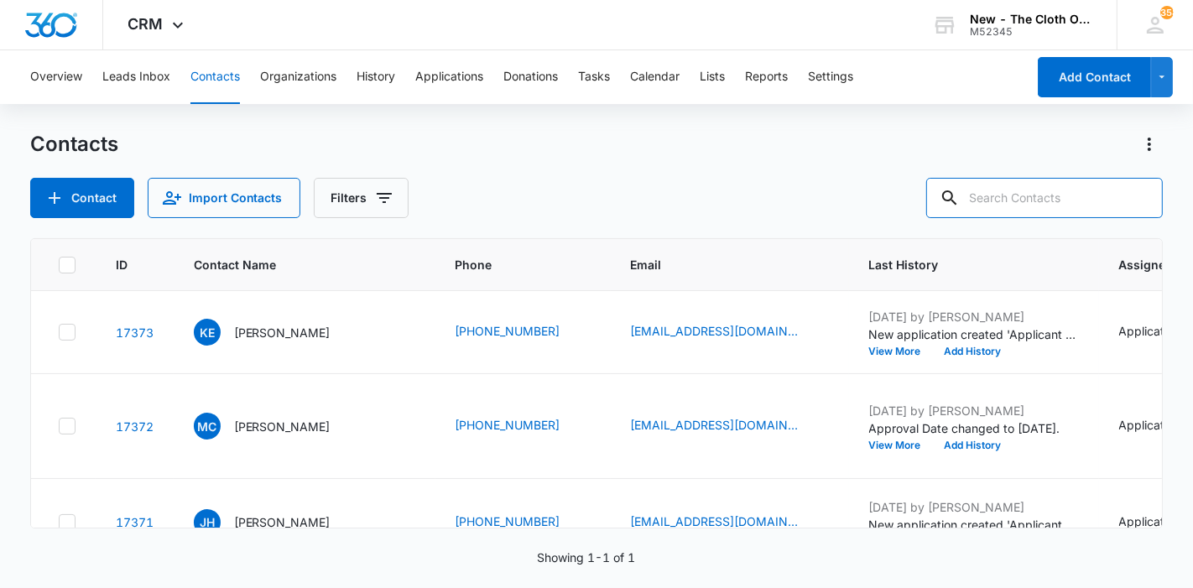
click at [1088, 197] on input "text" at bounding box center [1044, 198] width 237 height 40
paste input "[PERSON_NAME]"
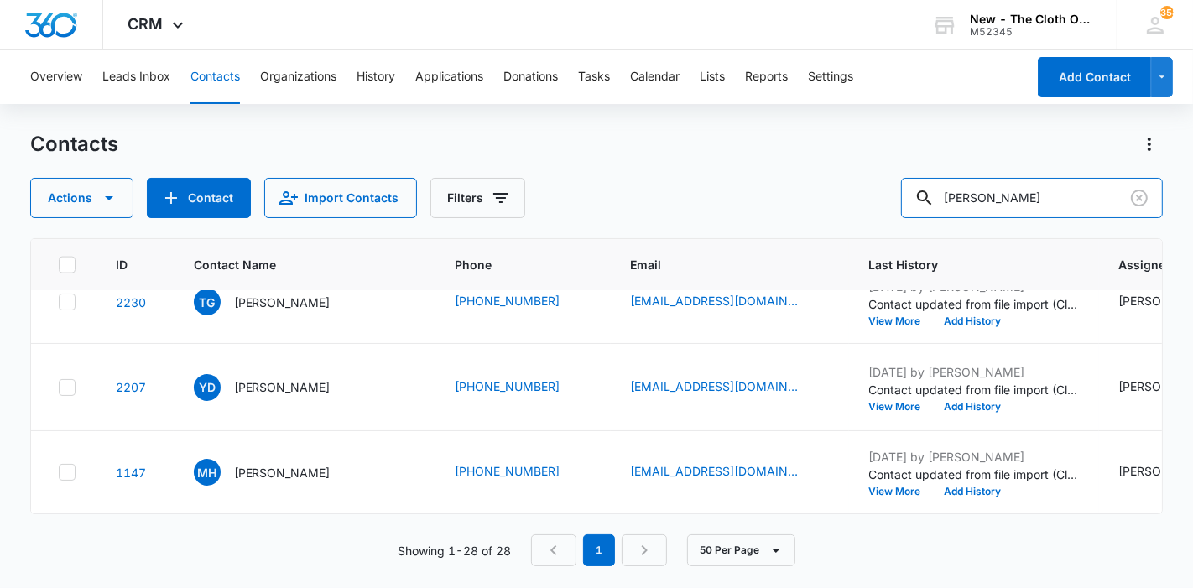
scroll to position [2803, 0]
drag, startPoint x: 1047, startPoint y: 190, endPoint x: 839, endPoint y: 179, distance: 208.3
click at [840, 179] on div "Actions Contact Import Contacts Filters Myka Sederis" at bounding box center [596, 198] width 1133 height 40
paste input "msederis91@gmail.com"
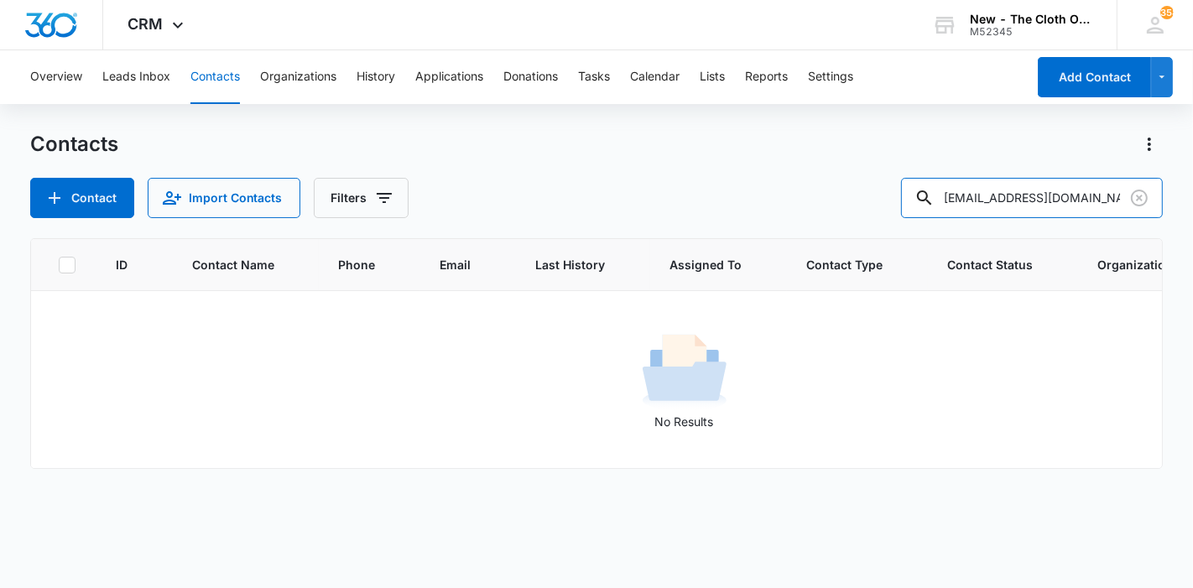
scroll to position [0, 0]
drag, startPoint x: 1111, startPoint y: 195, endPoint x: 909, endPoint y: 195, distance: 202.1
click at [909, 195] on div "Contact Import Contacts Filters msederis91@gmail.com" at bounding box center [596, 198] width 1133 height 40
paste input "Joelisa Piters"
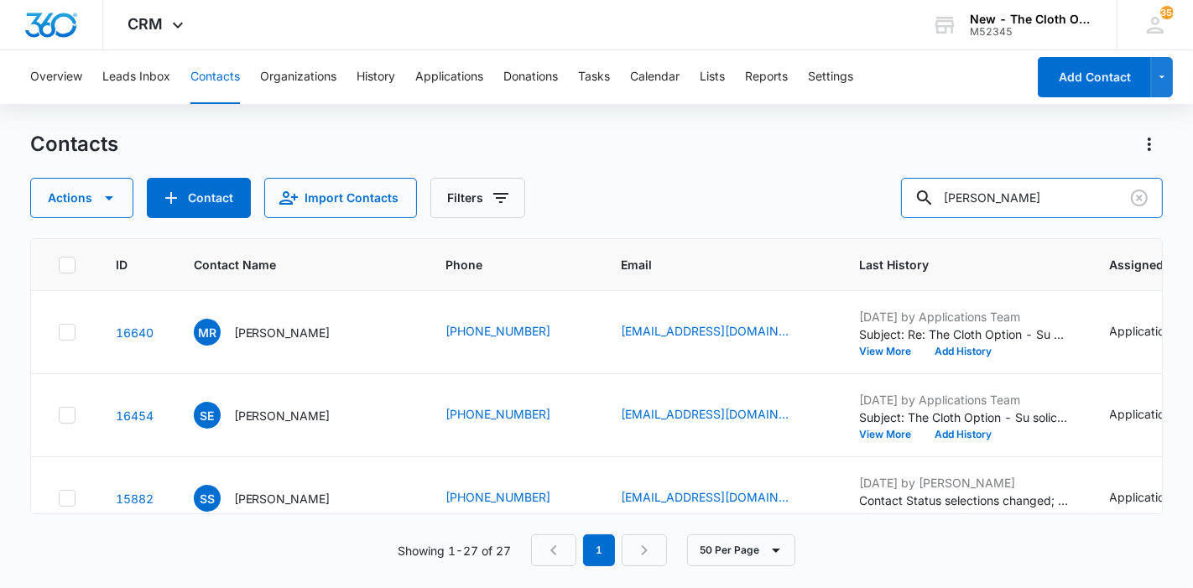
click at [1037, 195] on input "Joelisa Piters" at bounding box center [1032, 198] width 262 height 40
paste input "Joelisa Piters"
drag, startPoint x: 1112, startPoint y: 197, endPoint x: 939, endPoint y: 200, distance: 173.6
click at [939, 200] on div "Joelisa PiterJoelisa Piterss" at bounding box center [1032, 198] width 262 height 40
paste input "text"
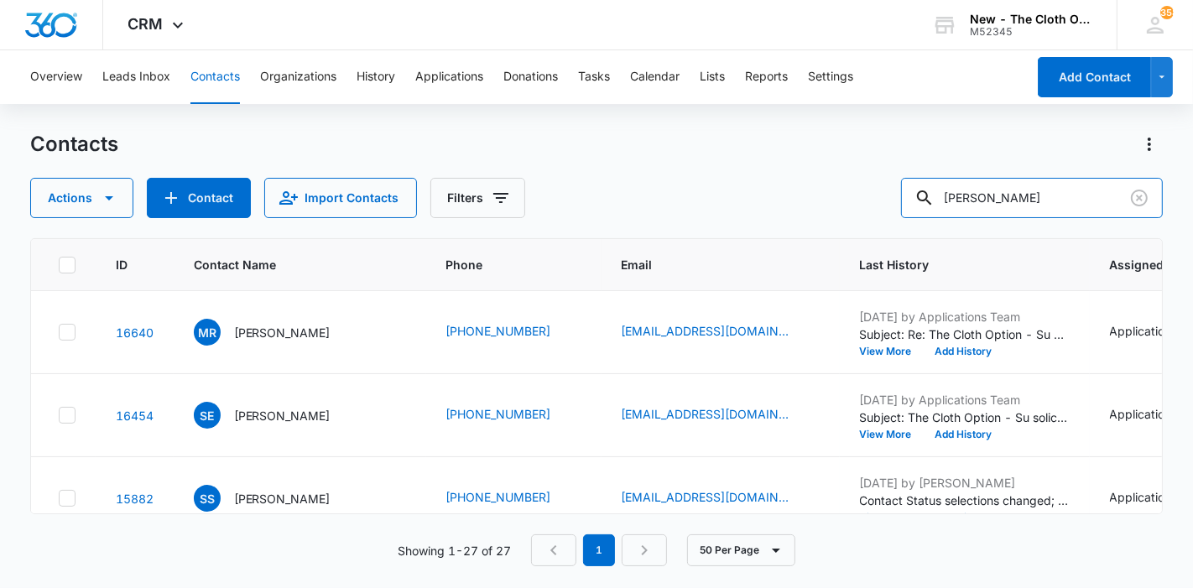
type input "Joelisa Piters"
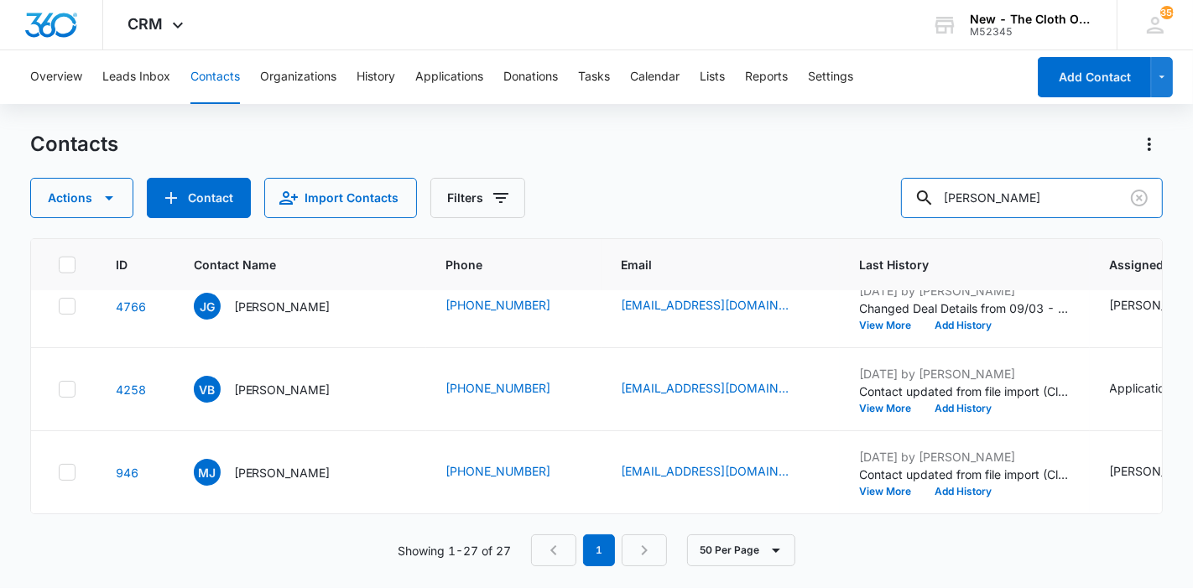
scroll to position [3214, 0]
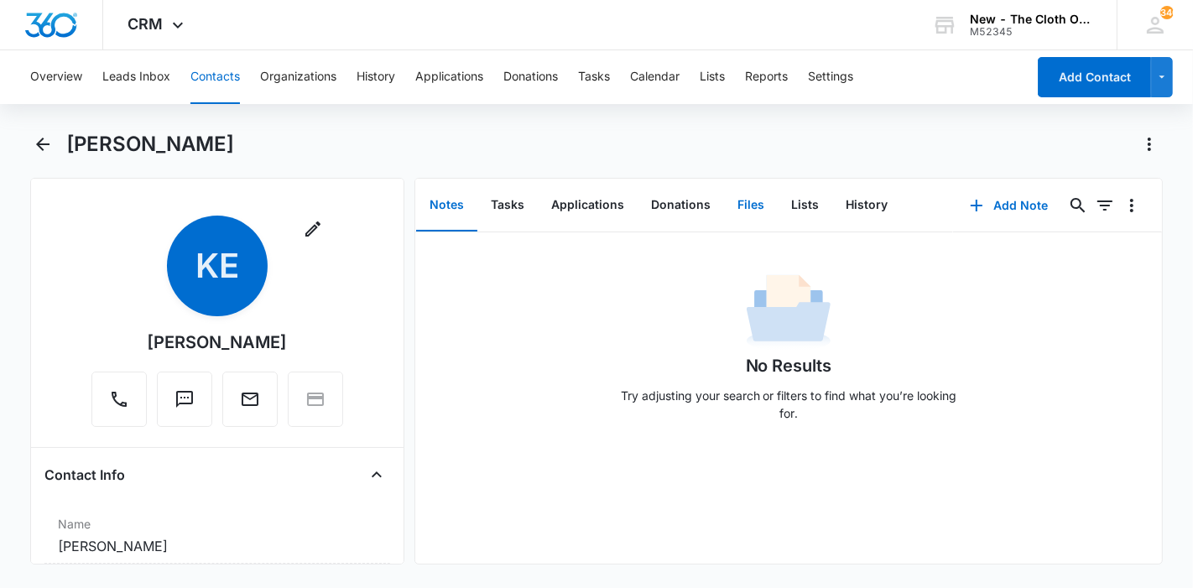
click at [731, 216] on button "Files" at bounding box center [751, 205] width 54 height 52
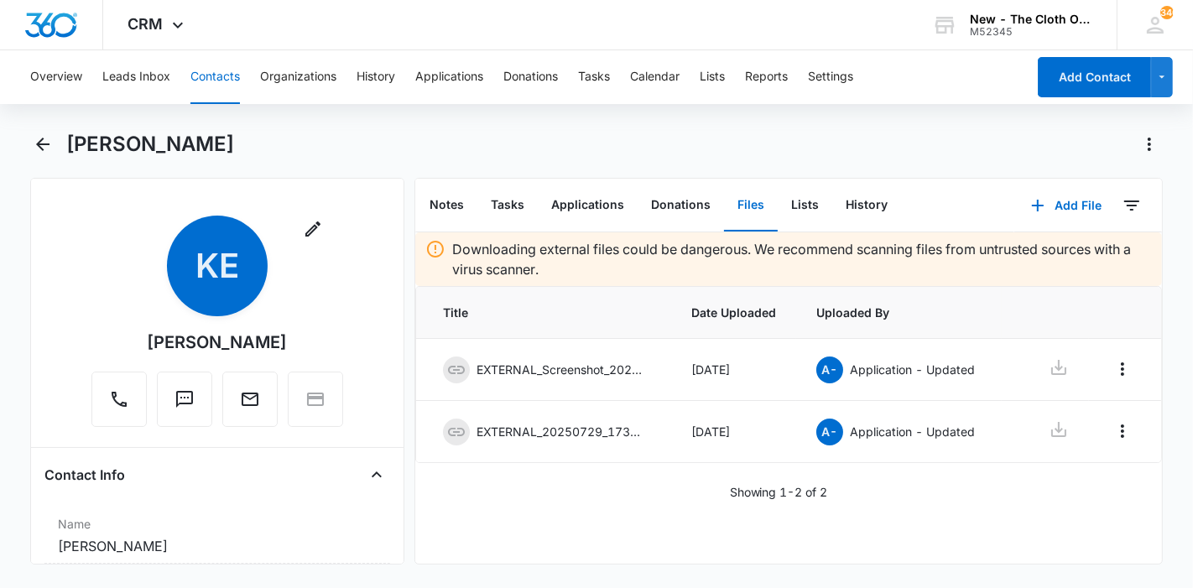
click at [1071, 375] on td at bounding box center [1044, 370] width 87 height 62
click at [1054, 375] on icon at bounding box center [1058, 367] width 20 height 20
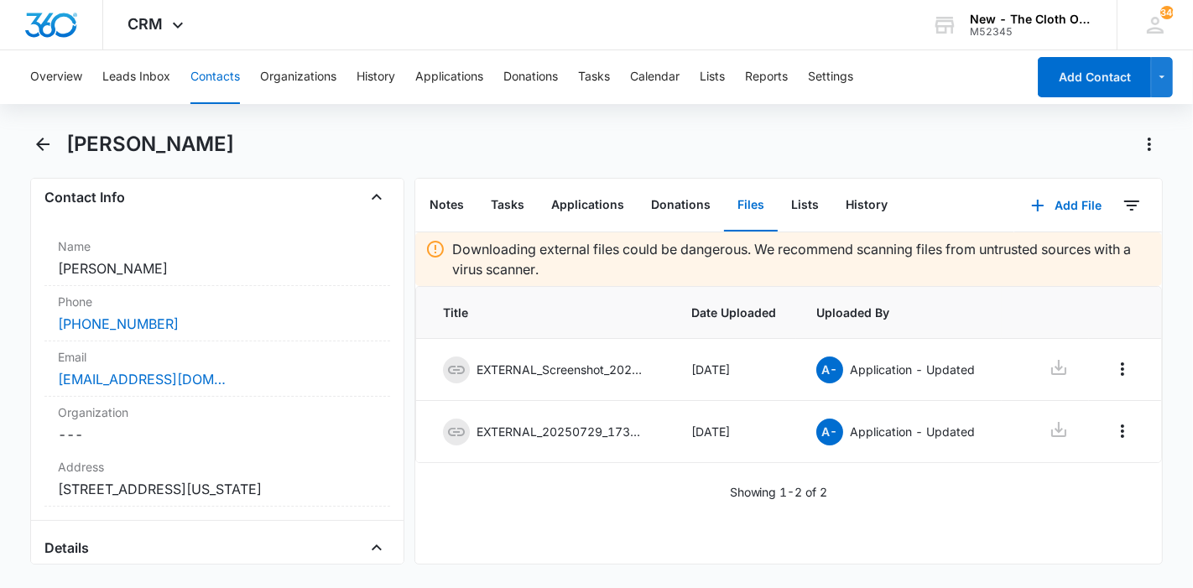
scroll to position [279, 0]
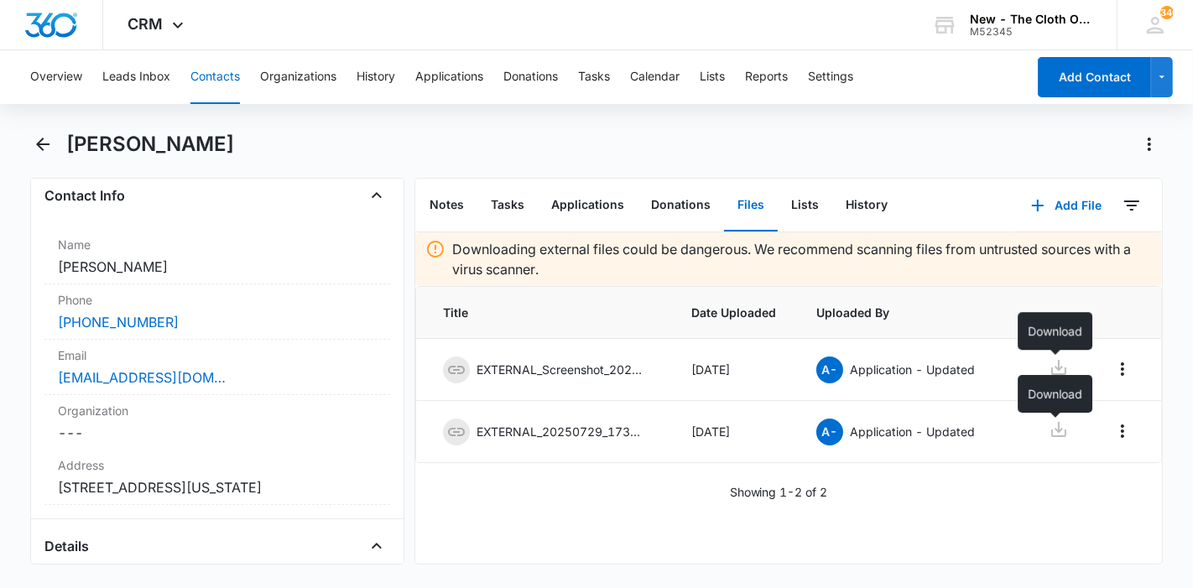
click at [1059, 429] on icon at bounding box center [1058, 429] width 20 height 20
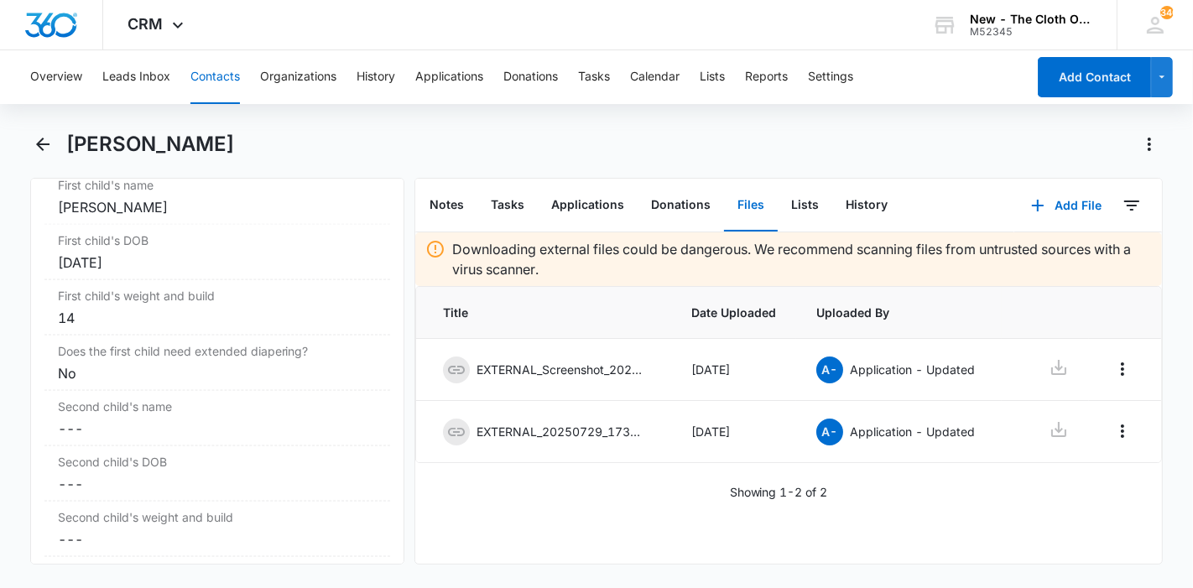
scroll to position [1957, 0]
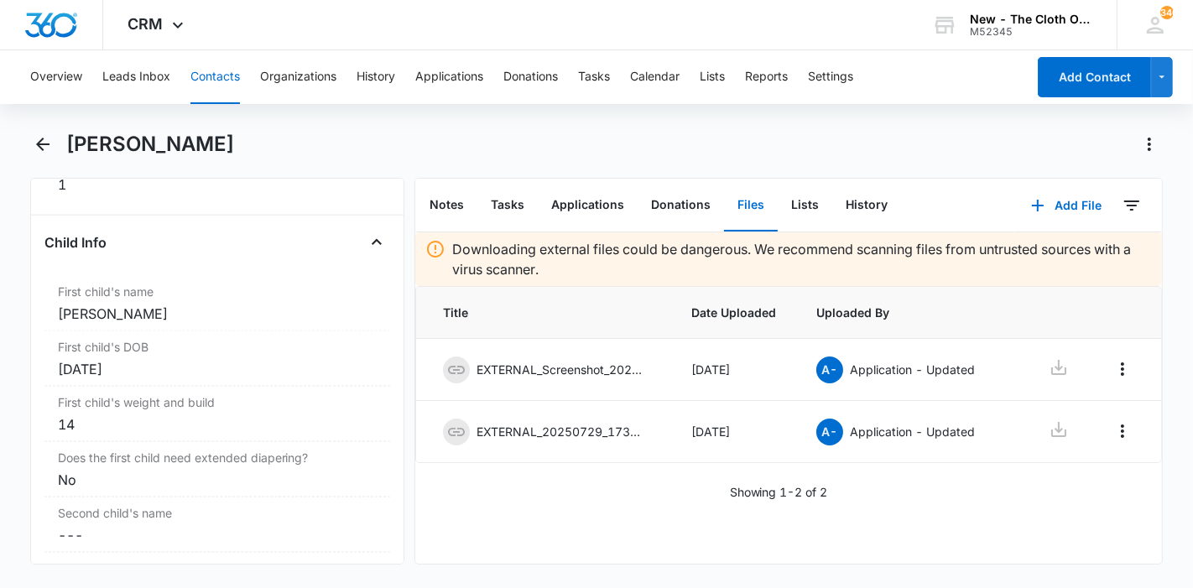
click at [206, 317] on div "Natanael" at bounding box center [217, 314] width 319 height 20
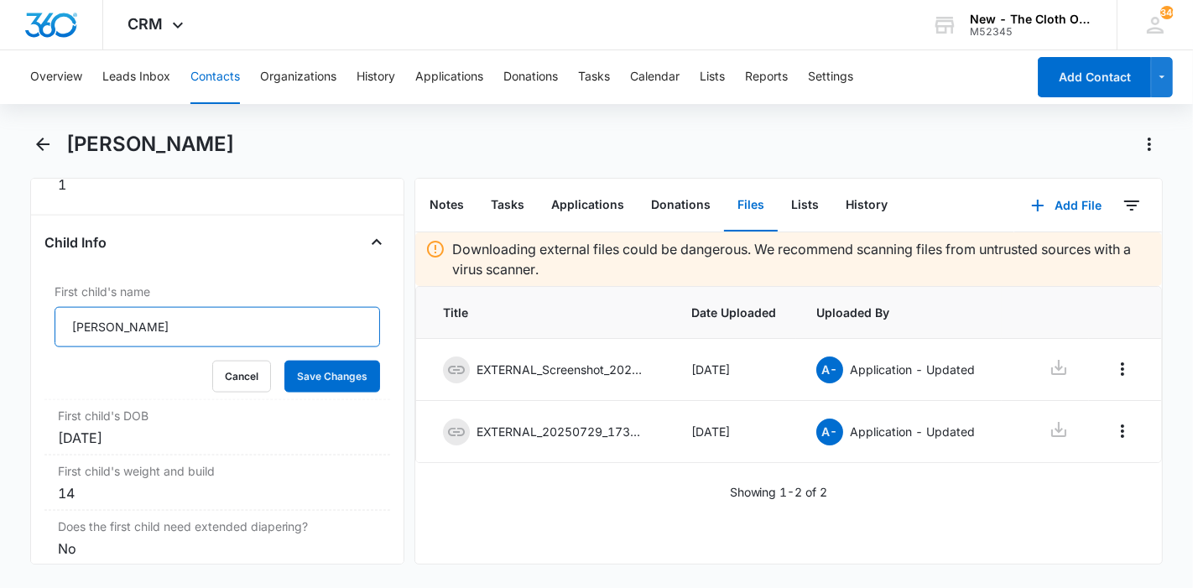
click at [199, 336] on input "Natanael" at bounding box center [217, 327] width 325 height 40
drag, startPoint x: 249, startPoint y: 154, endPoint x: 139, endPoint y: 140, distance: 110.8
click at [139, 140] on div "[PERSON_NAME]" at bounding box center [614, 144] width 1097 height 27
copy h1 "Salmerón"
click at [185, 335] on input "Natanael Mendez" at bounding box center [217, 327] width 325 height 40
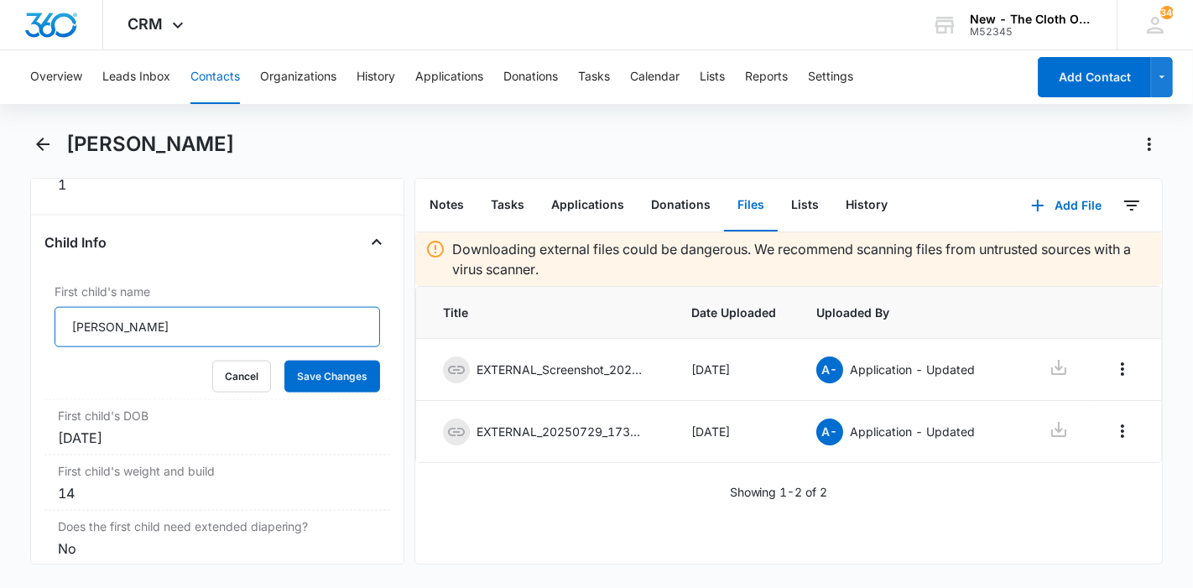
paste input "Salmerón"
type input "Natanael Mendez Salmerón"
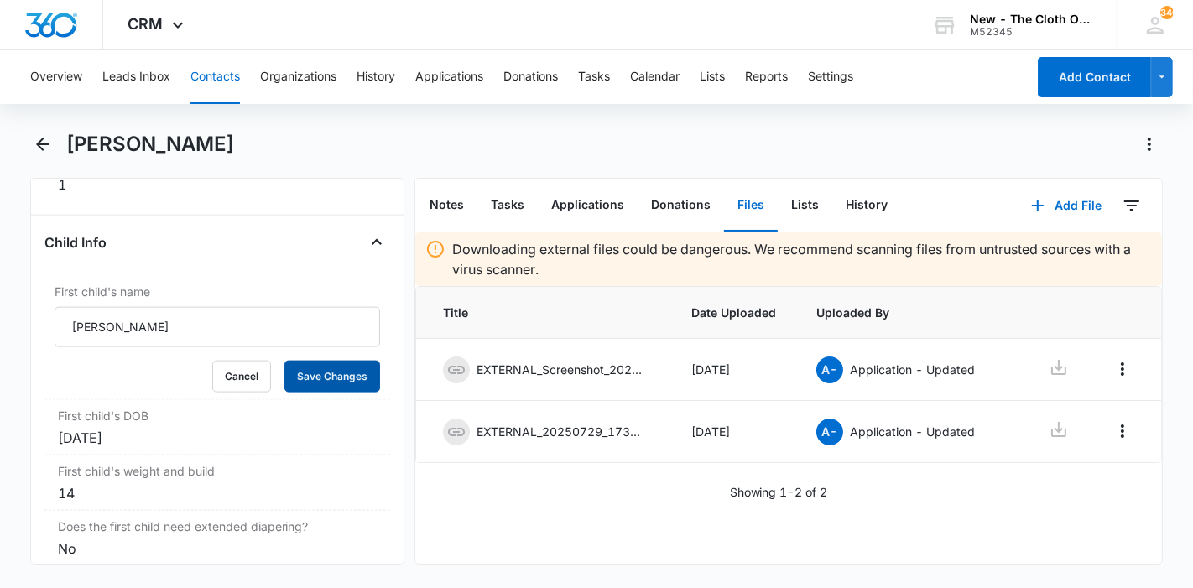
click at [345, 391] on button "Save Changes" at bounding box center [332, 377] width 96 height 32
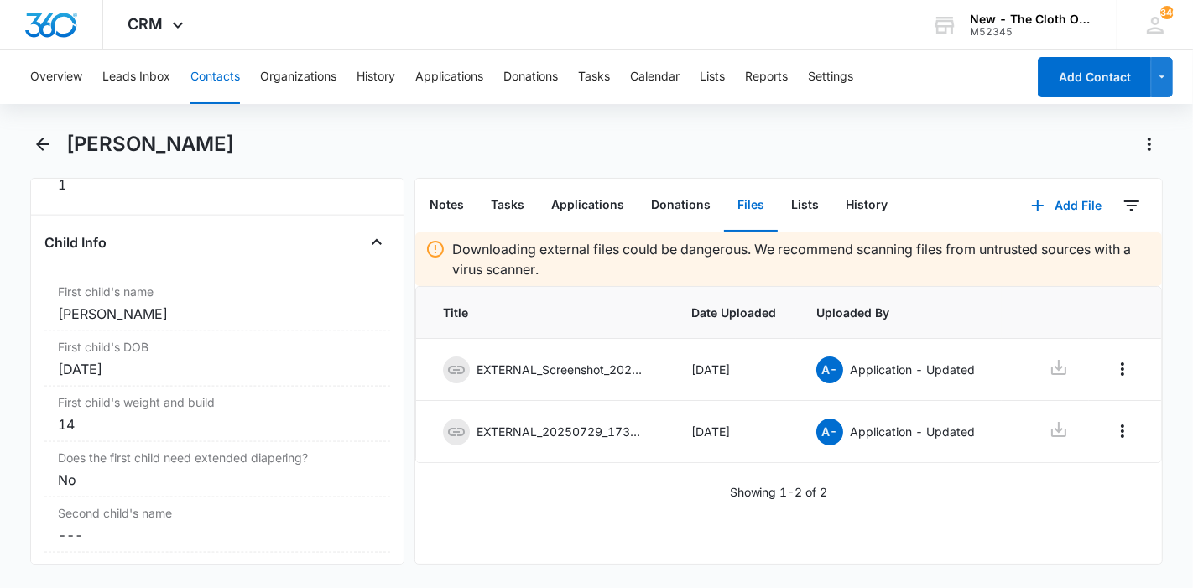
drag, startPoint x: 241, startPoint y: 164, endPoint x: 69, endPoint y: 153, distance: 172.3
click at [69, 153] on div "[PERSON_NAME]" at bounding box center [596, 154] width 1133 height 47
copy h1 "[PERSON_NAME]"
click at [583, 224] on button "Applications" at bounding box center [588, 205] width 100 height 52
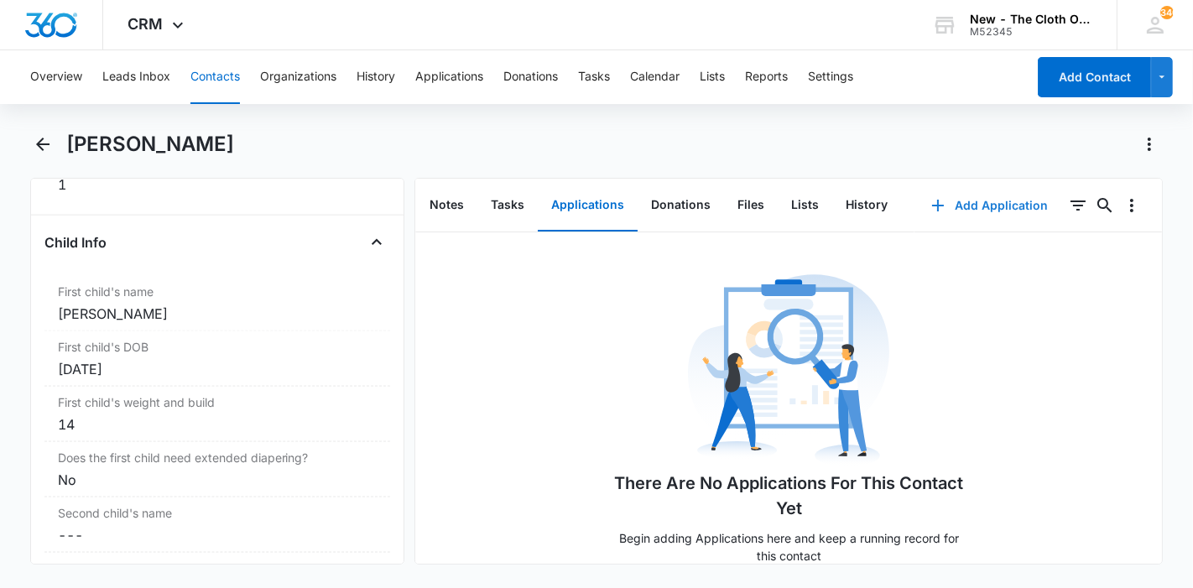
click at [952, 214] on button "Add Application" at bounding box center [989, 205] width 150 height 40
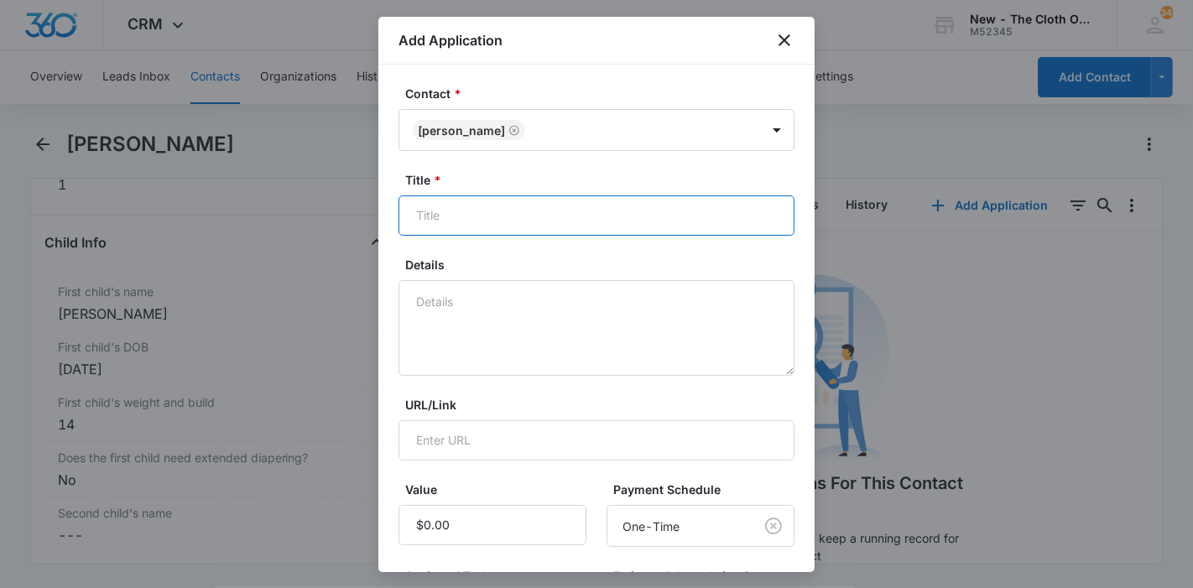
click at [621, 208] on input "Title *" at bounding box center [596, 215] width 396 height 40
paste input "[PERSON_NAME]"
type input "Applicant - Karla E Salmerón"
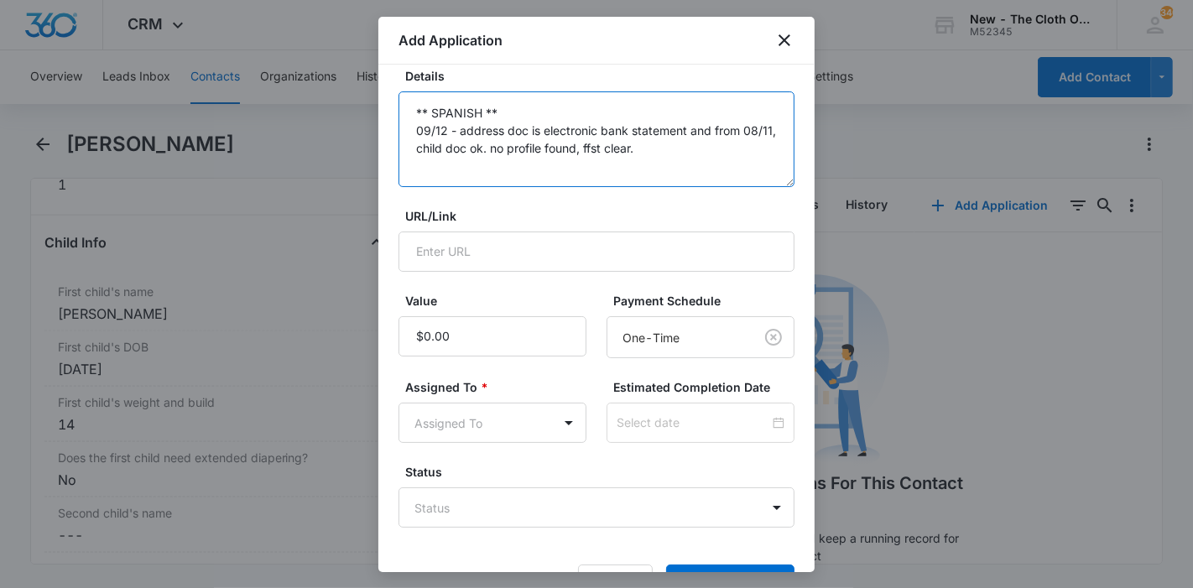
scroll to position [239, 0]
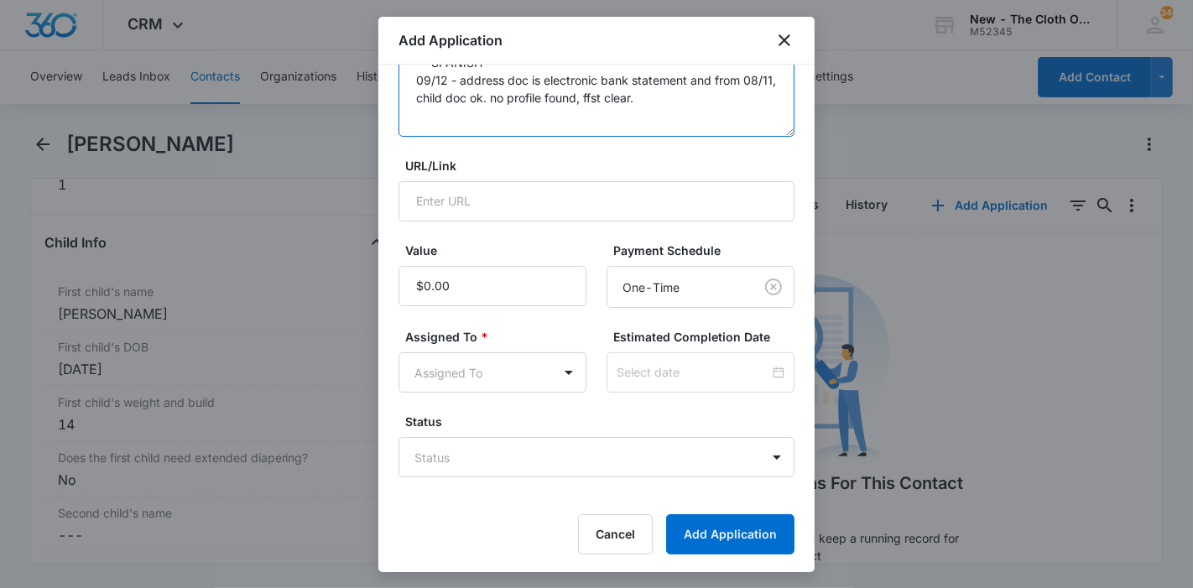
type textarea "** SPANISH ** 09/12 - address doc is electronic bank statement and from 08/11, …"
click at [549, 373] on body "CRM Apps Reputation Forms CRM Email Ads Intelligence Brand Settings New - The C…" at bounding box center [596, 294] width 1193 height 588
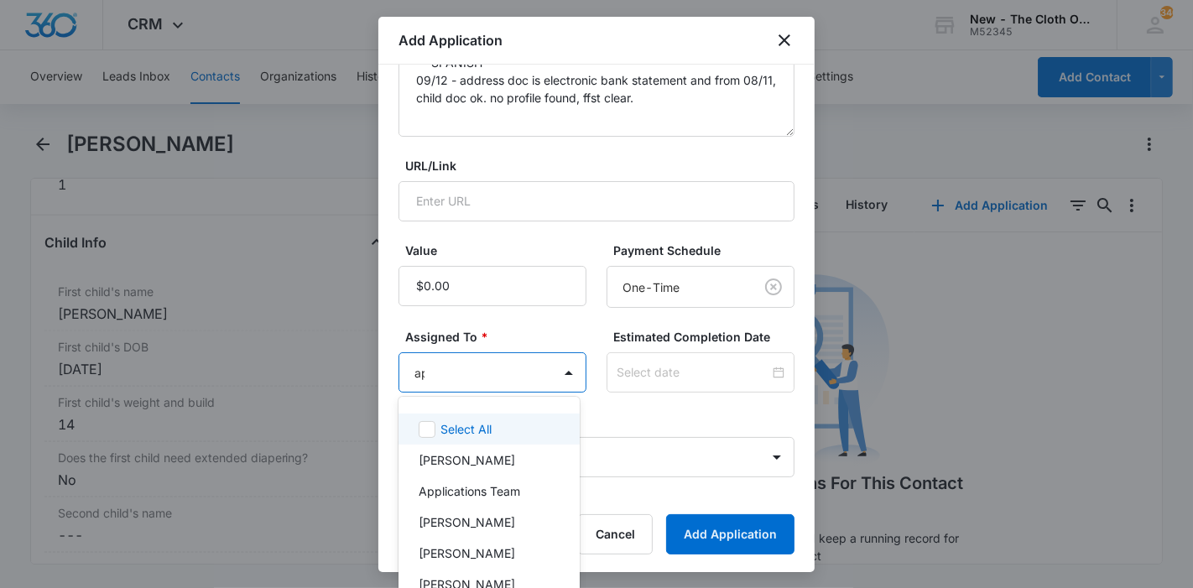
type input "app"
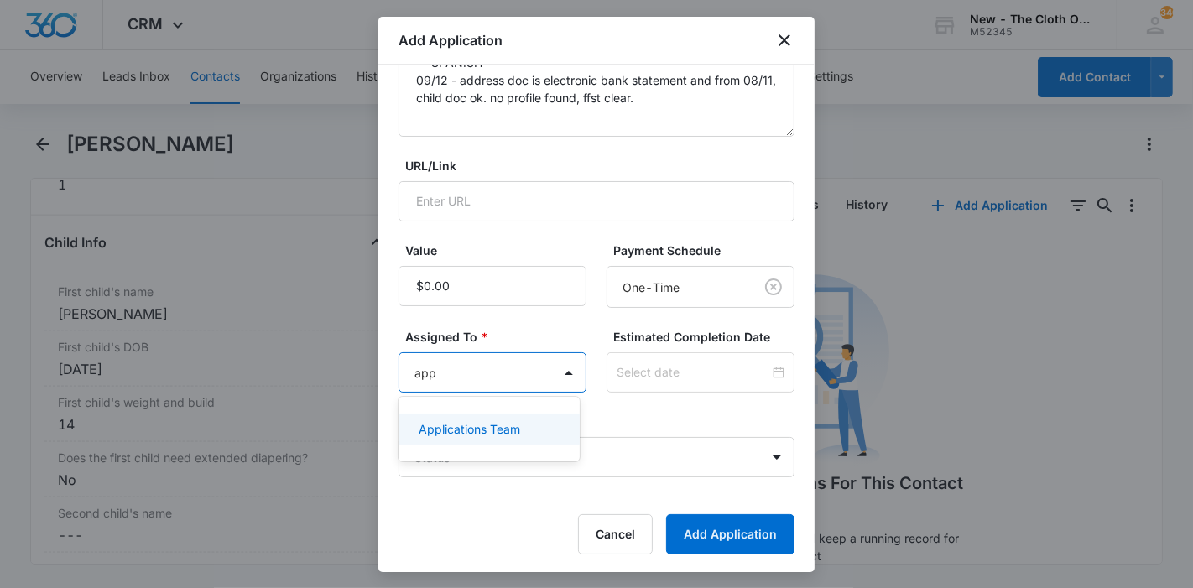
click at [525, 440] on div "Applications Team" at bounding box center [488, 429] width 180 height 31
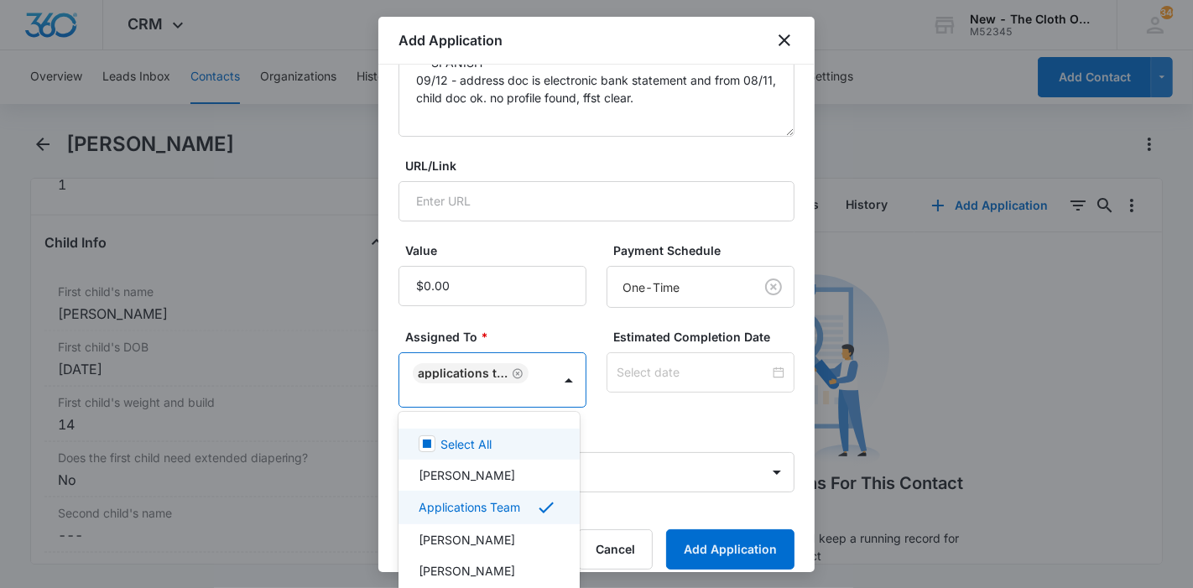
click at [648, 388] on div at bounding box center [596, 294] width 1193 height 588
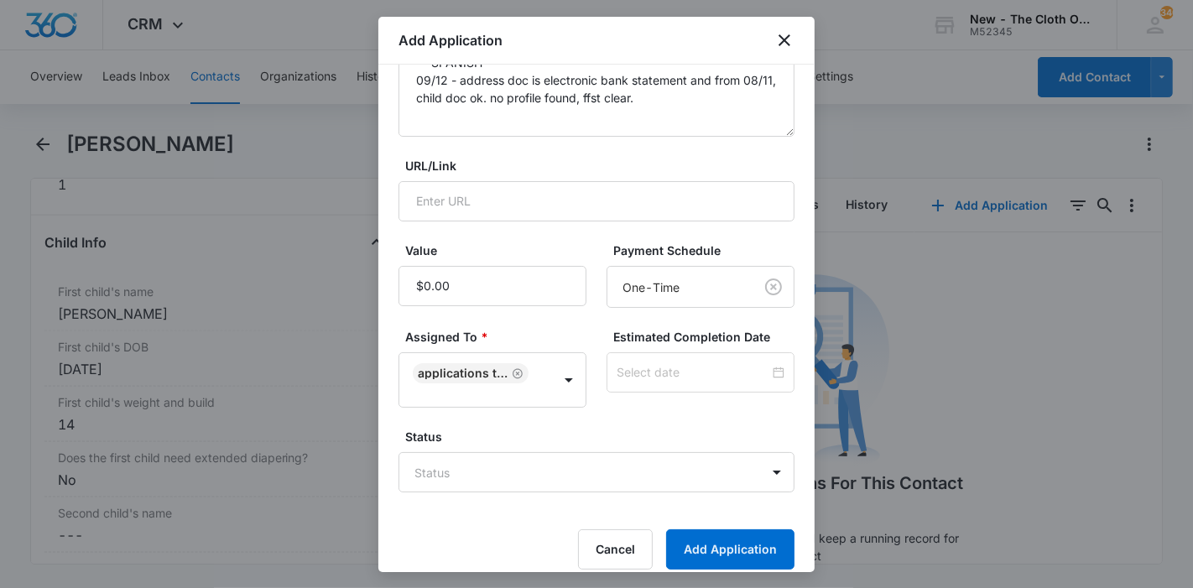
click at [649, 382] on div at bounding box center [700, 372] width 188 height 40
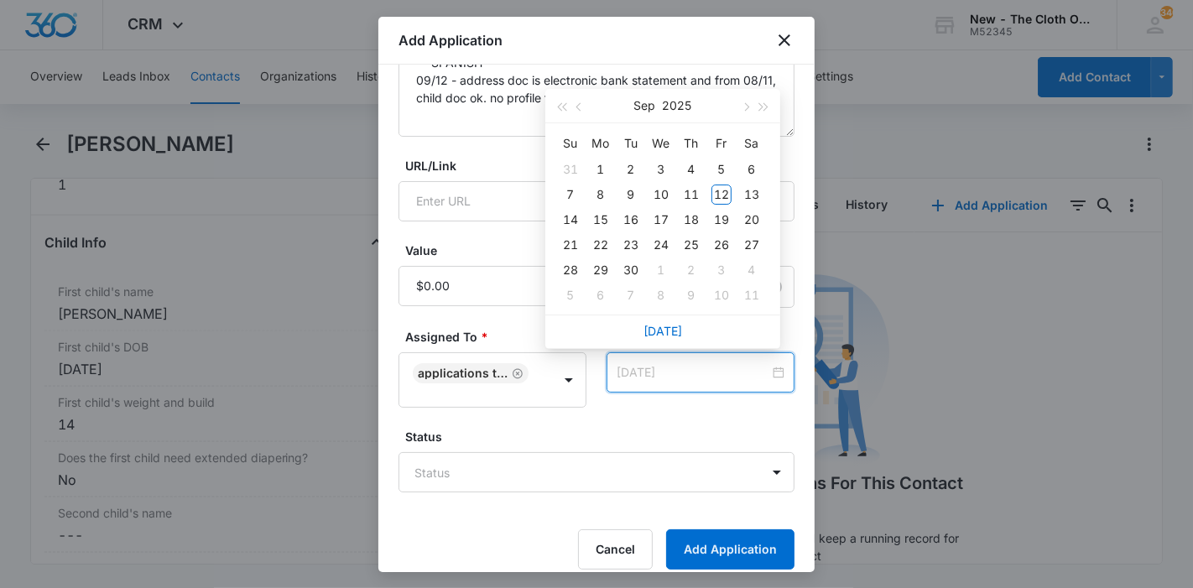
type input "Sep 19, 2025"
click at [725, 211] on div "19" at bounding box center [721, 220] width 20 height 20
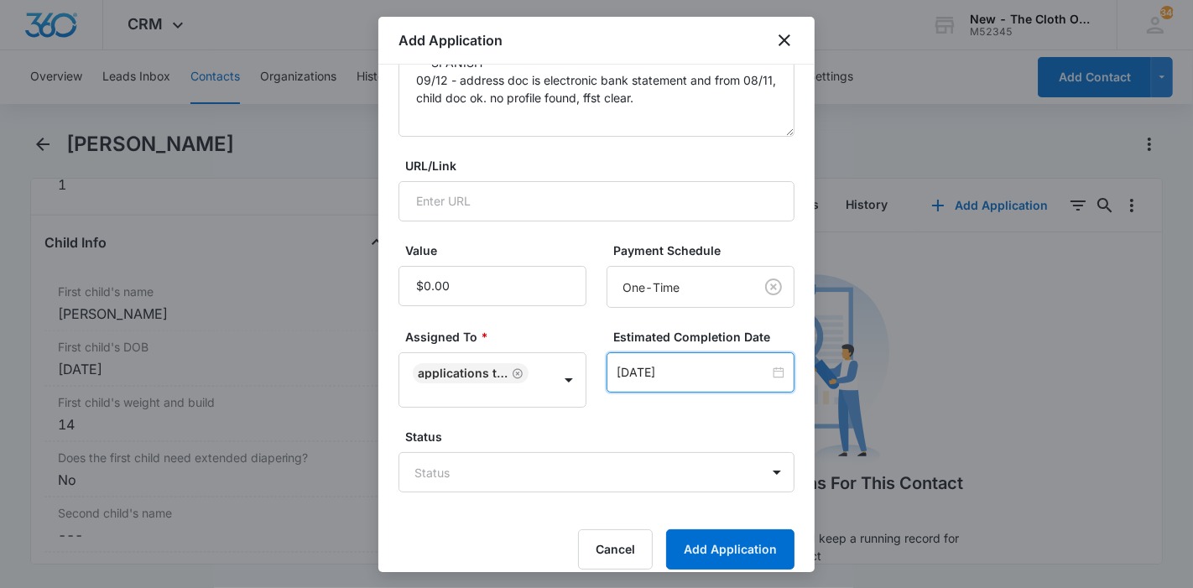
click at [619, 475] on body "CRM Apps Reputation Forms CRM Email Ads Intelligence Brand Settings New - The C…" at bounding box center [596, 294] width 1193 height 588
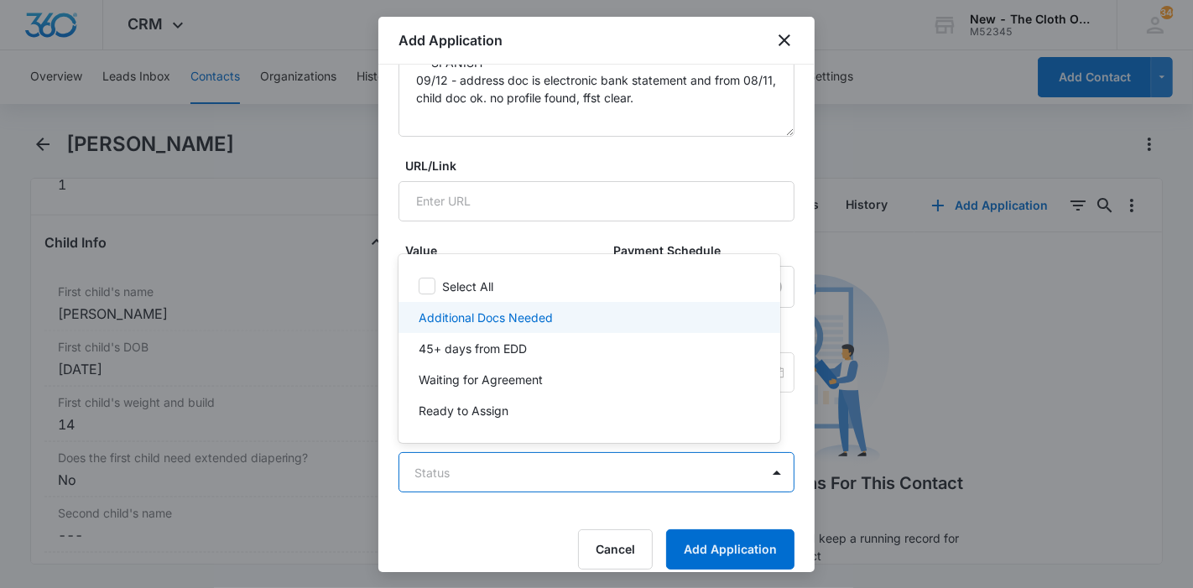
click at [549, 327] on div "Additional Docs Needed" at bounding box center [589, 317] width 382 height 31
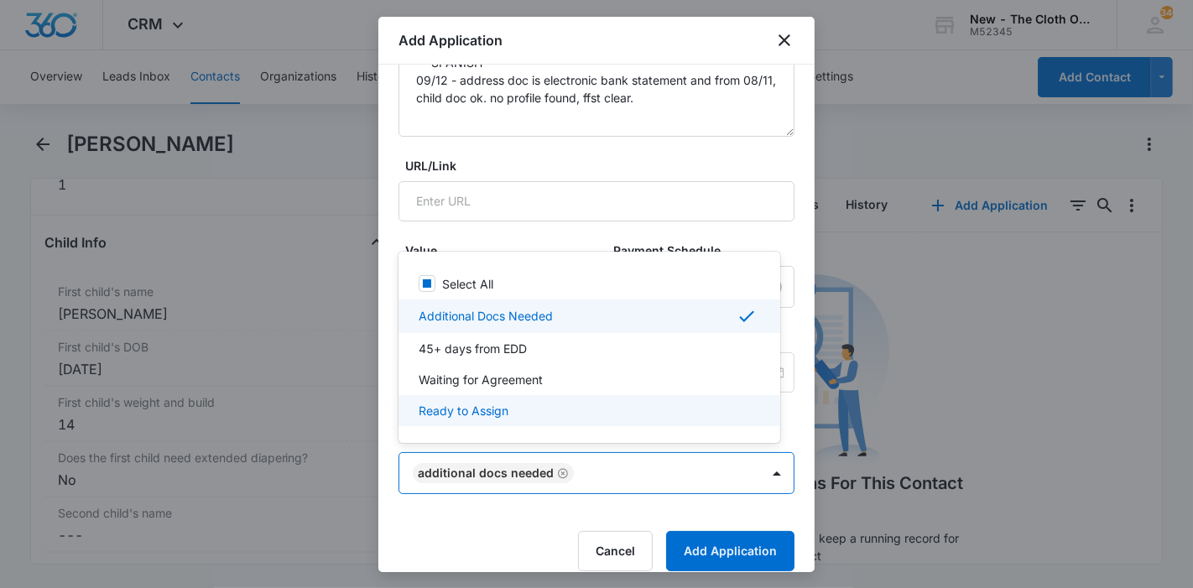
click at [705, 552] on div at bounding box center [596, 294] width 1193 height 588
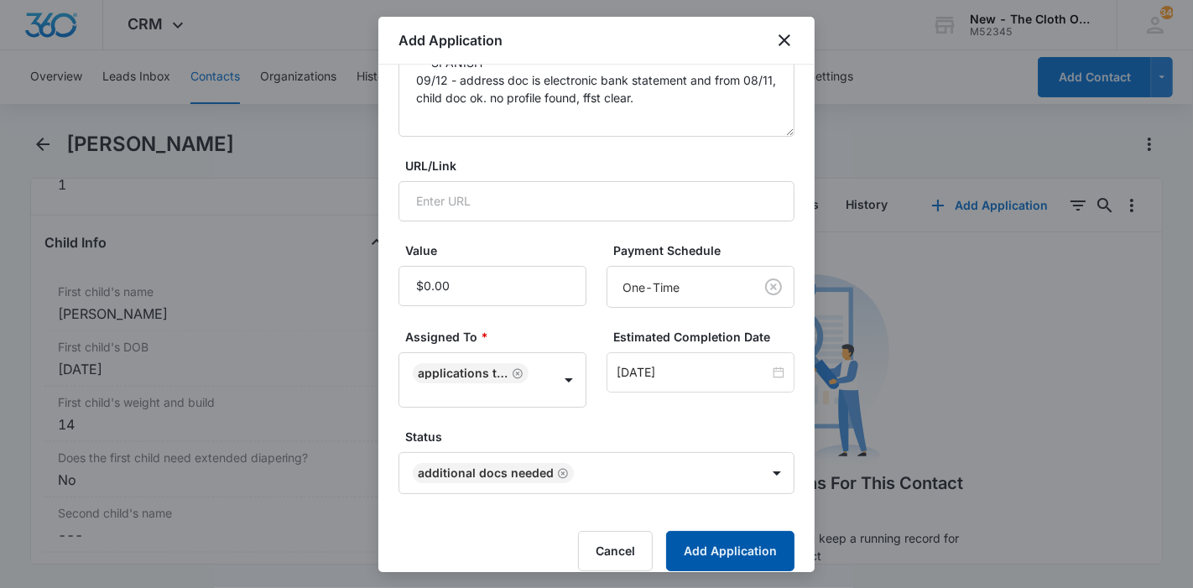
click at [705, 552] on button "Add Application" at bounding box center [730, 551] width 128 height 40
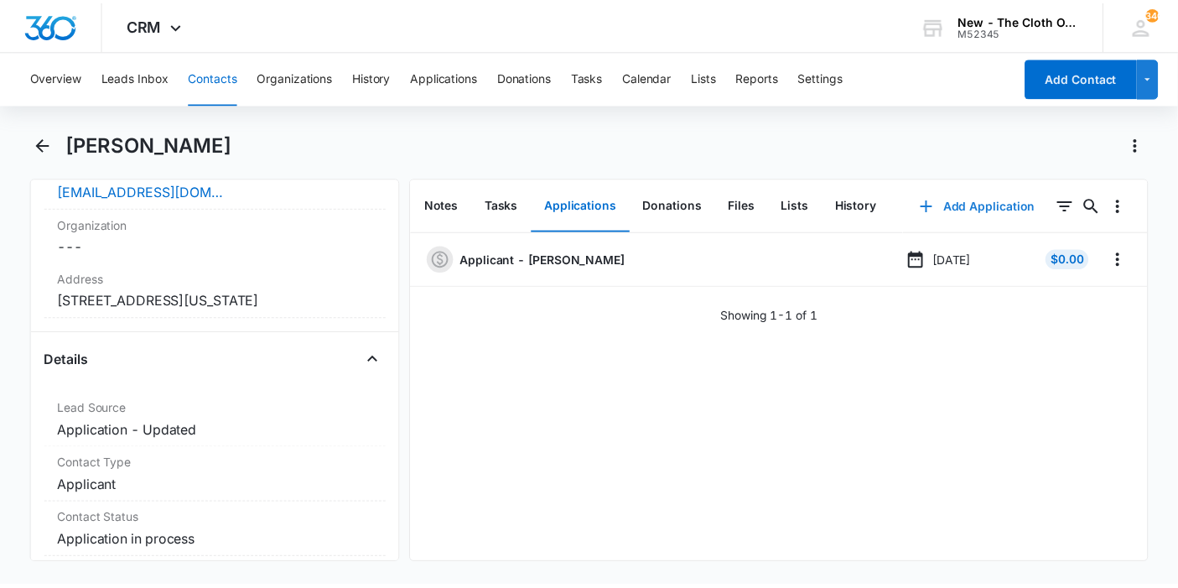
scroll to position [279, 0]
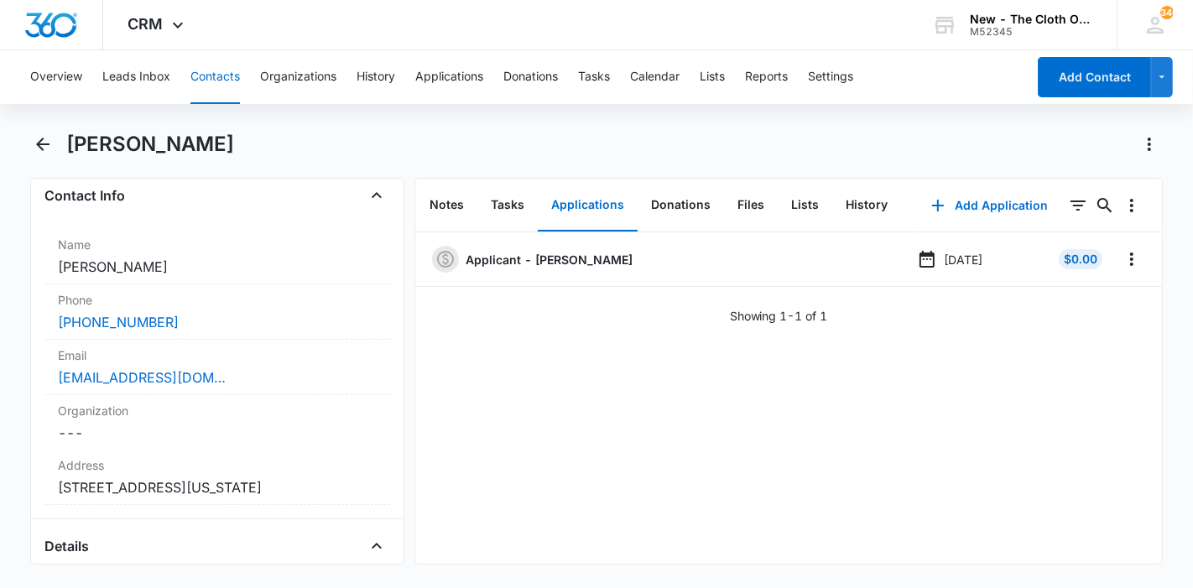
drag, startPoint x: 237, startPoint y: 148, endPoint x: 71, endPoint y: 141, distance: 166.2
click at [71, 141] on div "[PERSON_NAME]" at bounding box center [614, 144] width 1097 height 27
copy h1 "[PERSON_NAME]"
click at [118, 96] on button "Leads Inbox" at bounding box center [136, 77] width 68 height 54
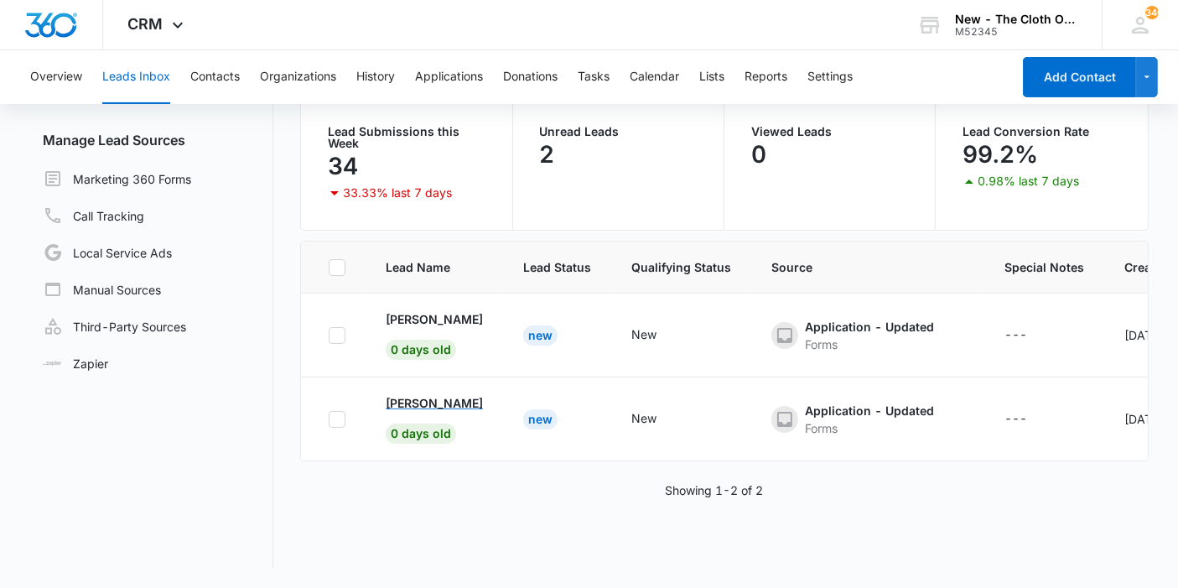
click at [448, 396] on p "[PERSON_NAME]" at bounding box center [434, 403] width 97 height 18
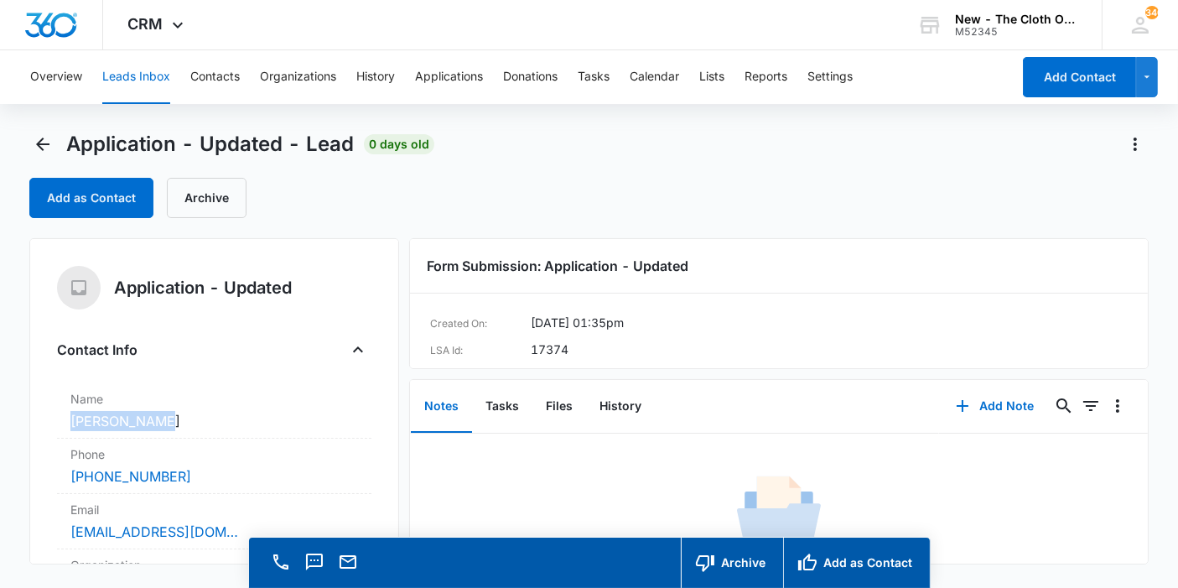
copy dd "[PERSON_NAME]"
drag, startPoint x: 175, startPoint y: 421, endPoint x: 69, endPoint y: 419, distance: 106.6
click at [69, 419] on div "Name Cancel Save Changes Myka Sederis" at bounding box center [214, 410] width 315 height 55
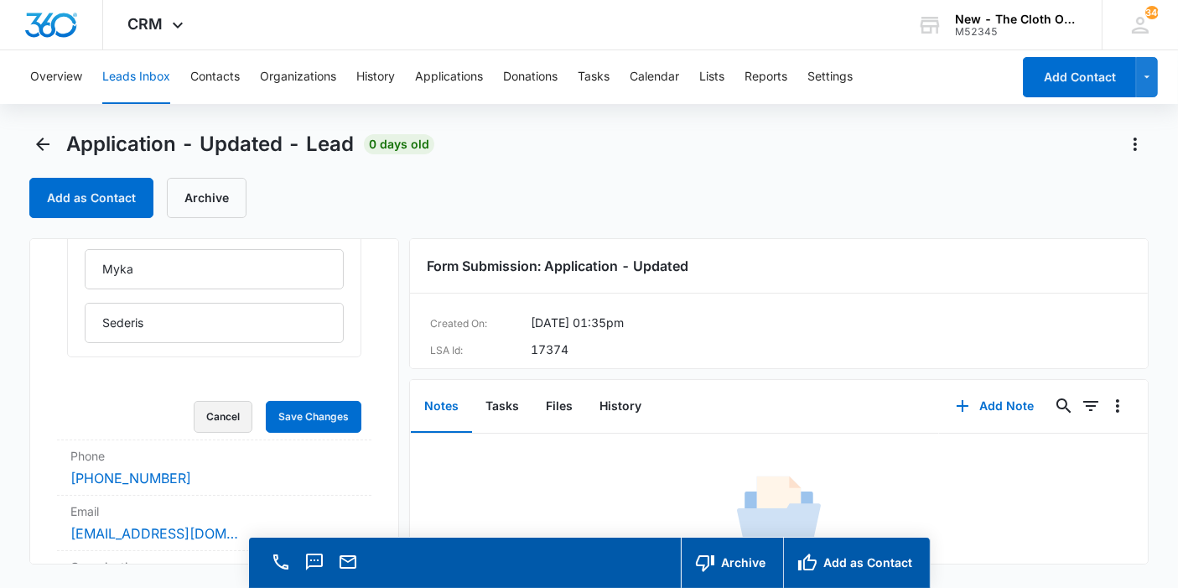
click at [225, 410] on button "Cancel" at bounding box center [223, 417] width 59 height 32
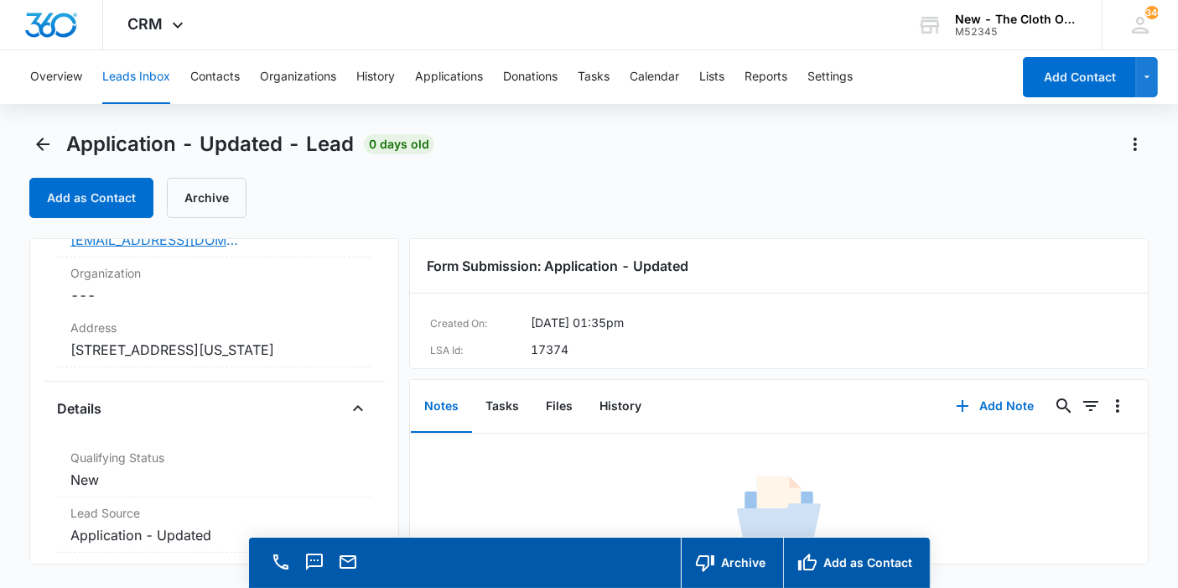
scroll to position [359, 0]
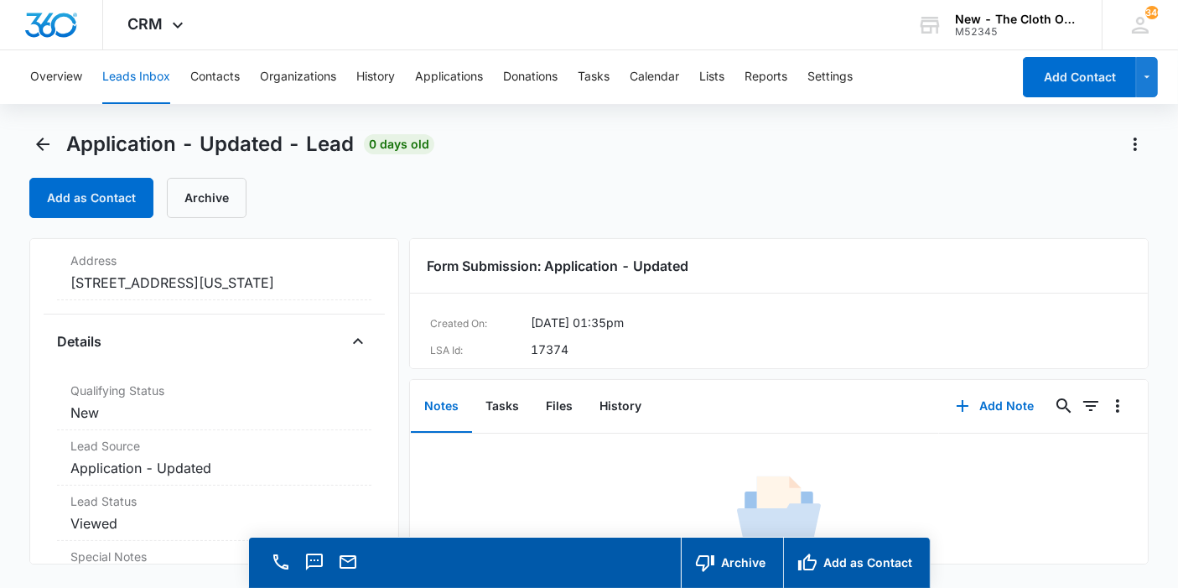
click at [245, 293] on dd "Cancel Save Changes 4603C N Penn Ave #2 Oklahoma City OK 73112 United States" at bounding box center [214, 283] width 288 height 20
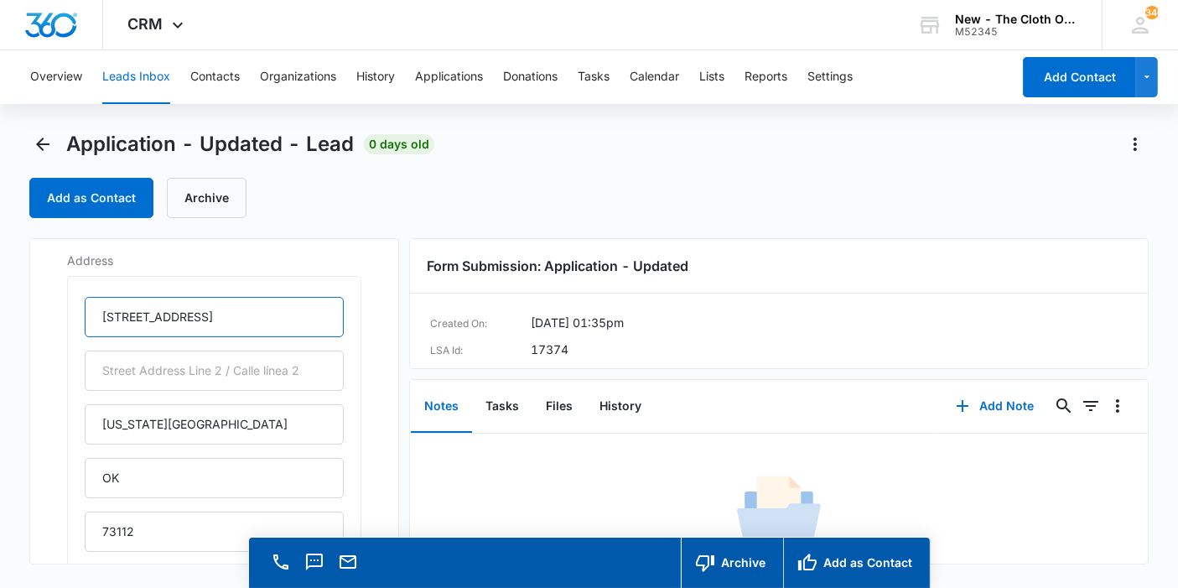
drag, startPoint x: 230, startPoint y: 317, endPoint x: 210, endPoint y: 316, distance: 20.1
click at [210, 316] on input "4603C N Penn Ave #2" at bounding box center [214, 317] width 259 height 40
type input "4603C N Penn Ave"
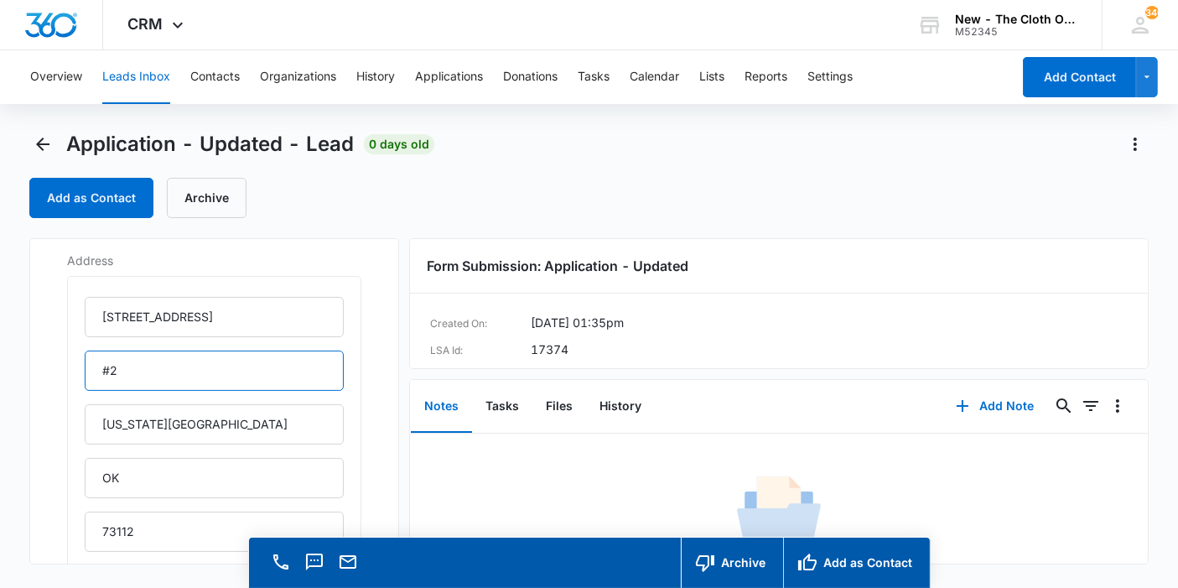
type input "#2"
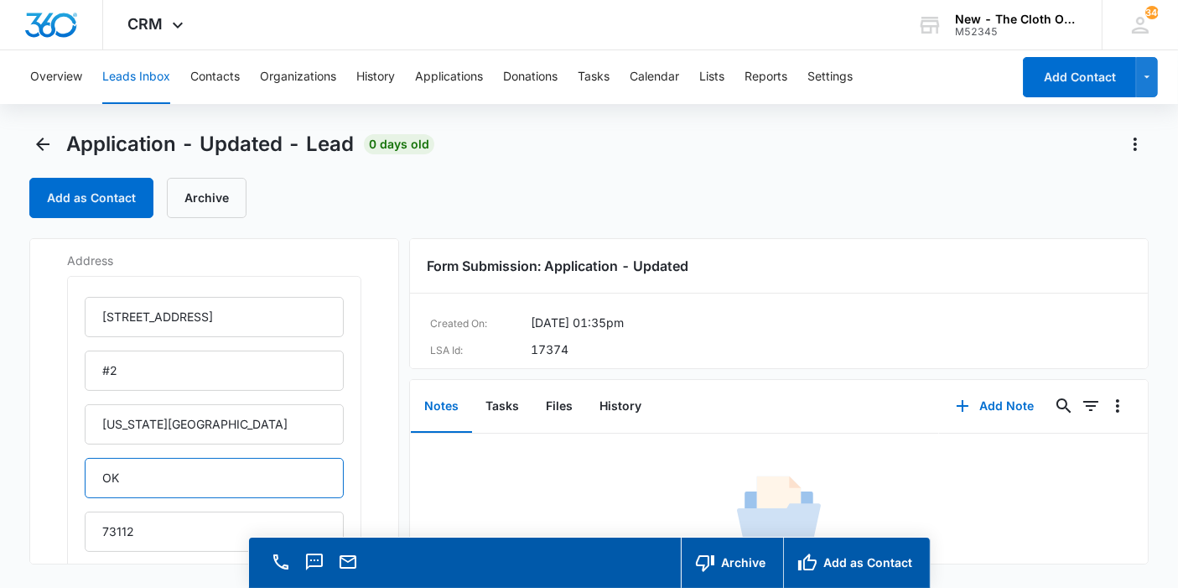
click at [183, 482] on input "OK" at bounding box center [214, 478] width 259 height 40
type input "Oklahoma"
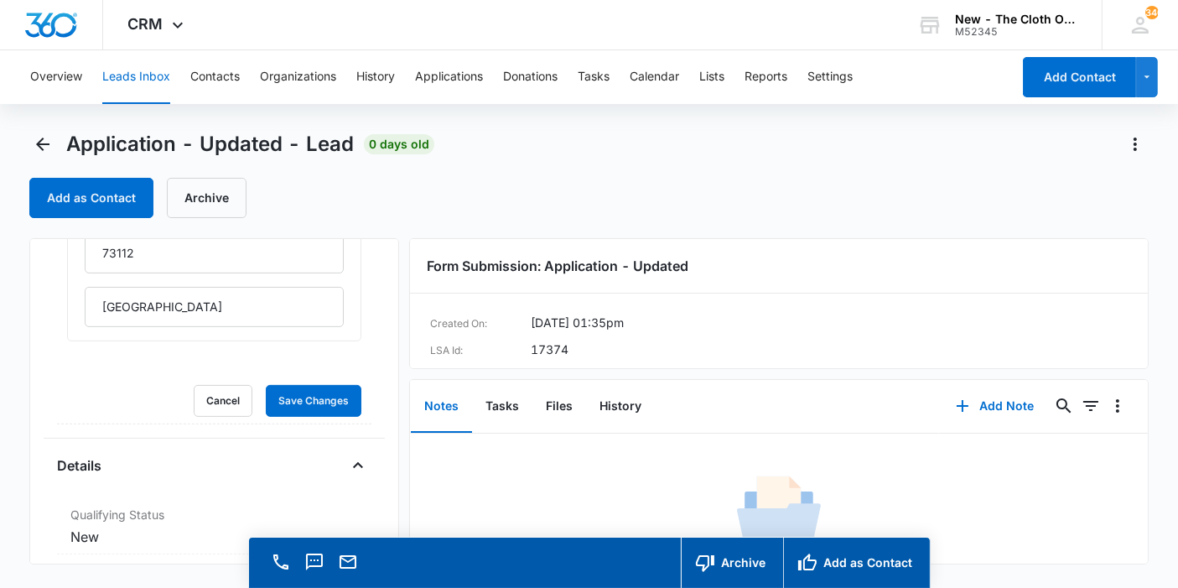
scroll to position [639, 0]
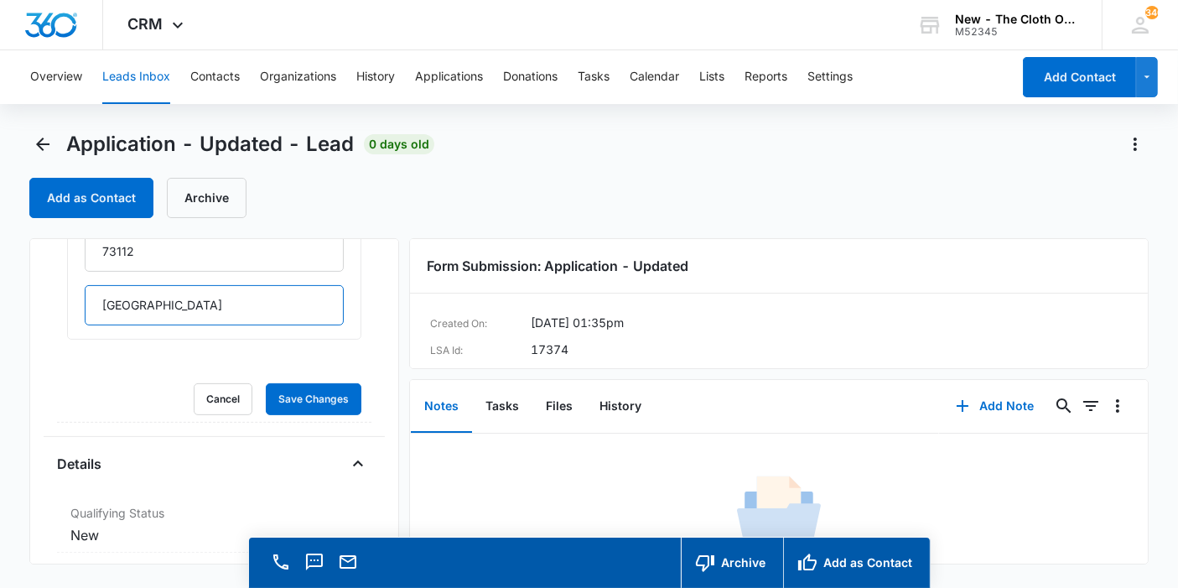
drag, startPoint x: 194, startPoint y: 304, endPoint x: 0, endPoint y: 303, distance: 193.8
click at [0, 303] on main "Application - Updated - Lead 0 days old Add as Contact Archive Application - Up…" at bounding box center [589, 383] width 1178 height 505
click at [278, 378] on form "4603C N Penn Ave #2 Oklahoma City Oklahoma 73112 Cancel Save Changes" at bounding box center [214, 205] width 294 height 419
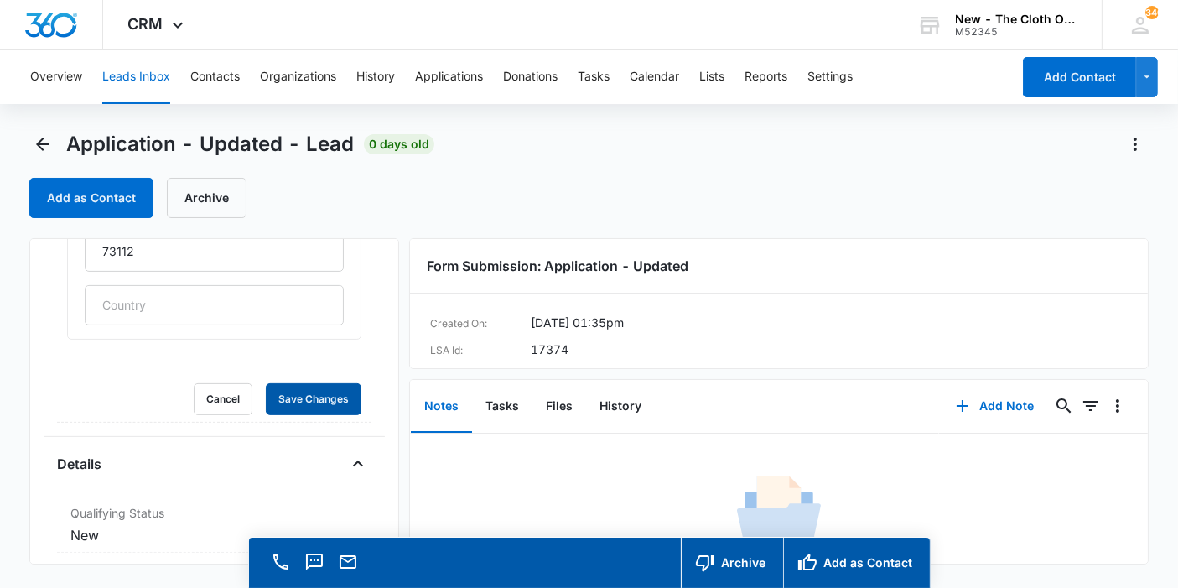
click at [306, 383] on button "Save Changes" at bounding box center [314, 399] width 96 height 32
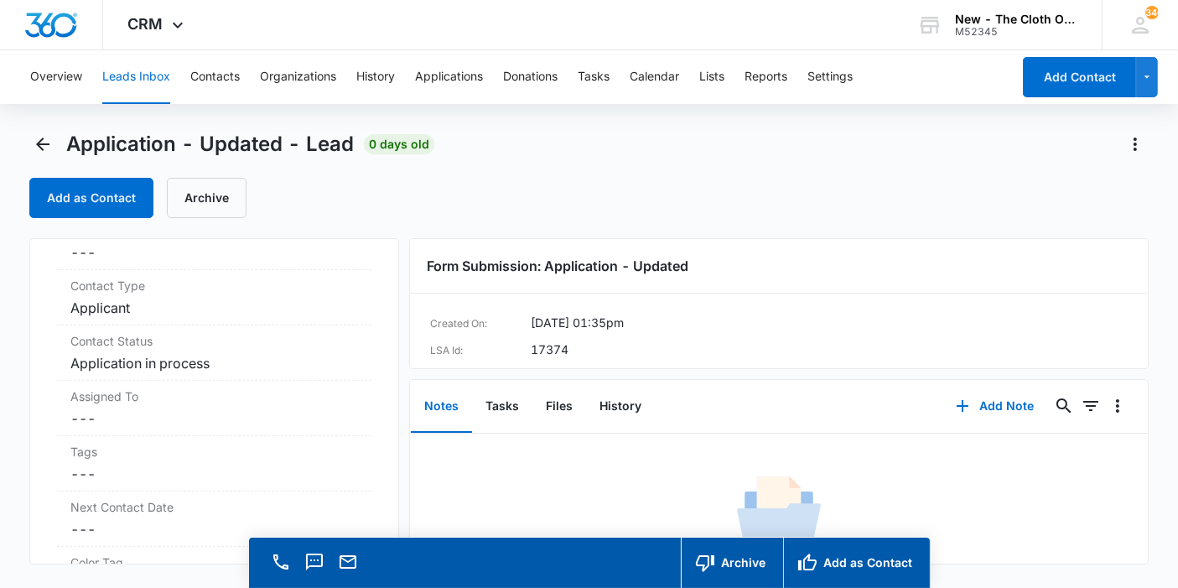
scroll to position [1105, 0]
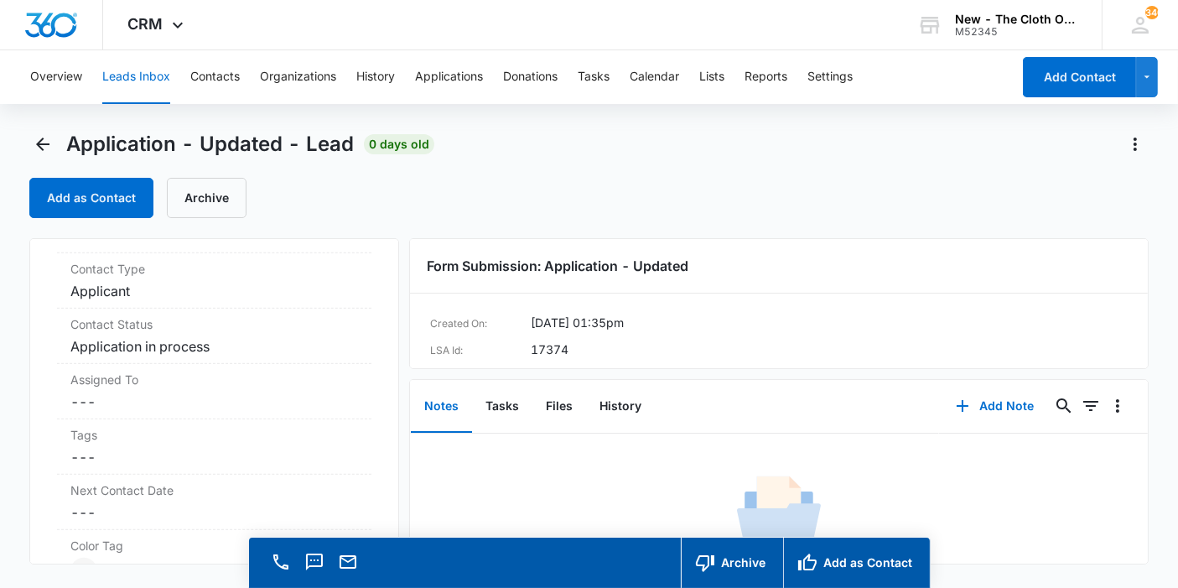
click at [164, 401] on dd "Cancel Save Changes ---" at bounding box center [214, 402] width 288 height 20
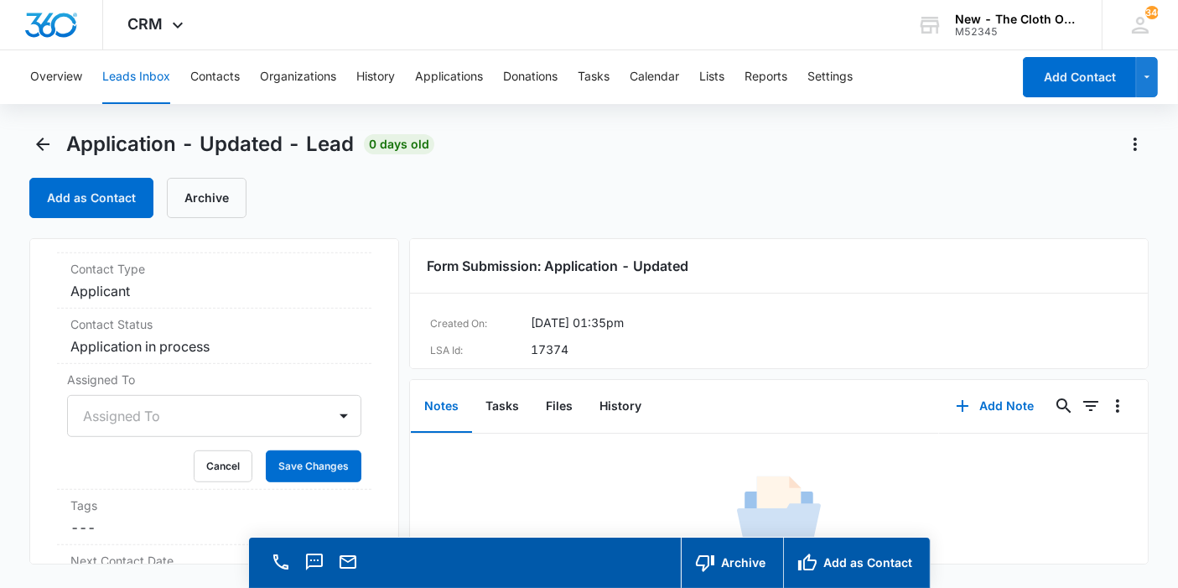
click at [161, 403] on div "Assigned To" at bounding box center [214, 416] width 294 height 42
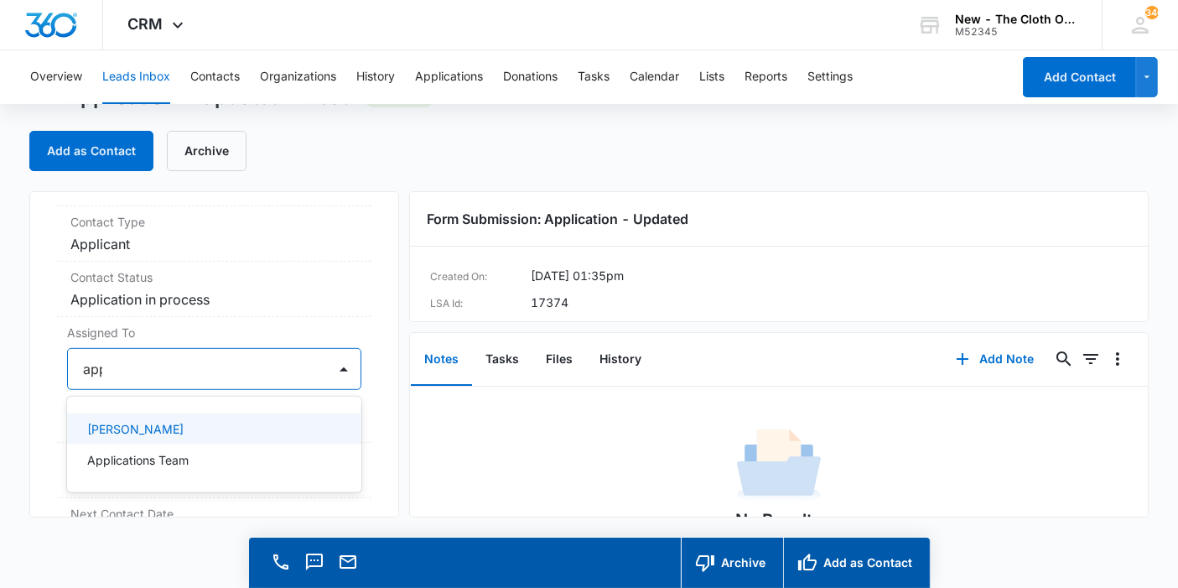
type input "appl"
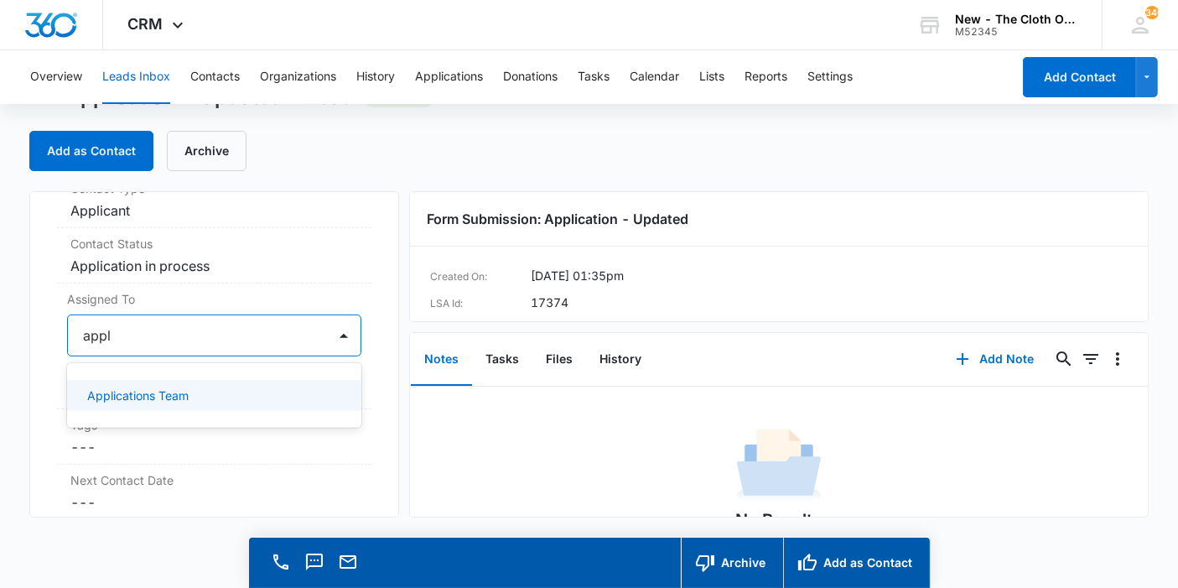
scroll to position [723, 0]
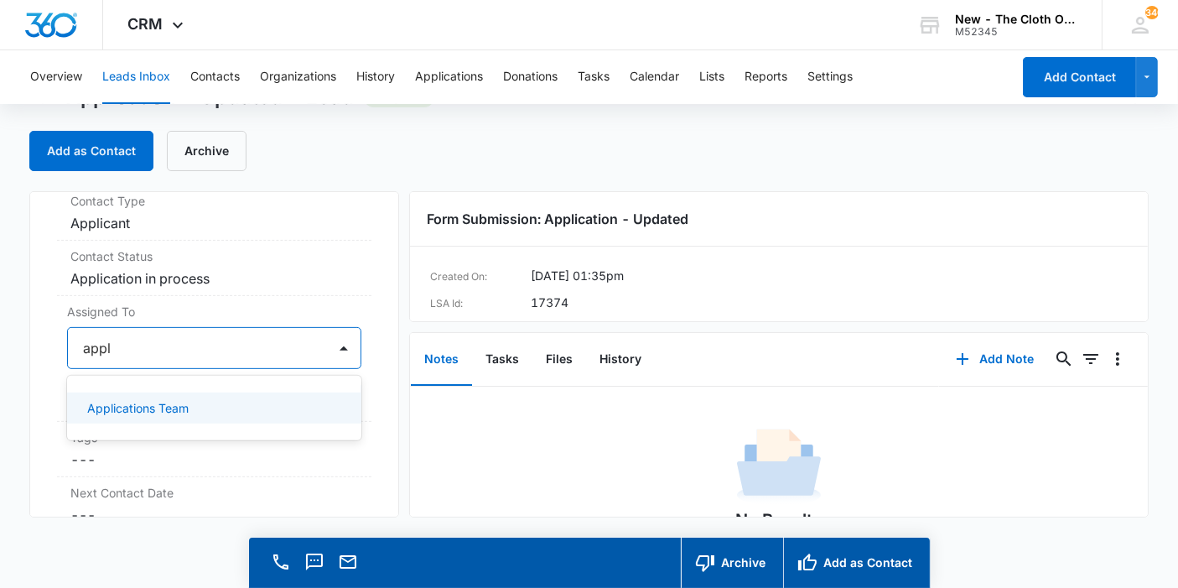
click at [148, 417] on p "Applications Team" at bounding box center [137, 408] width 101 height 18
click at [359, 372] on div "Application - Updated Contact Info Name Cancel Save Changes Myka Sederis Phone …" at bounding box center [214, 354] width 370 height 326
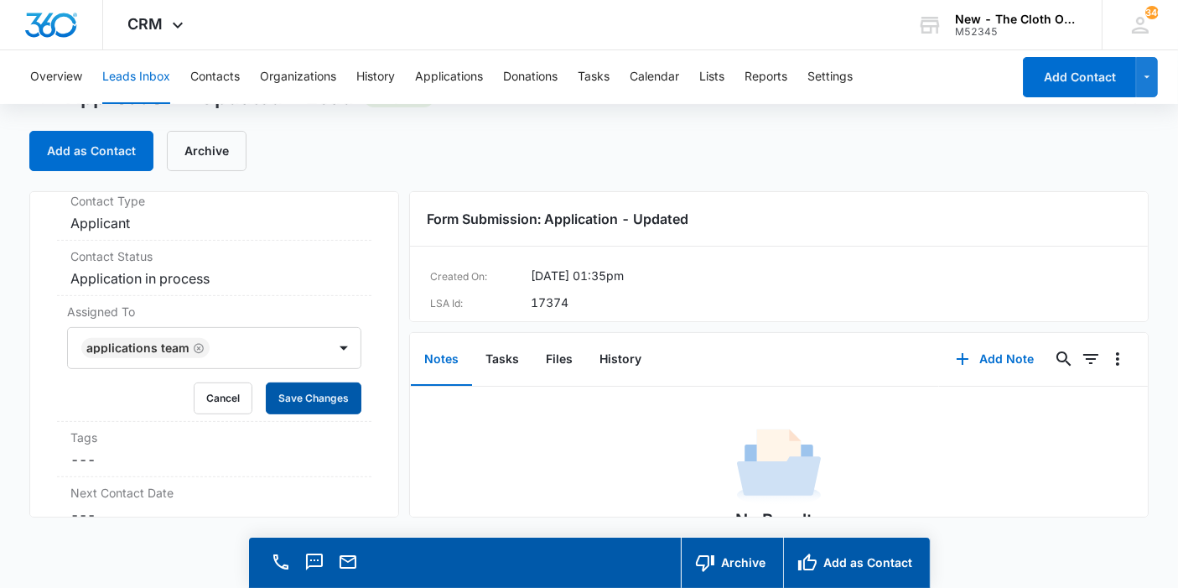
click at [324, 414] on button "Save Changes" at bounding box center [314, 398] width 96 height 32
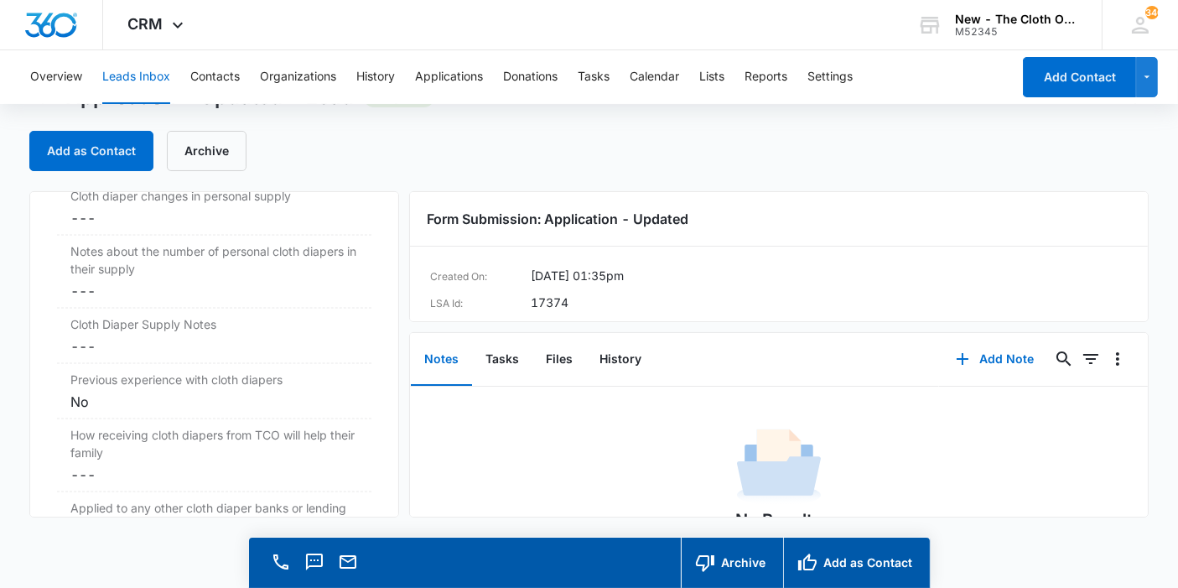
scroll to position [2796, 0]
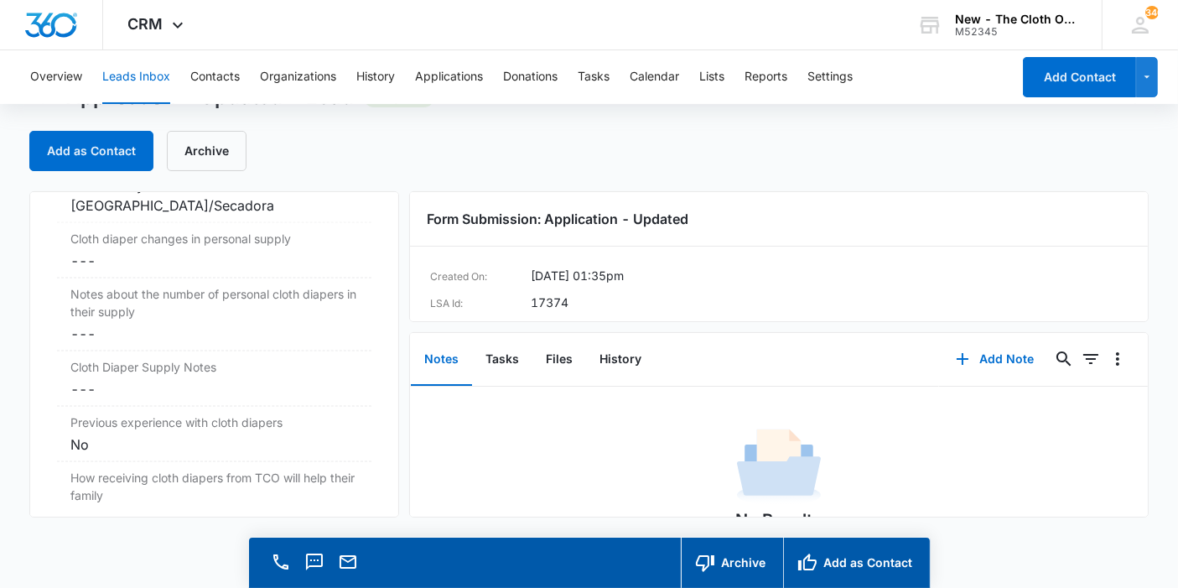
click at [108, 255] on dd "Cancel Save Changes ---" at bounding box center [214, 261] width 288 height 20
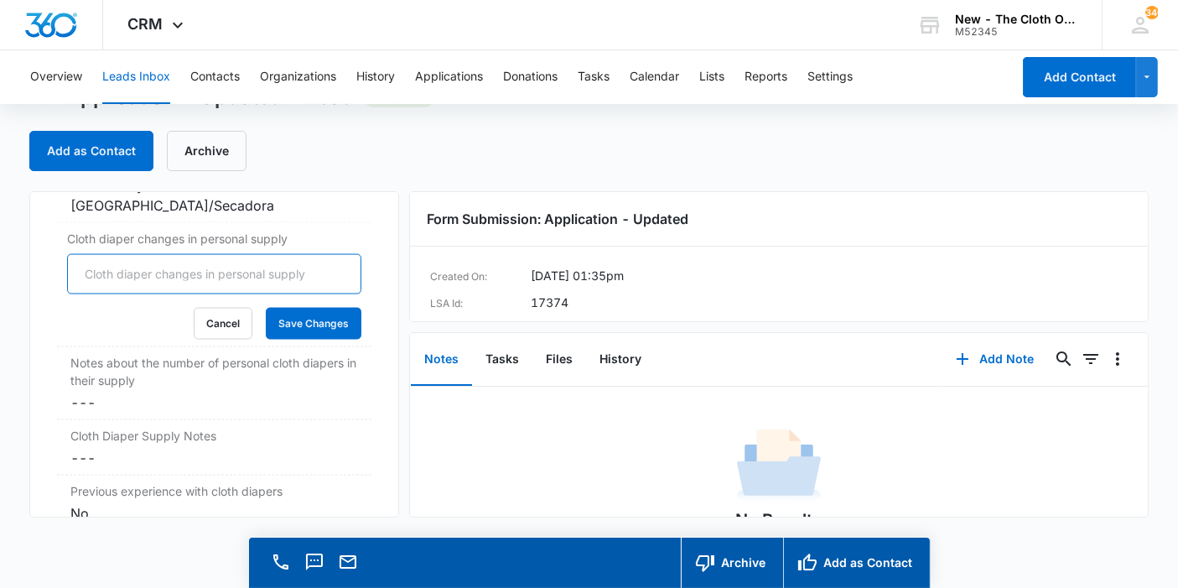
click at [107, 257] on input "Cloth diaper changes in personal supply" at bounding box center [214, 274] width 294 height 40
type input "0"
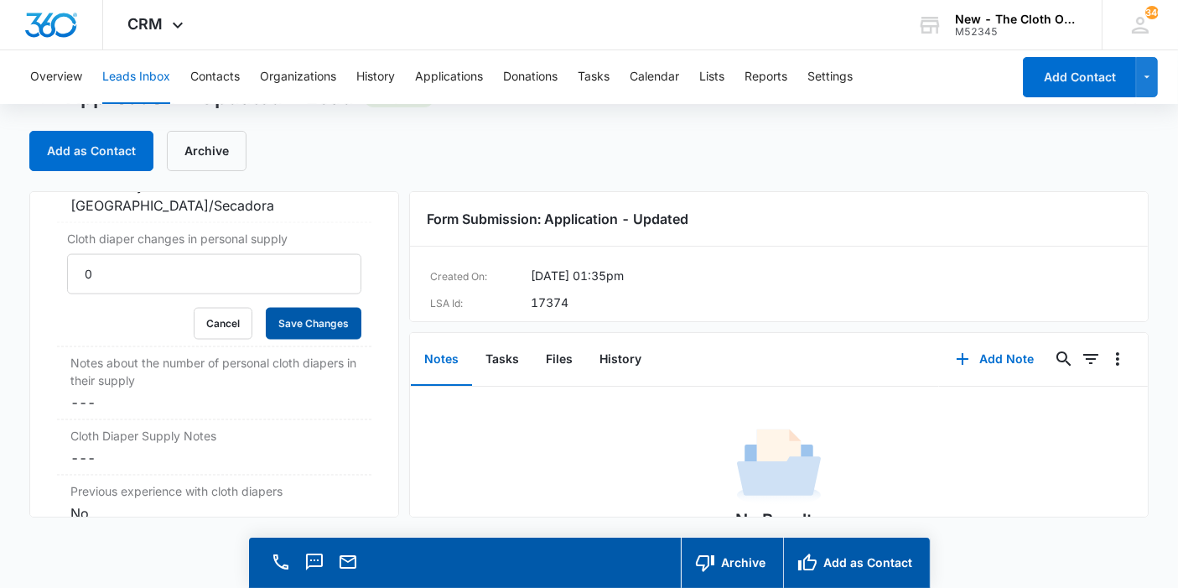
click at [319, 315] on button "Save Changes" at bounding box center [314, 324] width 96 height 32
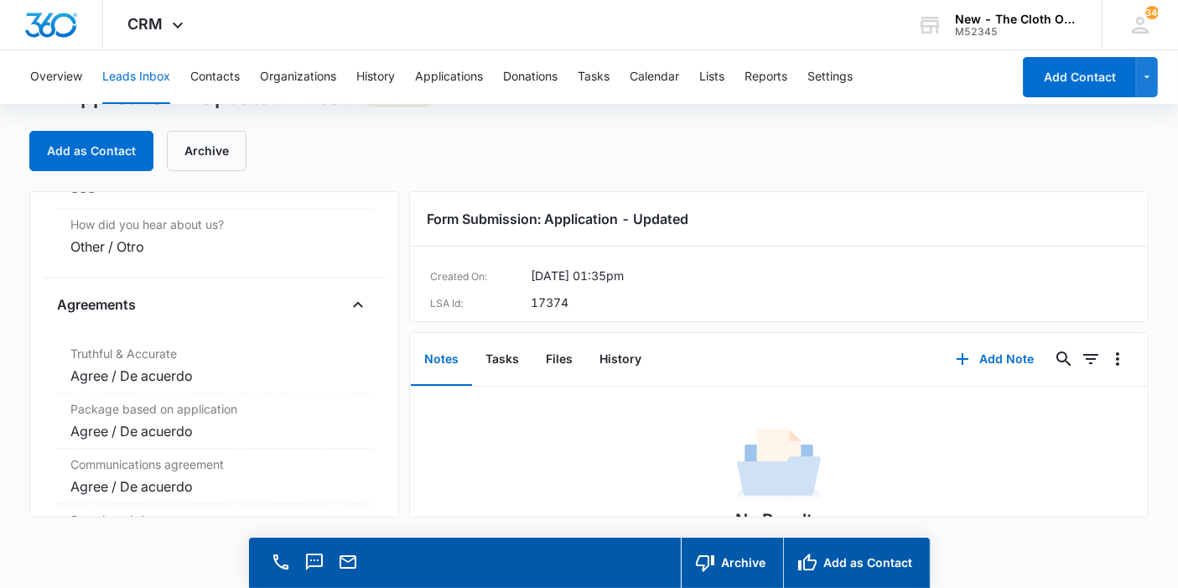
scroll to position [3380, 0]
click at [554, 356] on button "Files" at bounding box center [560, 360] width 54 height 52
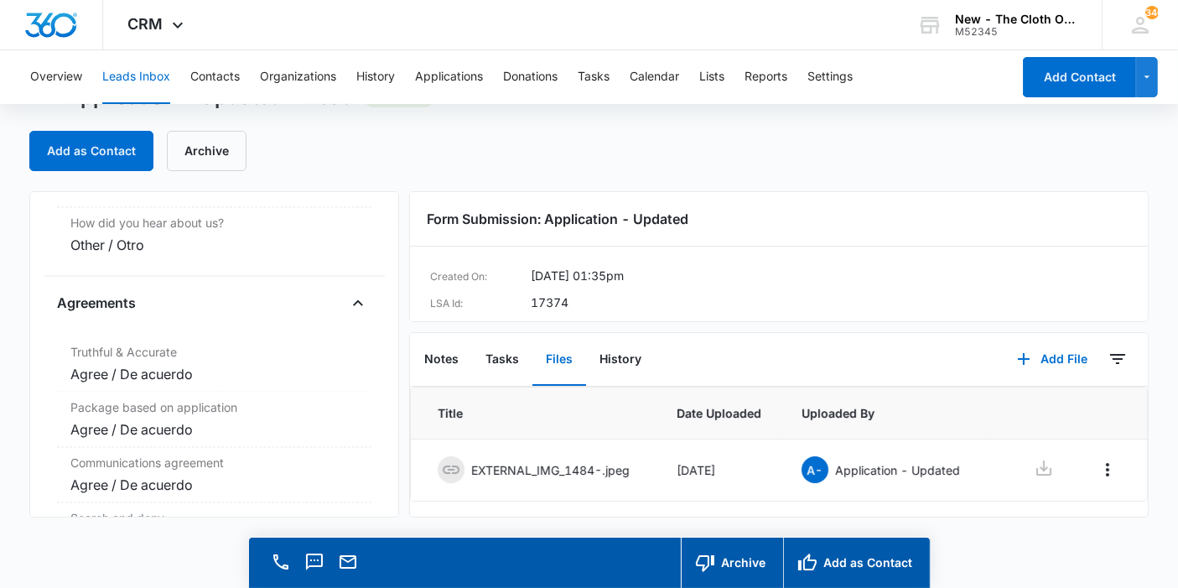
scroll to position [50, 0]
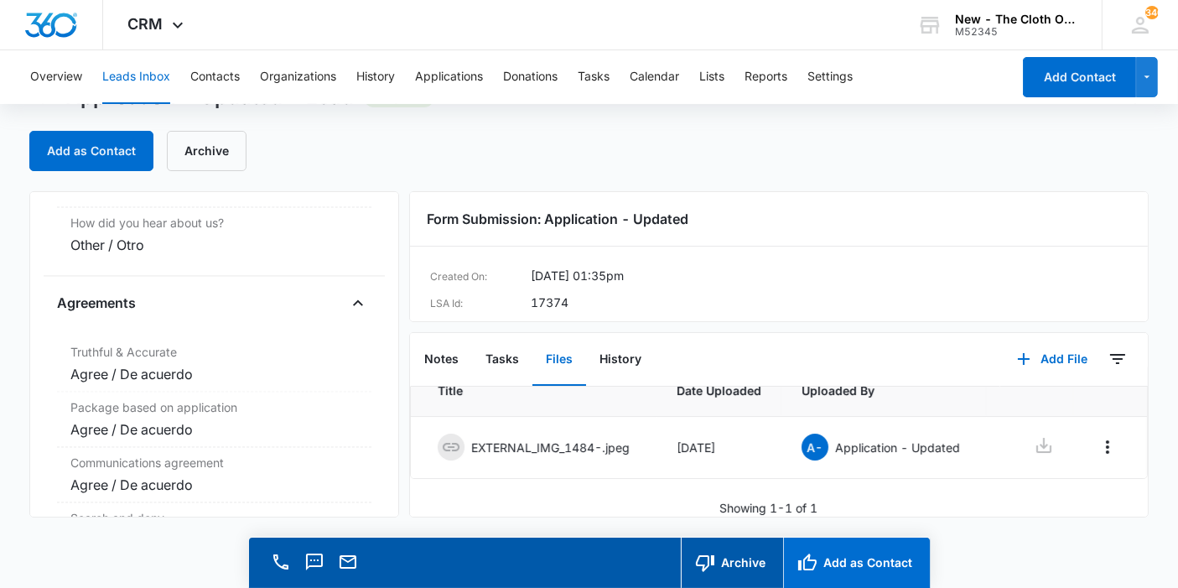
click at [839, 551] on button "Add as Contact" at bounding box center [856, 563] width 147 height 50
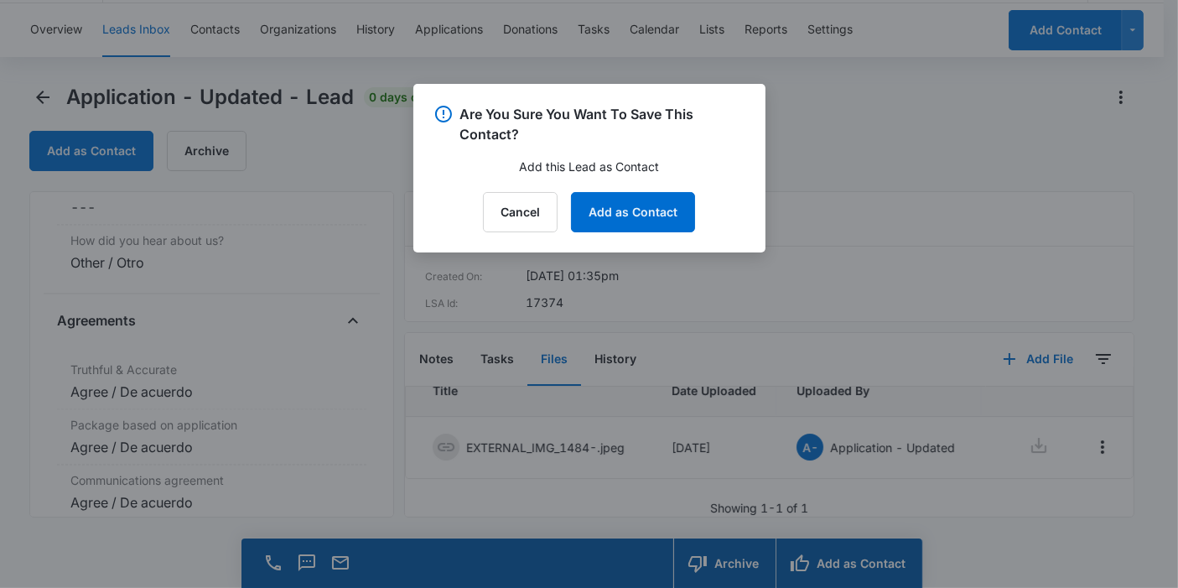
scroll to position [3398, 0]
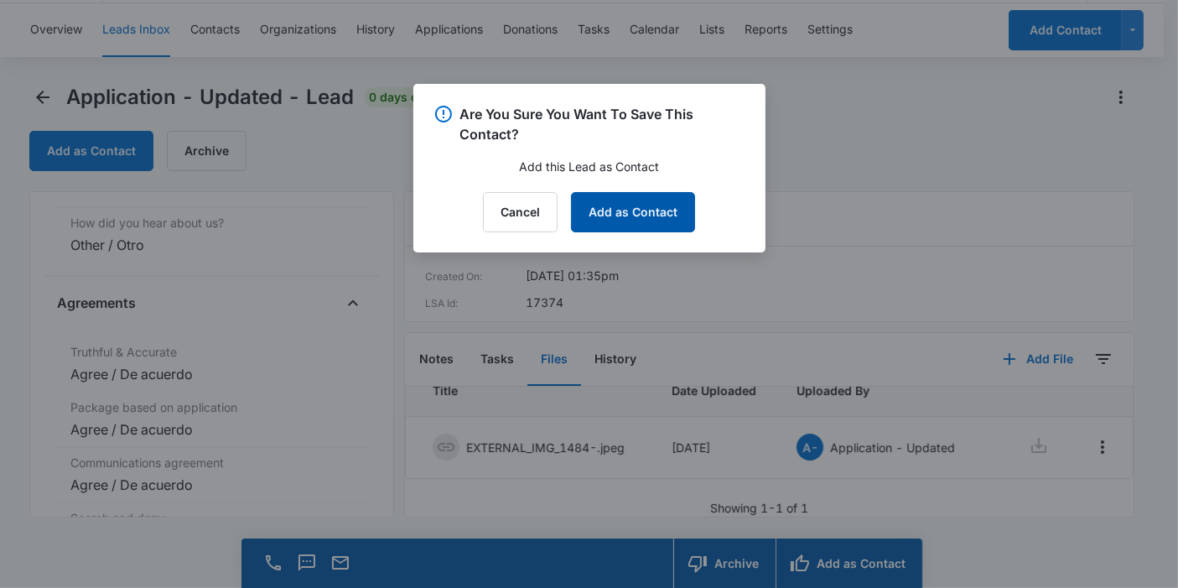
click at [650, 224] on button "Add as Contact" at bounding box center [633, 212] width 124 height 40
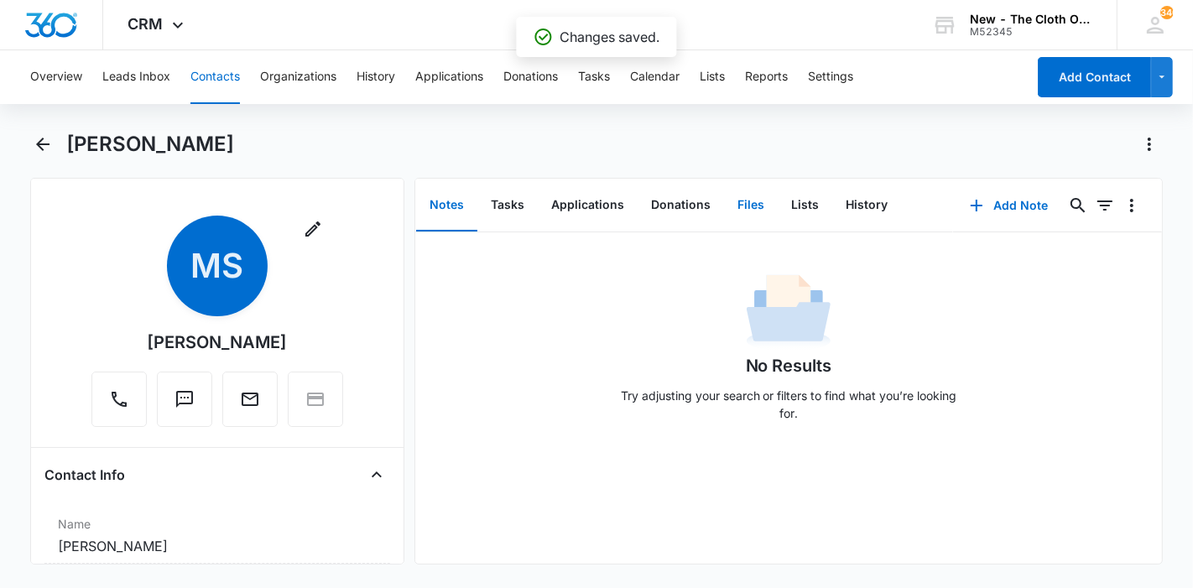
click at [731, 199] on button "Files" at bounding box center [751, 205] width 54 height 52
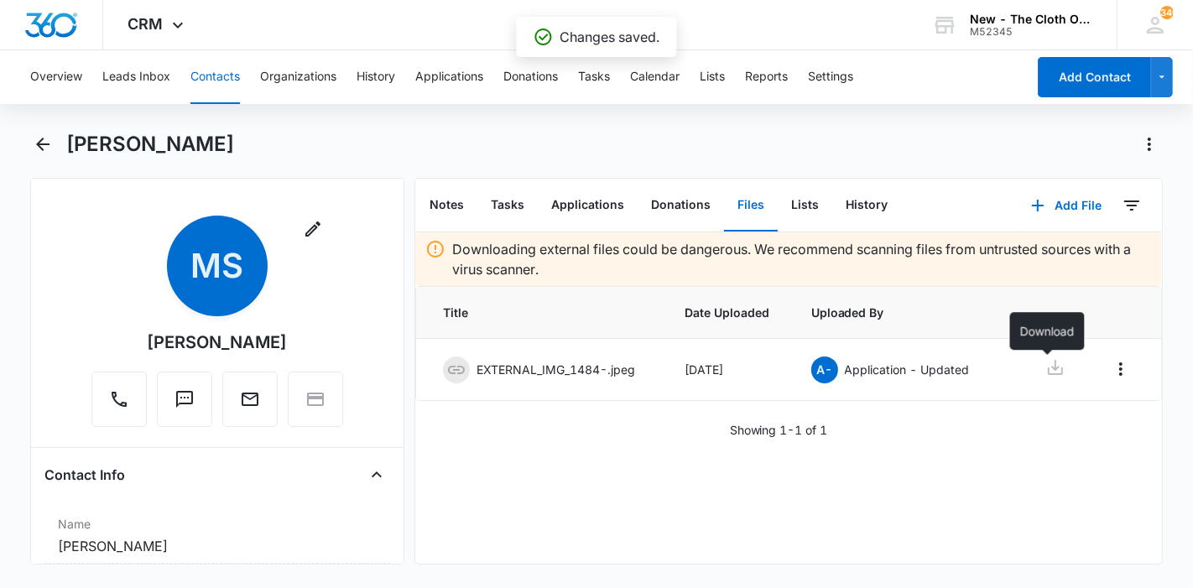
click at [1045, 365] on icon at bounding box center [1055, 367] width 20 height 20
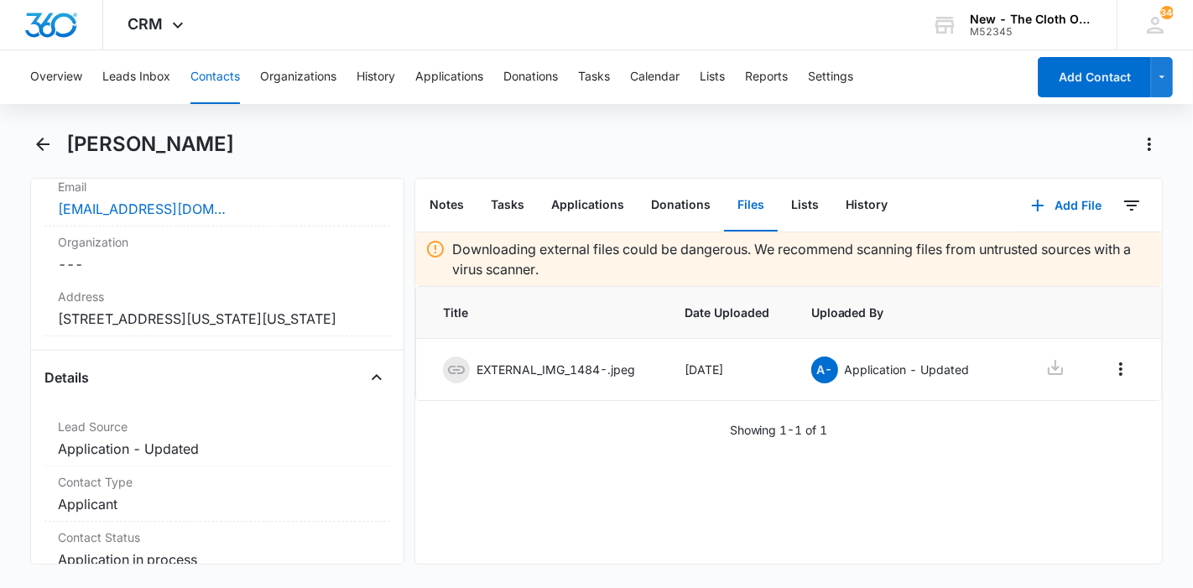
scroll to position [466, 0]
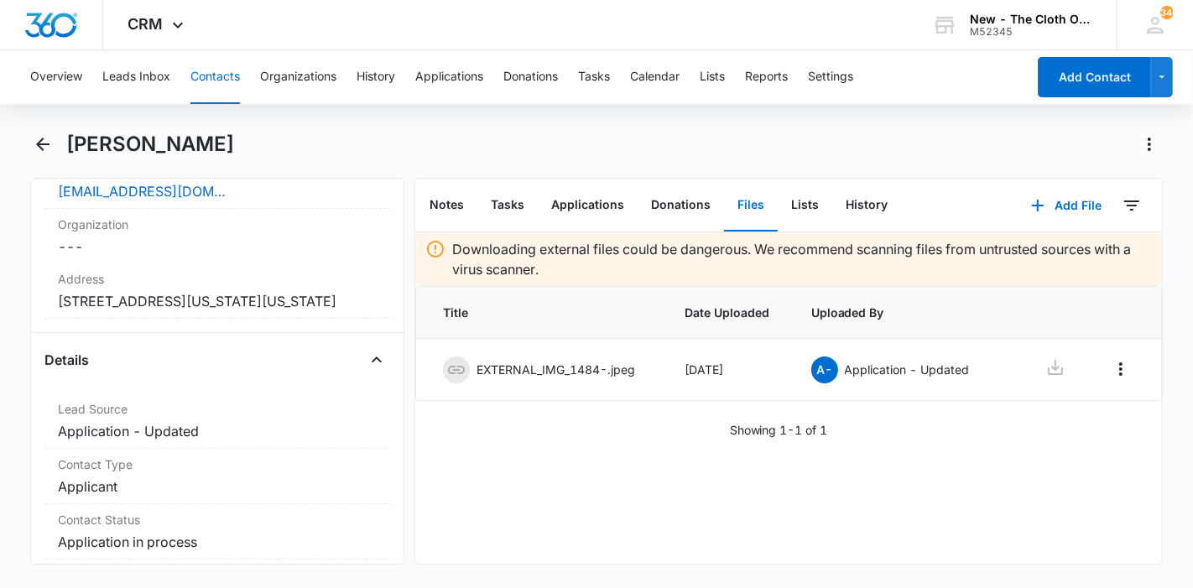
click at [208, 311] on dd "Cancel Save Changes 4603C N Penn Ave #2 Oklahoma City Oklahoma 73112" at bounding box center [217, 301] width 319 height 20
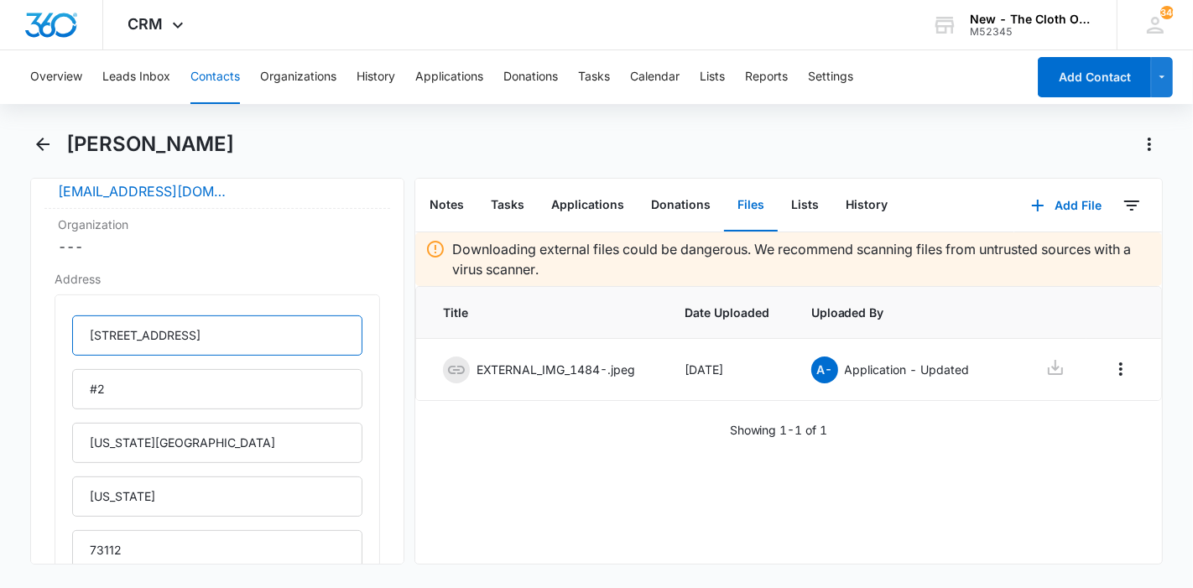
drag, startPoint x: 170, startPoint y: 336, endPoint x: 185, endPoint y: 336, distance: 14.3
click at [170, 336] on input "4603C N Penn Ave" at bounding box center [217, 335] width 290 height 40
type input "4603C N Pennsylvania Ave"
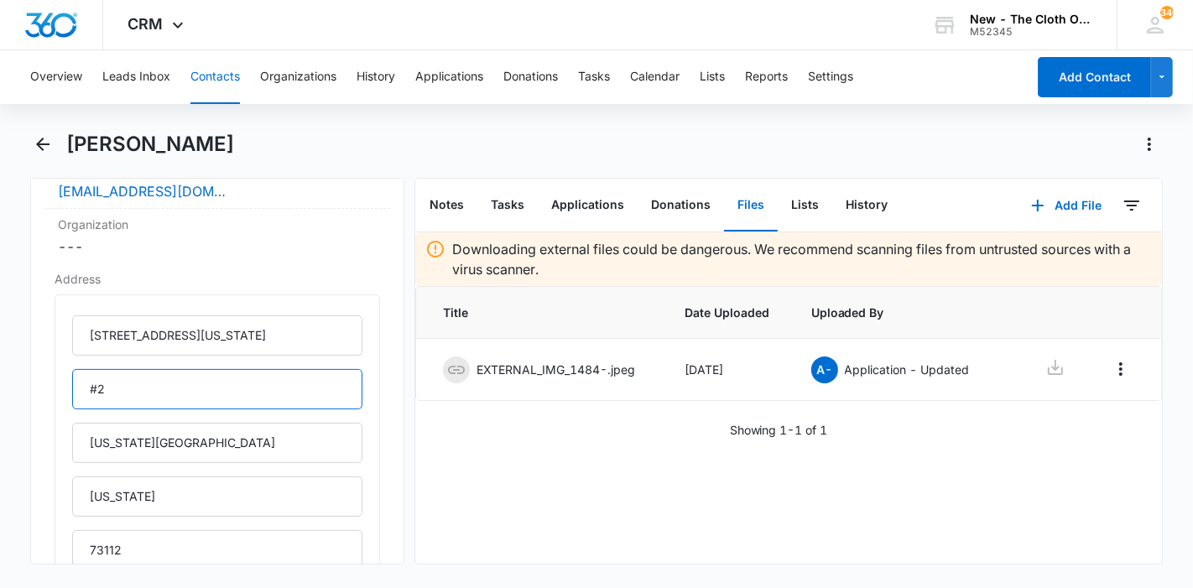
click at [95, 388] on input "#2" at bounding box center [217, 389] width 290 height 40
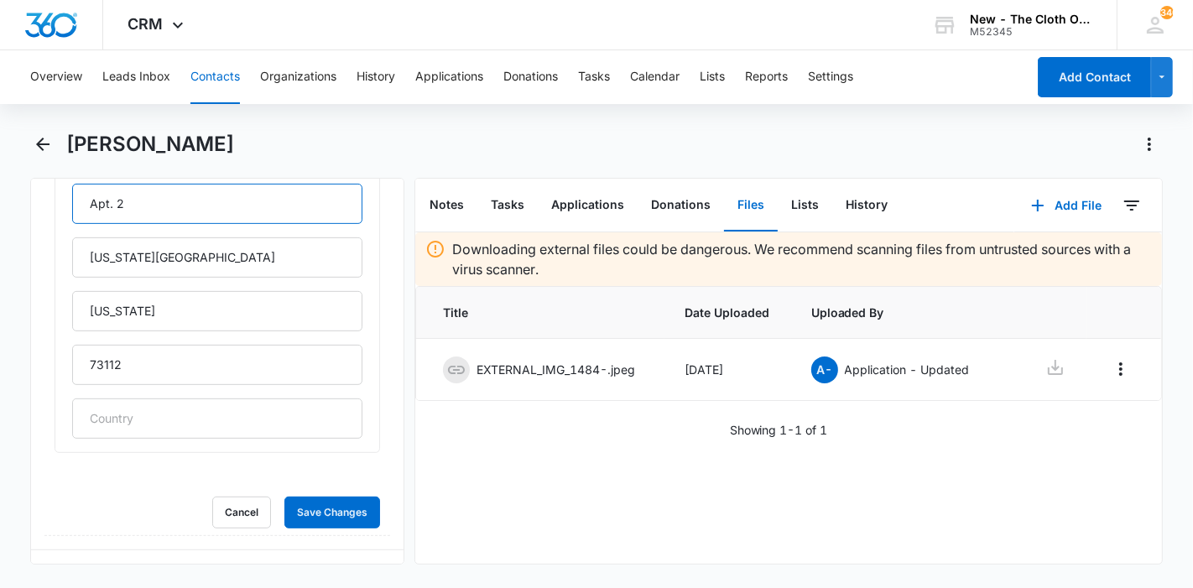
scroll to position [652, 0]
type input "Apt. 2"
click at [297, 502] on button "Save Changes" at bounding box center [332, 512] width 96 height 32
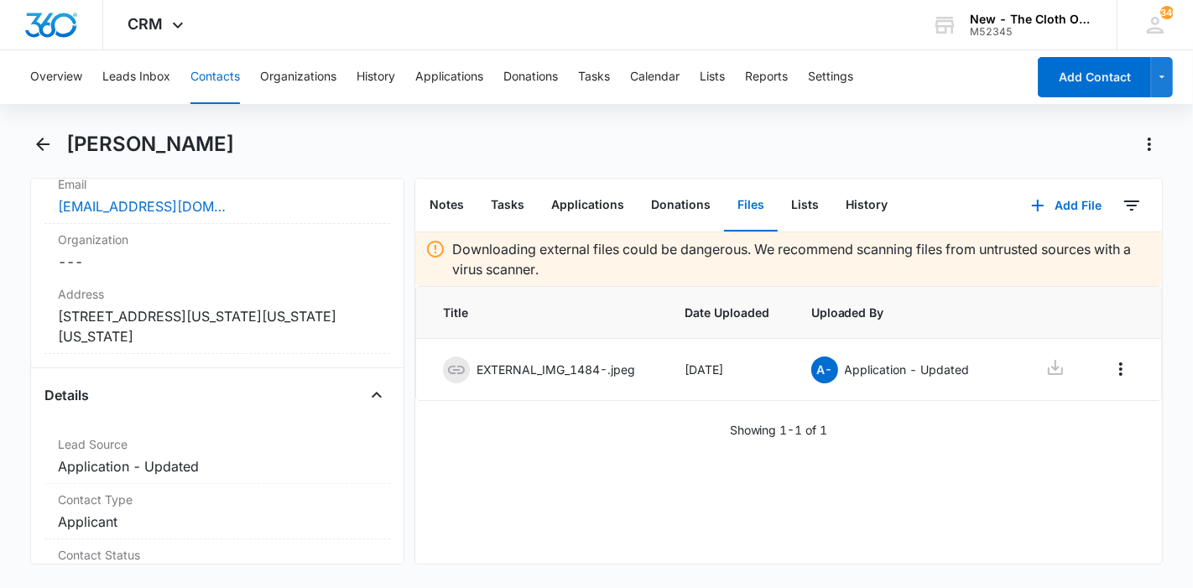
scroll to position [466, 0]
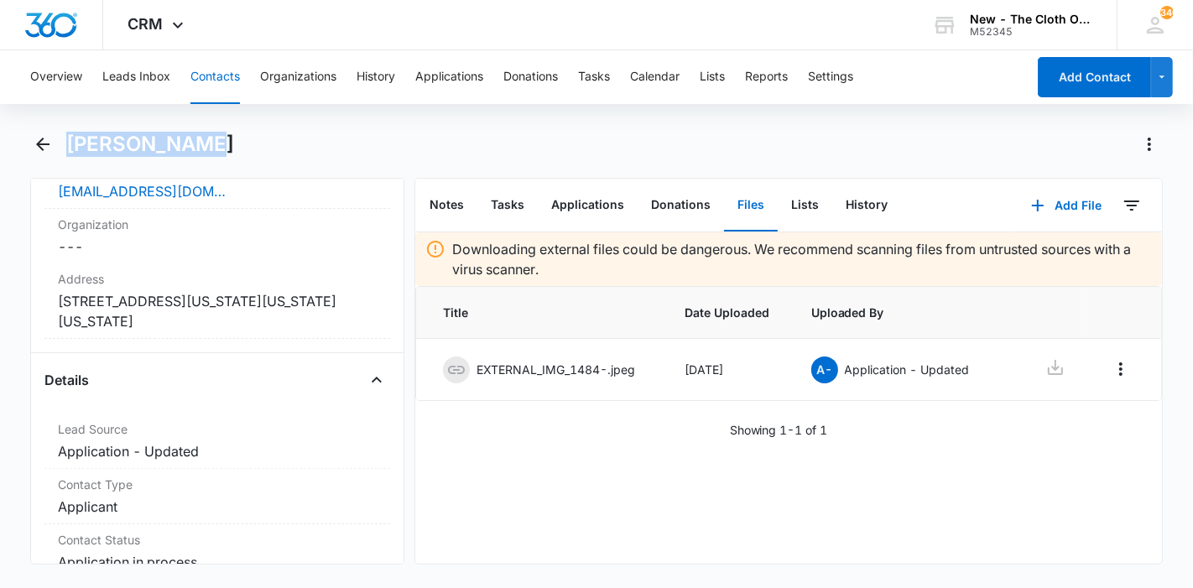
drag, startPoint x: 216, startPoint y: 164, endPoint x: 70, endPoint y: 147, distance: 146.9
click at [70, 147] on div "[PERSON_NAME]" at bounding box center [596, 154] width 1133 height 47
copy h1 "[PERSON_NAME]"
click at [457, 203] on button "Notes" at bounding box center [446, 205] width 61 height 52
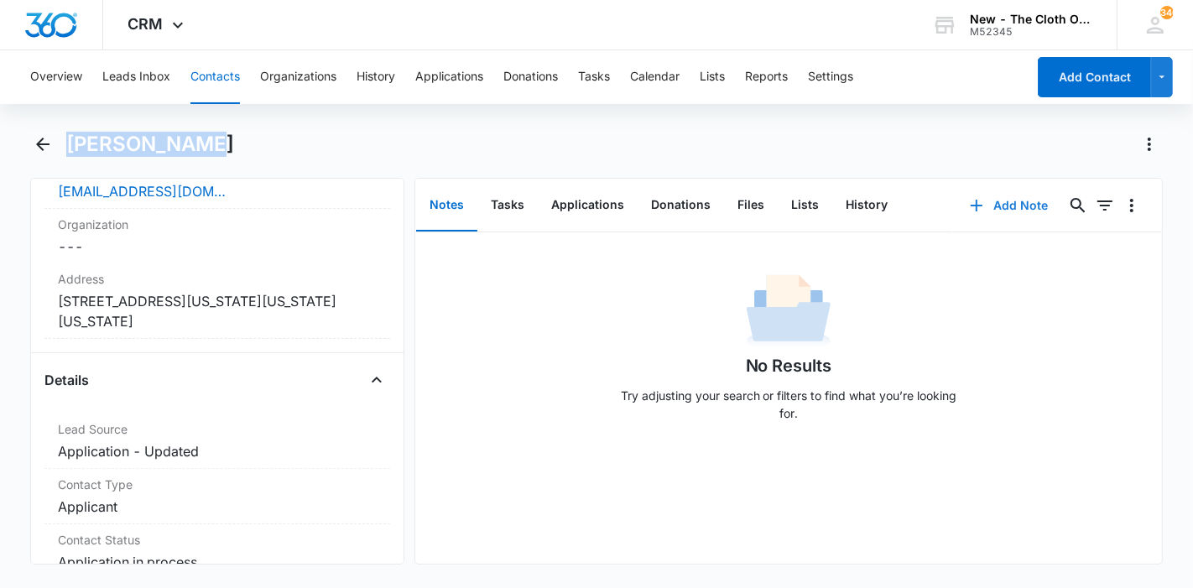
click at [987, 197] on button "Add Note" at bounding box center [1009, 205] width 112 height 40
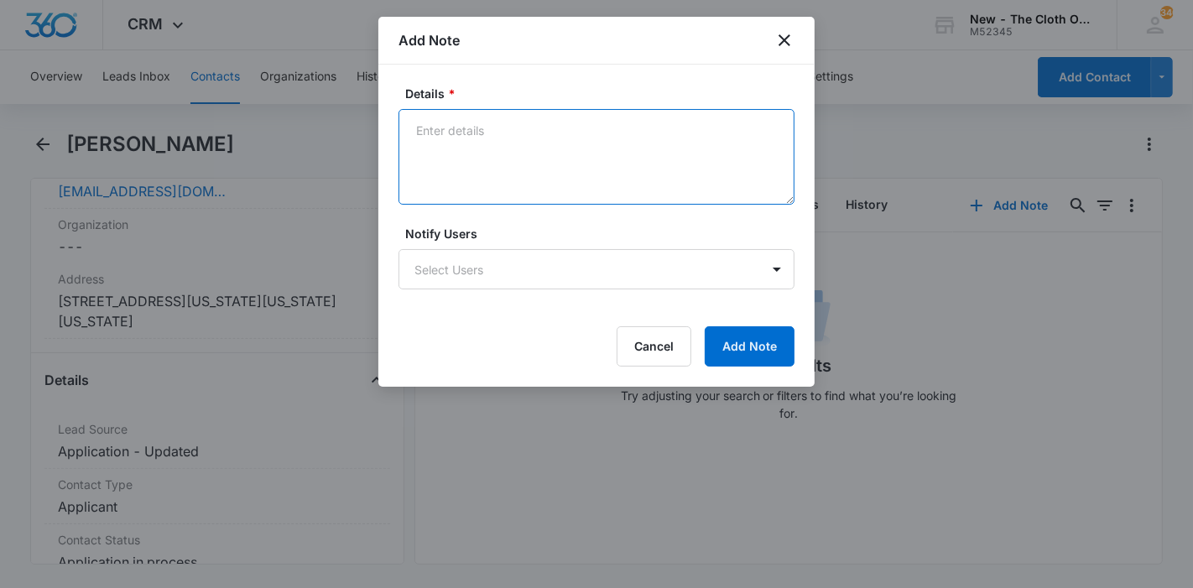
click at [569, 169] on textarea "Details *" at bounding box center [596, 157] width 396 height 96
paste textarea "https://www.facebook.com/myka.sederis"
type textarea "https://www.facebook.com/myka.sederis"
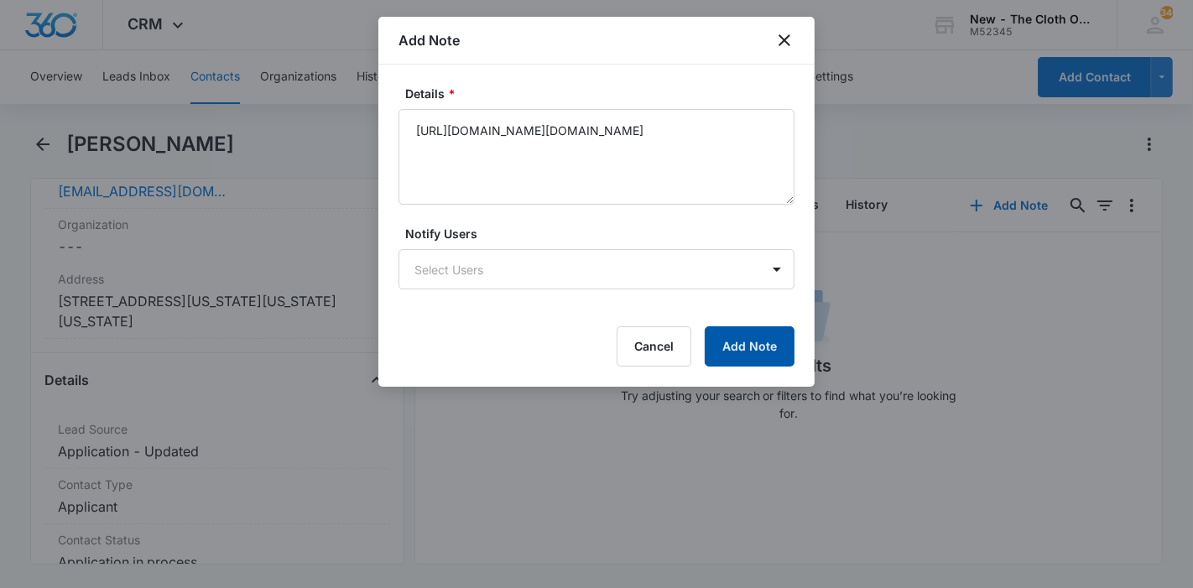
click at [752, 342] on button "Add Note" at bounding box center [750, 346] width 90 height 40
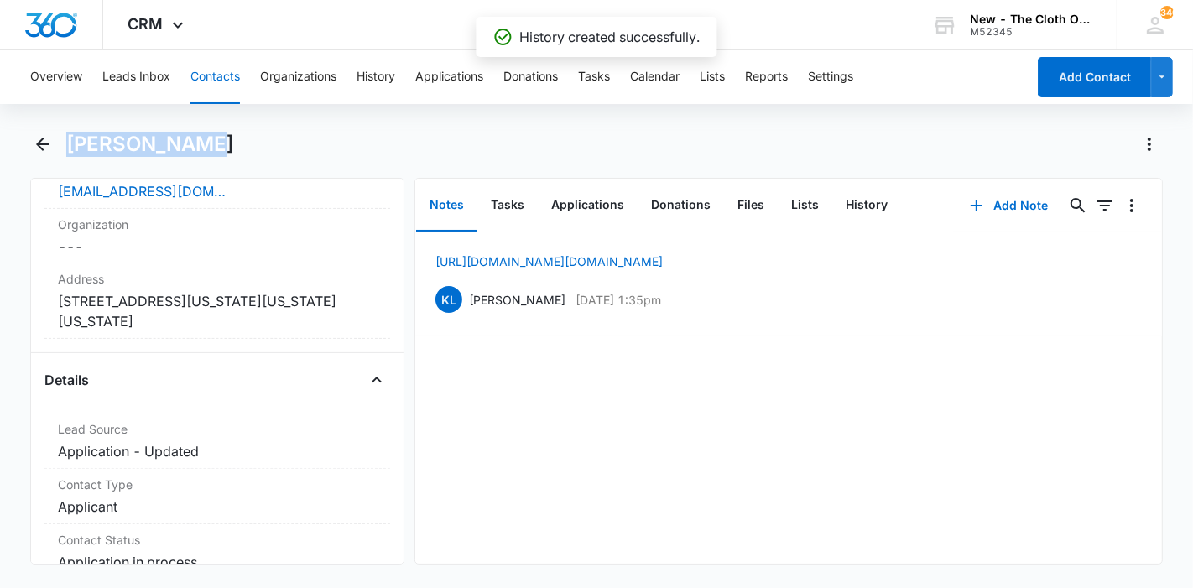
drag, startPoint x: 186, startPoint y: 135, endPoint x: 74, endPoint y: 143, distance: 112.7
click at [74, 143] on div "[PERSON_NAME]" at bounding box center [614, 144] width 1097 height 27
copy h1 "[PERSON_NAME]"
click at [560, 212] on button "Applications" at bounding box center [588, 205] width 100 height 52
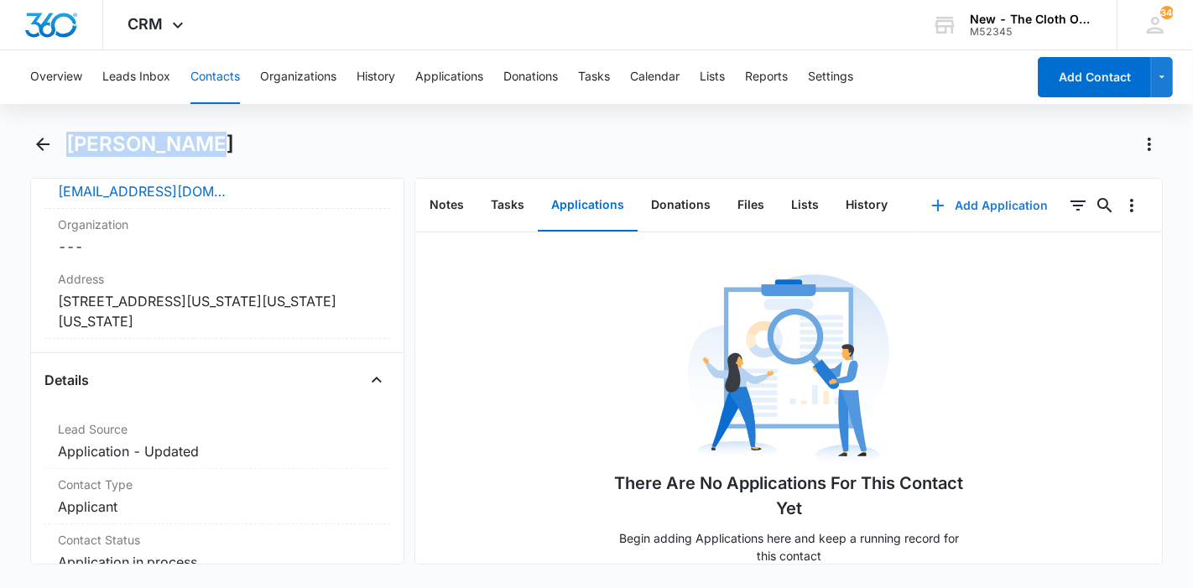
click at [977, 211] on button "Add Application" at bounding box center [989, 205] width 150 height 40
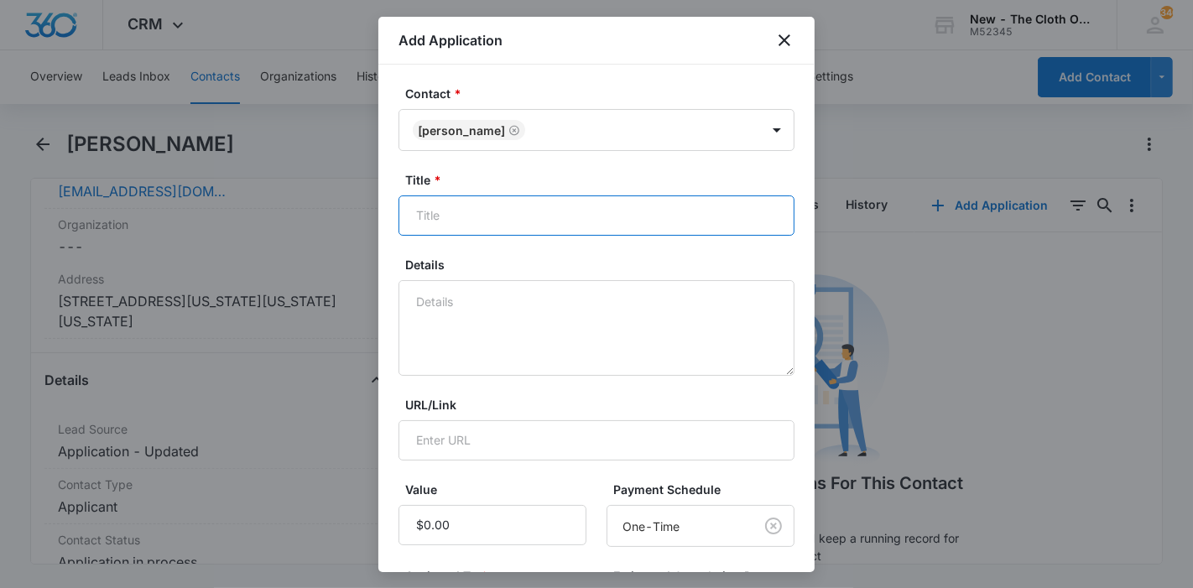
click at [616, 217] on input "Title *" at bounding box center [596, 215] width 396 height 40
paste input "[PERSON_NAME]"
type input "Applicant - Myka Sederis"
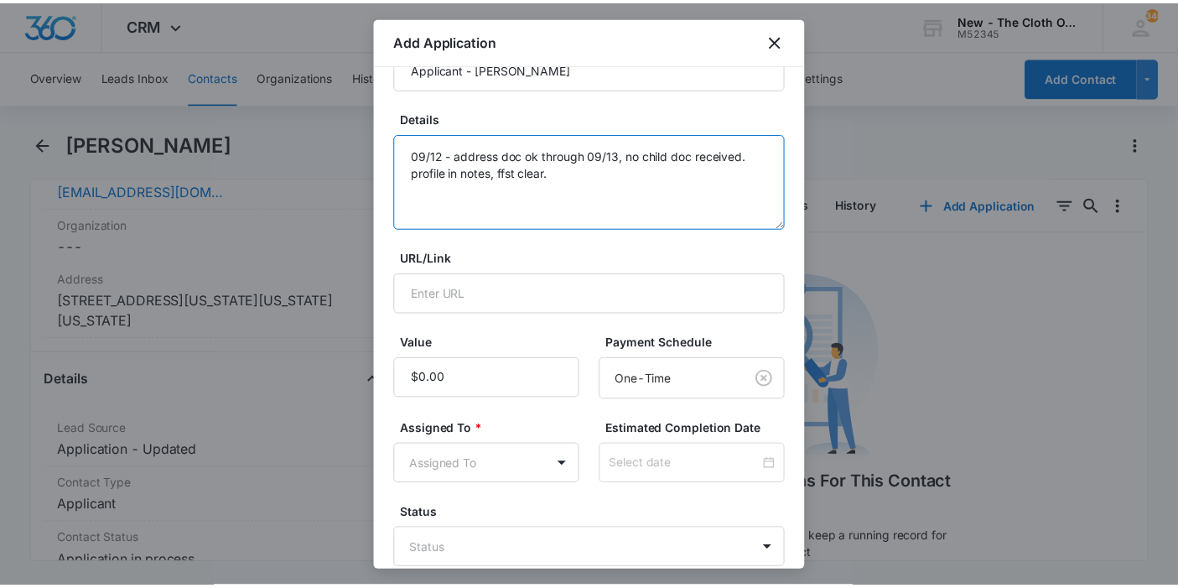
scroll to position [239, 0]
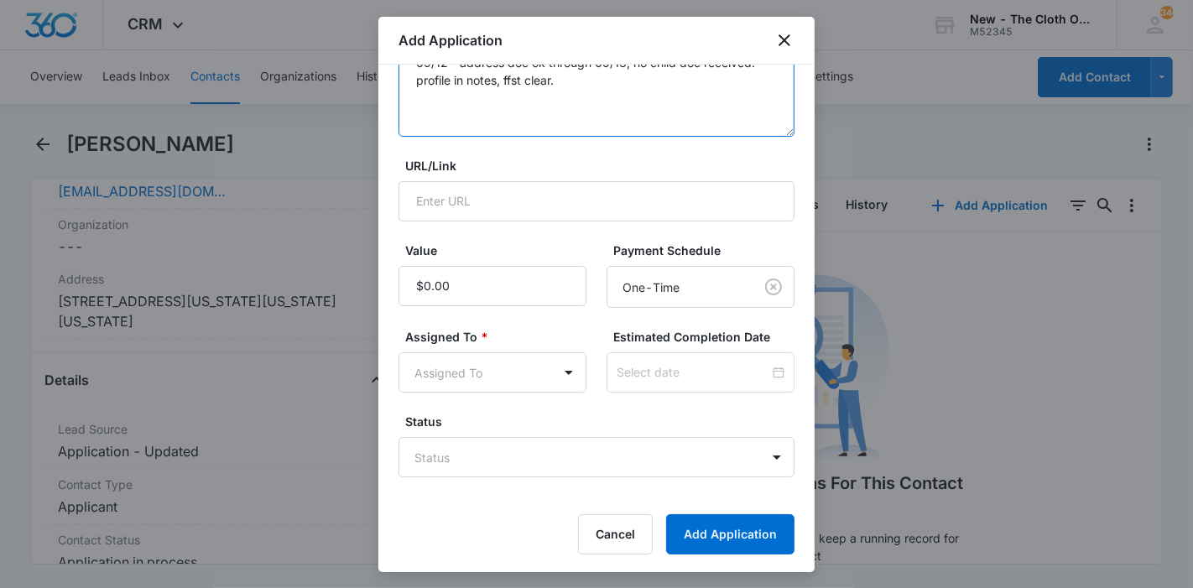
type textarea "09/12 - address doc ok through 09/13, no child doc received. profile in notes, …"
click at [506, 384] on body "CRM Apps Reputation Forms CRM Email Ads Intelligence Brand Settings New - The C…" at bounding box center [596, 294] width 1193 height 588
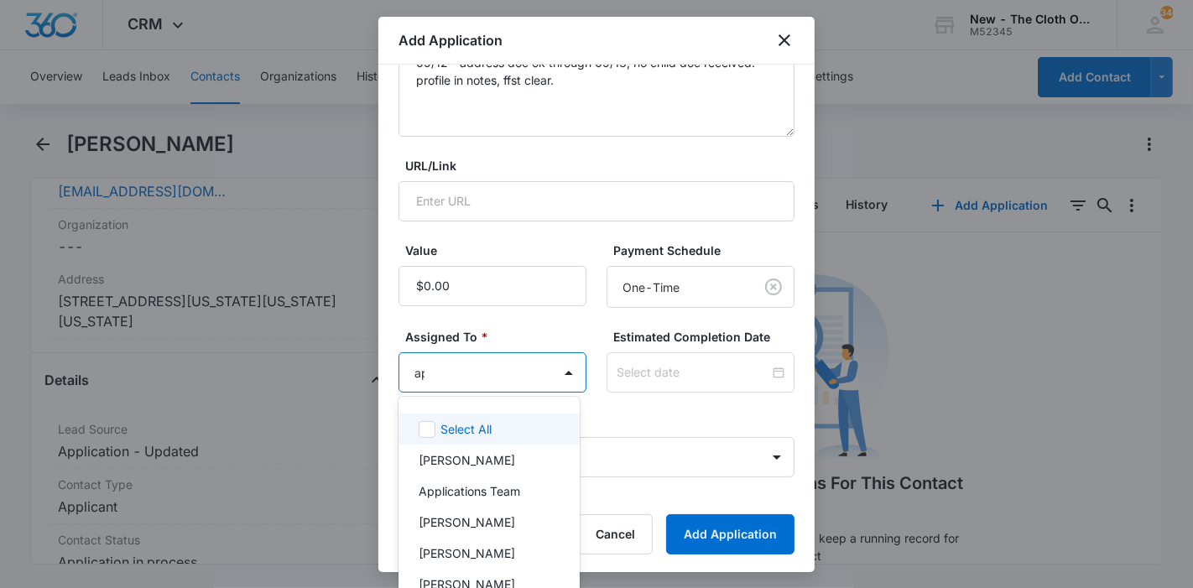
type input "app"
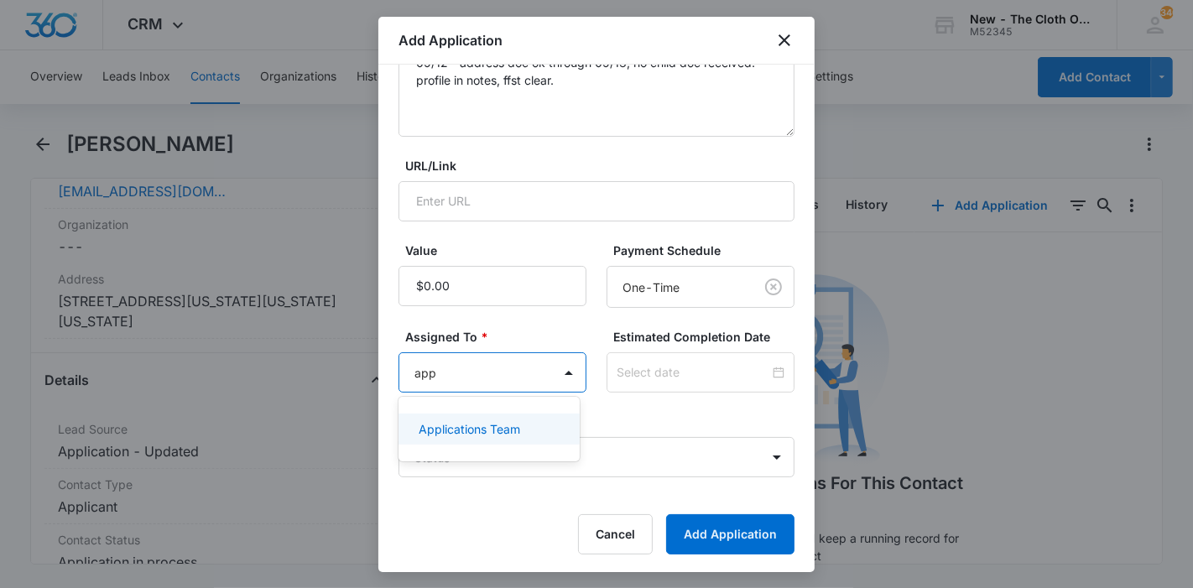
drag, startPoint x: 496, startPoint y: 425, endPoint x: 561, endPoint y: 418, distance: 65.9
click at [496, 425] on p "Applications Team" at bounding box center [469, 429] width 101 height 18
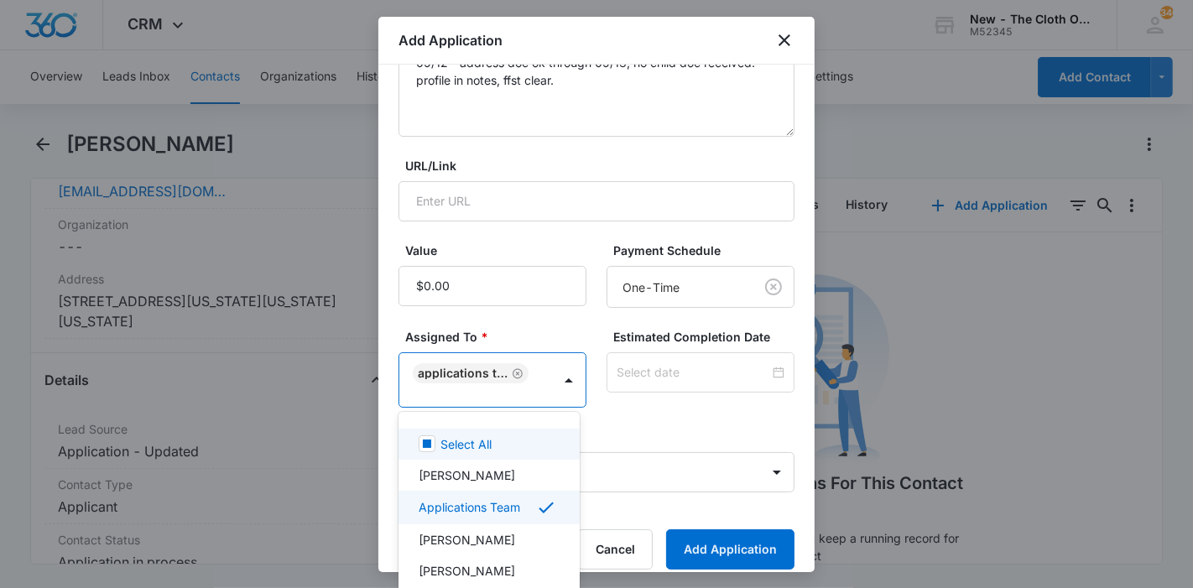
click at [668, 377] on div at bounding box center [596, 294] width 1193 height 588
click at [668, 377] on input at bounding box center [692, 372] width 153 height 18
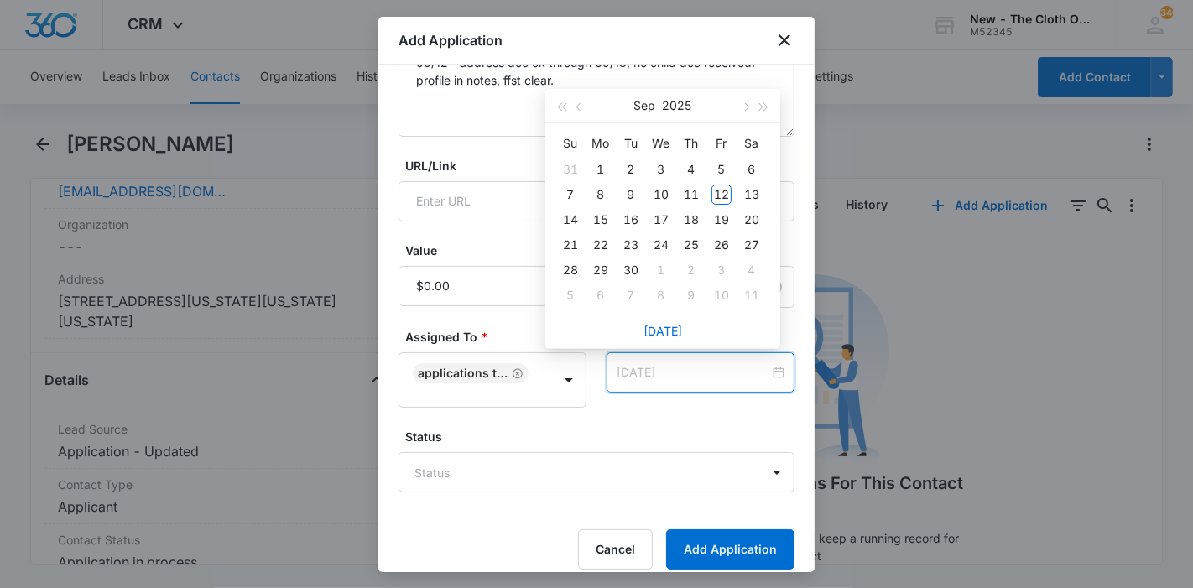
type input "Sep 19, 2025"
click at [719, 224] on div "19" at bounding box center [721, 220] width 20 height 20
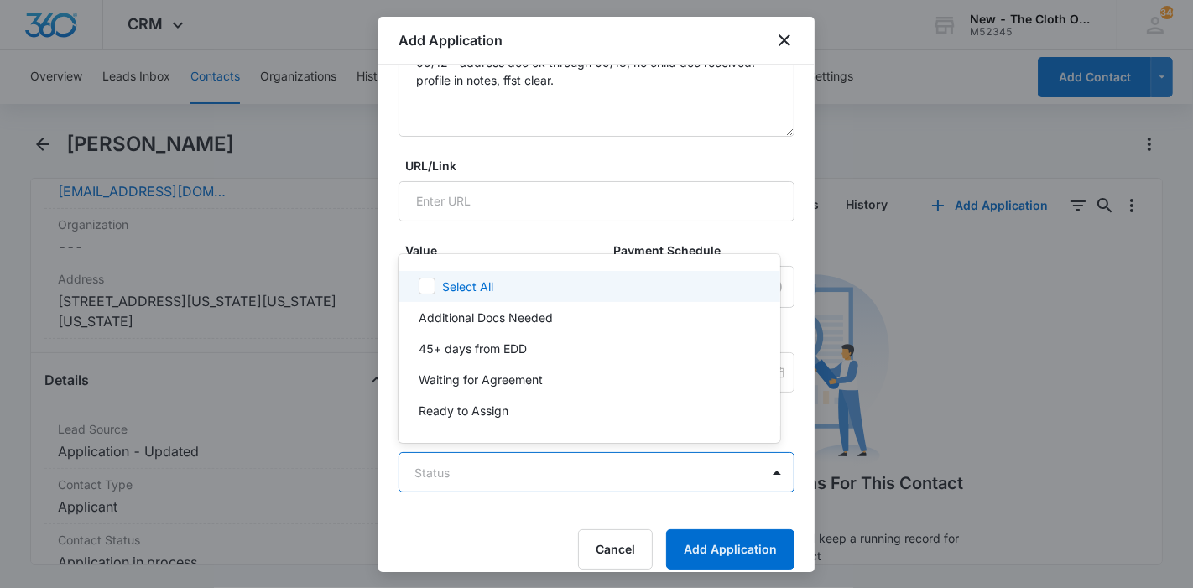
click at [584, 459] on body "CRM Apps Reputation Forms CRM Email Ads Intelligence Brand Settings New - The C…" at bounding box center [596, 294] width 1193 height 588
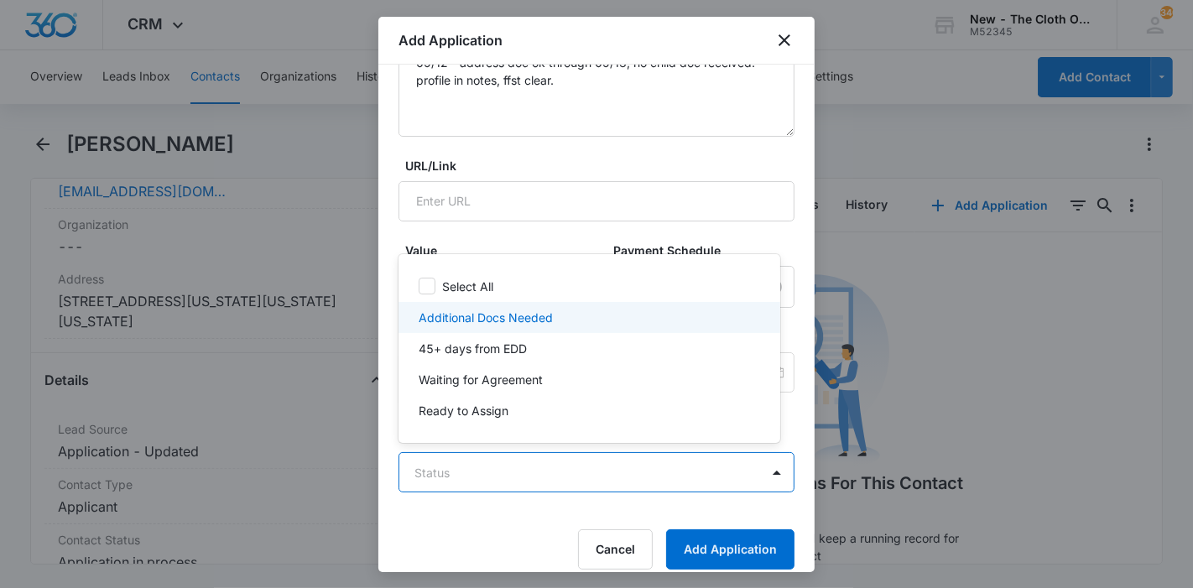
click at [541, 320] on p "Additional Docs Needed" at bounding box center [486, 318] width 134 height 18
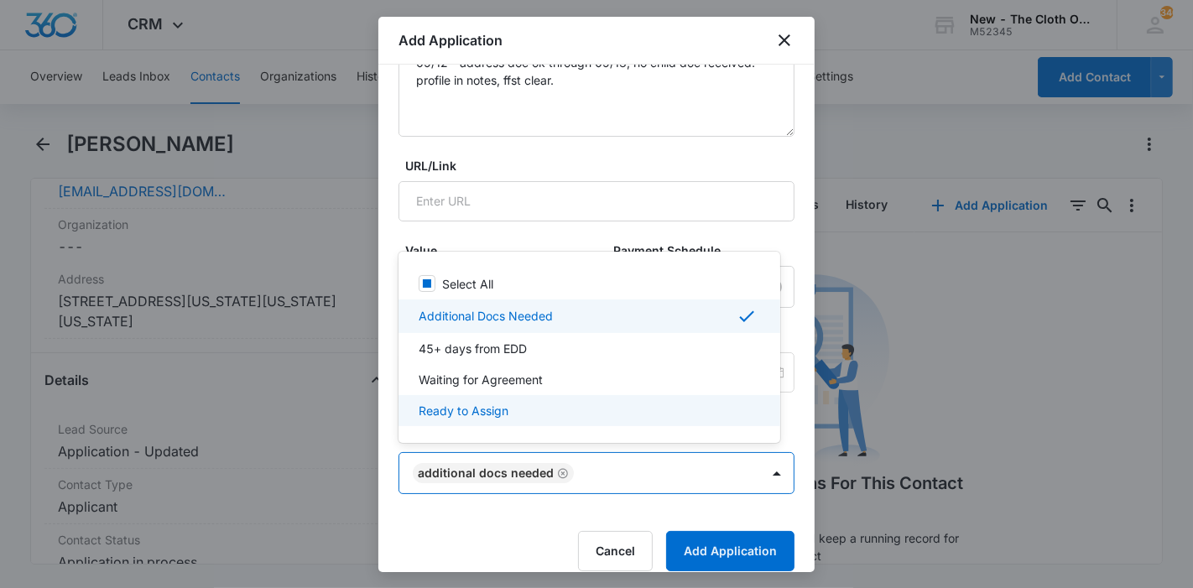
click at [697, 554] on div at bounding box center [596, 294] width 1193 height 588
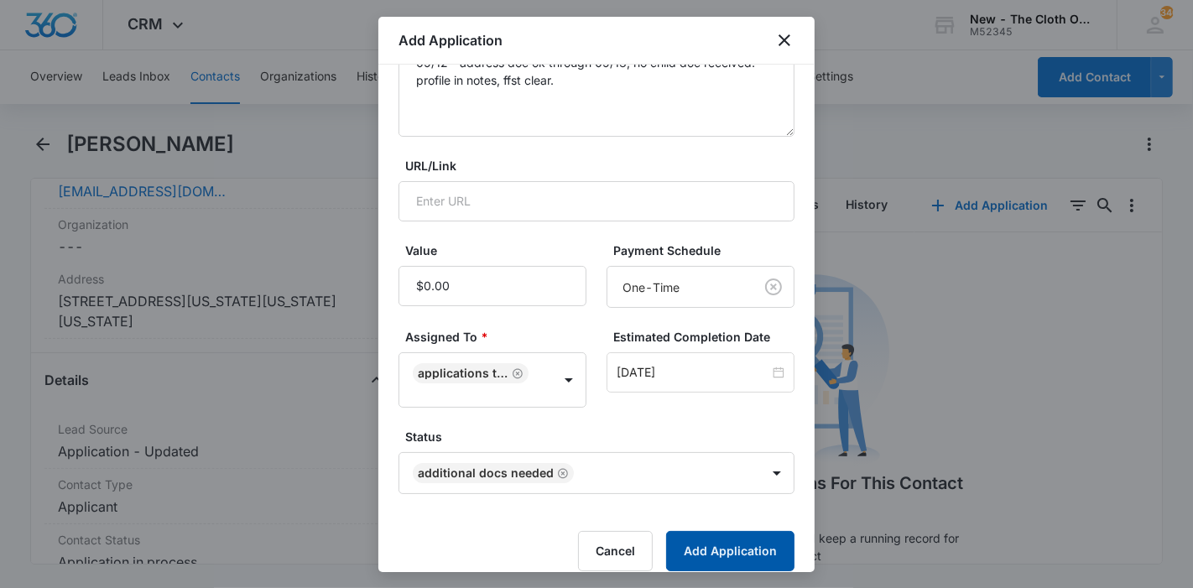
click at [697, 554] on button "Add Application" at bounding box center [730, 551] width 128 height 40
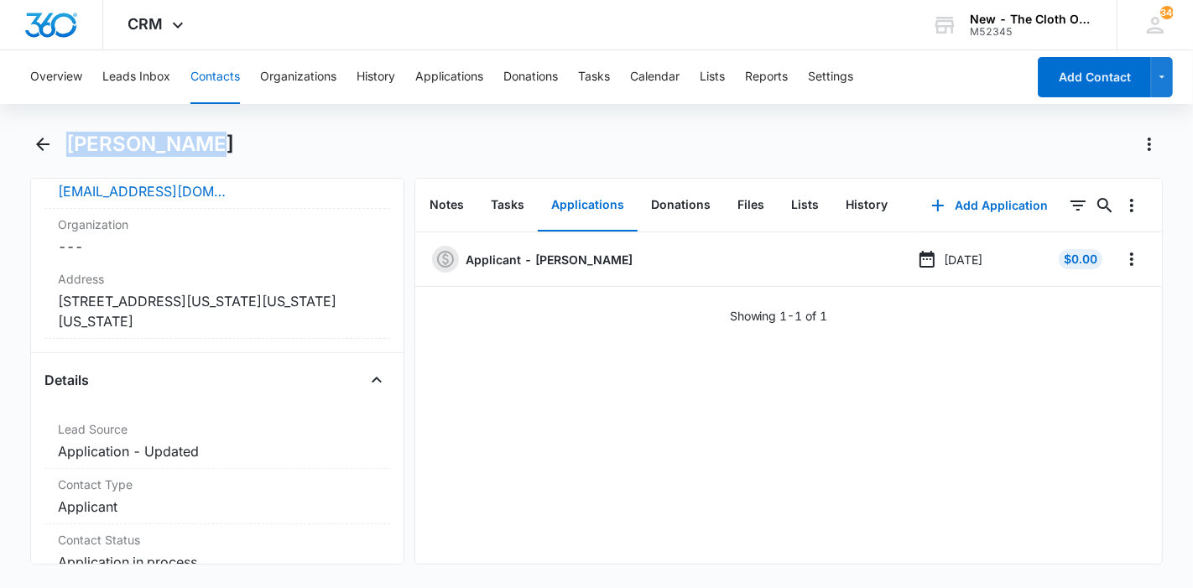
drag, startPoint x: 211, startPoint y: 145, endPoint x: 73, endPoint y: 140, distance: 137.6
click at [73, 140] on div "[PERSON_NAME]" at bounding box center [614, 144] width 1097 height 27
copy h1 "[PERSON_NAME]"
click at [120, 64] on button "Leads Inbox" at bounding box center [136, 77] width 68 height 54
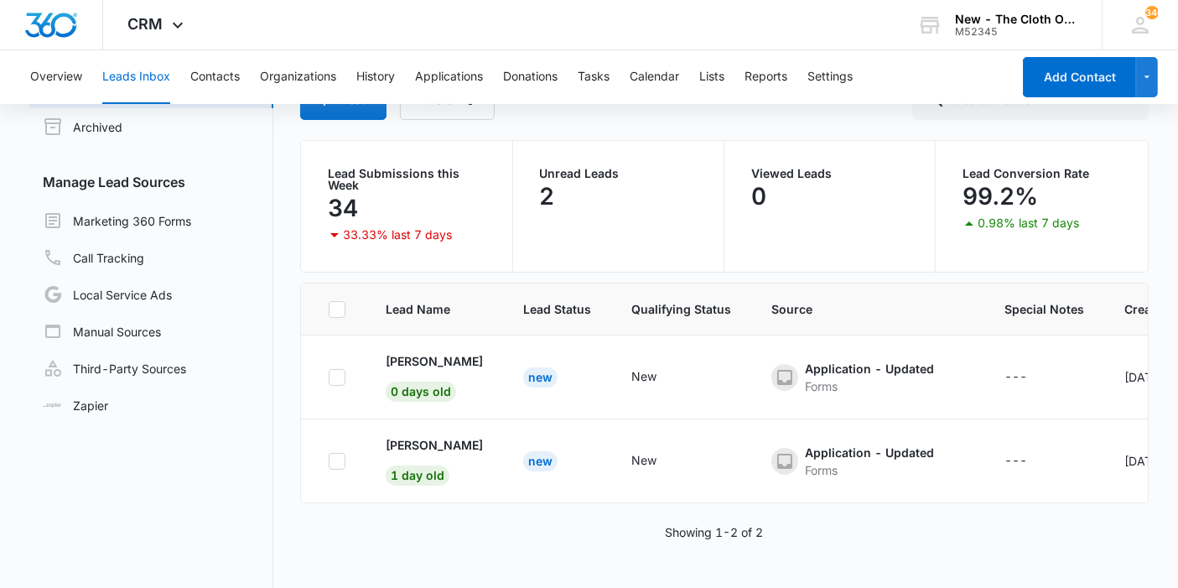
scroll to position [140, 0]
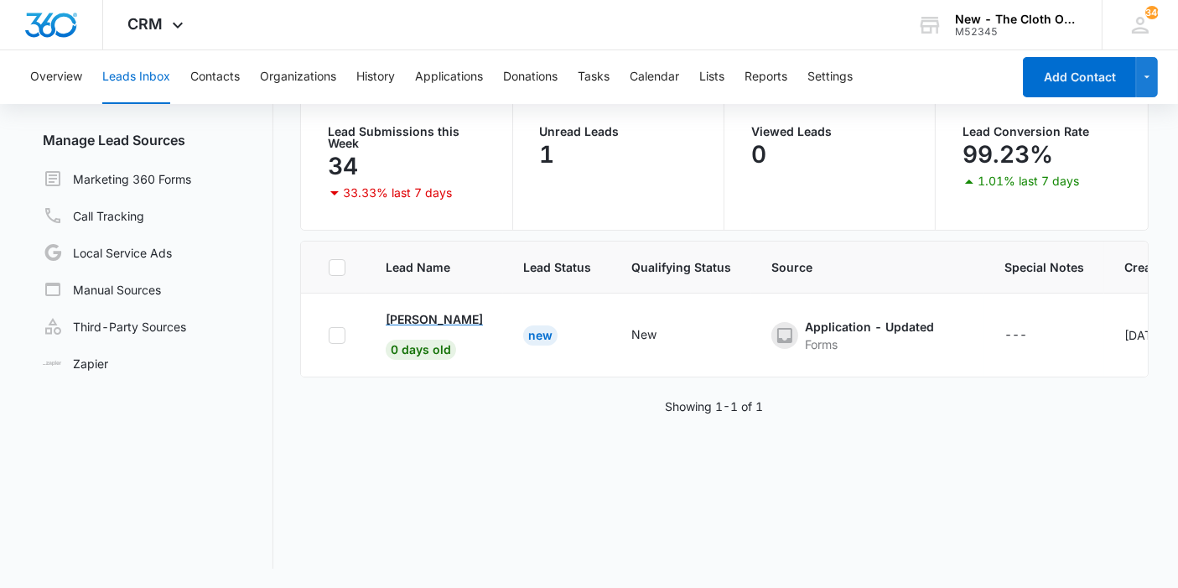
click at [431, 316] on p "Joelisa Piters" at bounding box center [434, 319] width 97 height 18
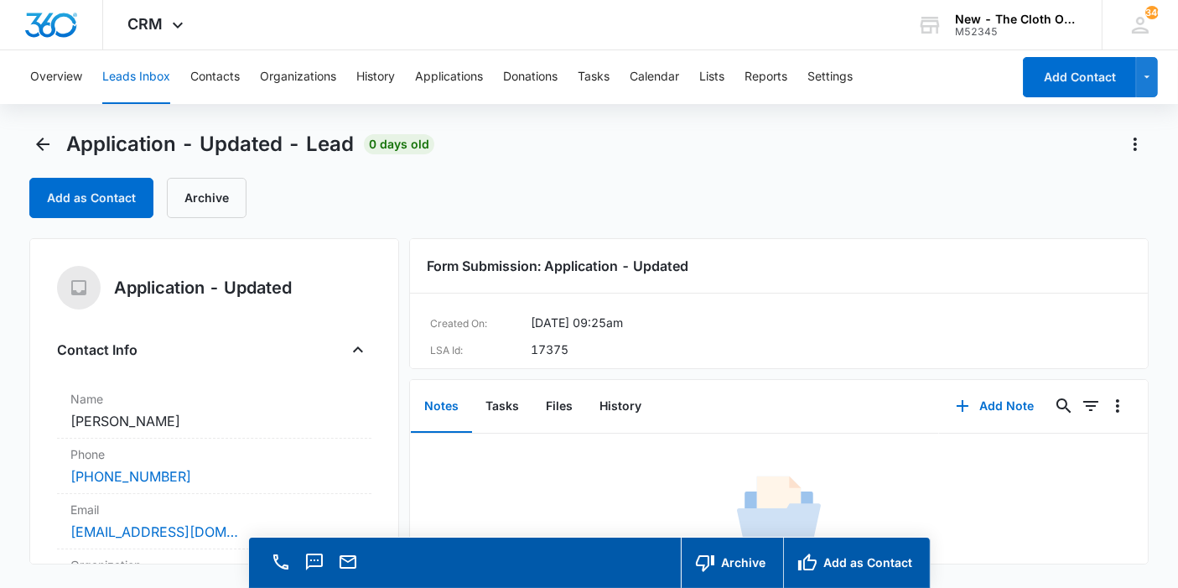
copy dd "Joelisa Piters"
drag, startPoint x: 139, startPoint y: 432, endPoint x: 71, endPoint y: 424, distance: 68.4
click at [71, 424] on dd "Cancel Save Changes Joelisa Piters" at bounding box center [214, 421] width 288 height 20
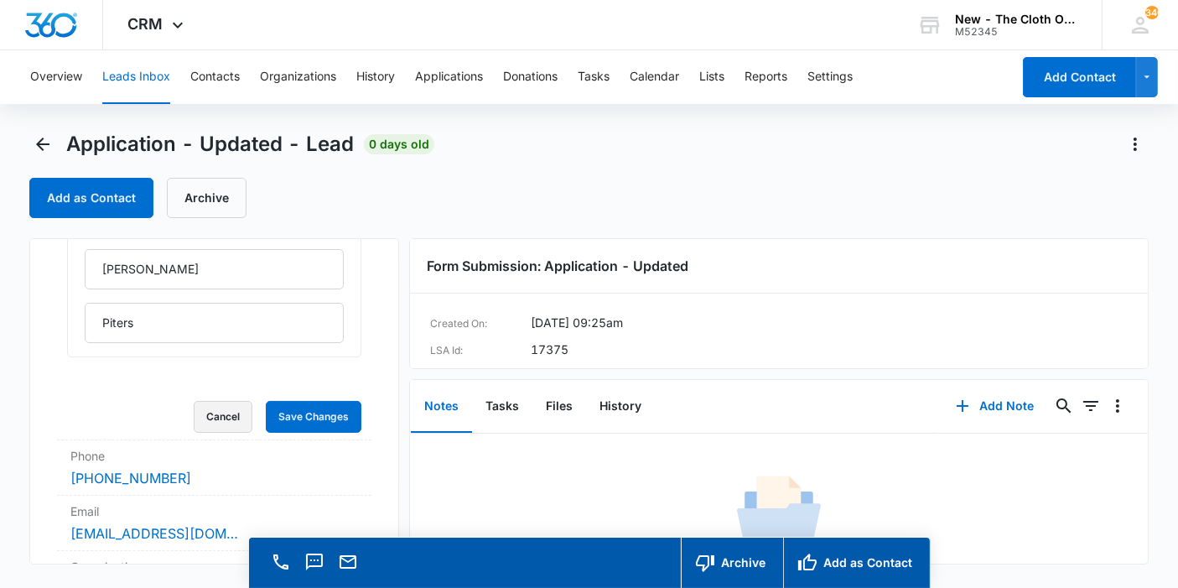
click at [202, 420] on button "Cancel" at bounding box center [223, 417] width 59 height 32
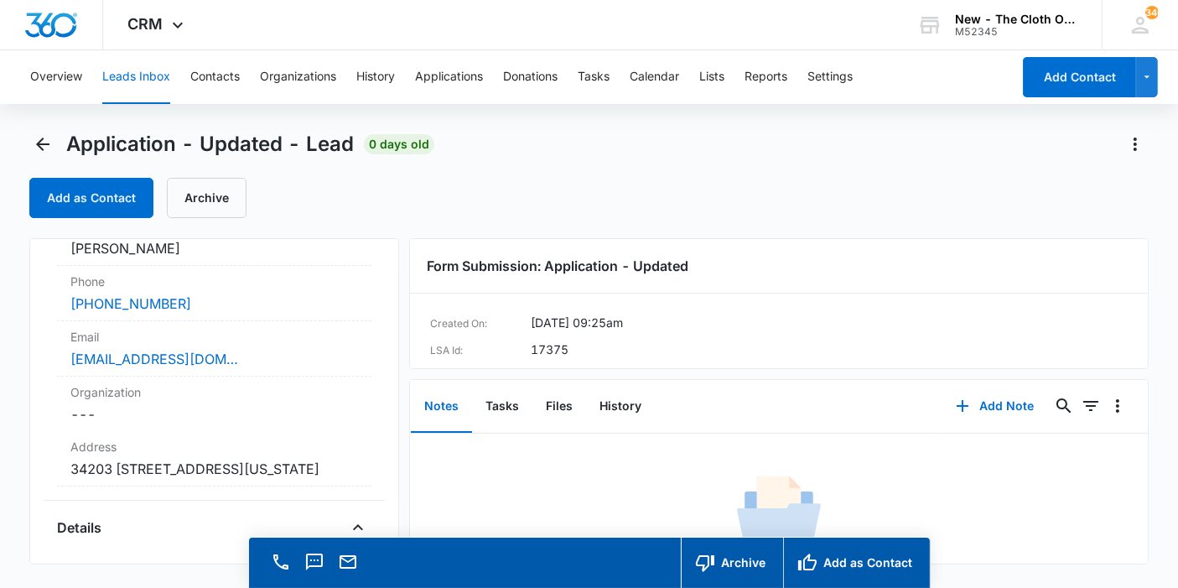
scroll to position [266, 0]
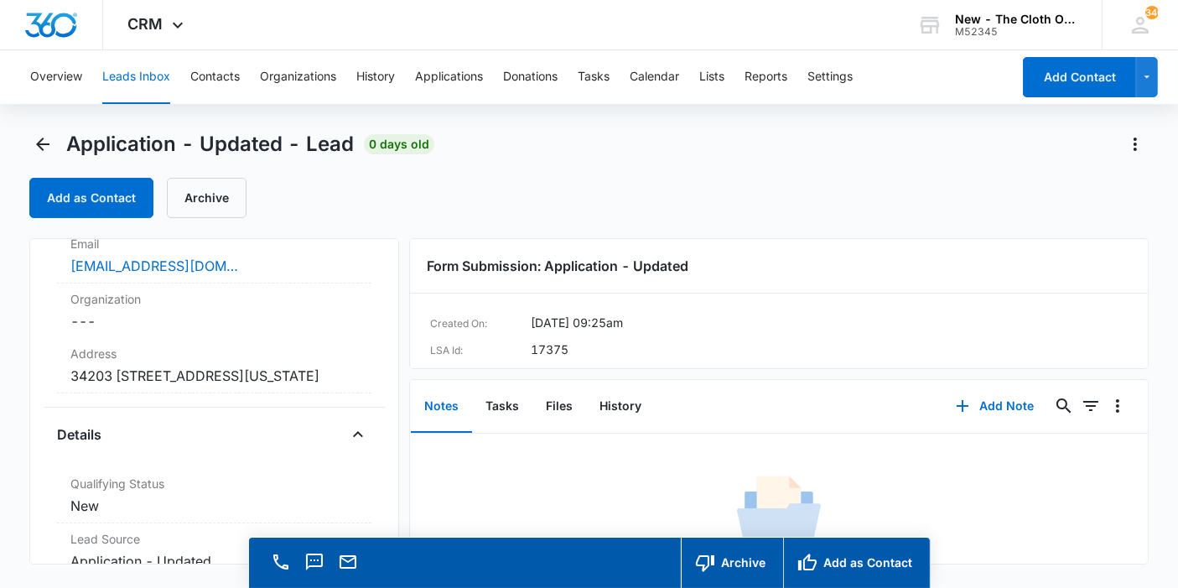
click at [212, 386] on dd "Cancel Save Changes 34203 5813 4TH ST E Bradenton Florida 34203 Estados Unidos" at bounding box center [214, 376] width 288 height 20
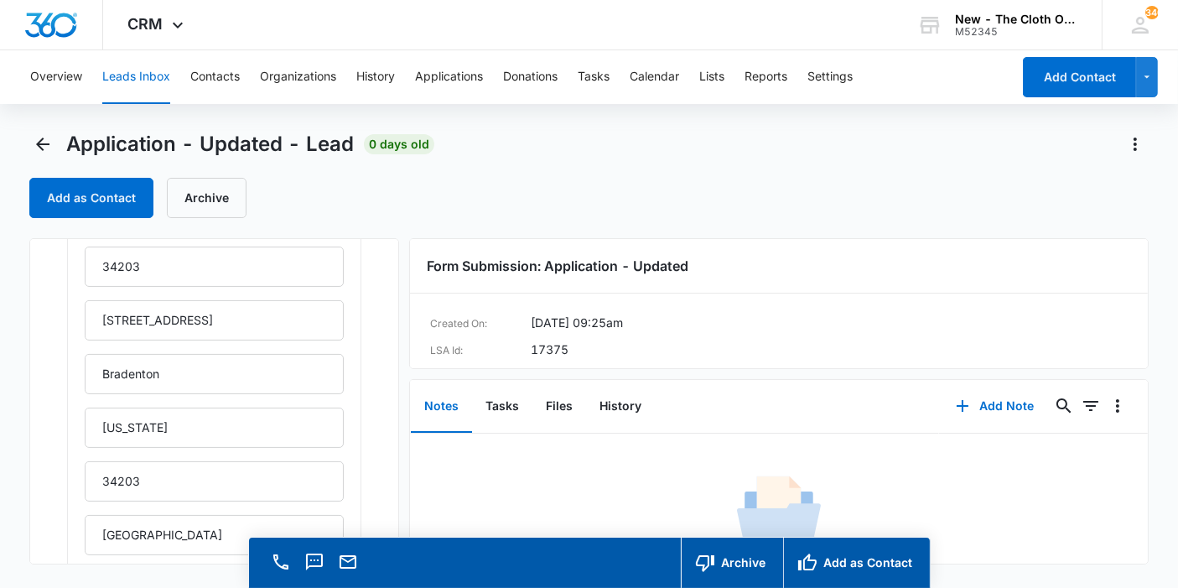
scroll to position [453, 0]
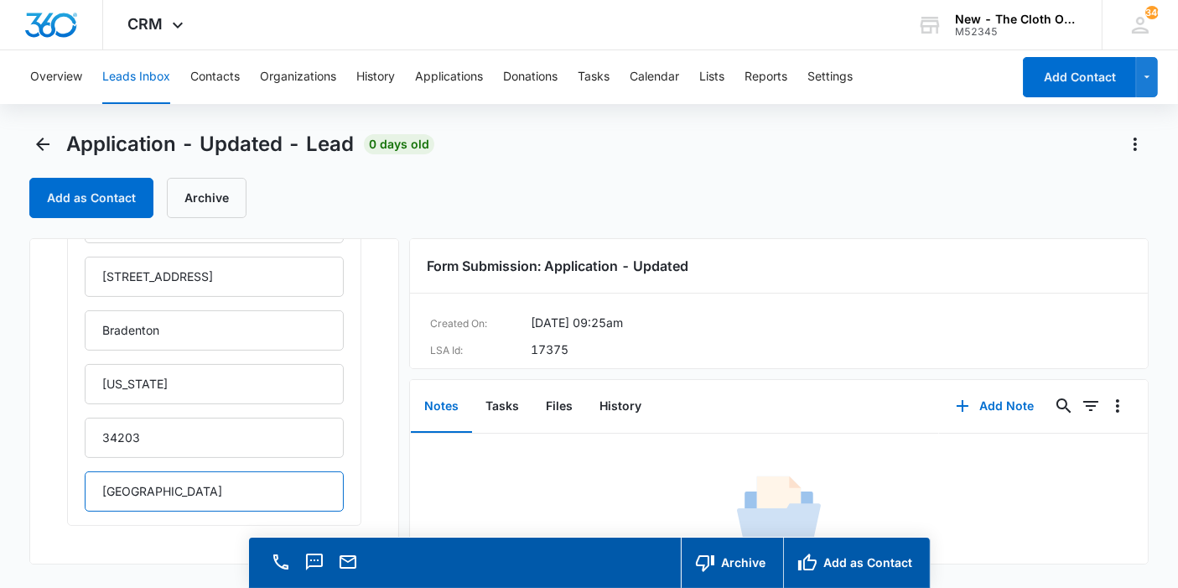
drag, startPoint x: 114, startPoint y: 473, endPoint x: 21, endPoint y: 460, distance: 94.1
click at [24, 460] on main "Application - Updated - Lead 0 days old Add as Contact Archive Application - Up…" at bounding box center [589, 383] width 1178 height 505
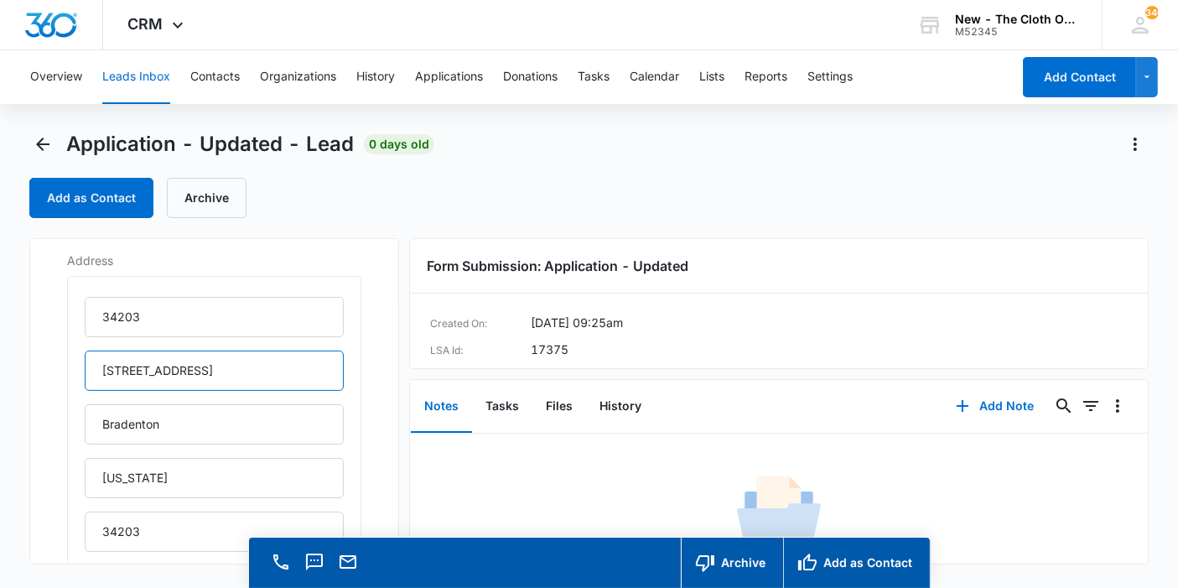
drag, startPoint x: 205, startPoint y: 362, endPoint x: 87, endPoint y: 375, distance: 118.9
click at [87, 375] on input "5813 4TH ST E" at bounding box center [214, 371] width 259 height 40
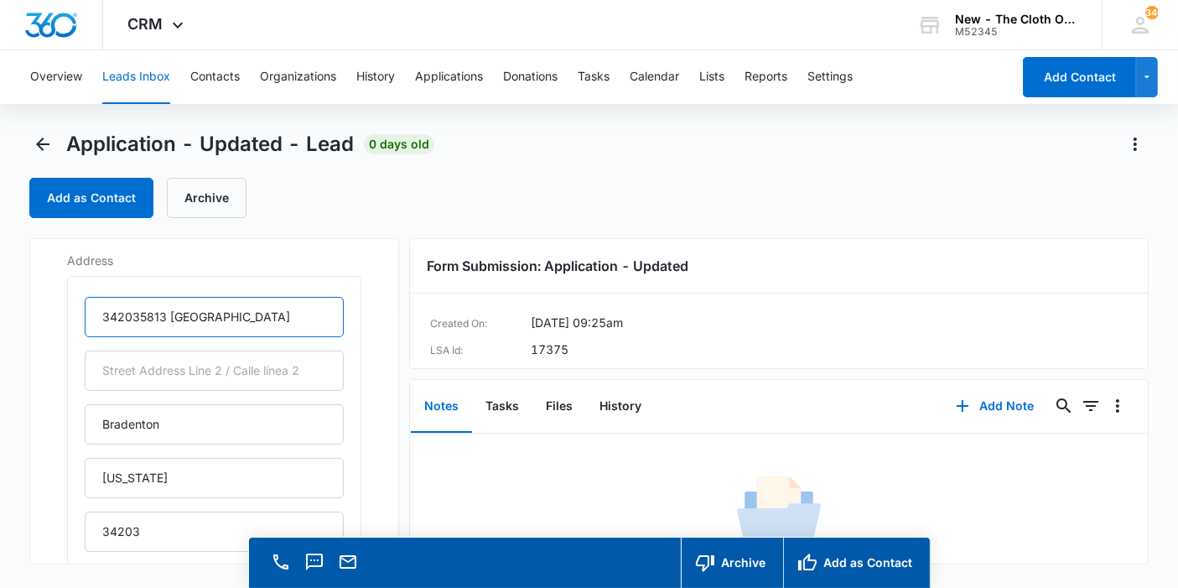
click at [138, 315] on input "342035813 4TH ST E" at bounding box center [214, 317] width 259 height 40
click at [192, 313] on input "34203 5813 4TH ST E" at bounding box center [214, 317] width 259 height 40
click at [237, 314] on input "34203 5813 4th ST E" at bounding box center [214, 317] width 259 height 40
click at [206, 318] on input "34203 5813 4th ST E" at bounding box center [214, 317] width 259 height 40
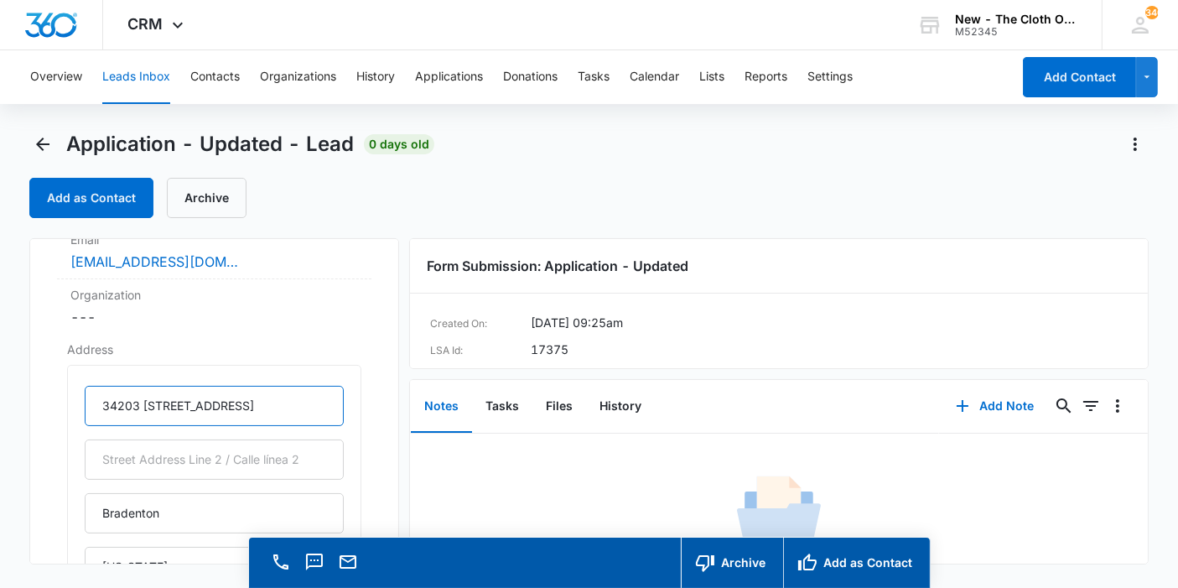
scroll to position [266, 0]
drag, startPoint x: 143, startPoint y: 410, endPoint x: 18, endPoint y: 421, distance: 125.5
click at [18, 421] on main "Application - Updated - Lead 0 days old Add as Contact Archive Application - Up…" at bounding box center [589, 383] width 1178 height 505
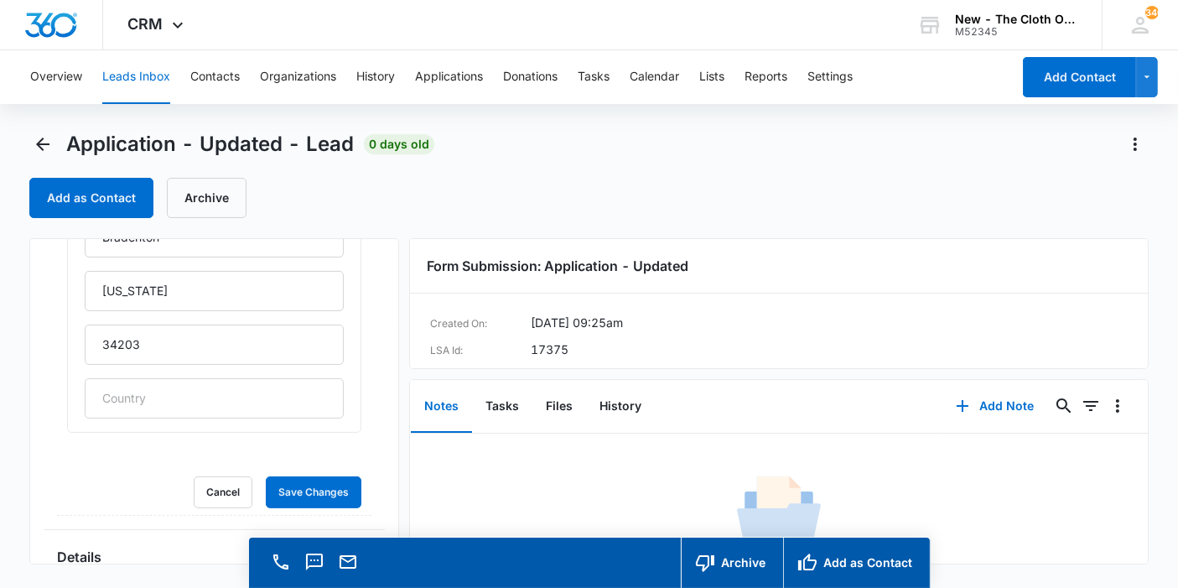
type input "5813 4th St E"
click at [293, 478] on button "Save Changes" at bounding box center [314, 492] width 96 height 32
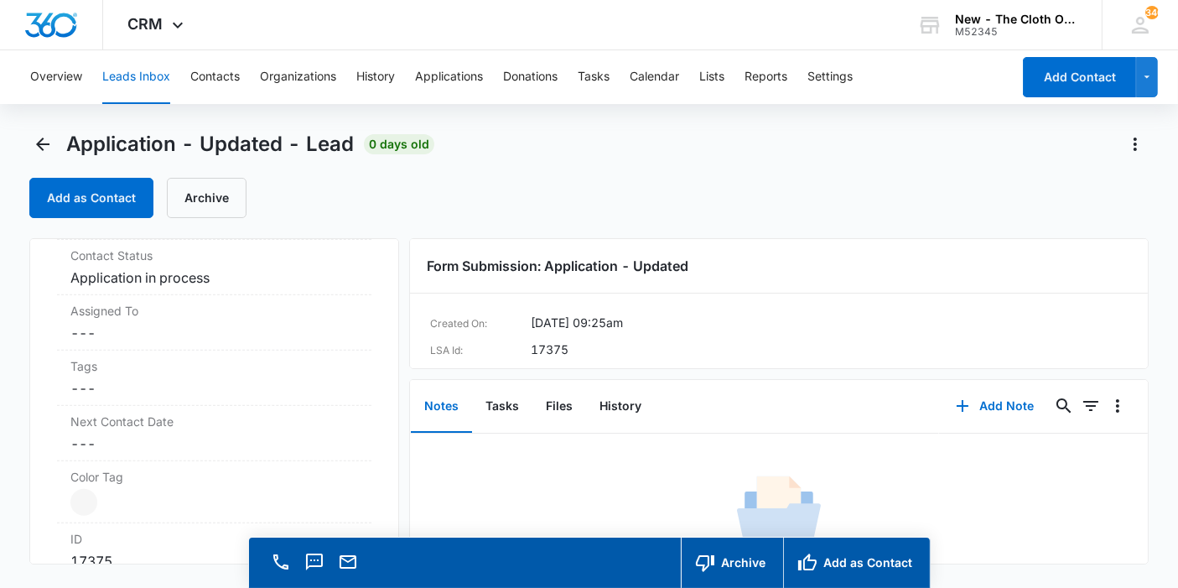
scroll to position [1198, 0]
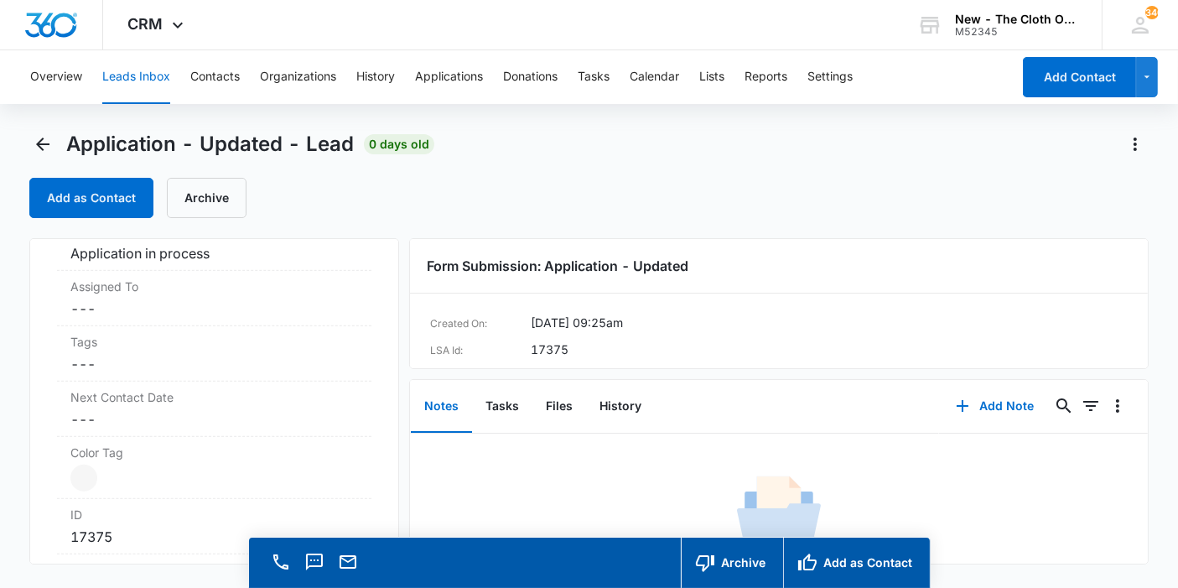
click at [134, 290] on label "Assigned To" at bounding box center [214, 287] width 288 height 18
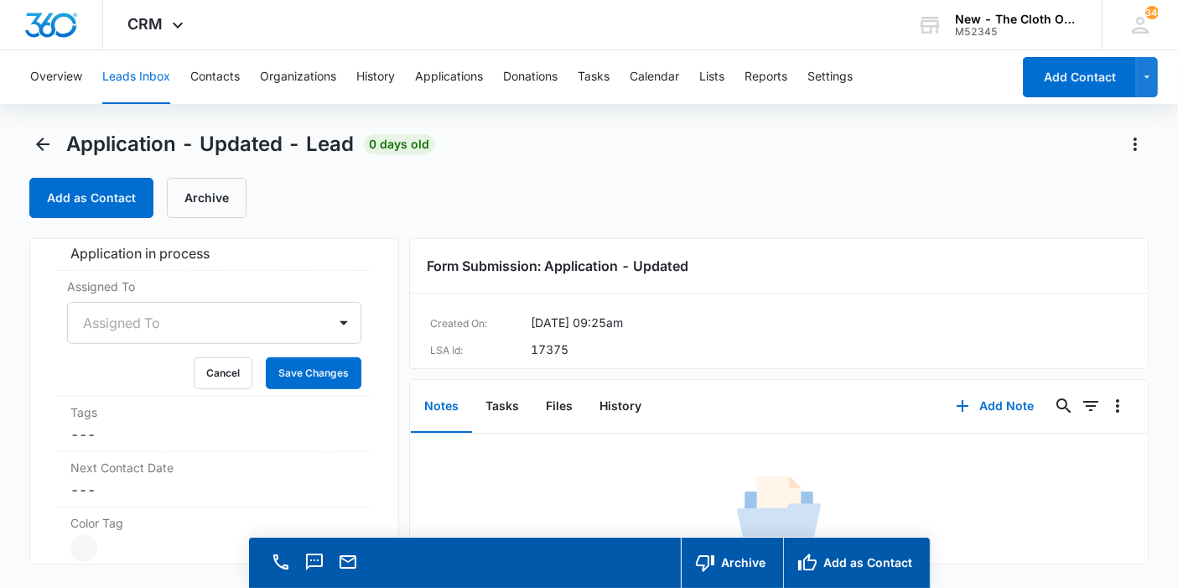
click at [117, 319] on div "Assigned To" at bounding box center [197, 323] width 259 height 40
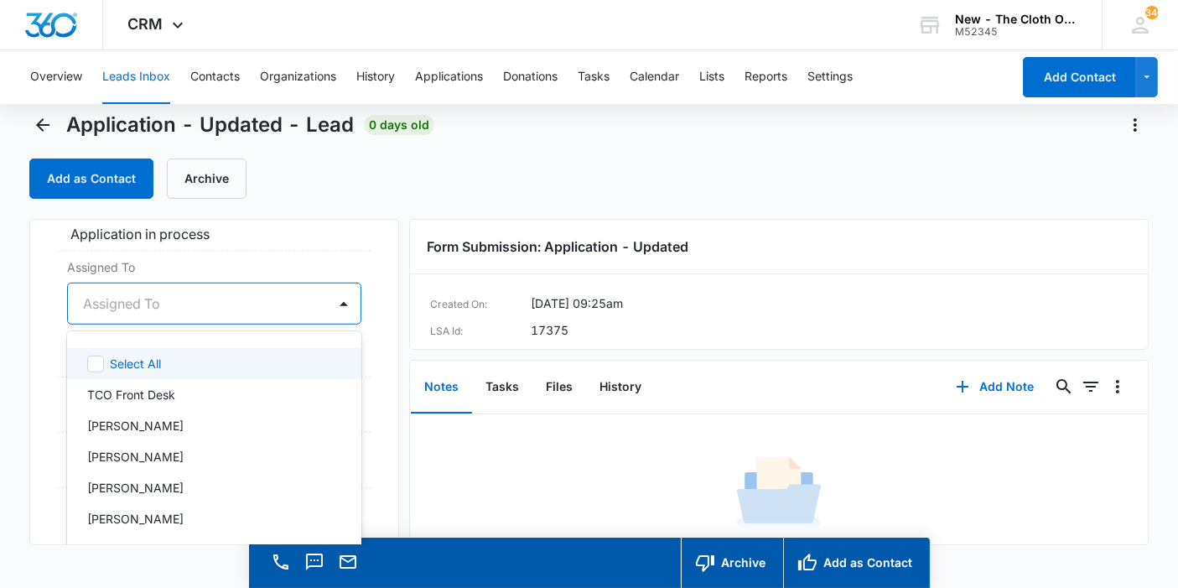
scroll to position [21, 0]
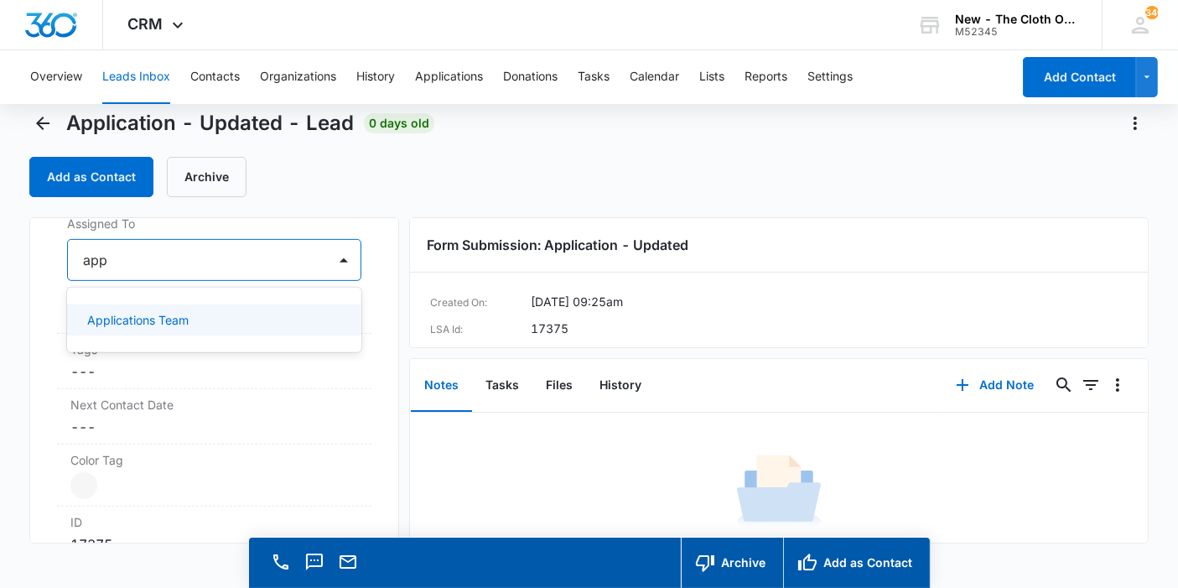
type input "appl"
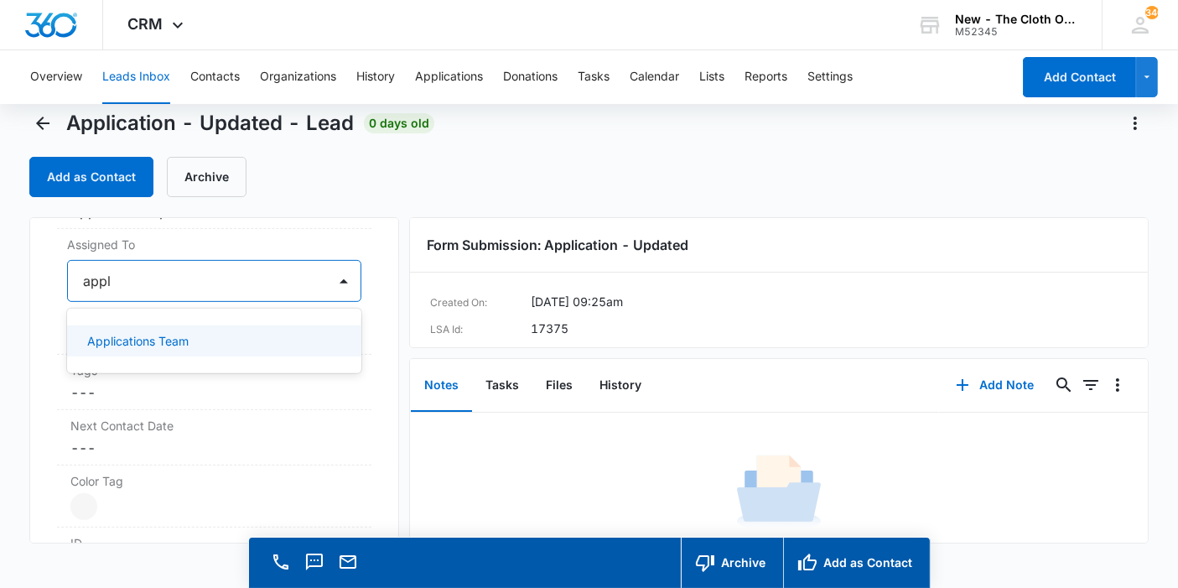
scroll to position [796, 0]
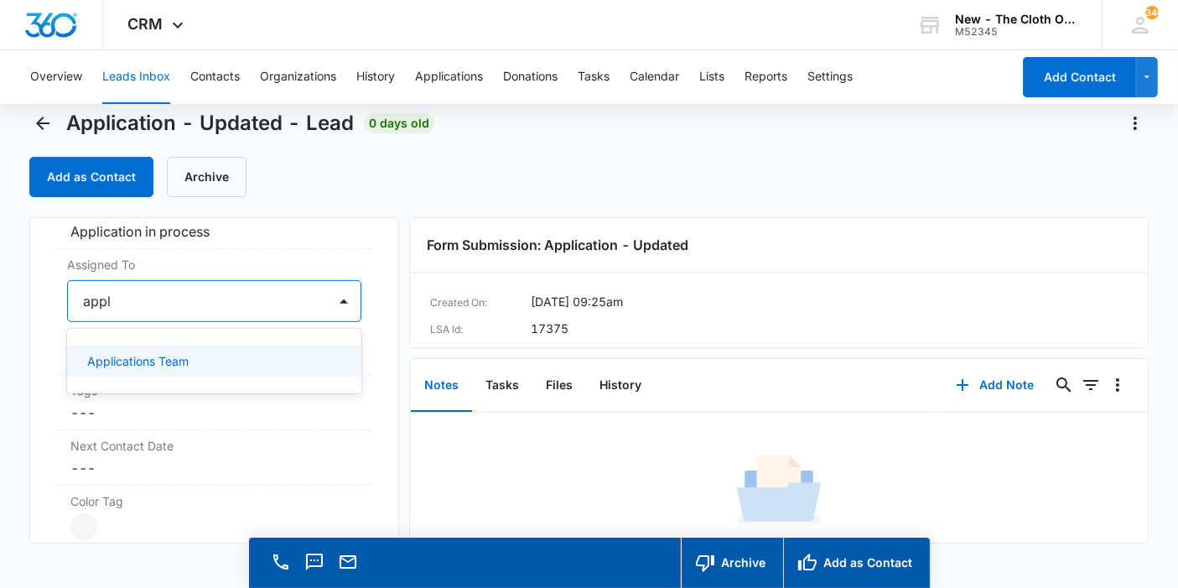
click at [165, 352] on p "Applications Team" at bounding box center [137, 361] width 101 height 18
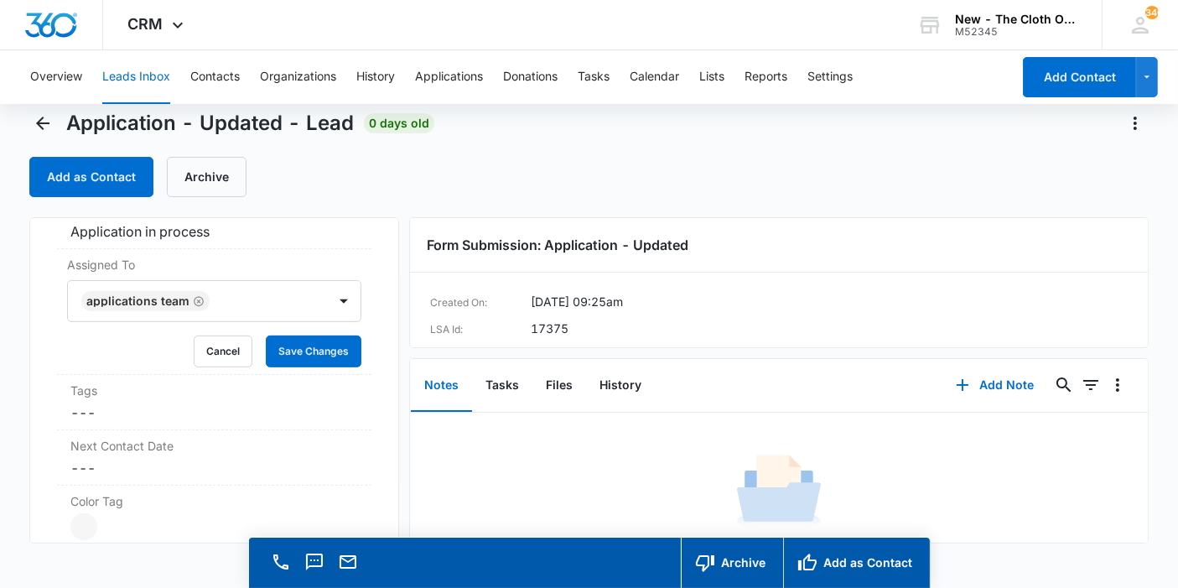
click at [360, 351] on div "Application - Updated Contact Info Name Cancel Save Changes Joelisa Piters Phon…" at bounding box center [214, 380] width 370 height 326
click at [337, 358] on button "Save Changes" at bounding box center [314, 352] width 96 height 32
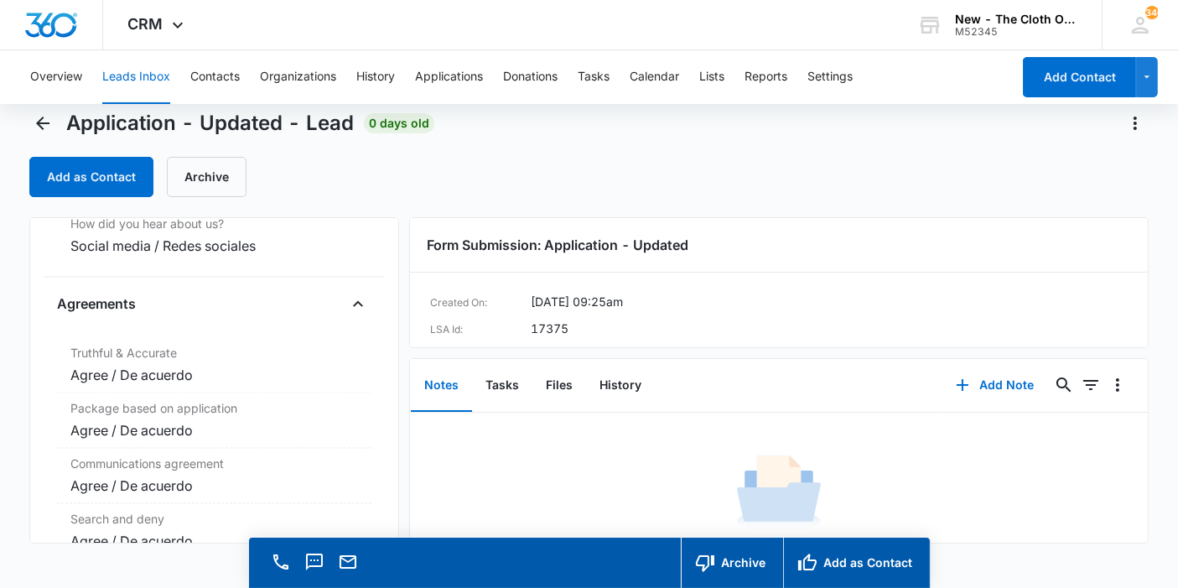
scroll to position [3429, 0]
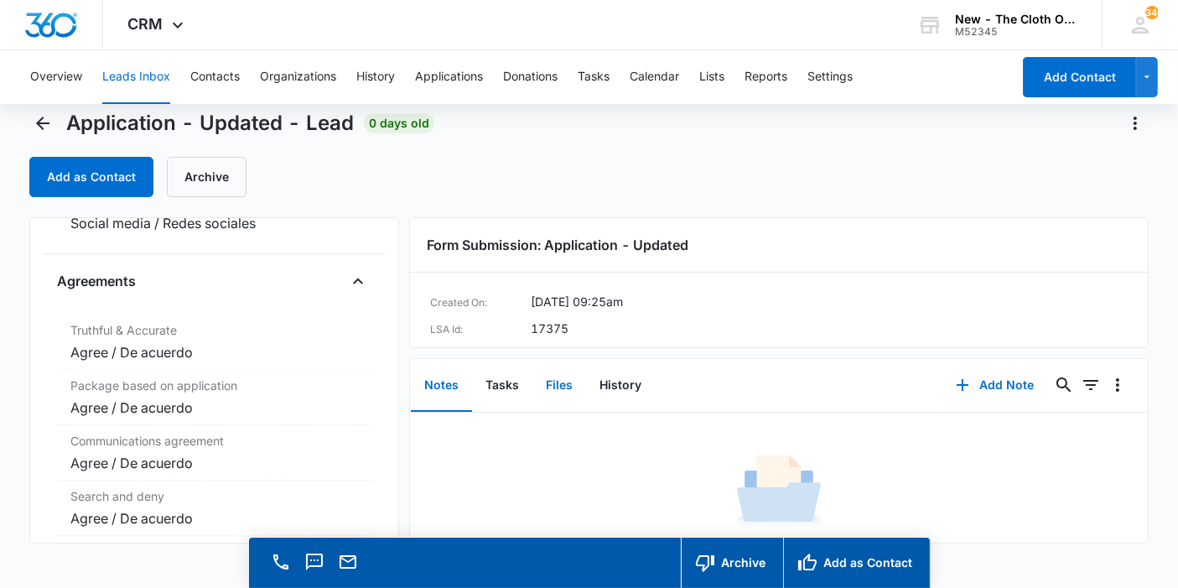
click at [568, 384] on button "Files" at bounding box center [560, 386] width 54 height 52
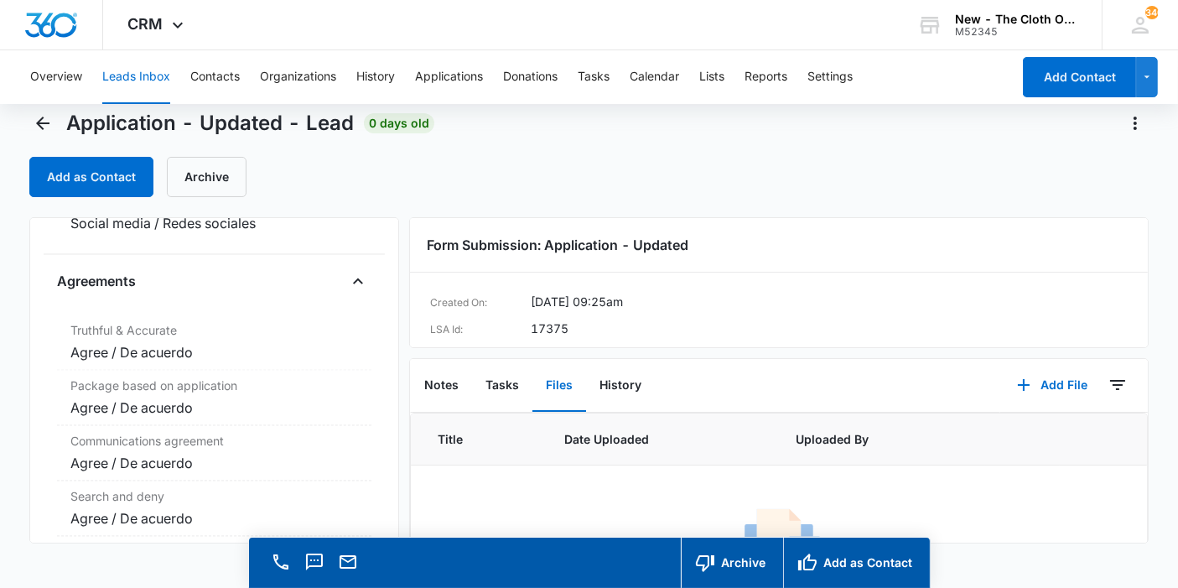
scroll to position [112, 0]
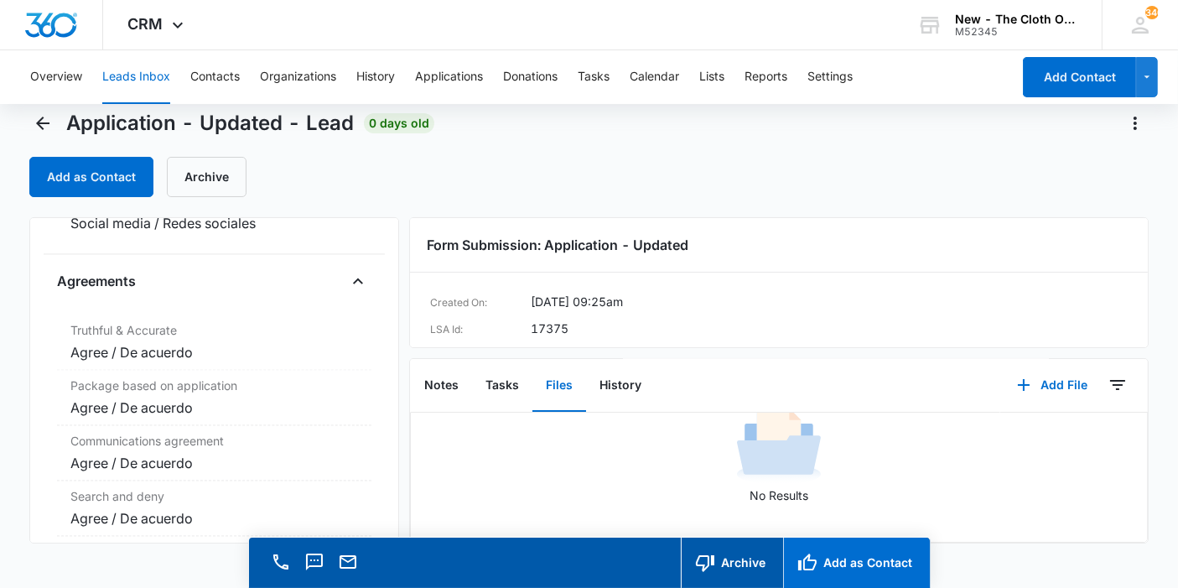
click at [816, 544] on button "Add as Contact" at bounding box center [856, 563] width 147 height 50
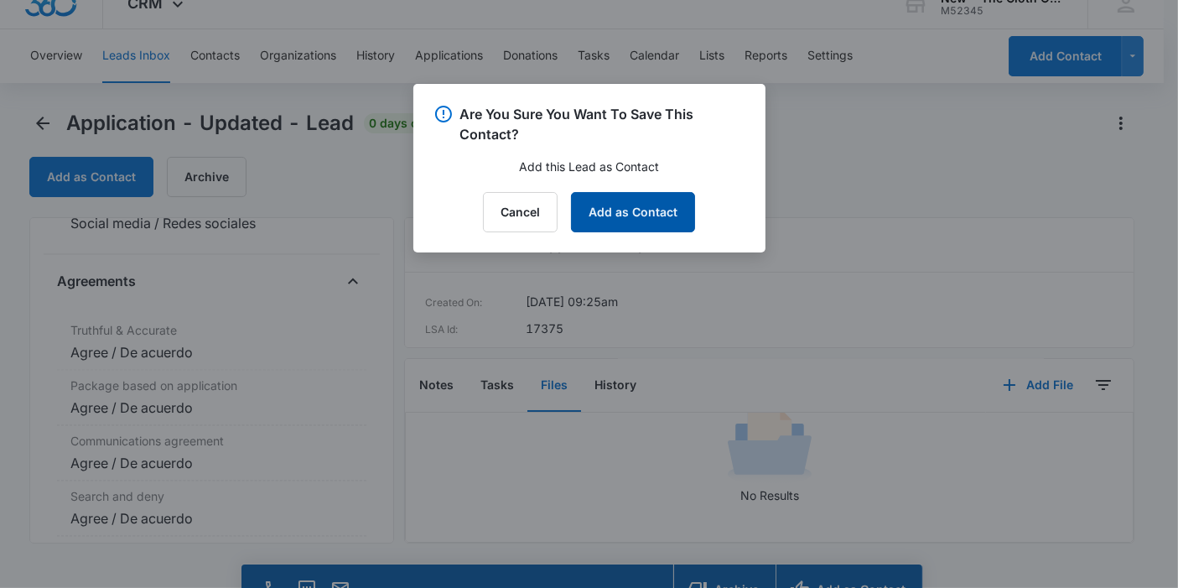
click at [664, 206] on button "Add as Contact" at bounding box center [633, 212] width 124 height 40
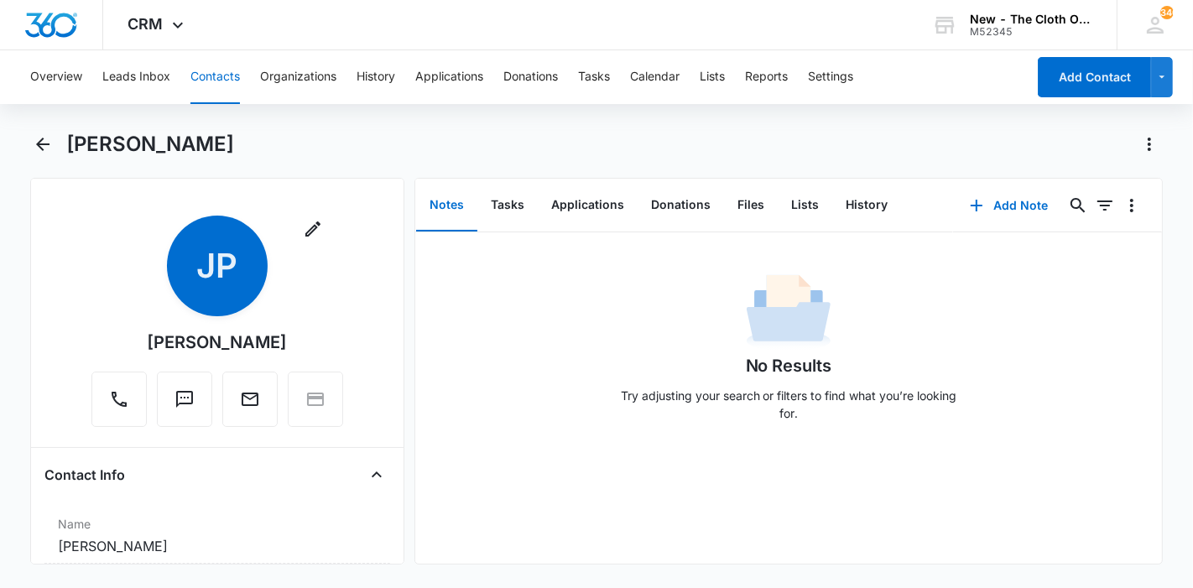
drag, startPoint x: 205, startPoint y: 147, endPoint x: 68, endPoint y: 149, distance: 137.6
click at [68, 149] on div "Joelisa Piters" at bounding box center [614, 144] width 1097 height 27
copy h1 "Joelisa Piters"
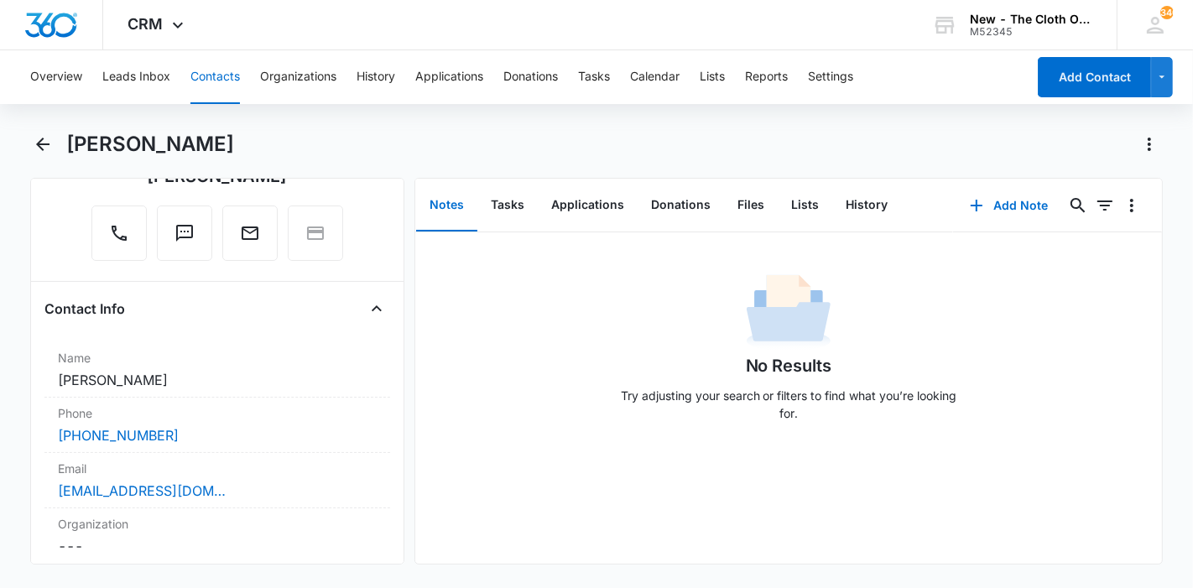
scroll to position [279, 0]
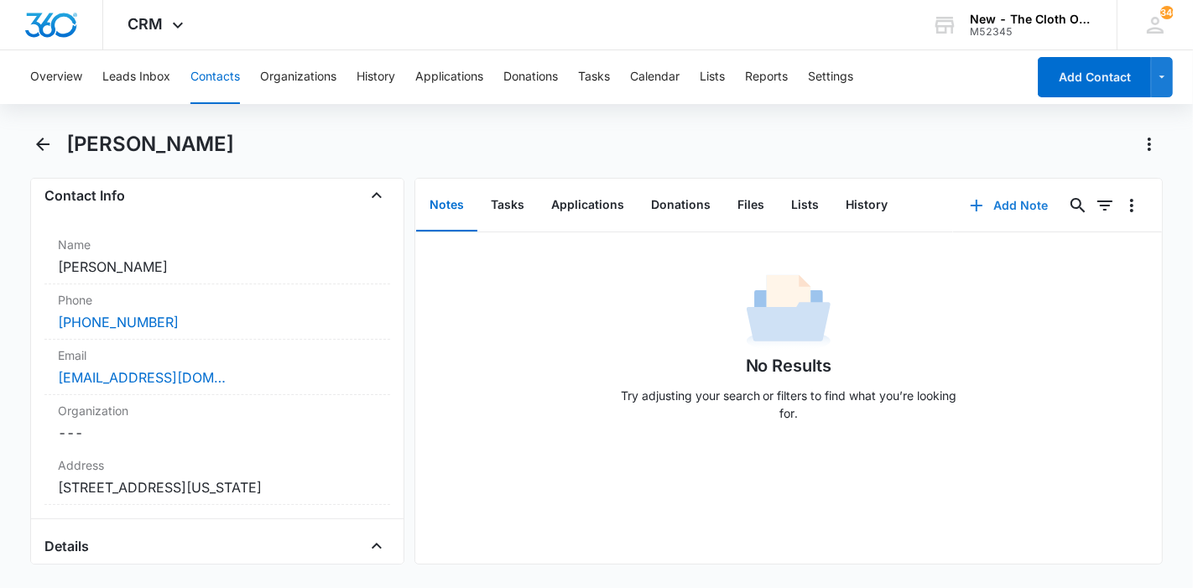
click at [988, 224] on button "Add Note" at bounding box center [1009, 205] width 112 height 40
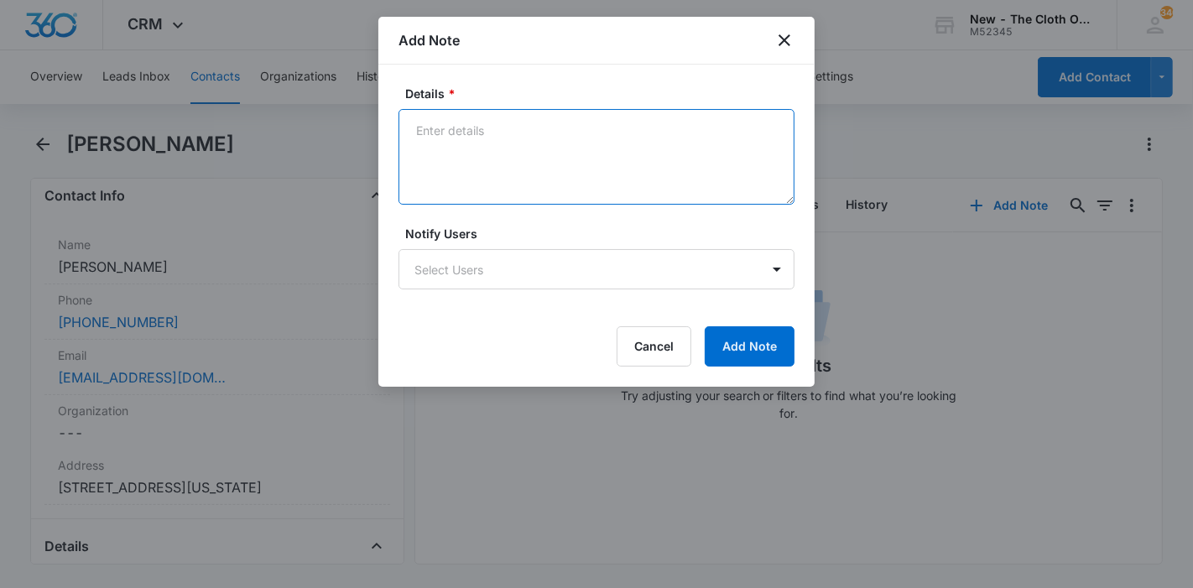
click at [621, 178] on textarea "Details *" at bounding box center [596, 157] width 396 height 96
type textarea "09/12 - DECLINED d/t cd# (25). no docs received. no profile found, ffst clear."
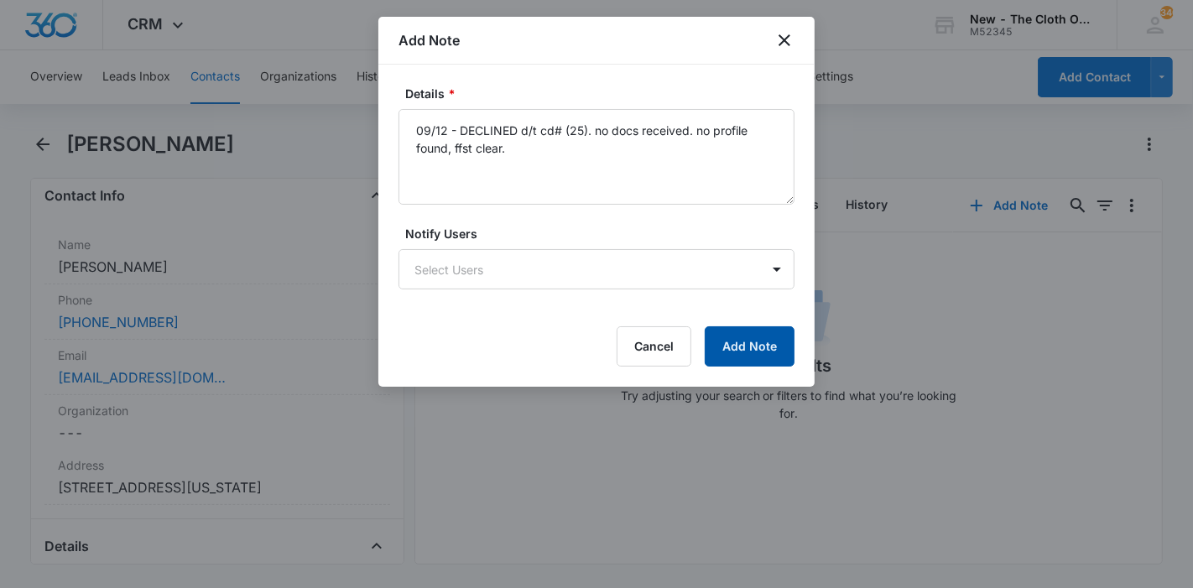
click at [722, 346] on button "Add Note" at bounding box center [750, 346] width 90 height 40
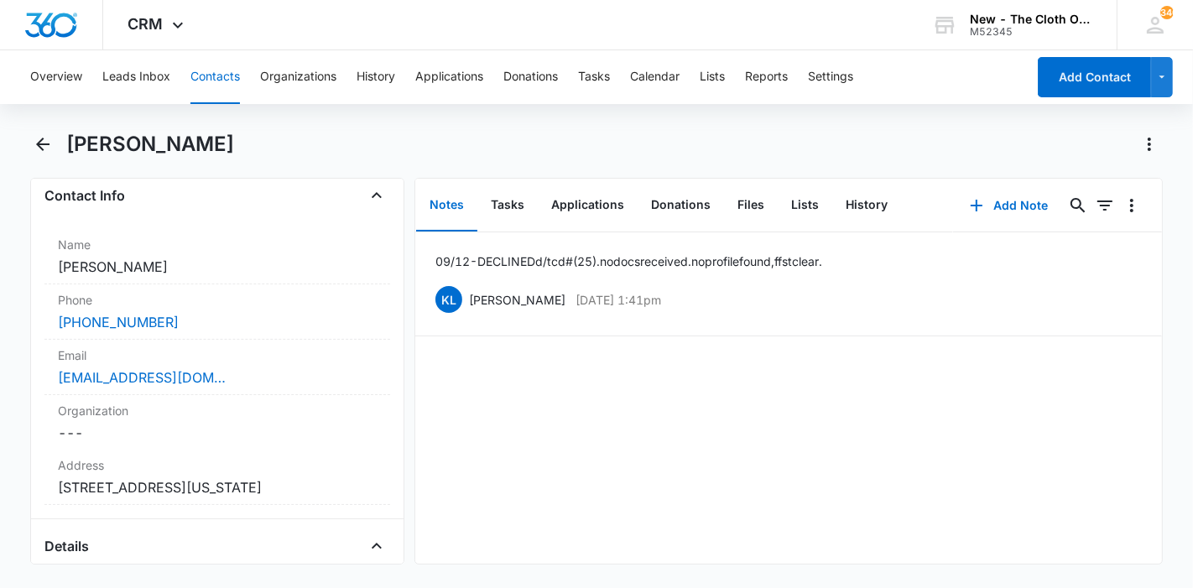
click at [1124, 298] on button "Edit" at bounding box center [1133, 300] width 18 height 32
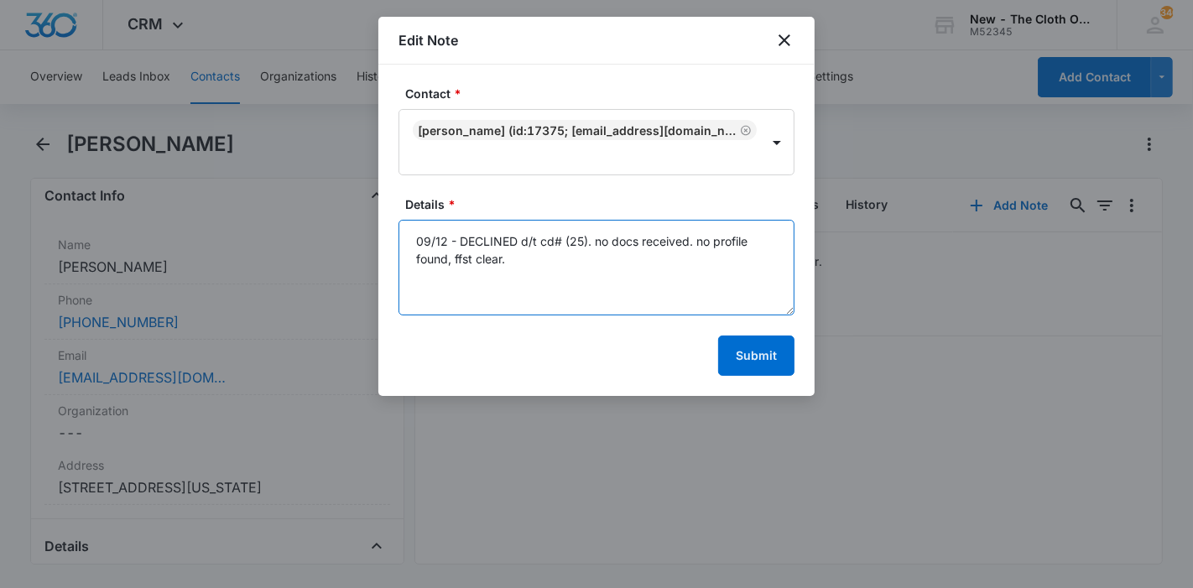
click at [457, 237] on textarea "09/12 - DECLINED d/t cd# (25). no docs received. no profile found, ffst clear." at bounding box center [596, 268] width 396 height 96
type textarea "09/12 - ** SPANISH ** DECLINED d/t cd# (25). no docs received. no profile found…"
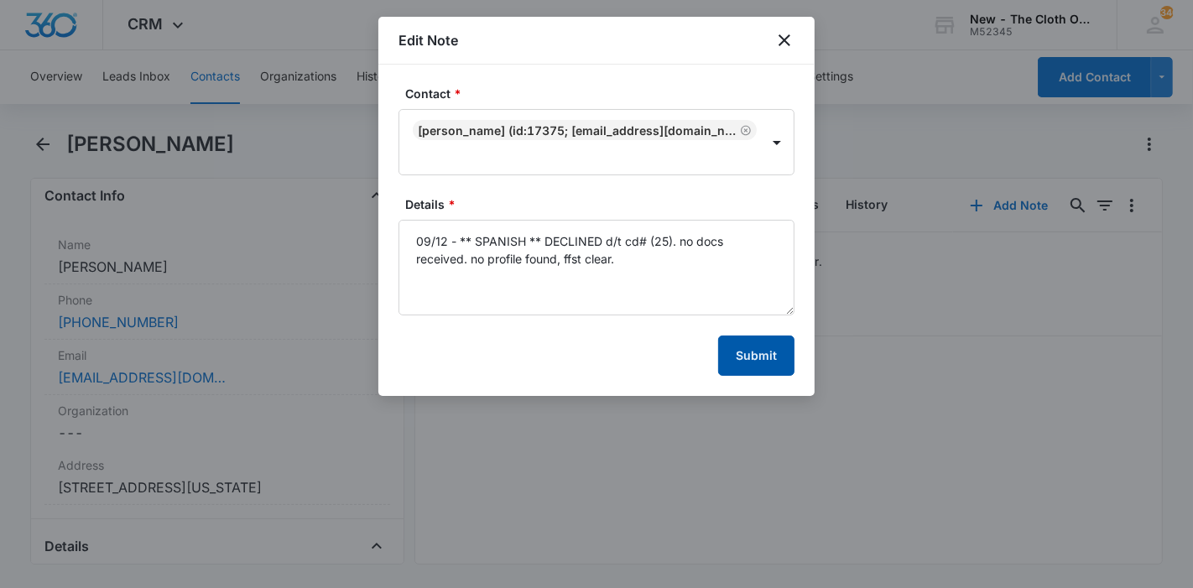
click at [737, 347] on button "Submit" at bounding box center [756, 356] width 76 height 40
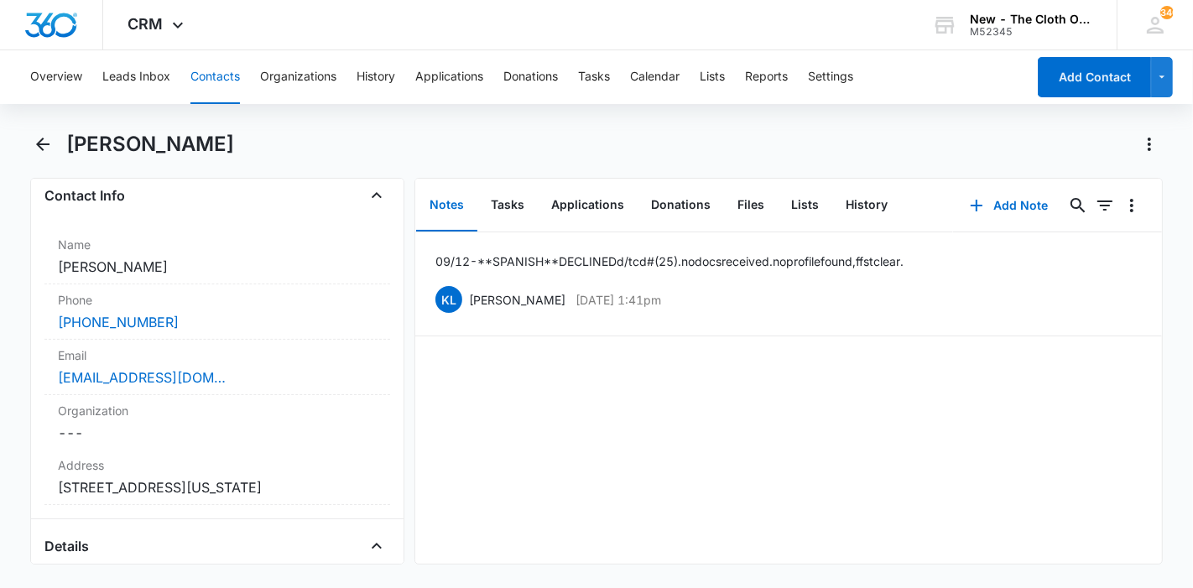
drag, startPoint x: 217, startPoint y: 148, endPoint x: 69, endPoint y: 138, distance: 148.7
click at [69, 138] on div "Joelisa Piters" at bounding box center [614, 144] width 1097 height 27
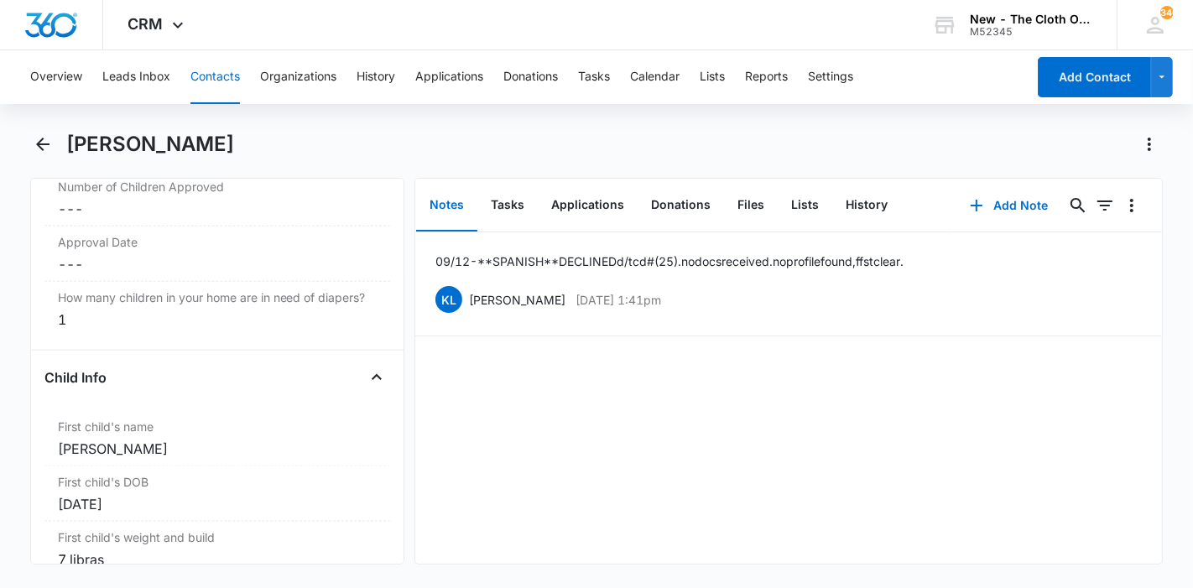
scroll to position [1864, 0]
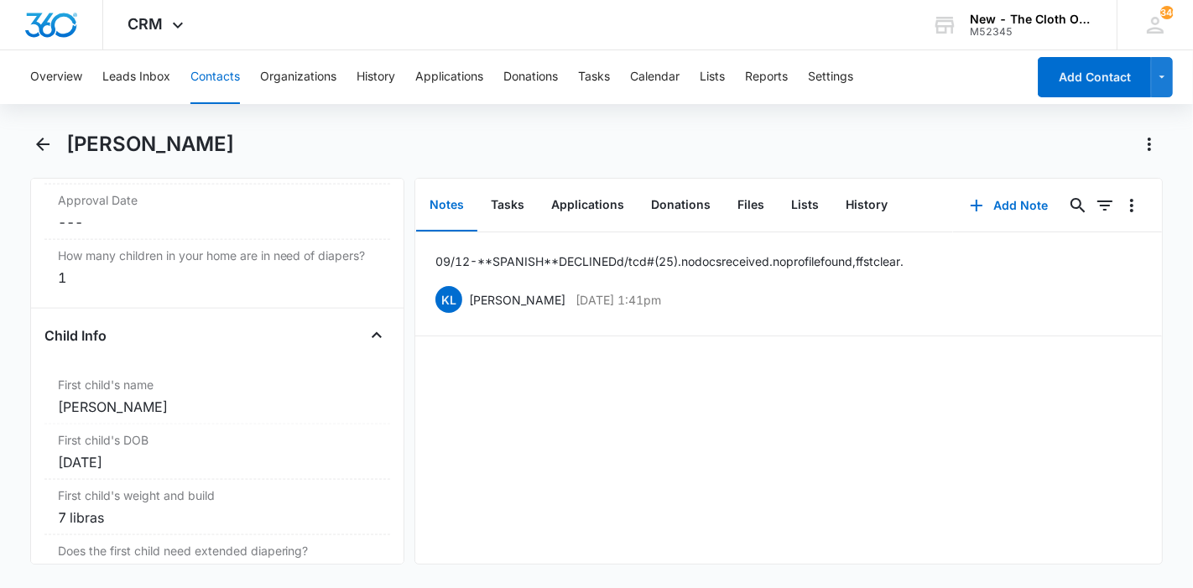
click at [158, 417] on div "Jeremías Downs" at bounding box center [217, 407] width 319 height 20
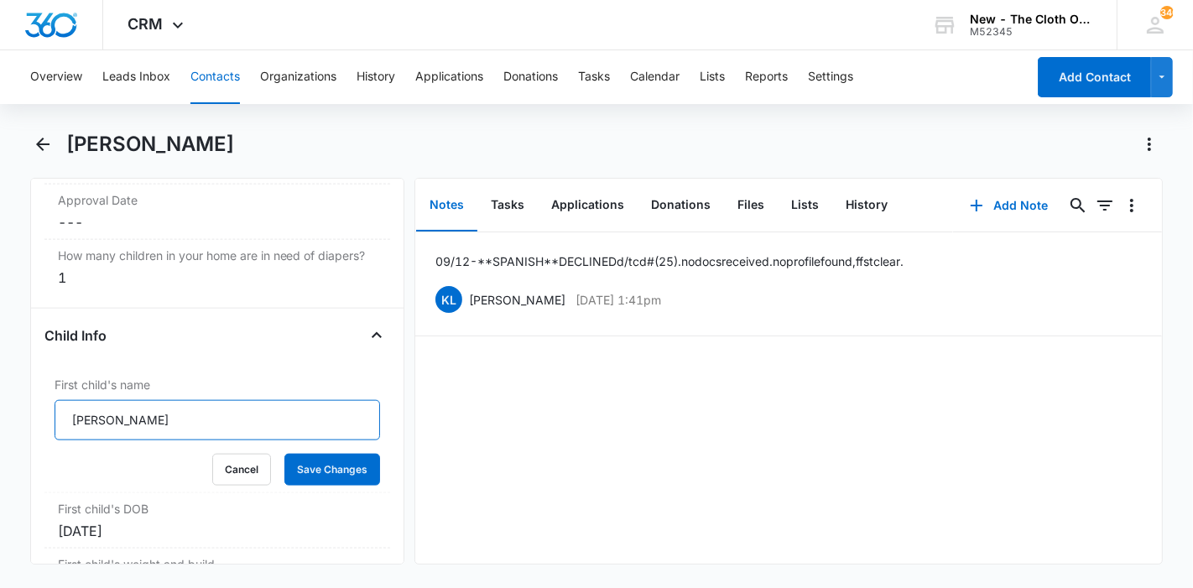
click at [166, 433] on input "Jeremías Downs" at bounding box center [217, 420] width 325 height 40
drag, startPoint x: 166, startPoint y: 432, endPoint x: 50, endPoint y: 434, distance: 115.8
click at [50, 434] on div "First child's name Jeremías Downs Cancel Save Changes" at bounding box center [217, 431] width 346 height 124
click at [221, 476] on button "Cancel" at bounding box center [241, 470] width 59 height 32
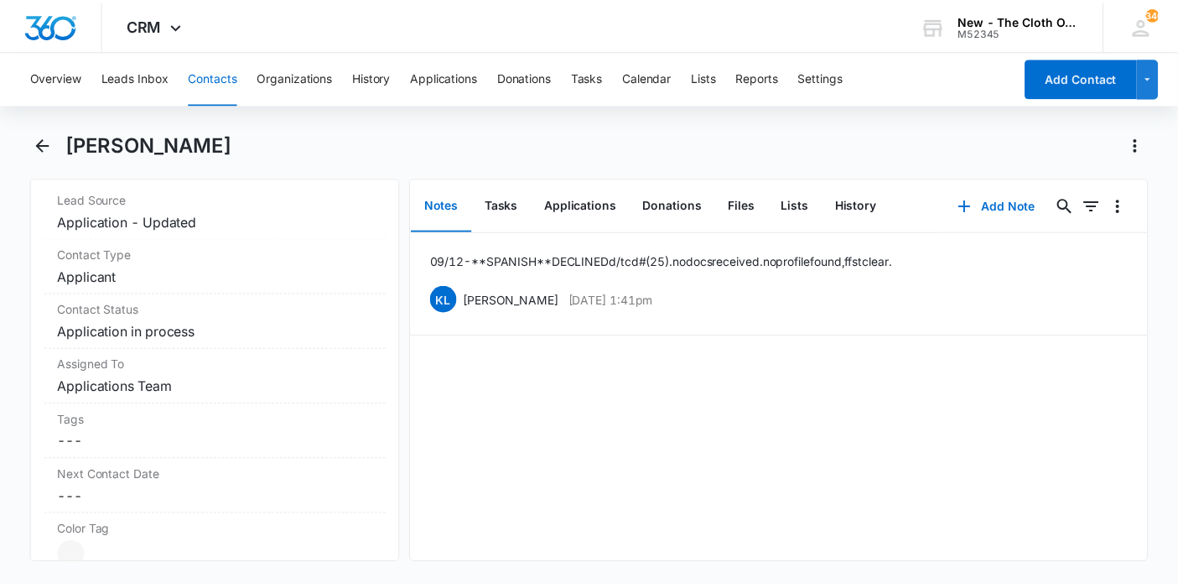
scroll to position [652, 0]
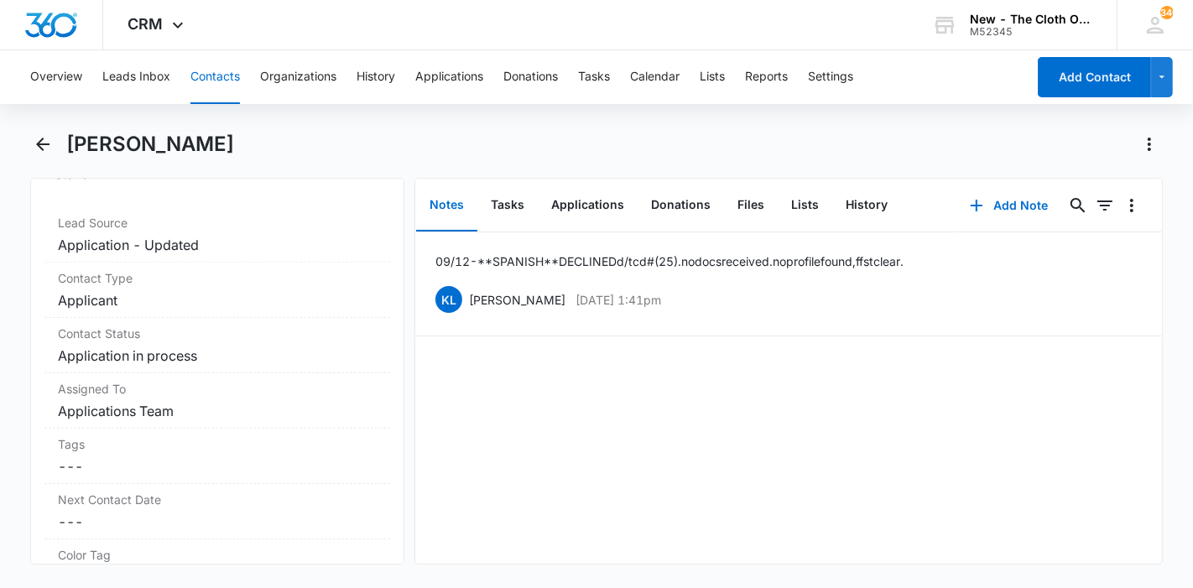
click at [173, 348] on dd "Cancel Save Changes Application in process" at bounding box center [217, 356] width 319 height 20
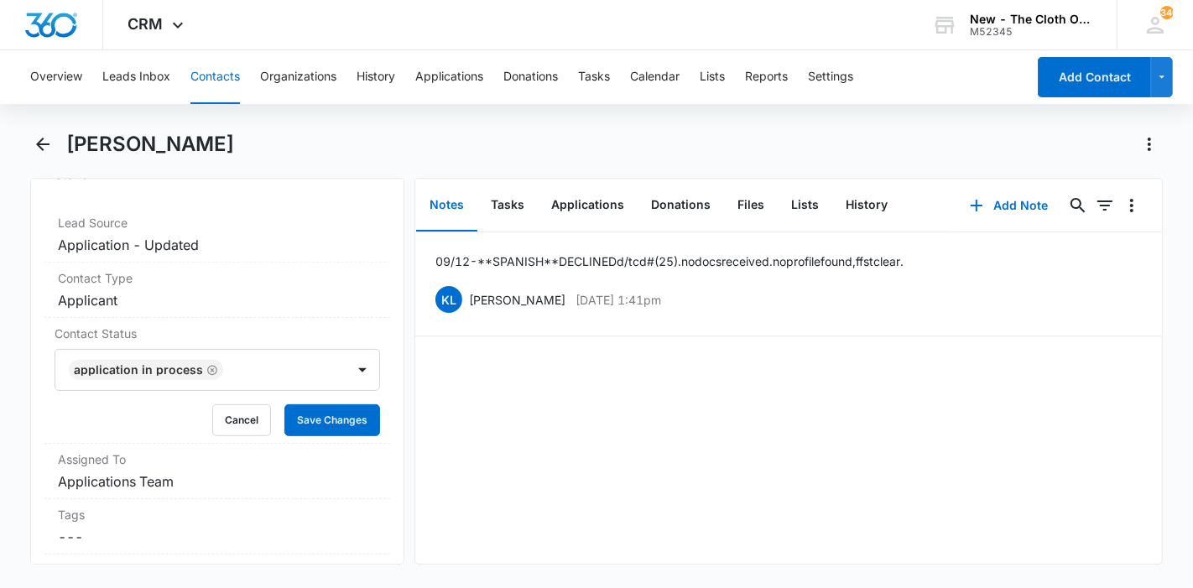
click at [206, 365] on icon "Remove Application in process" at bounding box center [212, 370] width 12 height 13
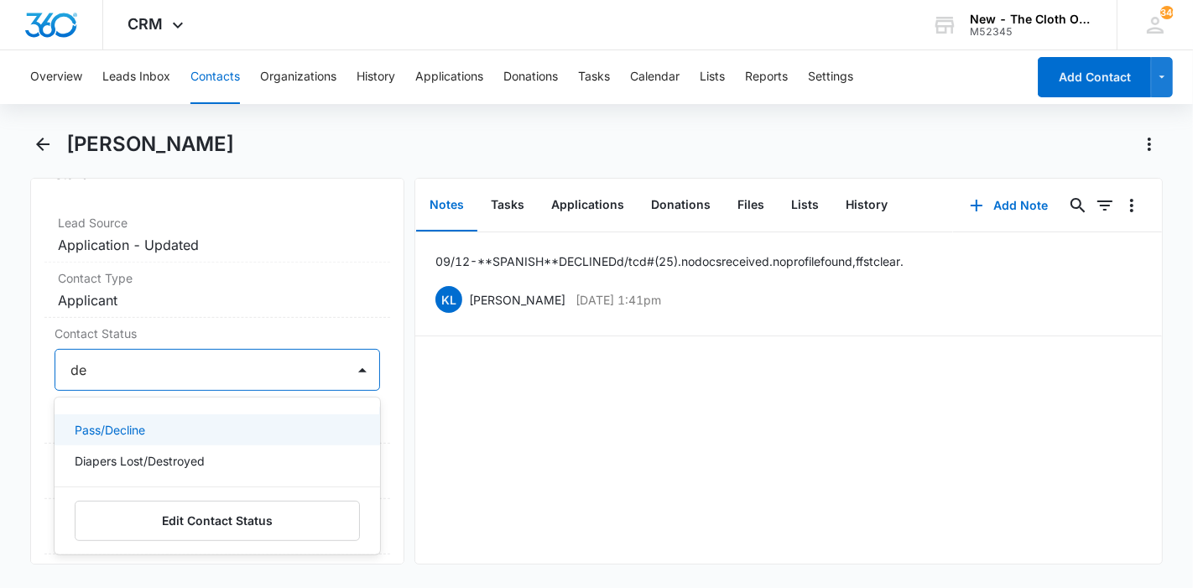
type input "dec"
click at [177, 425] on div "Pass/Decline" at bounding box center [216, 430] width 282 height 18
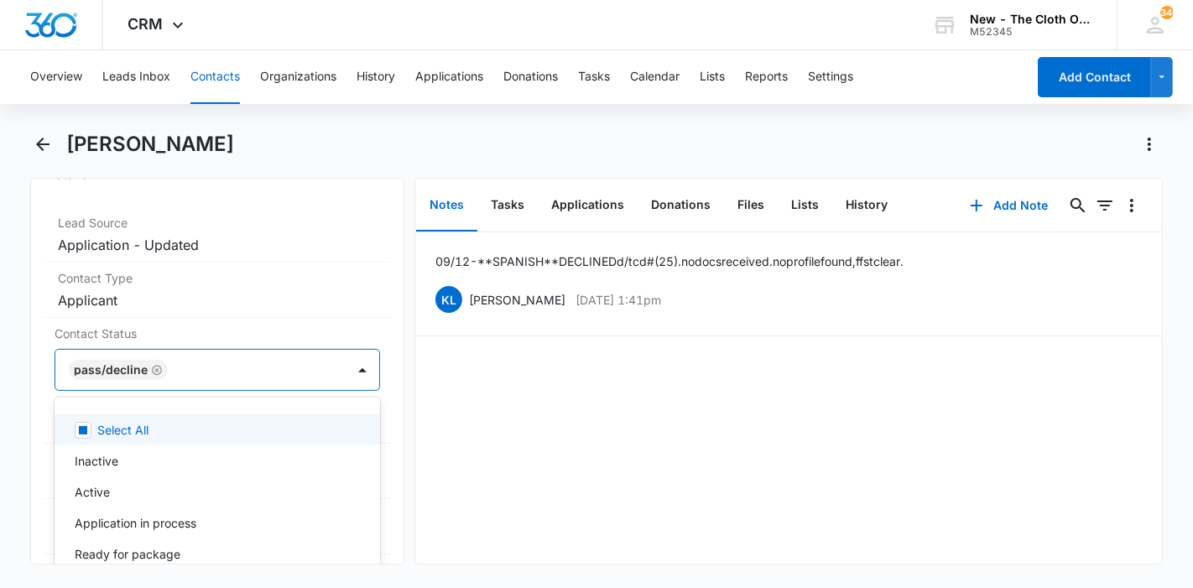
click at [386, 415] on div "Remove JP Joelisa Piters Contact Info Name Cancel Save Changes Joelisa Piters P…" at bounding box center [217, 371] width 374 height 387
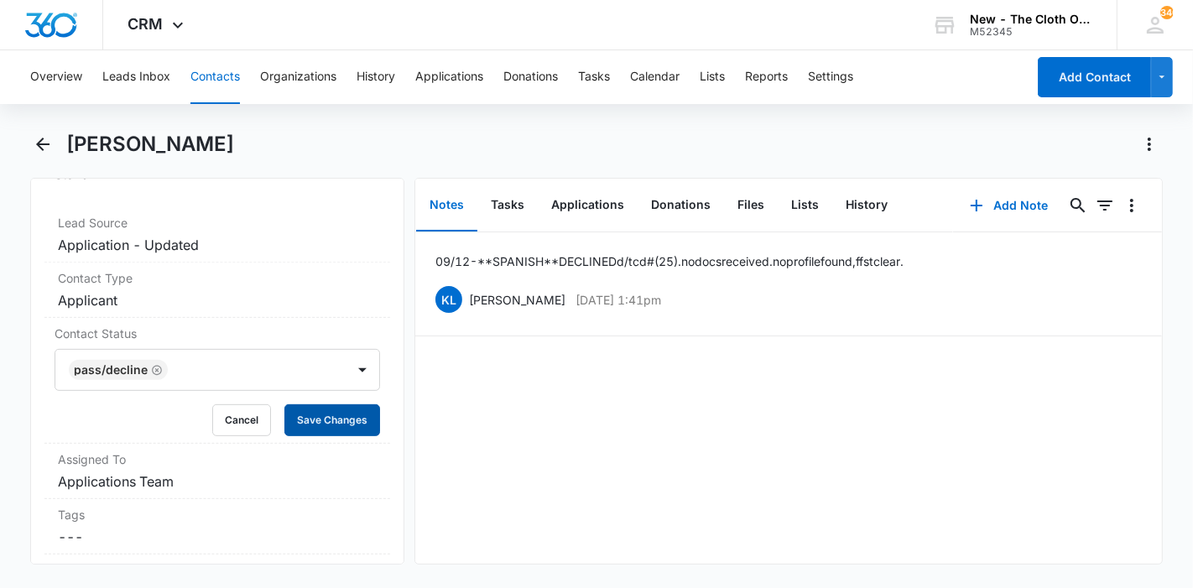
click at [350, 415] on button "Save Changes" at bounding box center [332, 420] width 96 height 32
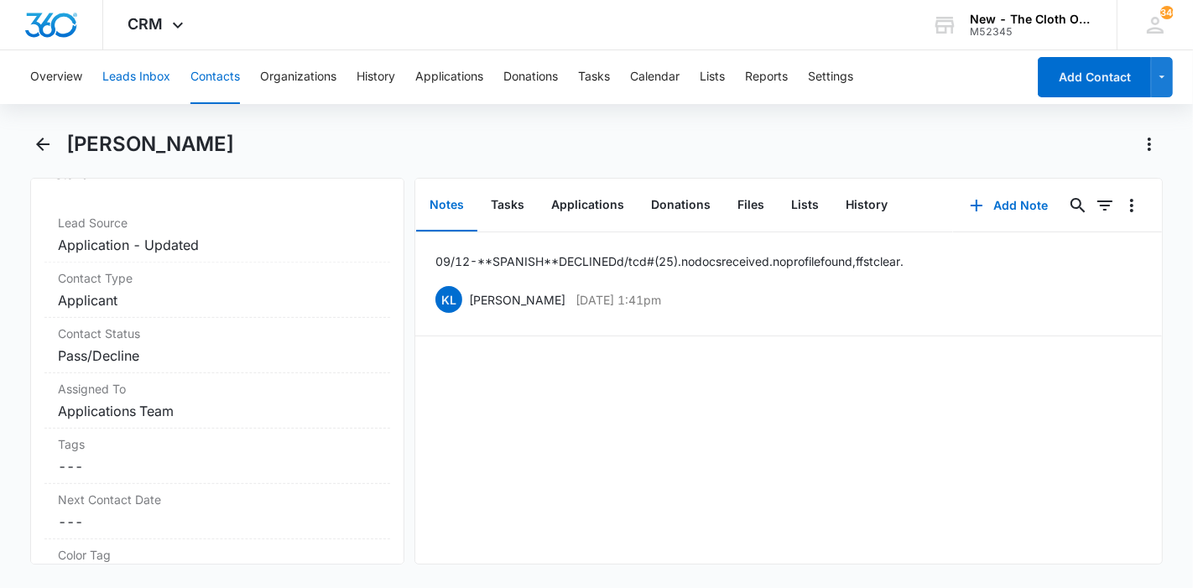
click at [152, 82] on button "Leads Inbox" at bounding box center [136, 77] width 68 height 54
